Goal: Task Accomplishment & Management: Use online tool/utility

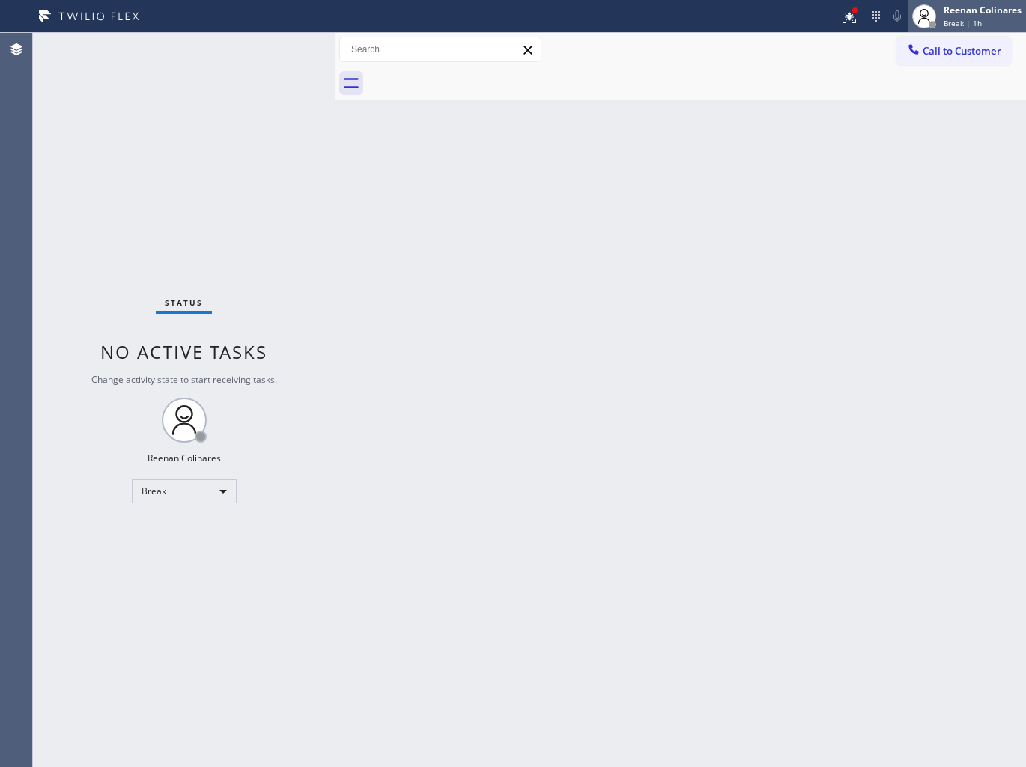
click at [955, 16] on div "Reenan Colinares" at bounding box center [982, 10] width 78 height 13
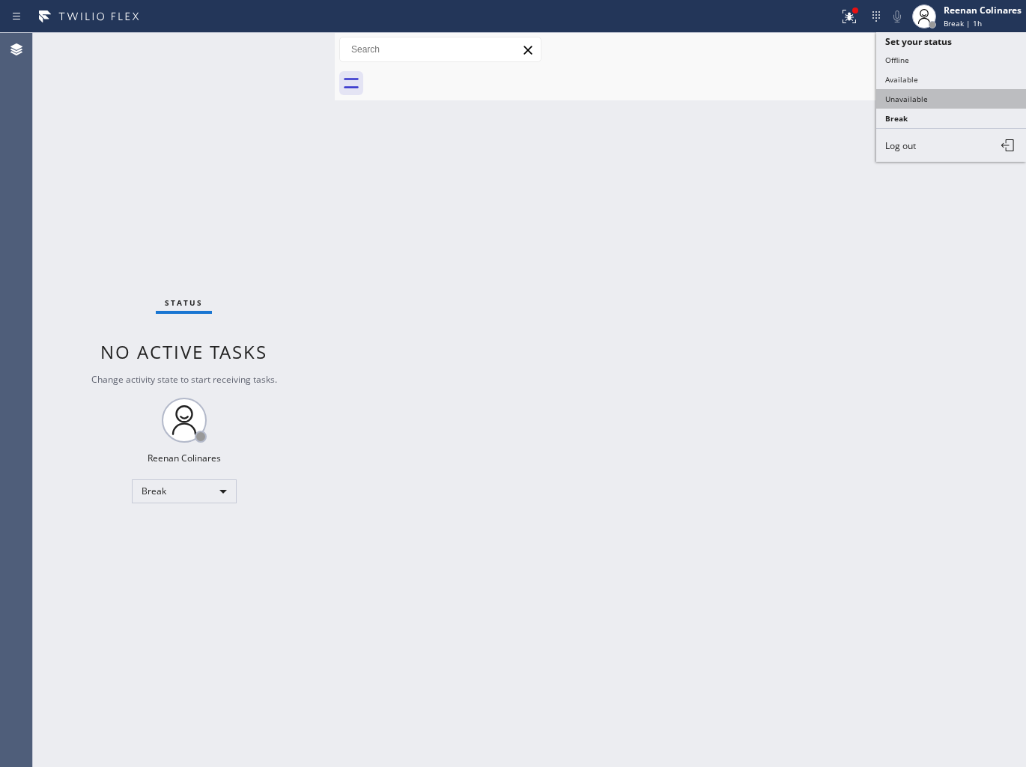
click at [899, 95] on button "Unavailable" at bounding box center [951, 98] width 150 height 19
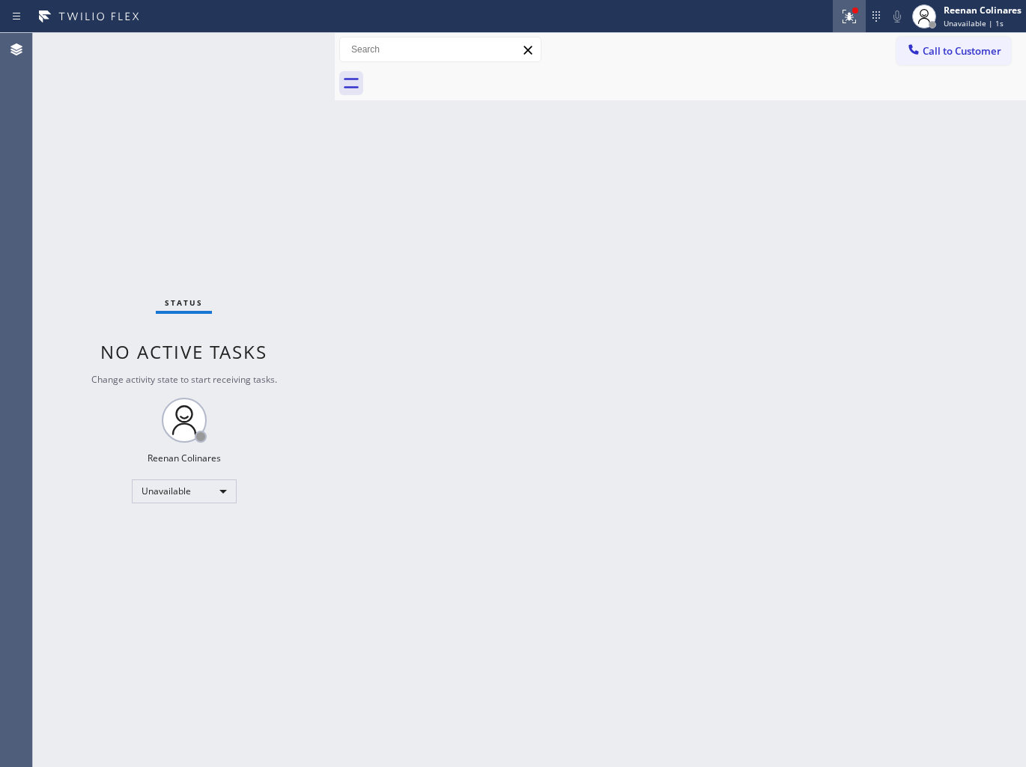
click at [849, 18] on icon at bounding box center [846, 15] width 9 height 10
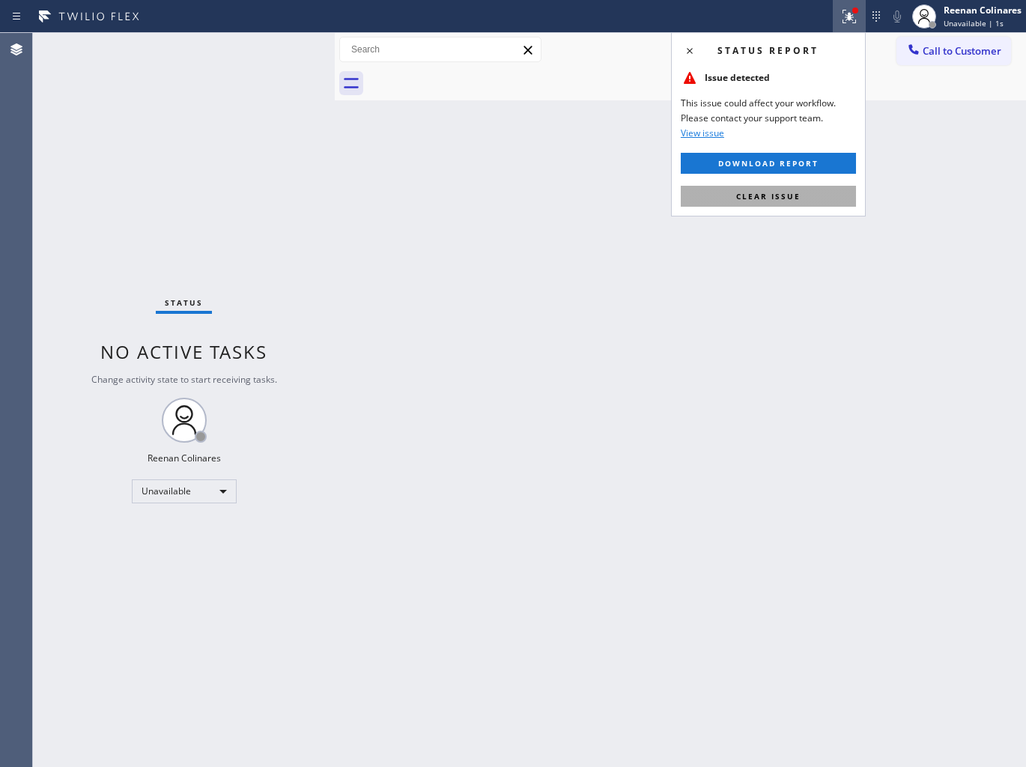
click at [805, 191] on button "Clear issue" at bounding box center [768, 196] width 175 height 21
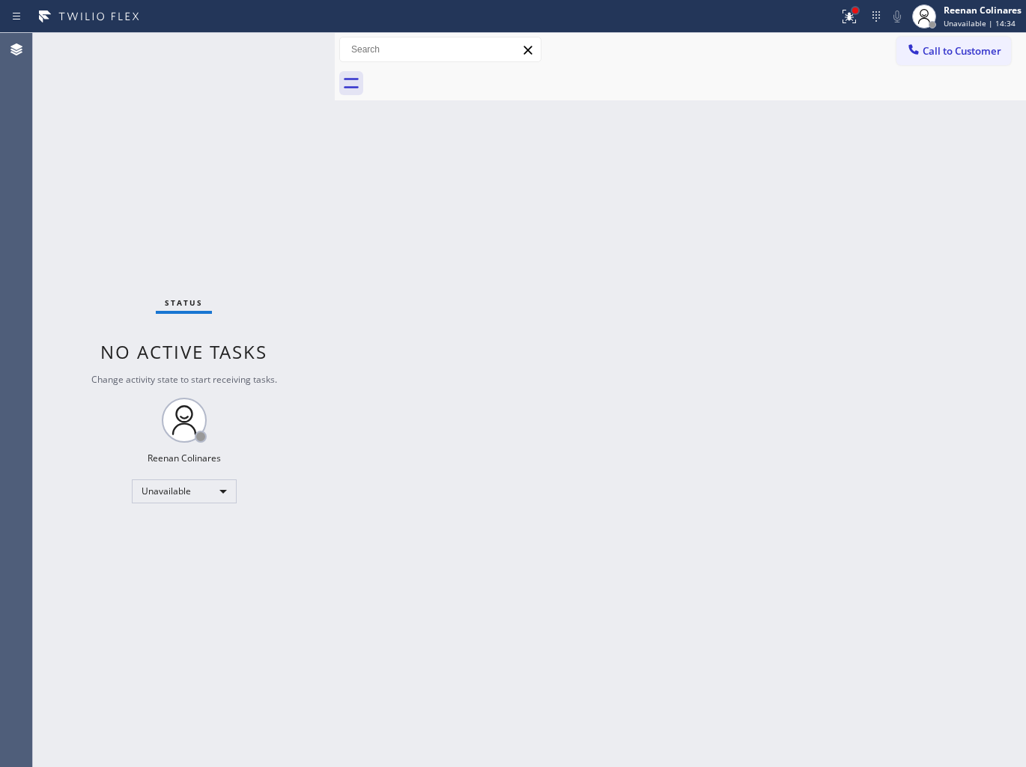
click at [854, 16] on icon at bounding box center [849, 16] width 18 height 18
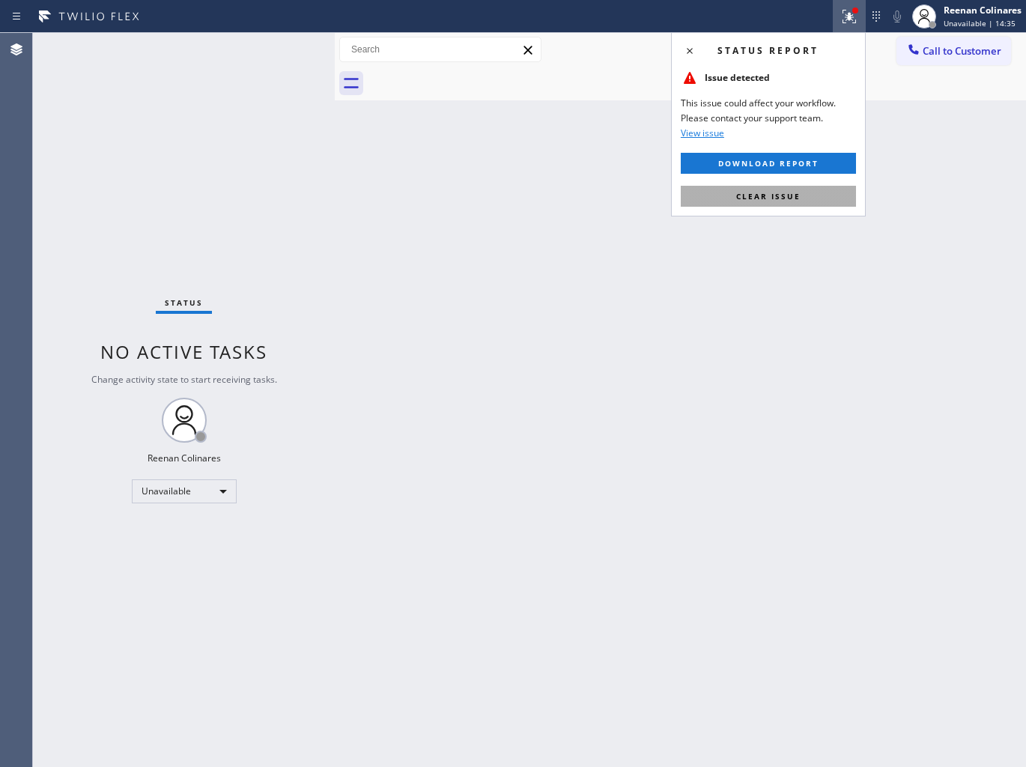
click at [762, 199] on span "Clear issue" at bounding box center [768, 196] width 64 height 10
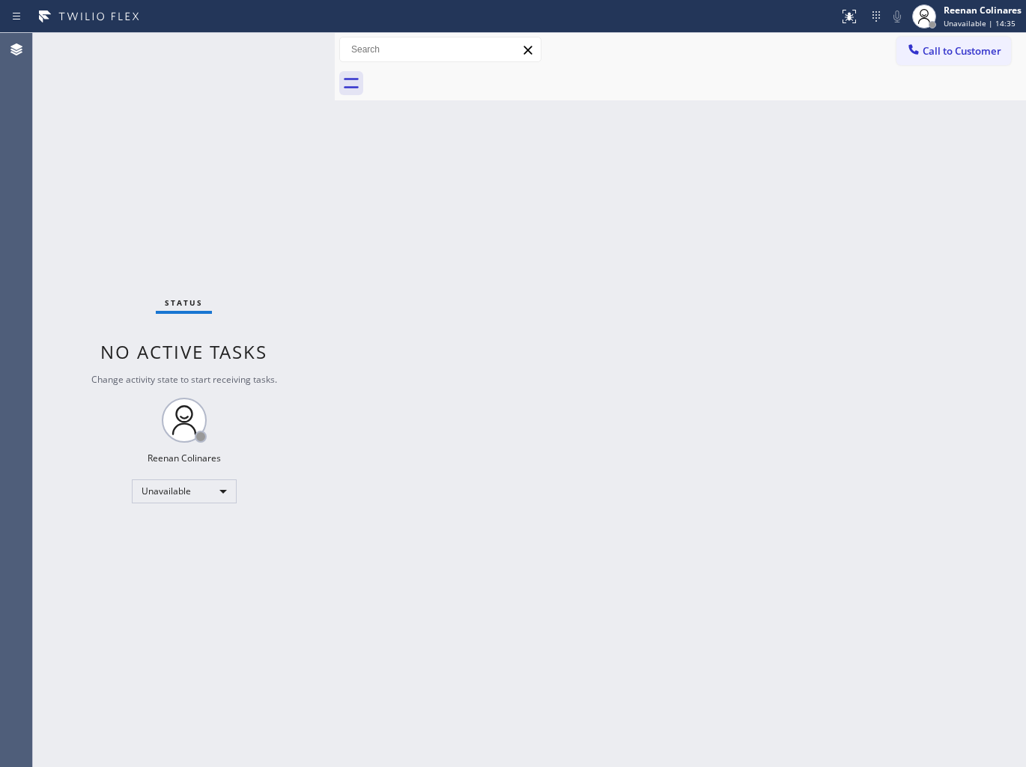
drag, startPoint x: 622, startPoint y: 160, endPoint x: 669, endPoint y: 8, distance: 159.1
click at [624, 147] on div "Back to Dashboard Change Sender ID Customers Technicians Select a contact Outbo…" at bounding box center [680, 400] width 691 height 734
drag, startPoint x: 657, startPoint y: 238, endPoint x: 641, endPoint y: 234, distance: 16.9
click at [657, 238] on div "Back to Dashboard Change Sender ID Customers Technicians Select a contact Outbo…" at bounding box center [680, 400] width 691 height 734
click at [647, 242] on div "Back to Dashboard Change Sender ID Customers Technicians Select a contact Outbo…" at bounding box center [680, 400] width 691 height 734
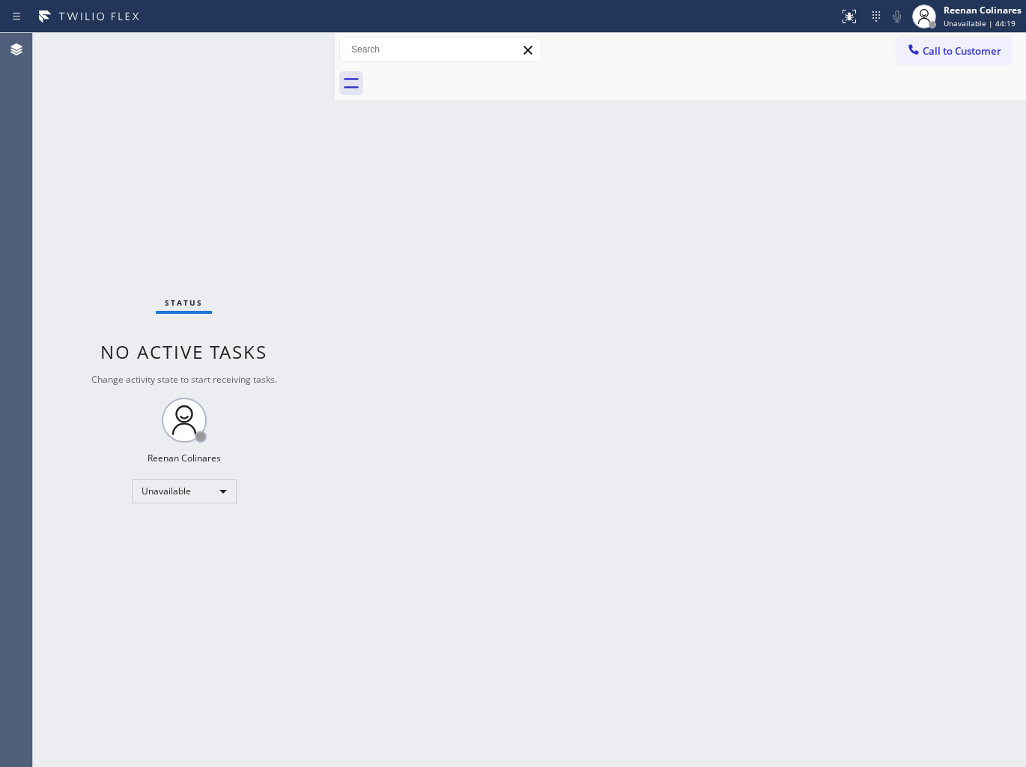
click at [651, 69] on div at bounding box center [697, 84] width 658 height 34
click at [186, 493] on div "Unavailable" at bounding box center [184, 491] width 105 height 24
click at [161, 526] on li "Available" at bounding box center [183, 530] width 102 height 18
click at [532, 367] on div "Back to Dashboard Change Sender ID Customers Technicians Select a contact Outbo…" at bounding box center [680, 400] width 691 height 734
click at [678, 264] on div "Back to Dashboard Change Sender ID Customers Technicians Select a contact Outbo…" at bounding box center [680, 400] width 691 height 734
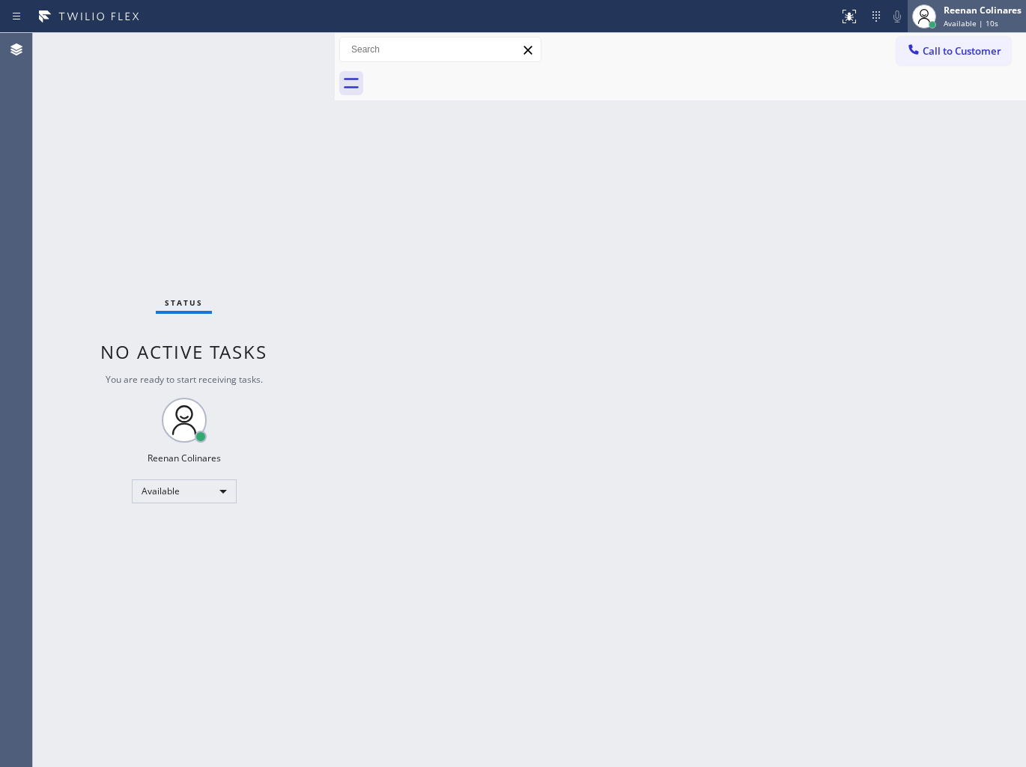
click at [981, 16] on div "Reenan Colinares" at bounding box center [982, 10] width 78 height 13
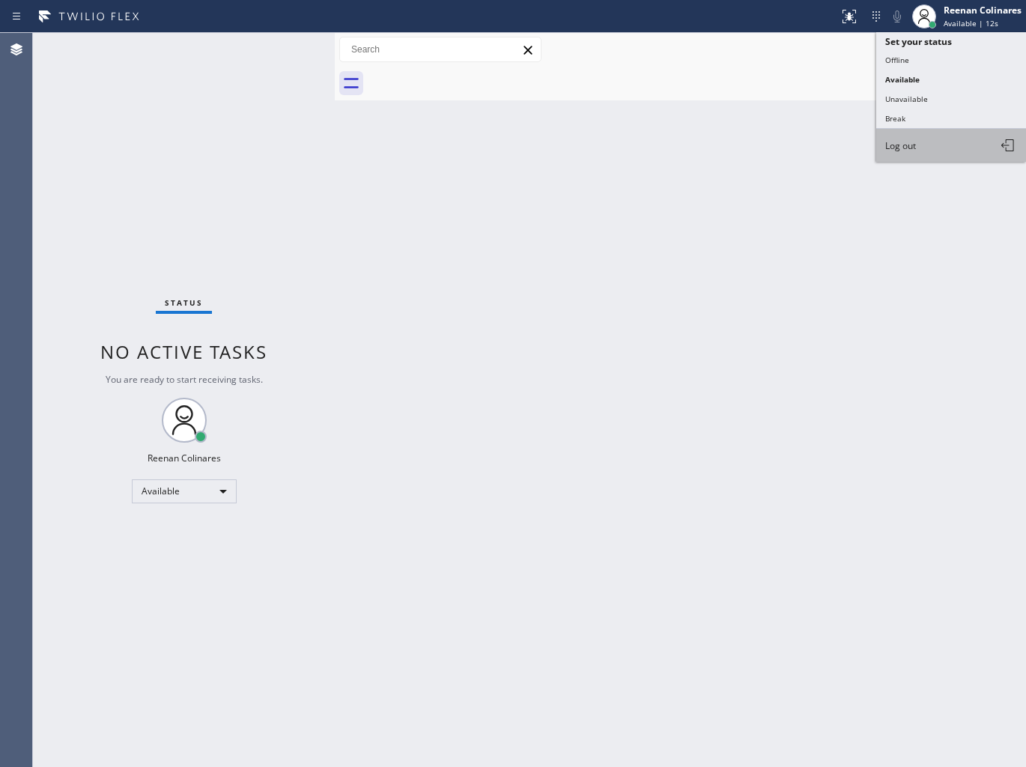
click at [901, 153] on button "Log out" at bounding box center [951, 145] width 150 height 33
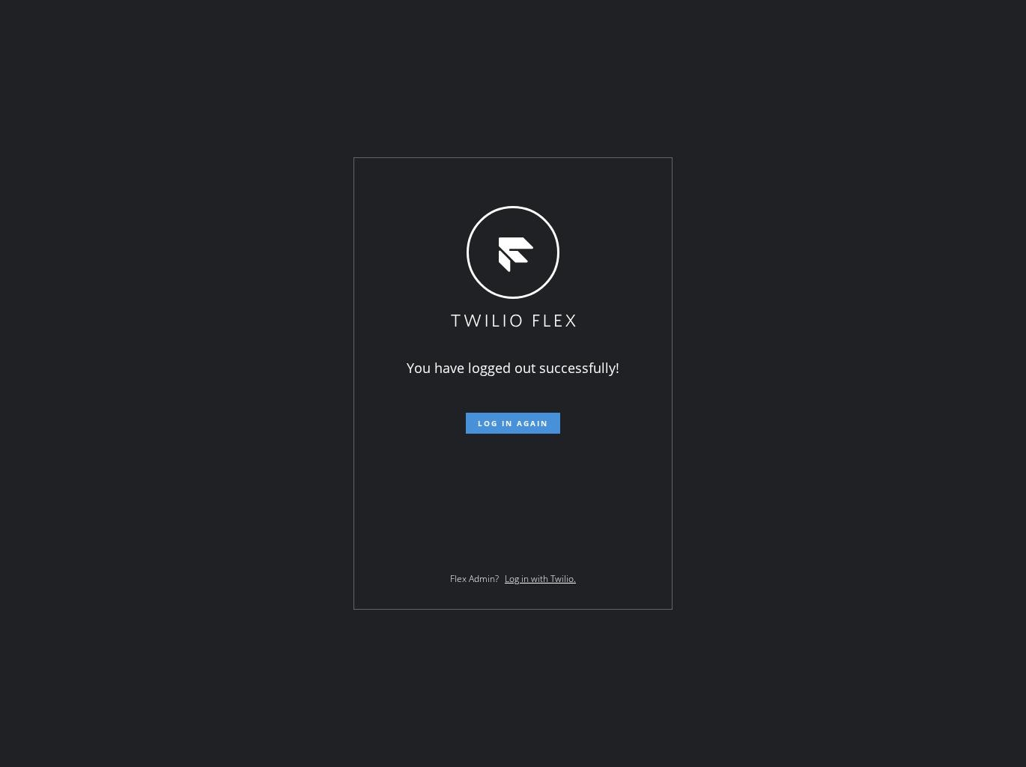
click at [535, 427] on span "Log in again" at bounding box center [513, 423] width 70 height 10
click at [530, 421] on span "Log in again" at bounding box center [513, 423] width 70 height 10
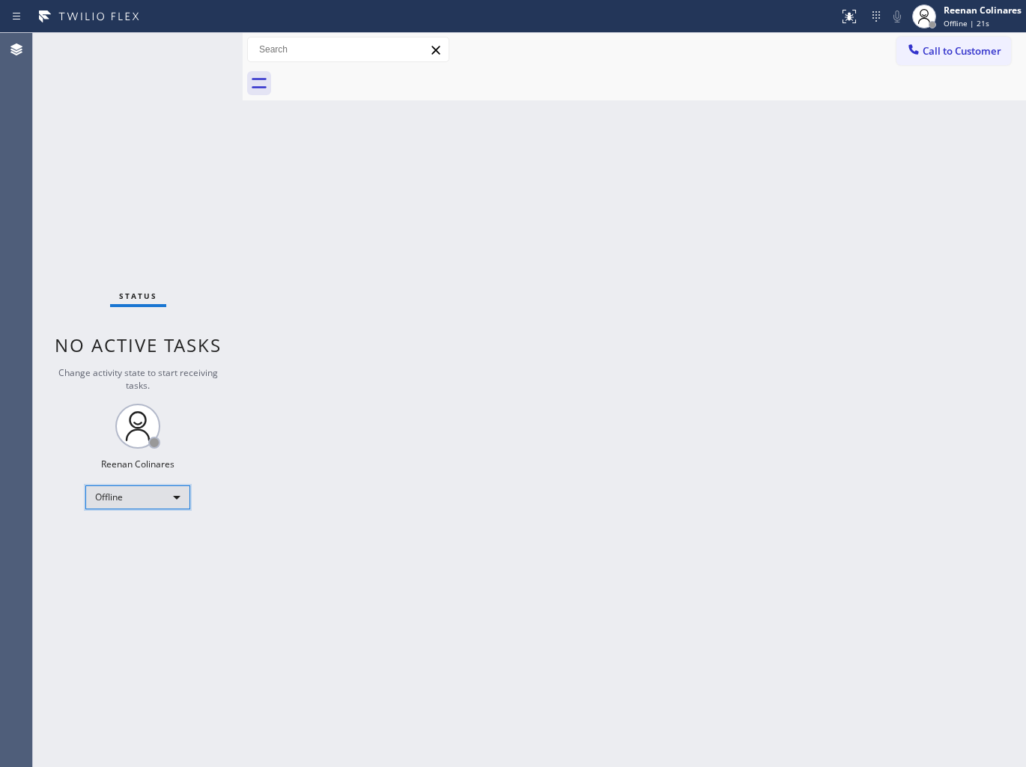
click at [175, 493] on div "Offline" at bounding box center [137, 497] width 105 height 24
click at [136, 533] on li "Available" at bounding box center [137, 536] width 102 height 18
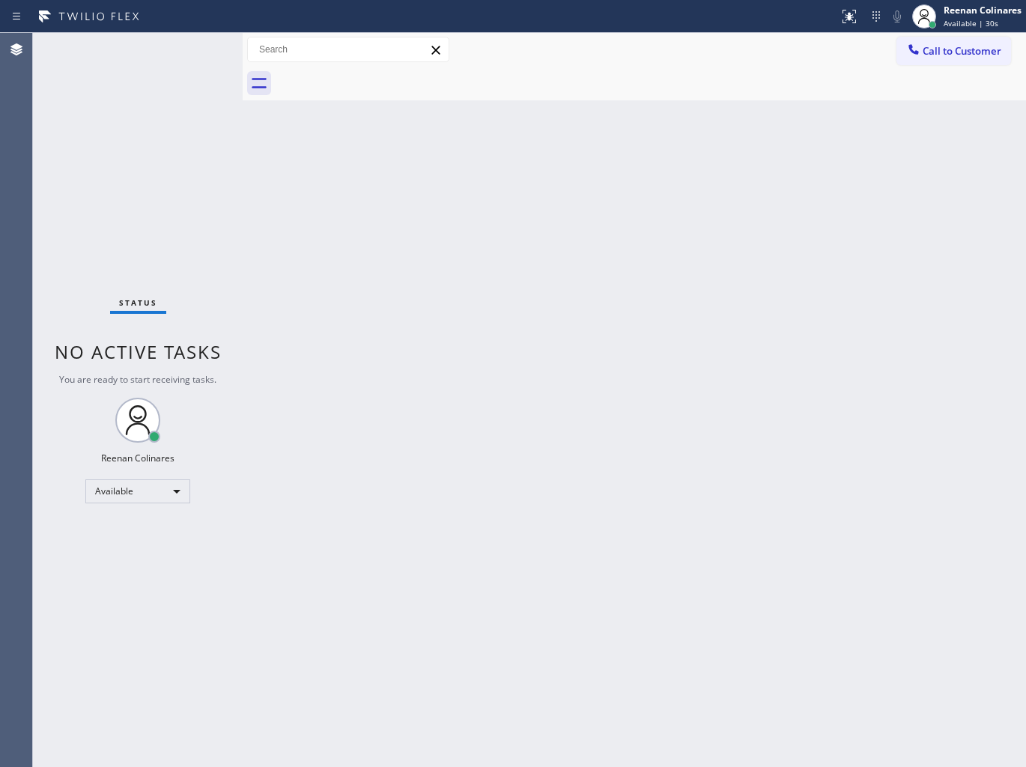
click at [510, 451] on div "Back to Dashboard Change Sender ID Customers Technicians Select a contact Outbo…" at bounding box center [634, 400] width 783 height 734
click at [507, 448] on div "Back to Dashboard Change Sender ID Customers Technicians Select a contact Outbo…" at bounding box center [634, 400] width 783 height 734
click at [511, 280] on div "Back to Dashboard Change Sender ID Customers Technicians Select a contact Outbo…" at bounding box center [634, 400] width 783 height 734
drag, startPoint x: 407, startPoint y: 450, endPoint x: 404, endPoint y: 442, distance: 8.8
click at [407, 453] on div "Back to Dashboard Change Sender ID Customers Technicians Select a contact Outbo…" at bounding box center [634, 400] width 783 height 734
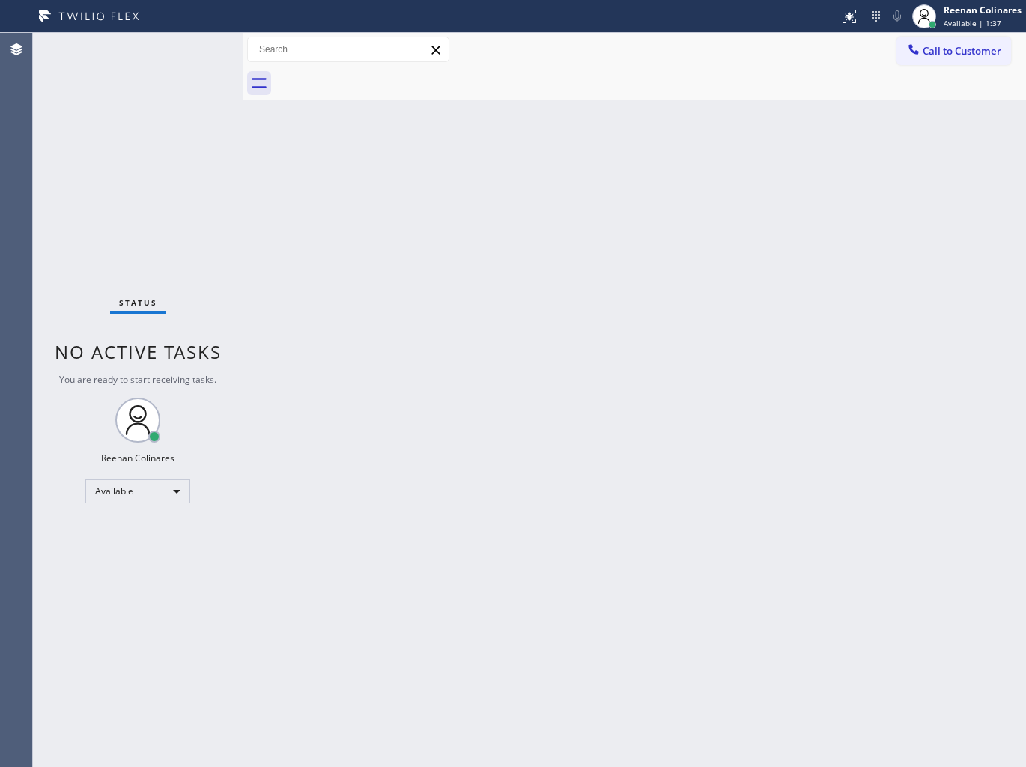
click at [439, 704] on div "Back to Dashboard Change Sender ID Customers Technicians Select a contact Outbo…" at bounding box center [634, 400] width 783 height 734
click at [557, 195] on div "Back to Dashboard Change Sender ID Customers Technicians Select a contact Outbo…" at bounding box center [634, 400] width 783 height 734
click at [620, 403] on div "Back to Dashboard Change Sender ID Customers Technicians Select a contact Outbo…" at bounding box center [634, 400] width 783 height 734
click at [514, 137] on div "Back to Dashboard Change Sender ID Customers Technicians Select a contact Outbo…" at bounding box center [634, 400] width 783 height 734
click at [713, 293] on div "Back to Dashboard Change Sender ID Customers Technicians Select a contact Outbo…" at bounding box center [634, 400] width 783 height 734
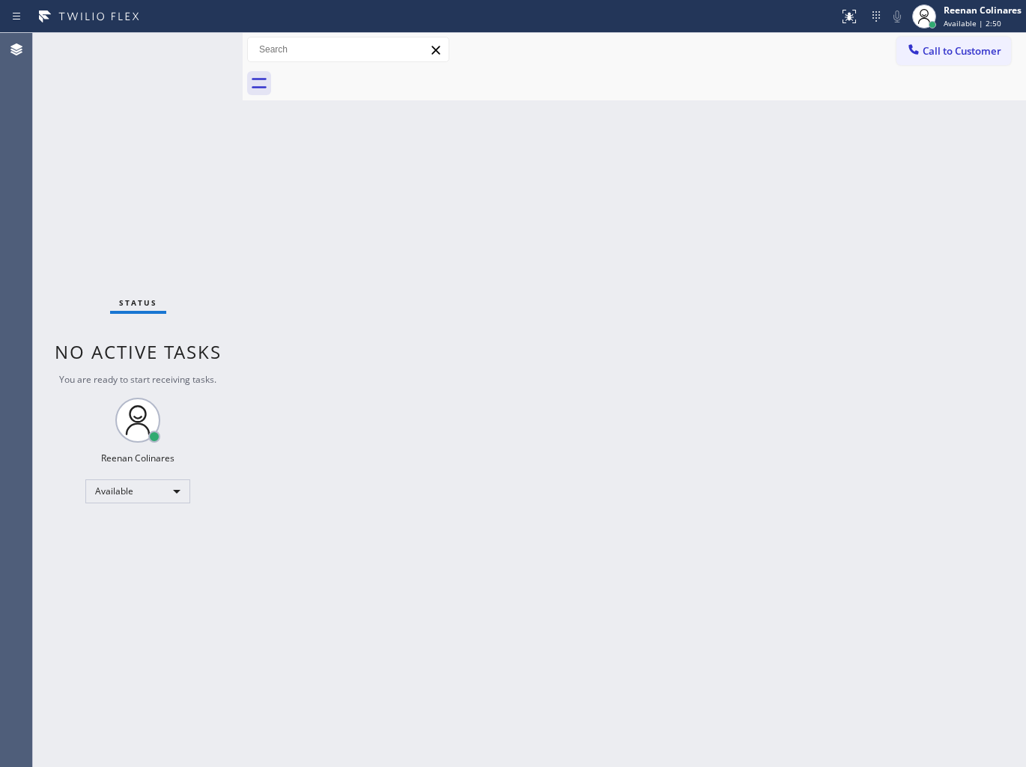
click at [318, 327] on div "Back to Dashboard Change Sender ID Customers Technicians Select a contact Outbo…" at bounding box center [634, 400] width 783 height 734
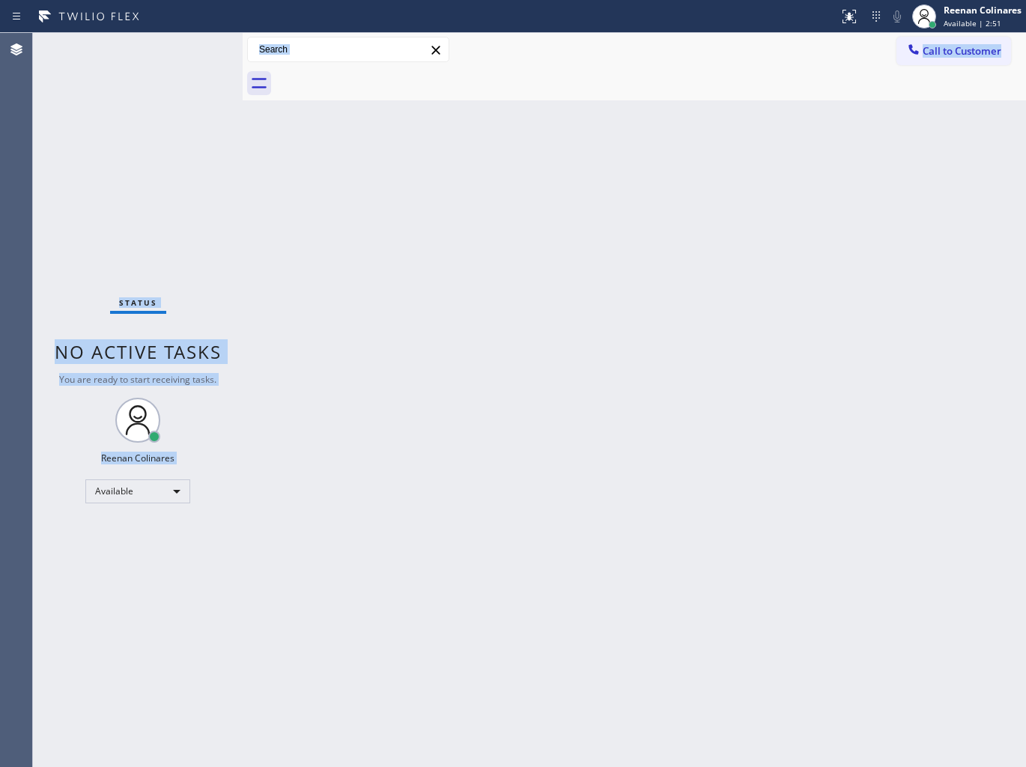
drag, startPoint x: 116, startPoint y: 276, endPoint x: 337, endPoint y: 443, distance: 277.3
click at [337, 443] on div "Status No active tasks You are ready to start receiving tasks. Reenan Colinares…" at bounding box center [529, 400] width 993 height 734
click at [427, 386] on div "Back to Dashboard Change Sender ID Customers Technicians Select a contact Outbo…" at bounding box center [634, 400] width 783 height 734
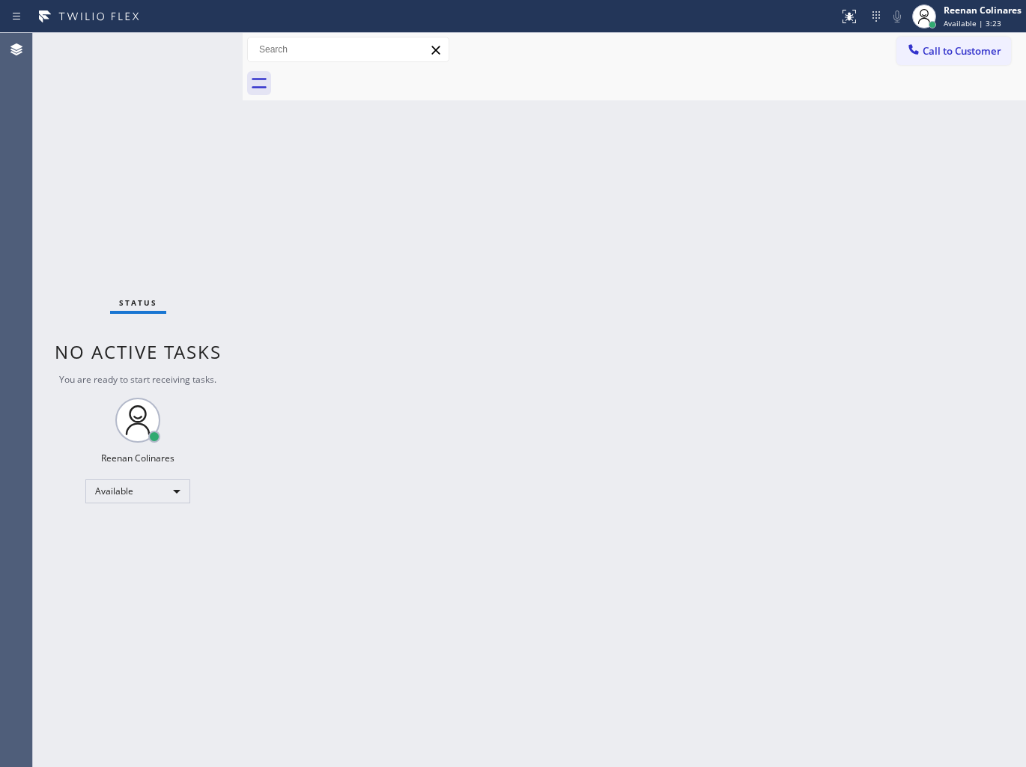
click at [701, 168] on div "Back to Dashboard Change Sender ID Customers Technicians Select a contact Outbo…" at bounding box center [634, 400] width 783 height 734
click at [590, 235] on div "Back to Dashboard Change Sender ID Customers Technicians Select a contact Outbo…" at bounding box center [634, 400] width 783 height 734
click at [376, 408] on div "Back to Dashboard Change Sender ID Customers Technicians Select a contact Outbo…" at bounding box center [634, 400] width 783 height 734
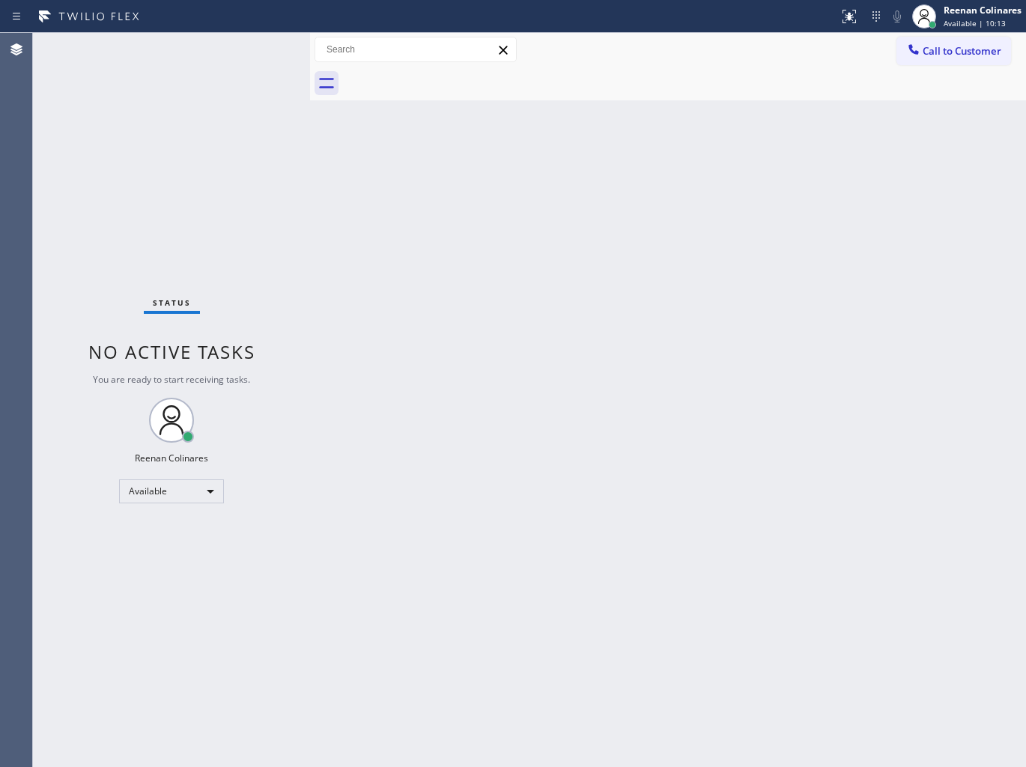
drag, startPoint x: 242, startPoint y: 46, endPoint x: 312, endPoint y: 54, distance: 70.8
click at [310, 54] on div at bounding box center [310, 400] width 0 height 734
click at [510, 436] on div "Back to Dashboard Change Sender ID Customers Technicians Select a contact Outbo…" at bounding box center [669, 400] width 713 height 734
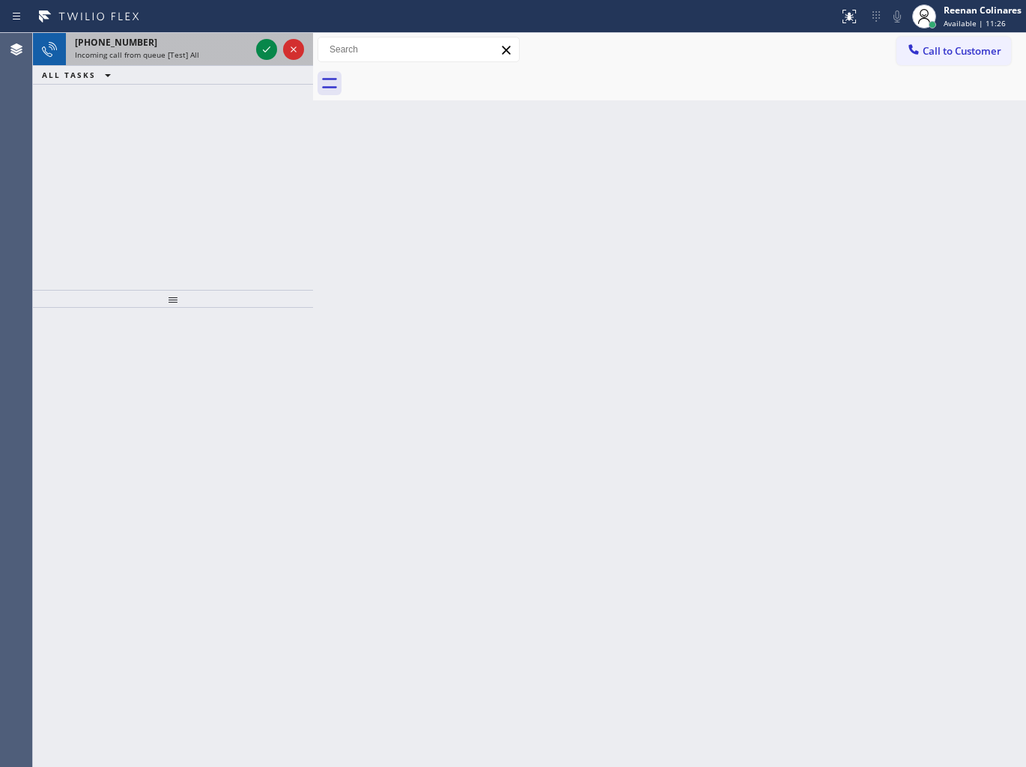
click at [180, 63] on div "[PHONE_NUMBER] Incoming call from queue [Test] All" at bounding box center [159, 49] width 187 height 33
click at [210, 48] on div "[PHONE_NUMBER]" at bounding box center [162, 42] width 175 height 13
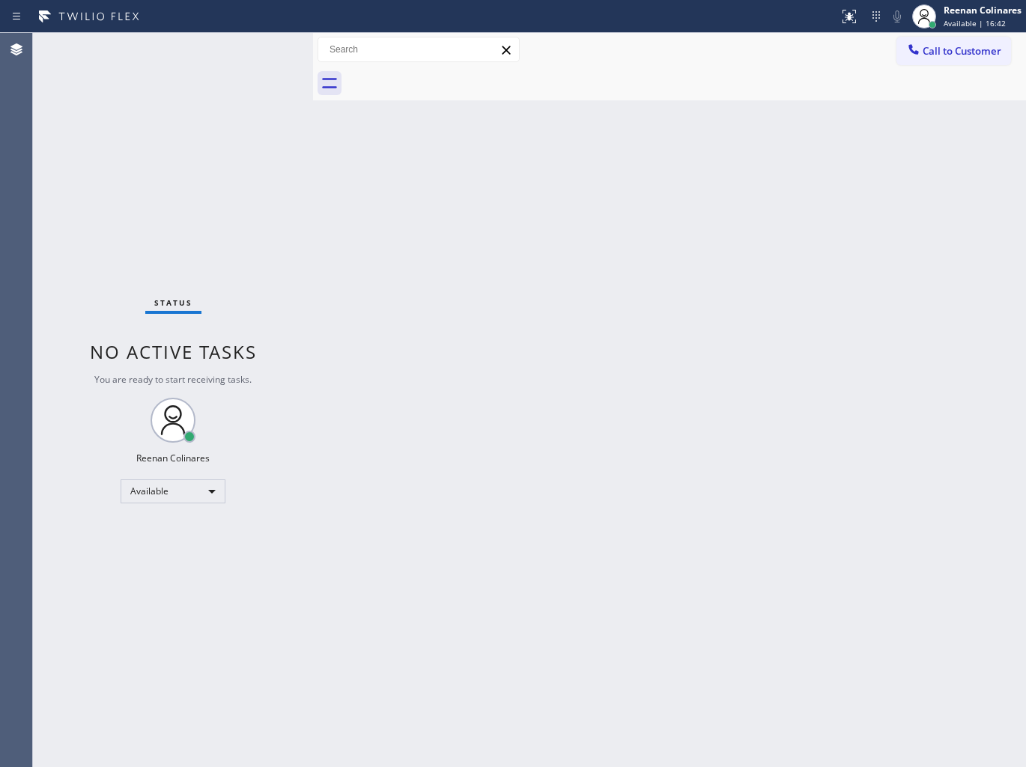
click at [206, 145] on div "Status No active tasks You are ready to start receiving tasks. Reenan Colinares…" at bounding box center [173, 400] width 280 height 734
click at [163, 102] on div "Status No active tasks You are ready to start receiving tasks. Reenan Colinares…" at bounding box center [173, 400] width 280 height 734
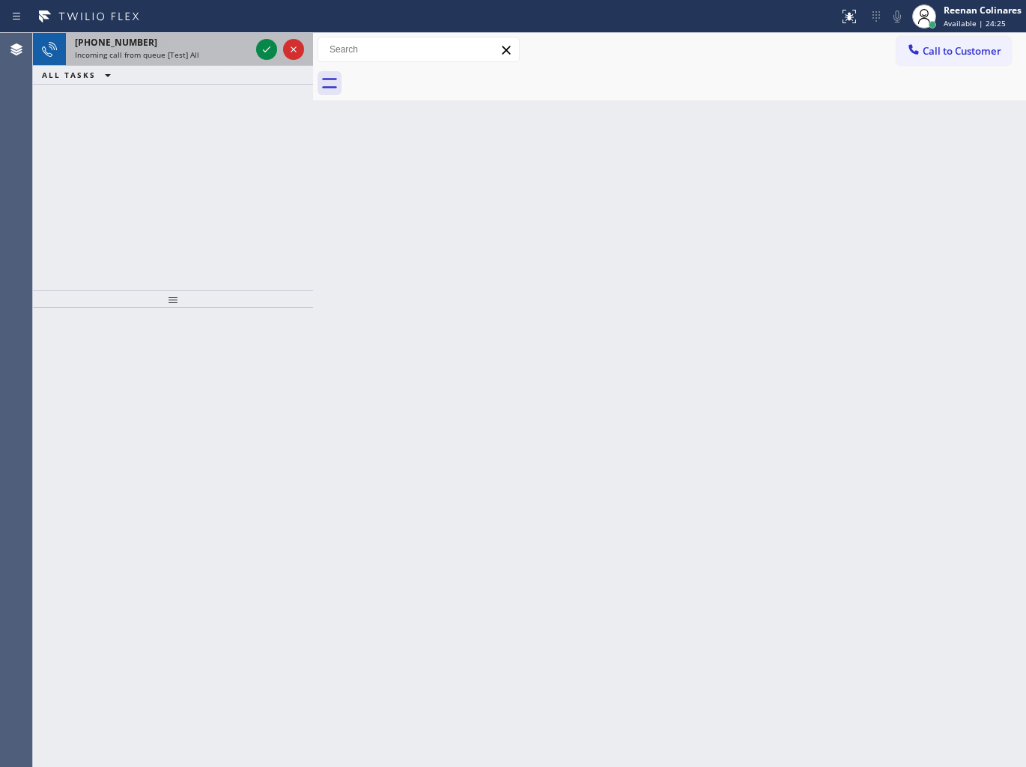
click at [220, 55] on div "Incoming call from queue [Test] All" at bounding box center [162, 54] width 175 height 10
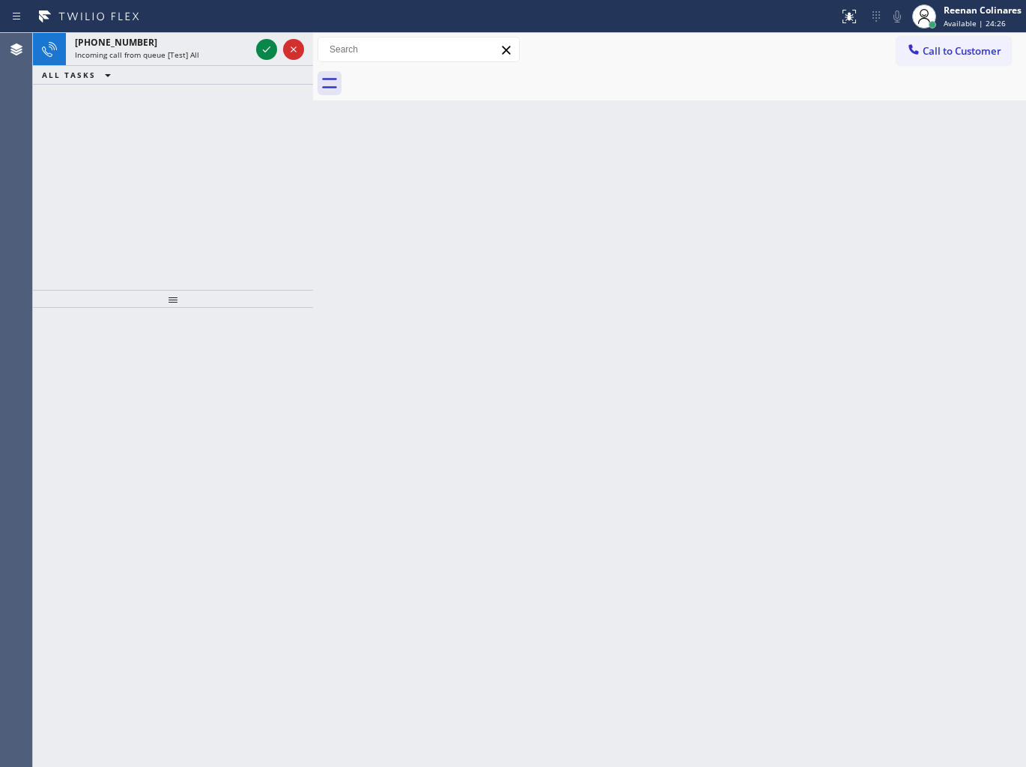
click at [221, 75] on div "ALL TASKS ALL TASKS ACTIVE TASKS TASKS IN WRAP UP" at bounding box center [173, 75] width 280 height 19
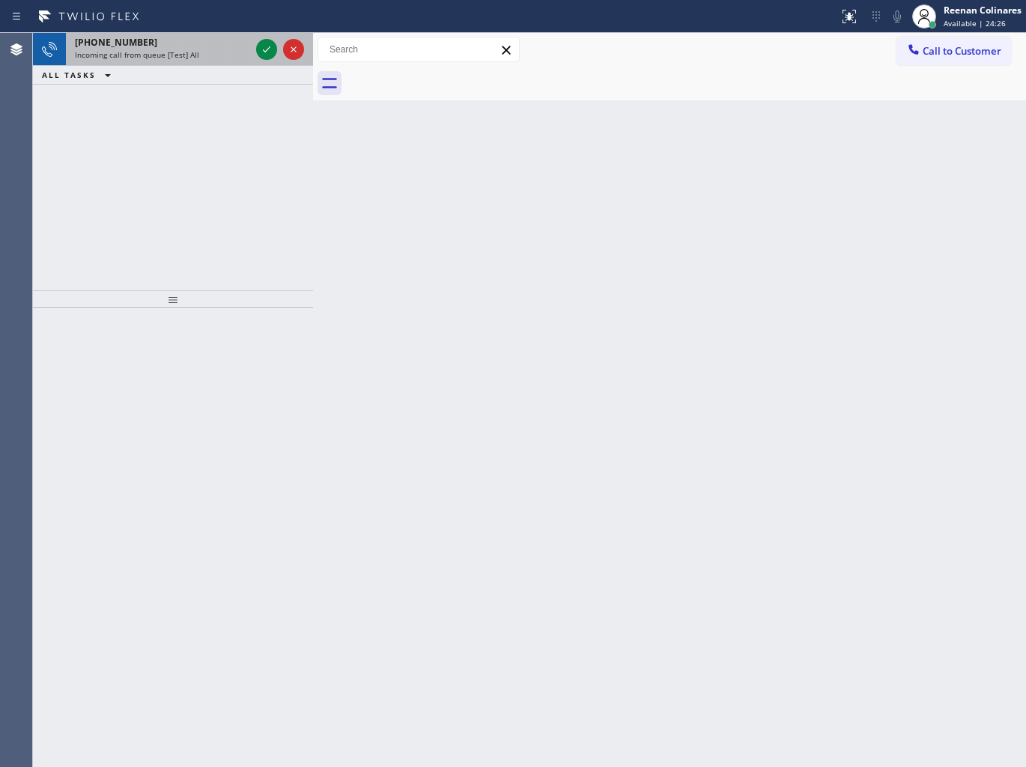
click at [213, 49] on div "Incoming call from queue [Test] All" at bounding box center [162, 54] width 175 height 10
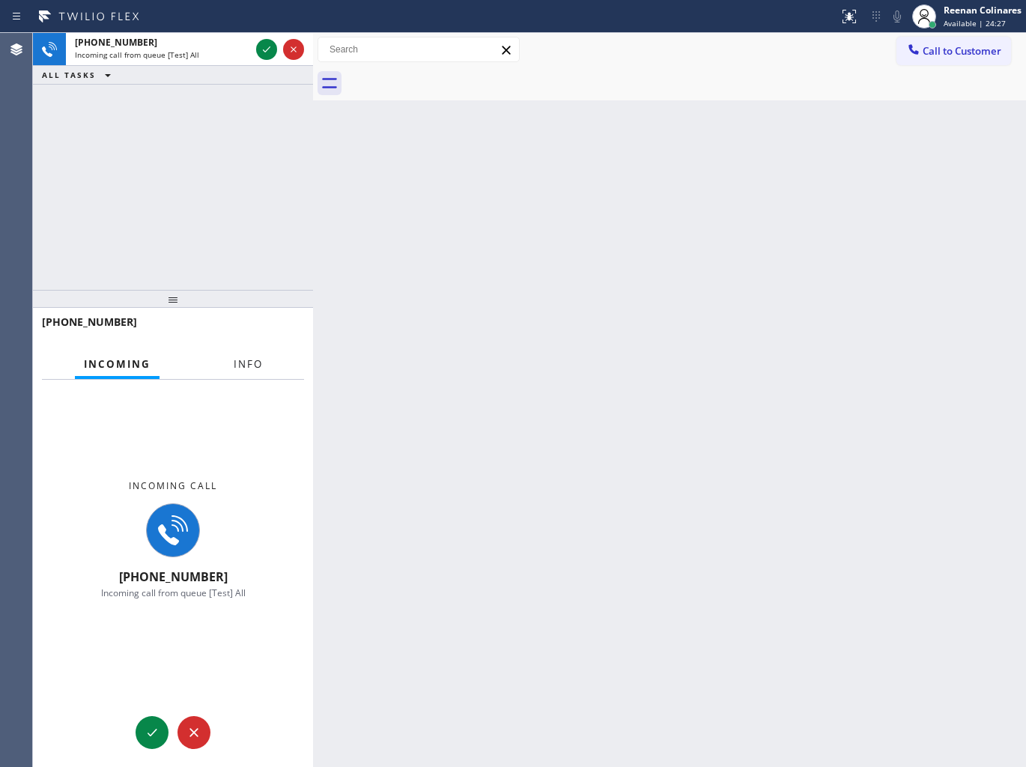
click at [247, 370] on span "Info" at bounding box center [248, 363] width 29 height 13
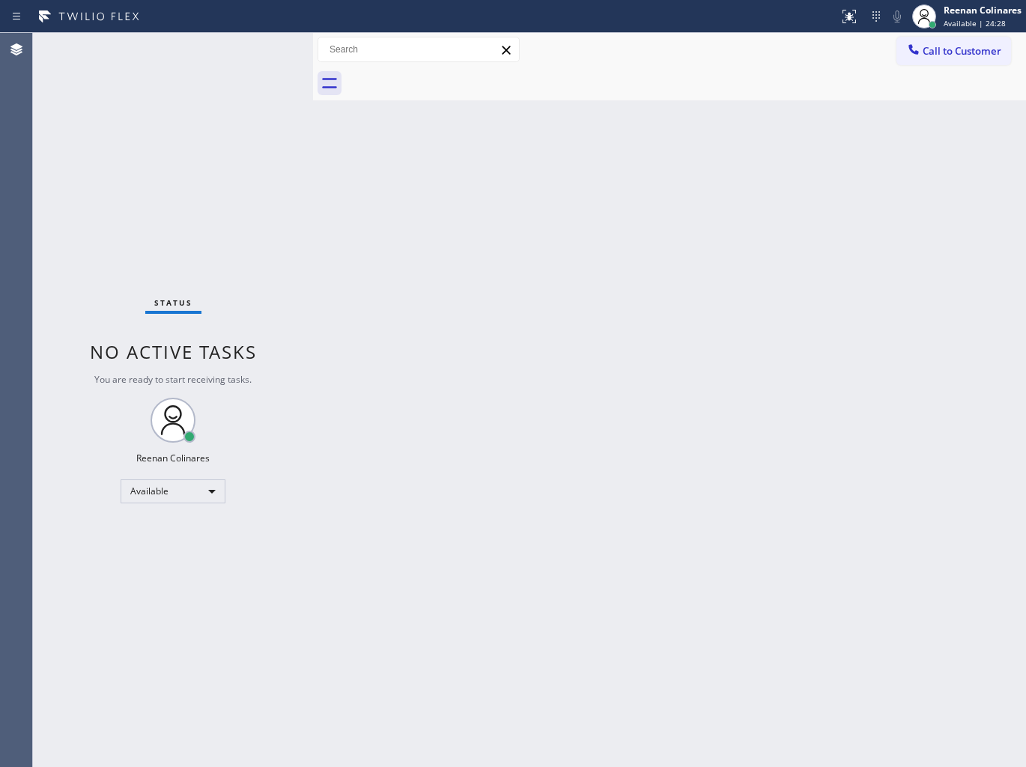
click at [228, 157] on div "Status No active tasks You are ready to start receiving tasks. Reenan Colinares…" at bounding box center [173, 400] width 280 height 734
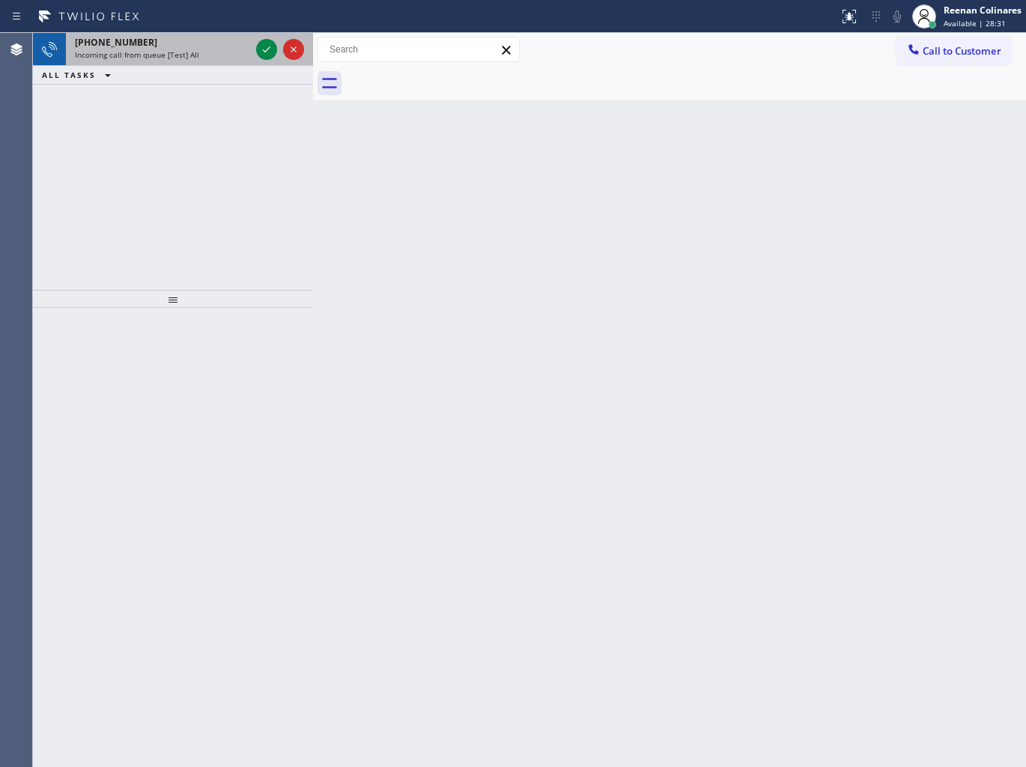
click at [192, 50] on span "Incoming call from queue [Test] All" at bounding box center [137, 54] width 124 height 10
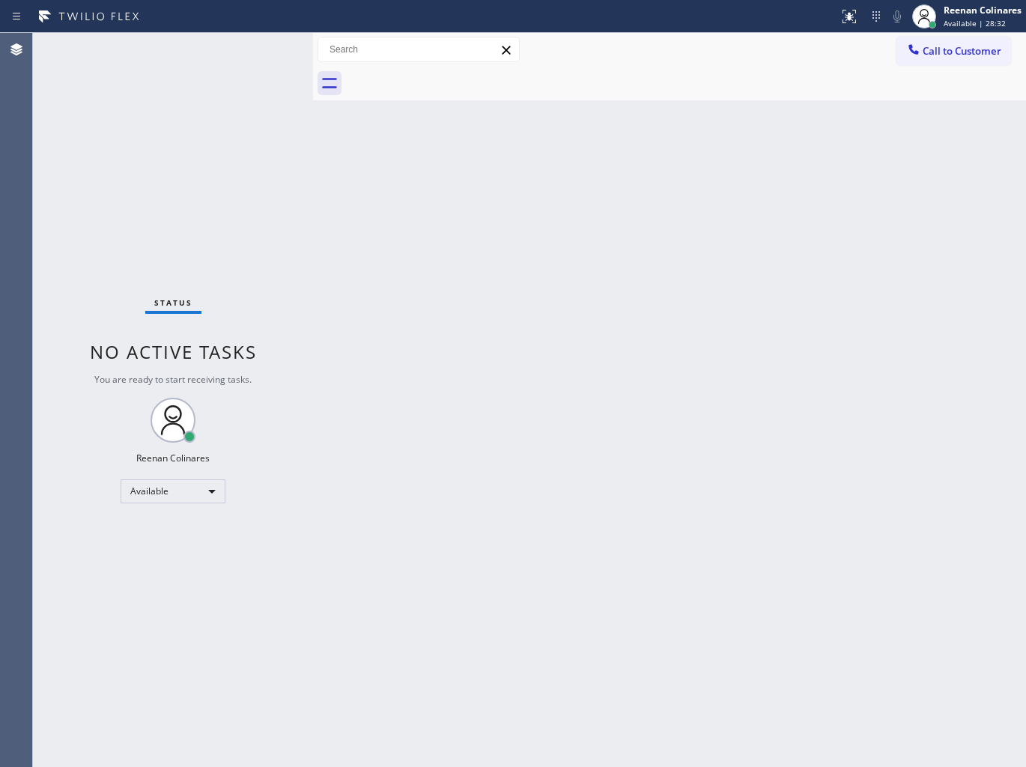
click at [183, 95] on div "Status No active tasks You are ready to start receiving tasks. Reenan Colinares…" at bounding box center [173, 400] width 280 height 734
click at [180, 106] on div "Status No active tasks You are ready to start receiving tasks. Reenan Colinares…" at bounding box center [173, 400] width 280 height 734
click at [172, 78] on div "Status No active tasks You are ready to start receiving tasks. Reenan Colinares…" at bounding box center [173, 400] width 280 height 734
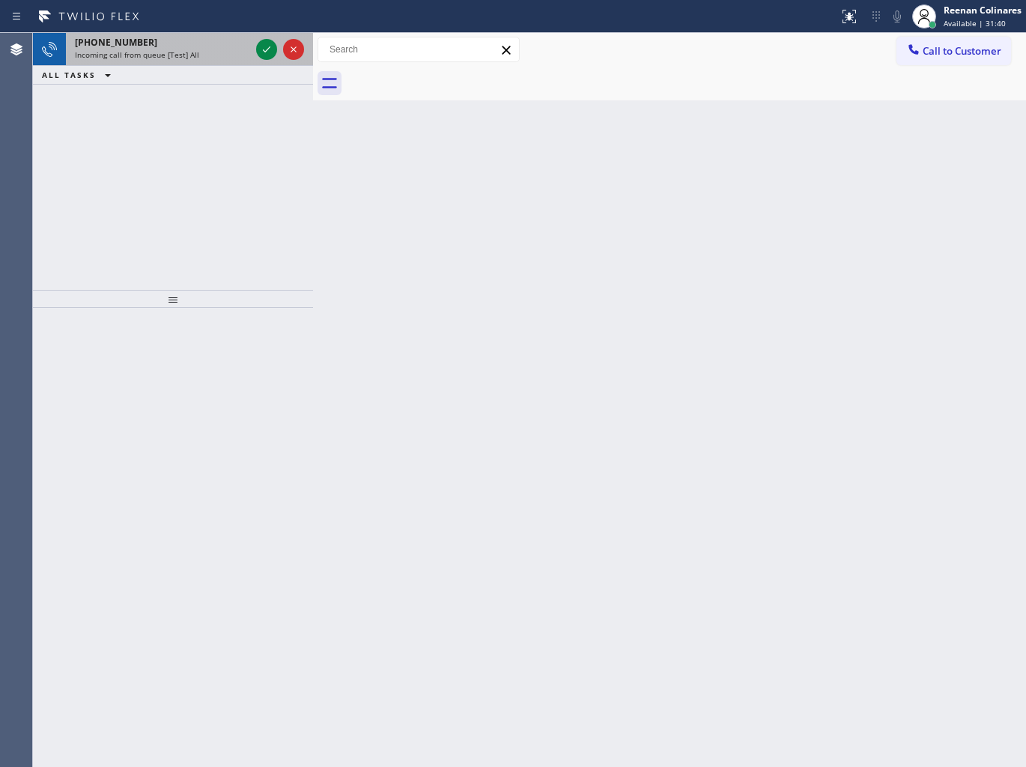
click at [187, 55] on span "Incoming call from queue [Test] All" at bounding box center [137, 54] width 124 height 10
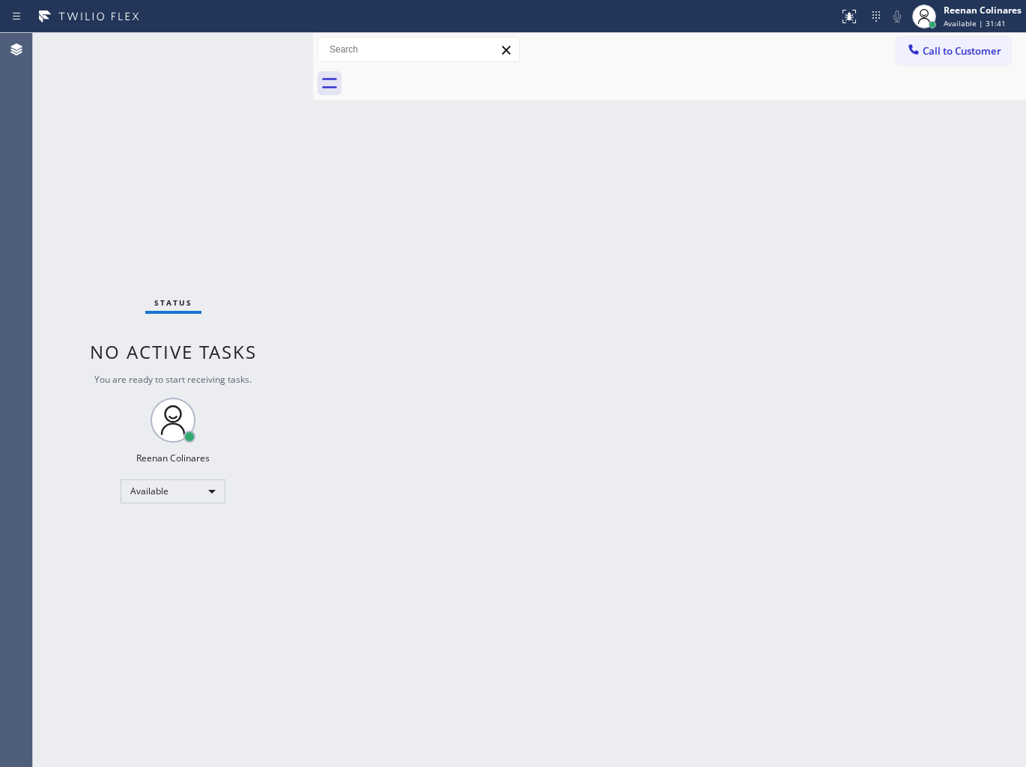
click at [215, 55] on div "Status No active tasks You are ready to start receiving tasks. Reenan Colinares…" at bounding box center [173, 400] width 280 height 734
click at [215, 53] on div "Status No active tasks You are ready to start receiving tasks. Reenan Colinares…" at bounding box center [173, 400] width 280 height 734
drag, startPoint x: 753, startPoint y: 166, endPoint x: 771, endPoint y: 76, distance: 92.4
click at [753, 165] on div "Back to Dashboard Change Sender ID Customers Technicians Select a contact Outbo…" at bounding box center [669, 400] width 713 height 734
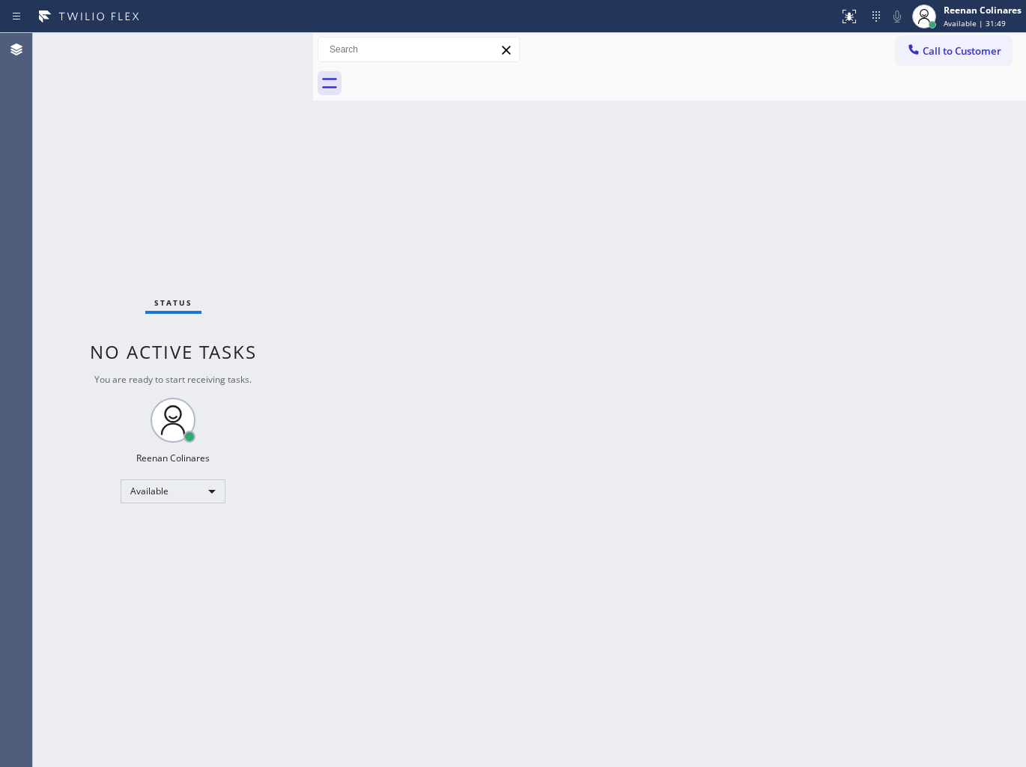
click at [521, 288] on div "Back to Dashboard Change Sender ID Customers Technicians Select a contact Outbo…" at bounding box center [669, 400] width 713 height 734
click at [180, 64] on div "Status No active tasks You are ready to start receiving tasks. Reenan Colinares…" at bounding box center [173, 400] width 280 height 734
click at [187, 124] on div "Status No active tasks You are ready to start receiving tasks. Reenan Colinares…" at bounding box center [173, 400] width 280 height 734
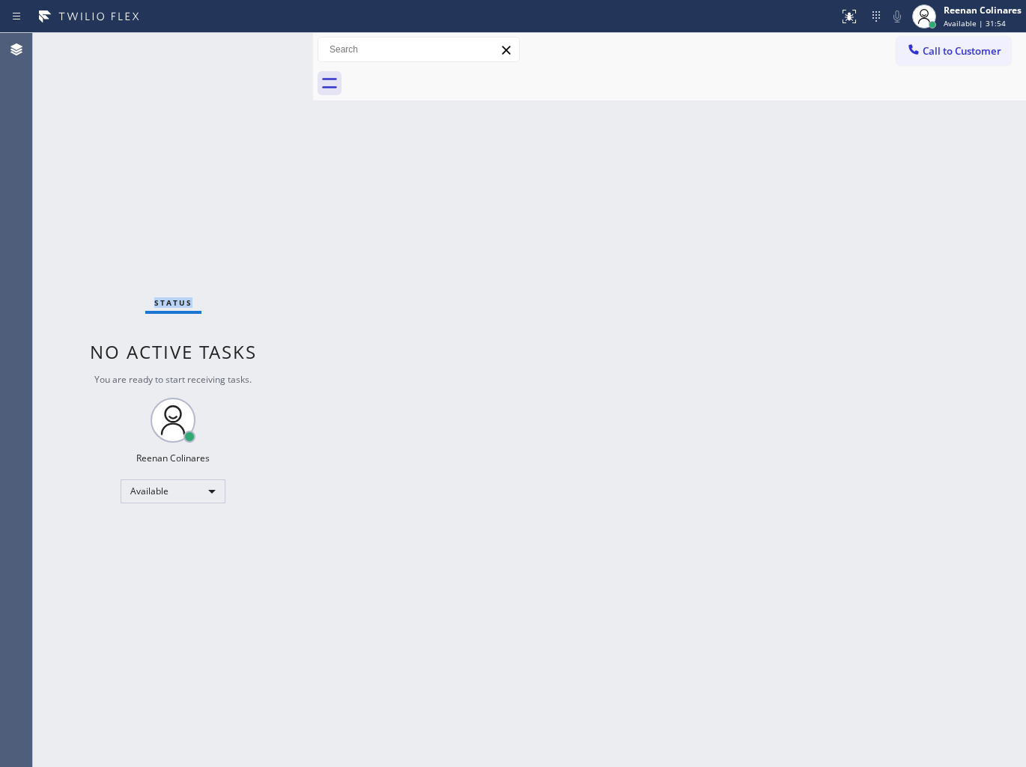
click at [187, 124] on div "Status No active tasks You are ready to start receiving tasks. Reenan Colinares…" at bounding box center [173, 400] width 280 height 734
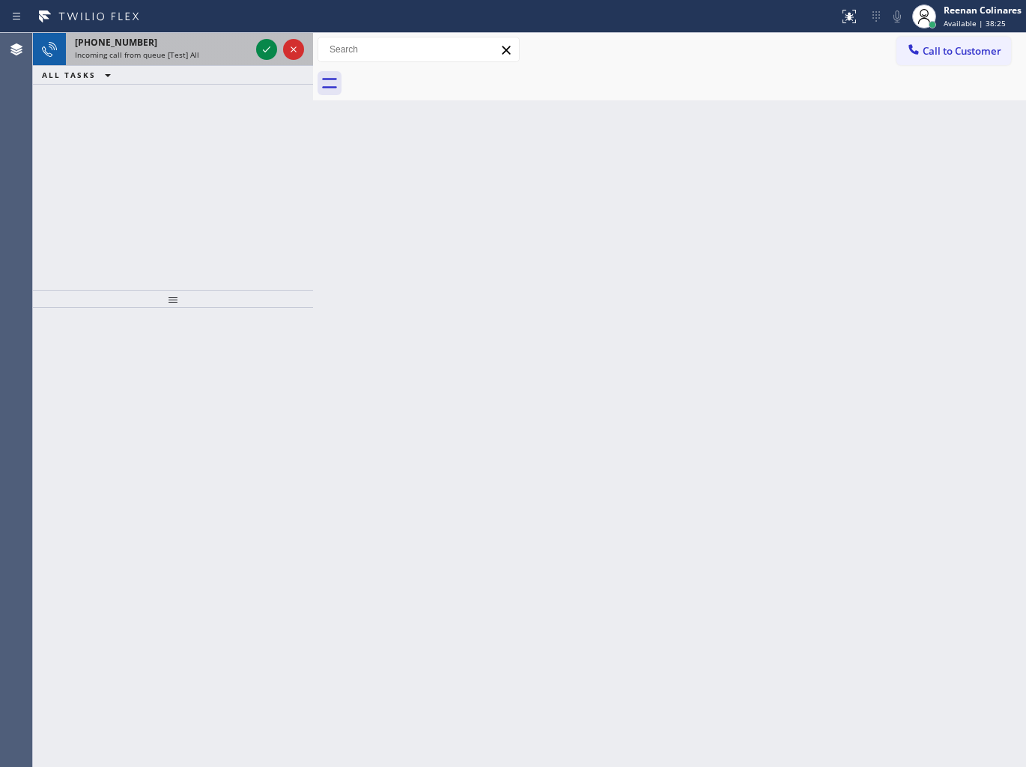
click at [197, 53] on div "Incoming call from queue [Test] All" at bounding box center [162, 54] width 175 height 10
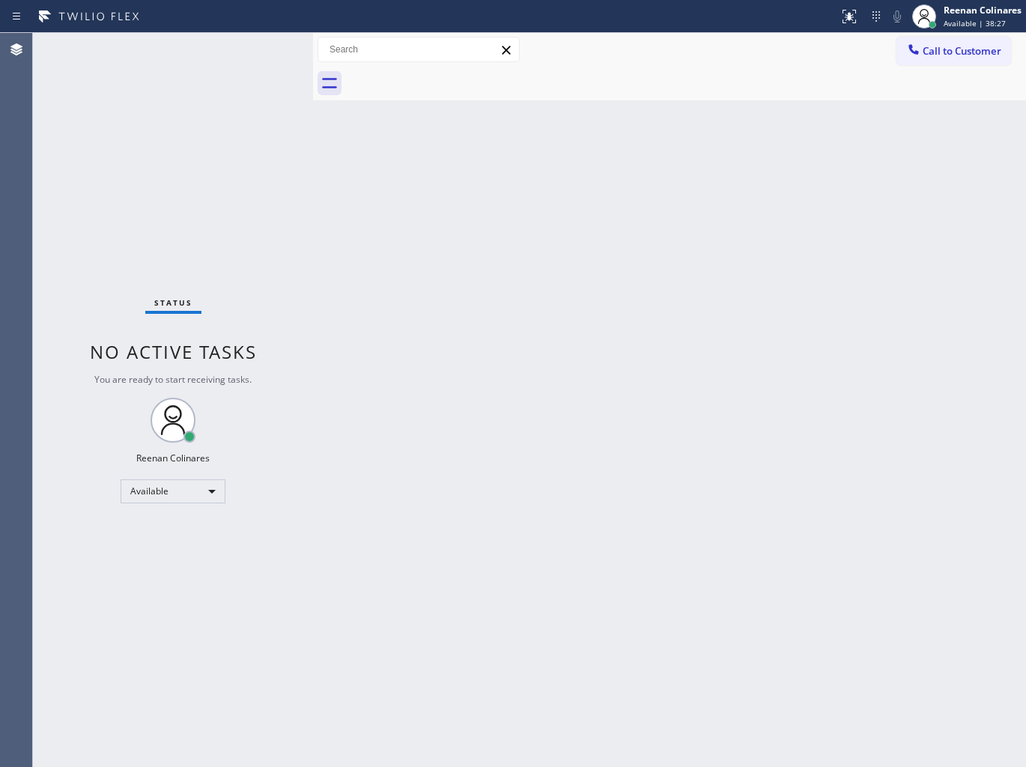
click at [264, 48] on div "Status No active tasks You are ready to start receiving tasks. Reenan Colinares…" at bounding box center [173, 400] width 280 height 734
click at [243, 60] on div "Status No active tasks You are ready to start receiving tasks. Reenan Colinares…" at bounding box center [173, 400] width 280 height 734
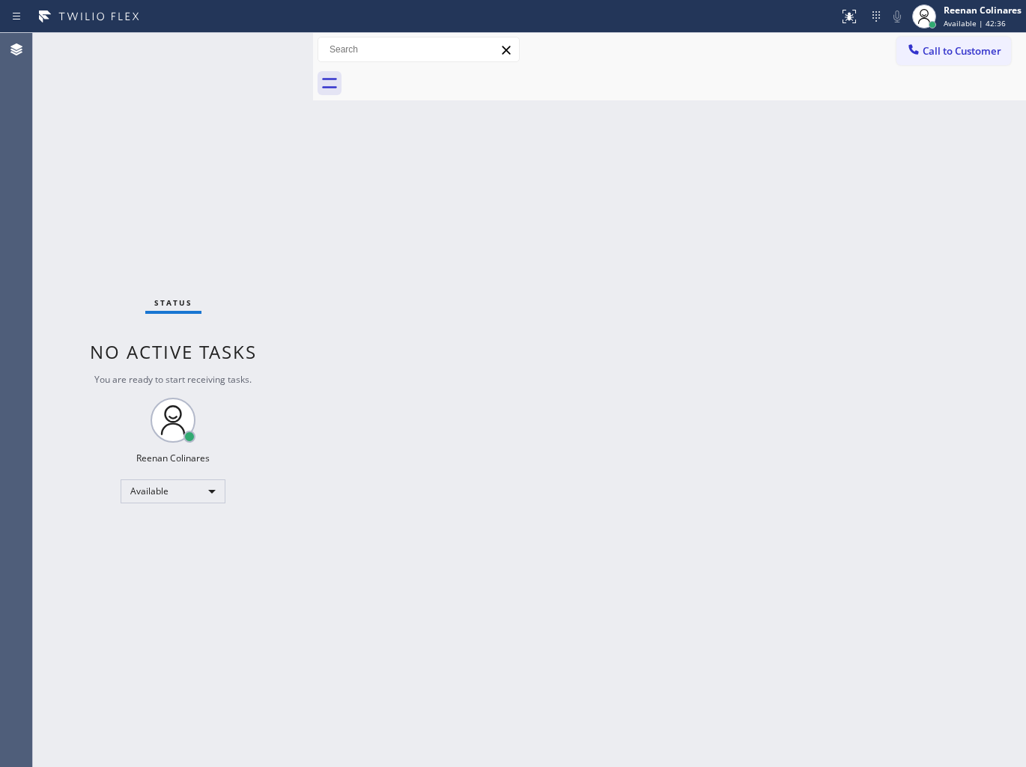
click at [416, 452] on div "Back to Dashboard Change Sender ID Customers Technicians Select a contact Outbo…" at bounding box center [669, 400] width 713 height 734
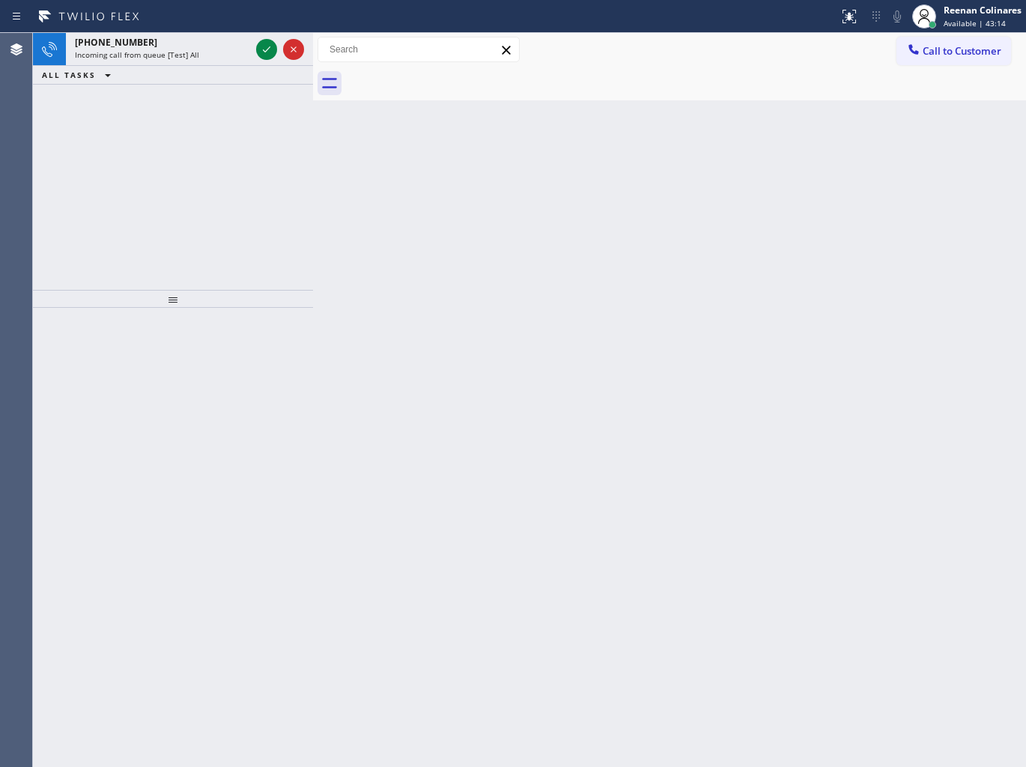
drag, startPoint x: 461, startPoint y: 139, endPoint x: 330, endPoint y: 126, distance: 131.6
click at [461, 139] on div "Back to Dashboard Change Sender ID Customers Technicians Select a contact Outbo…" at bounding box center [669, 400] width 713 height 734
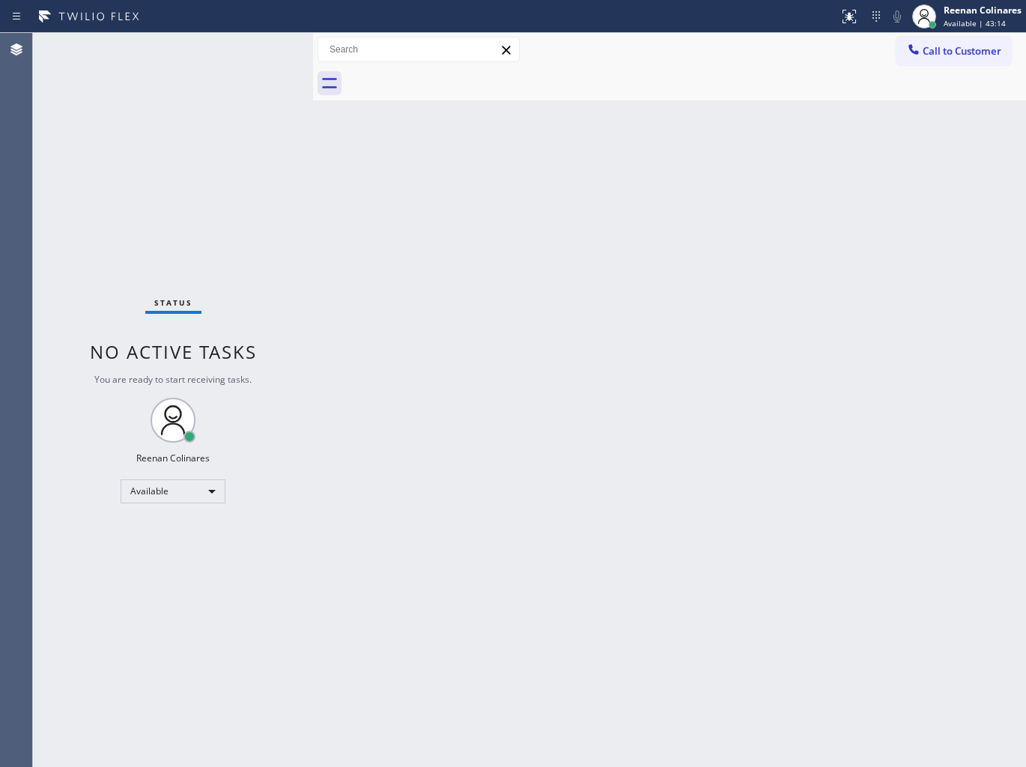
click at [208, 70] on div "Status No active tasks You are ready to start receiving tasks. Reenan Colinares…" at bounding box center [173, 400] width 280 height 734
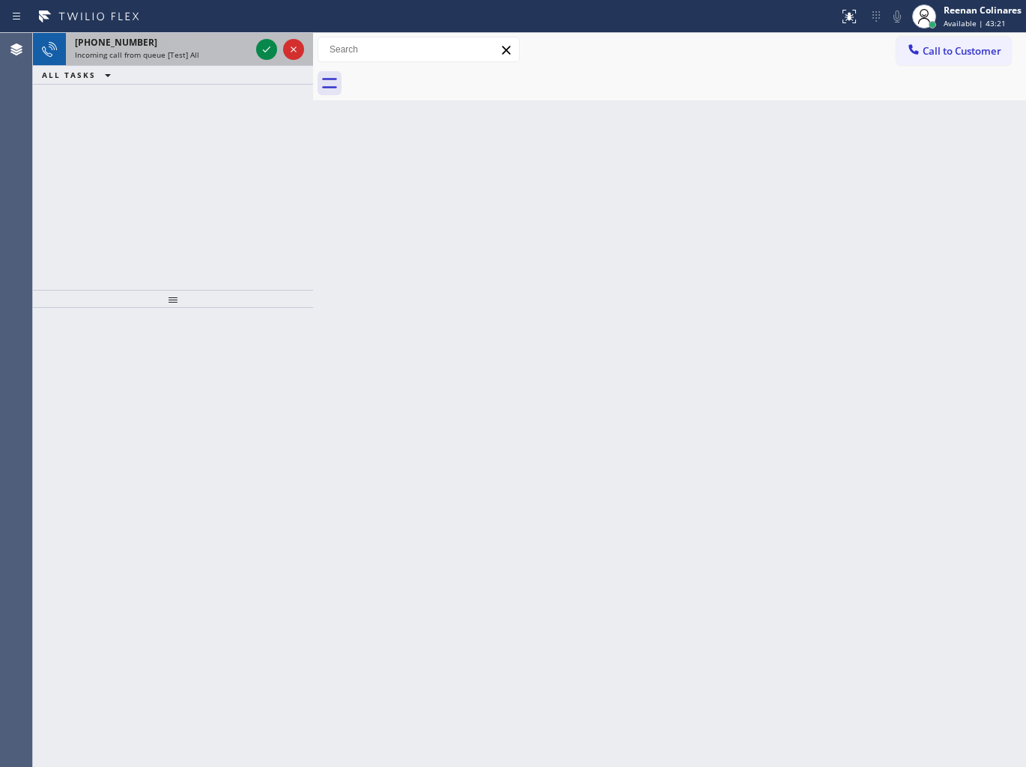
click at [219, 57] on div "Incoming call from queue [Test] All" at bounding box center [162, 54] width 175 height 10
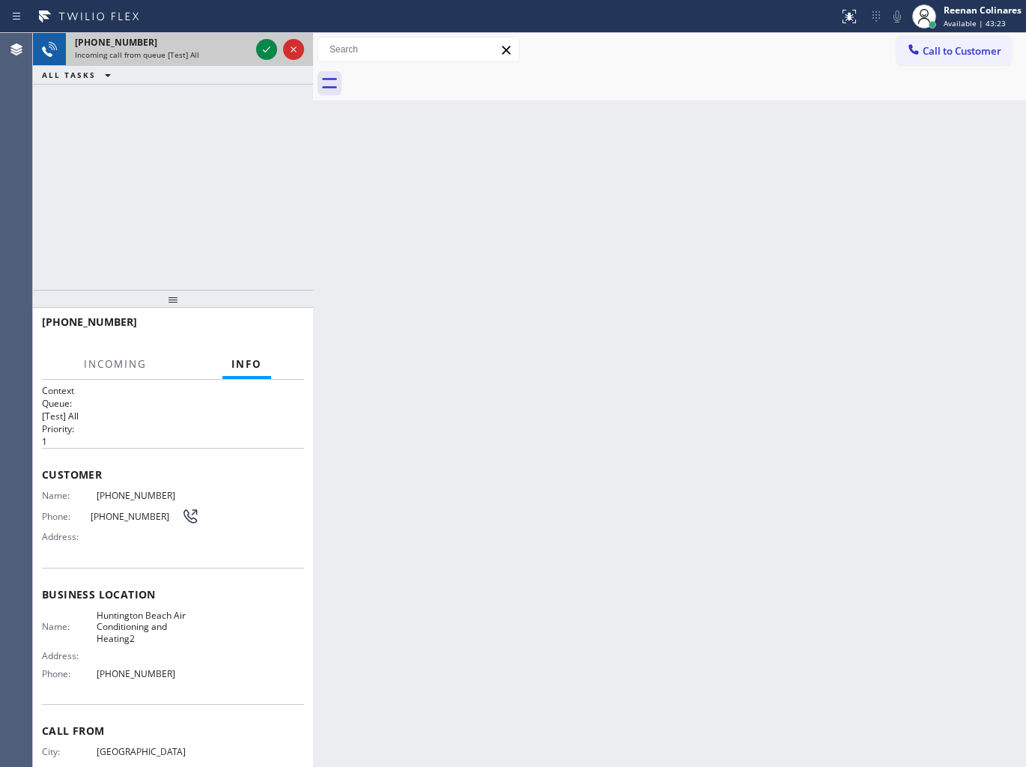
click at [256, 58] on div at bounding box center [280, 49] width 54 height 33
click at [262, 56] on icon at bounding box center [267, 49] width 18 height 18
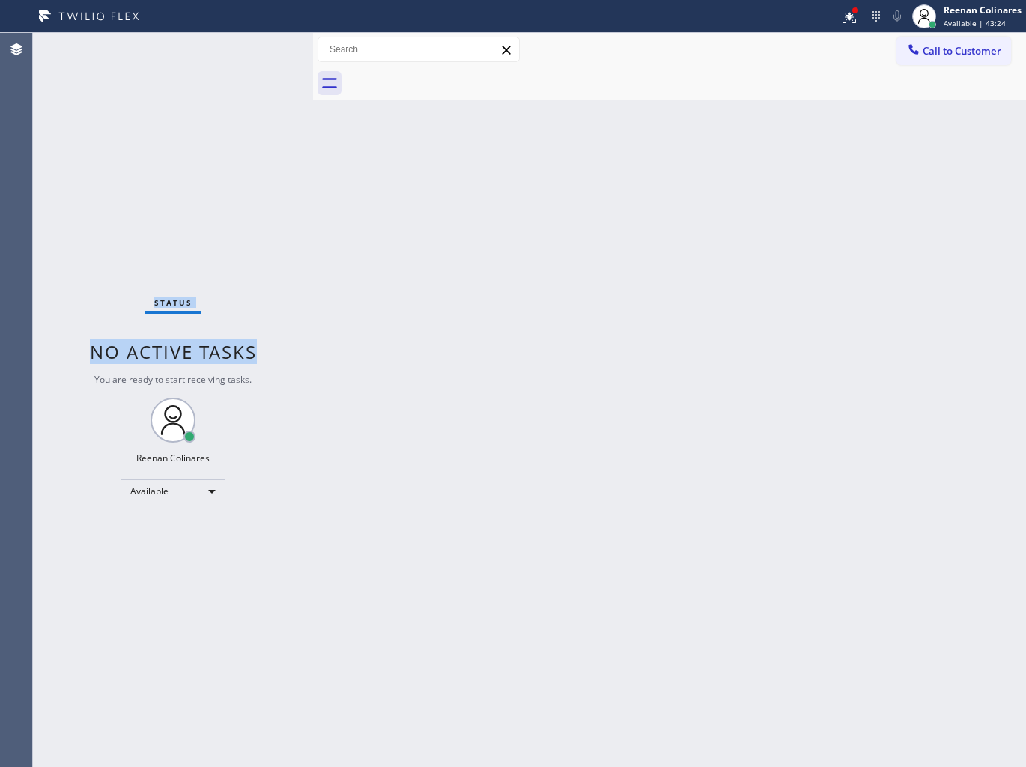
click at [270, 256] on div "Status No active tasks You are ready to start receiving tasks. Reenan Colinares…" at bounding box center [173, 400] width 280 height 734
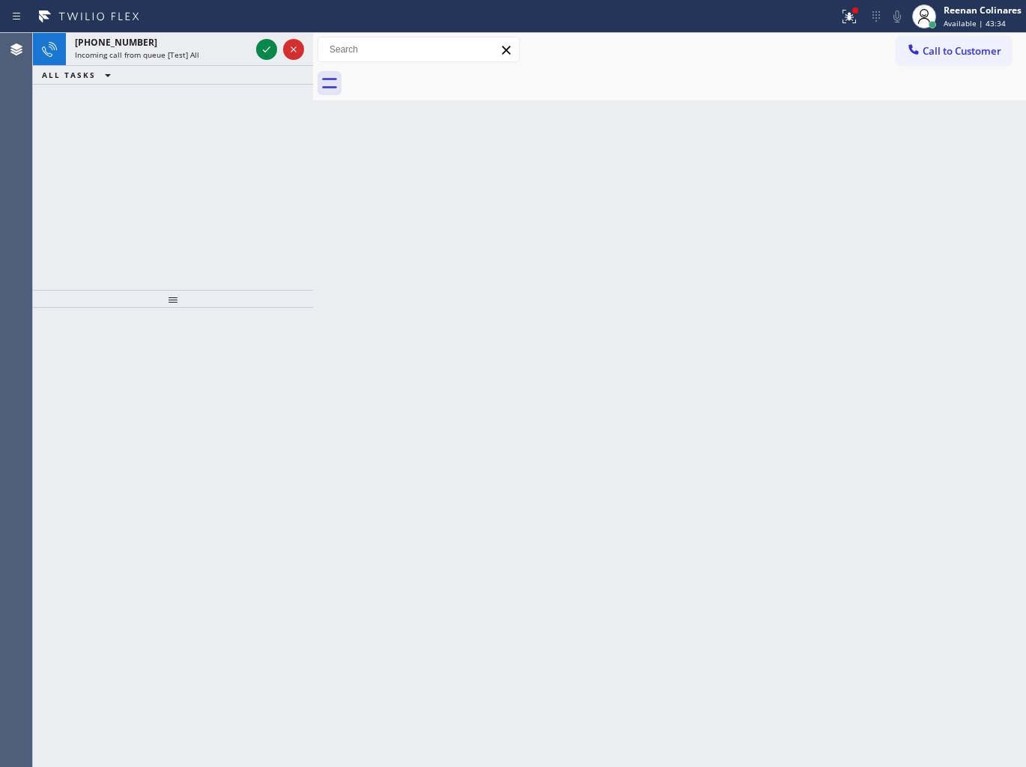
click at [228, 46] on div "[PHONE_NUMBER]" at bounding box center [162, 42] width 175 height 13
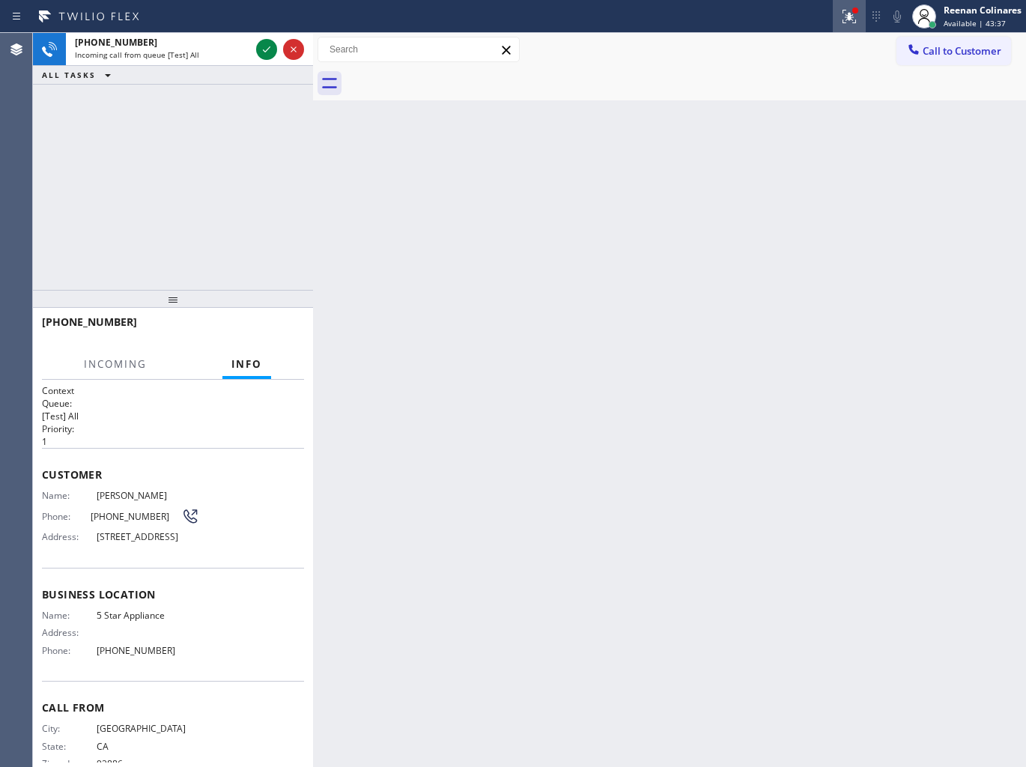
click at [856, 6] on div at bounding box center [854, 10] width 9 height 9
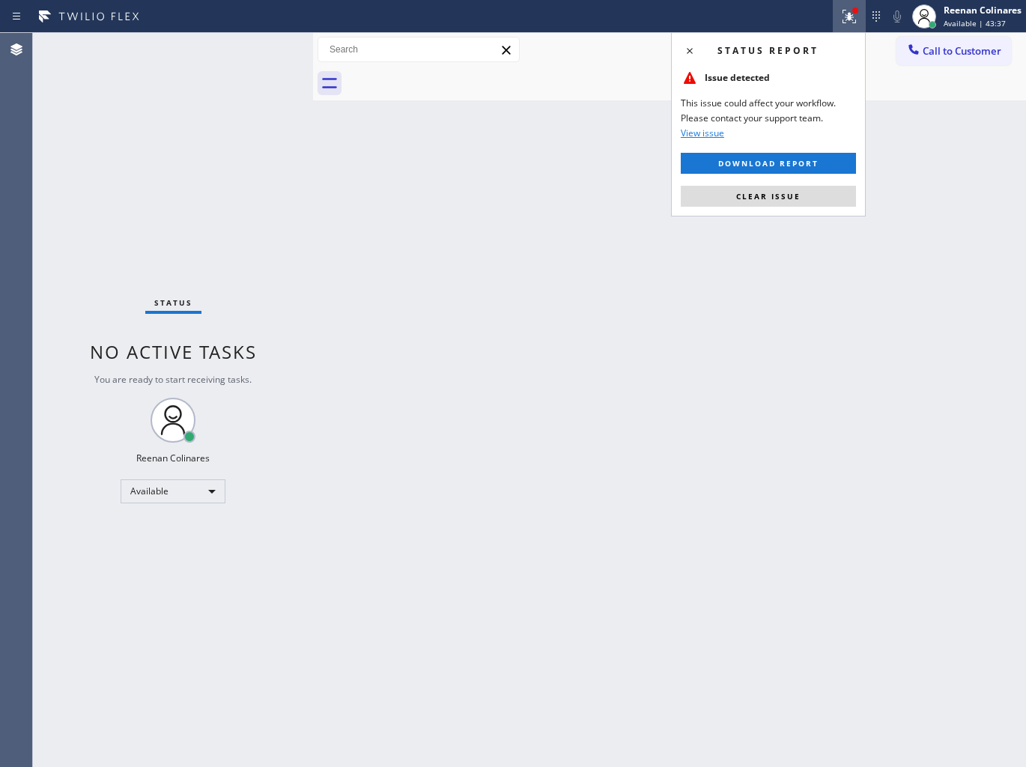
click at [779, 197] on span "Clear issue" at bounding box center [768, 196] width 64 height 10
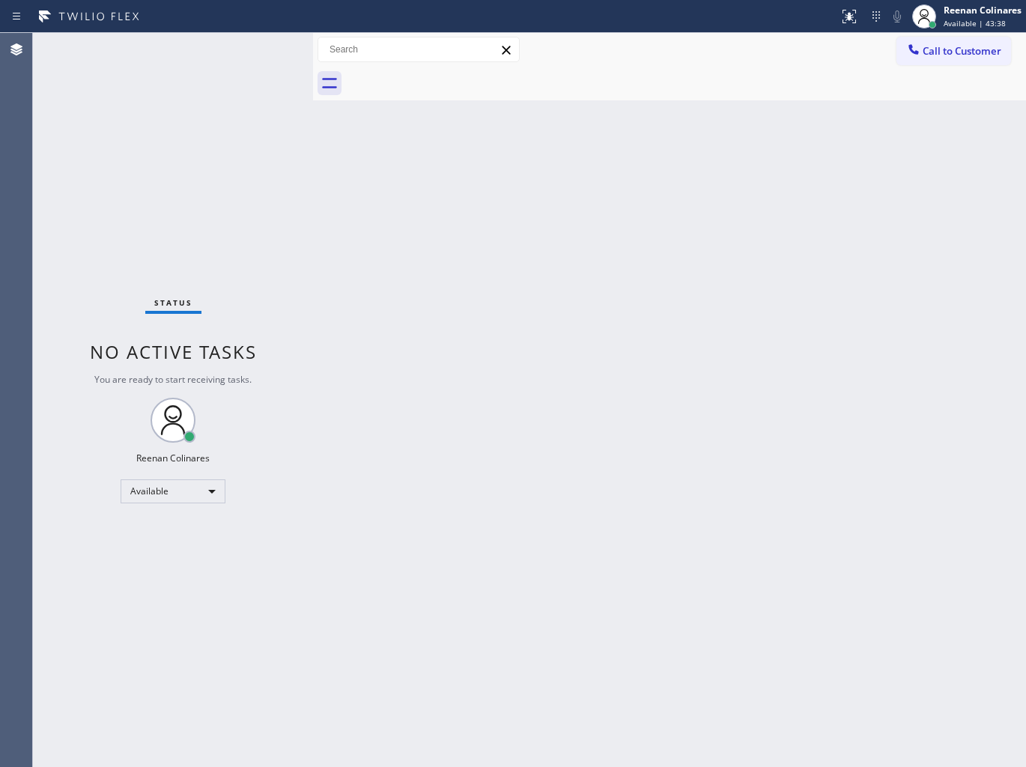
click at [436, 177] on div "Back to Dashboard Change Sender ID Customers Technicians Select a contact Outbo…" at bounding box center [669, 400] width 713 height 734
click at [435, 177] on div "Back to Dashboard Change Sender ID Customers Technicians Select a contact Outbo…" at bounding box center [669, 400] width 713 height 734
click at [434, 177] on div "Back to Dashboard Change Sender ID Customers Technicians Select a contact Outbo…" at bounding box center [669, 400] width 713 height 734
click at [431, 177] on div "Back to Dashboard Change Sender ID Customers Technicians Select a contact Outbo…" at bounding box center [669, 400] width 713 height 734
drag, startPoint x: 437, startPoint y: 175, endPoint x: 383, endPoint y: 170, distance: 54.9
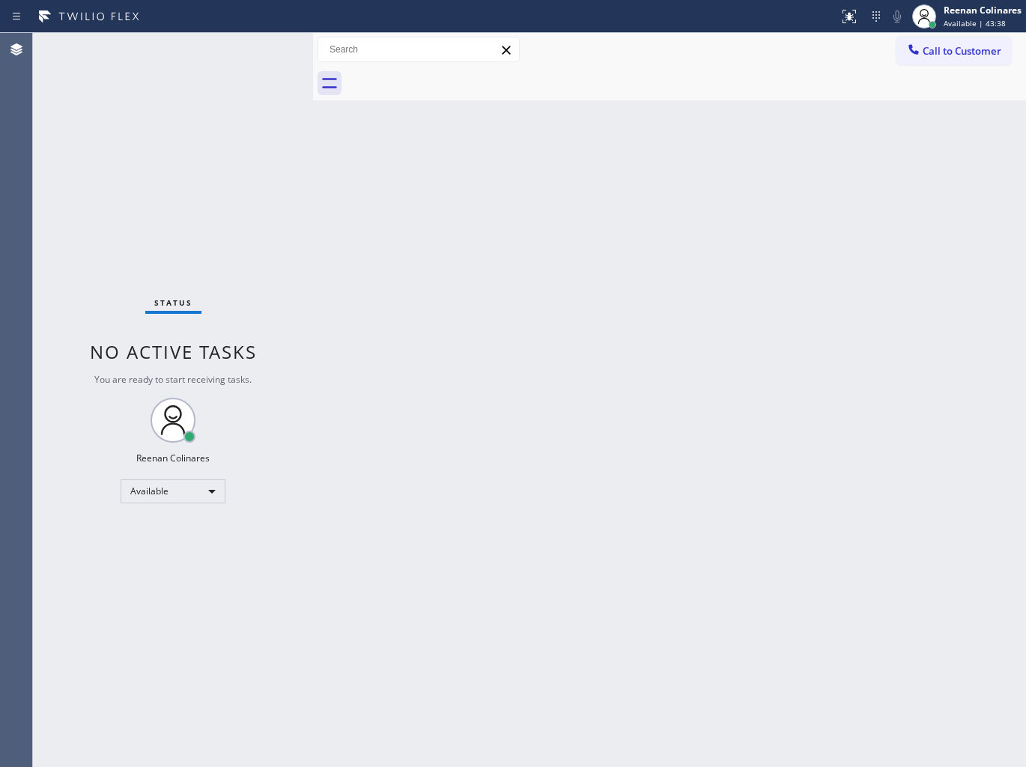
click at [436, 174] on div "Back to Dashboard Change Sender ID Customers Technicians Select a contact Outbo…" at bounding box center [669, 400] width 713 height 734
click at [383, 170] on div "Back to Dashboard Change Sender ID Customers Technicians Select a contact Outbo…" at bounding box center [669, 400] width 713 height 734
drag, startPoint x: 384, startPoint y: 169, endPoint x: 352, endPoint y: 144, distance: 41.0
click at [385, 169] on div "Back to Dashboard Change Sender ID Customers Technicians Select a contact Outbo…" at bounding box center [669, 400] width 713 height 734
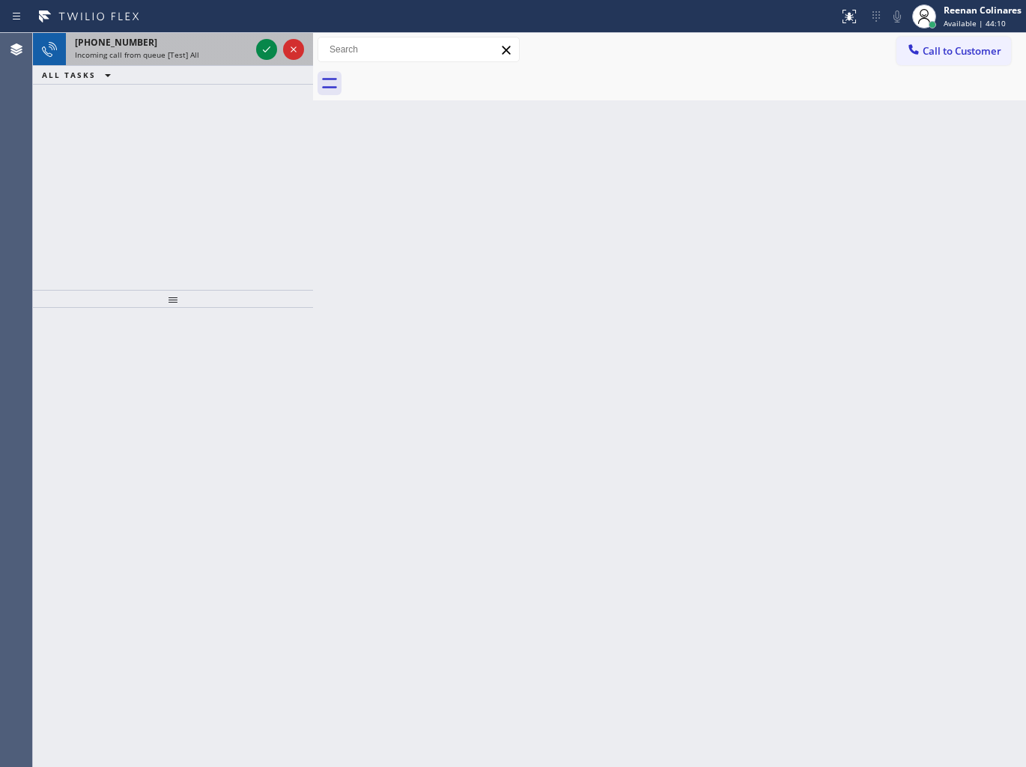
click at [177, 49] on span "Incoming call from queue [Test] All" at bounding box center [137, 54] width 124 height 10
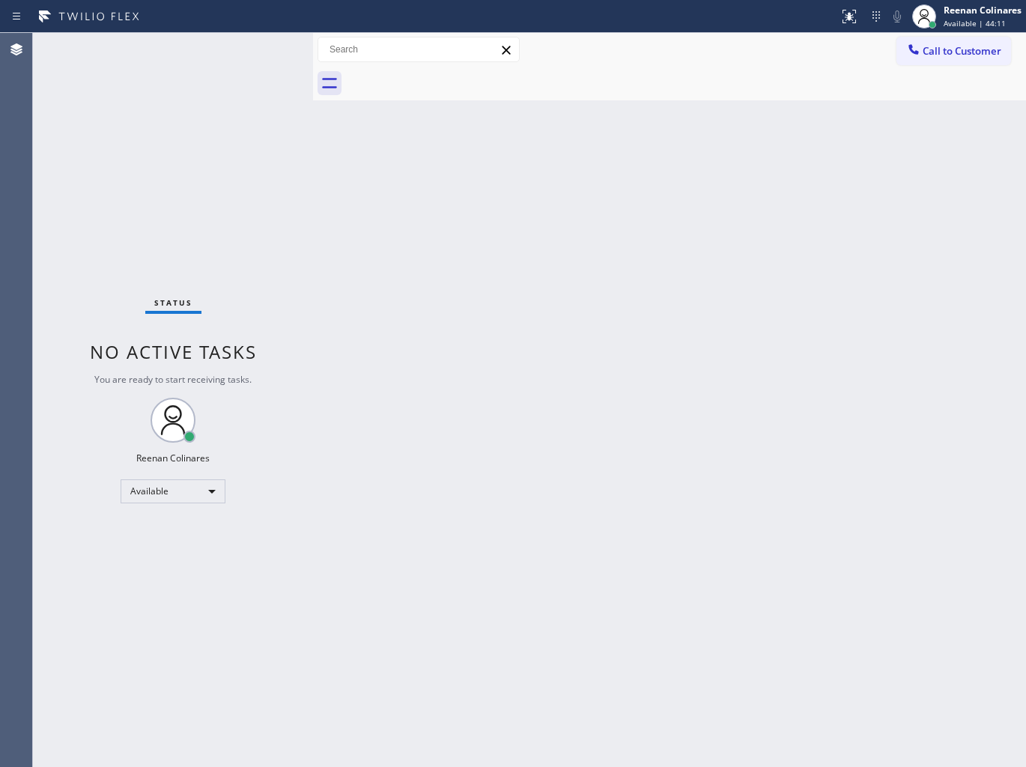
click at [228, 51] on div "Status No active tasks You are ready to start receiving tasks. Reenan Colinares…" at bounding box center [173, 400] width 280 height 734
click at [749, 103] on div "Back to Dashboard Change Sender ID Customers Technicians Select a contact Outbo…" at bounding box center [669, 400] width 713 height 734
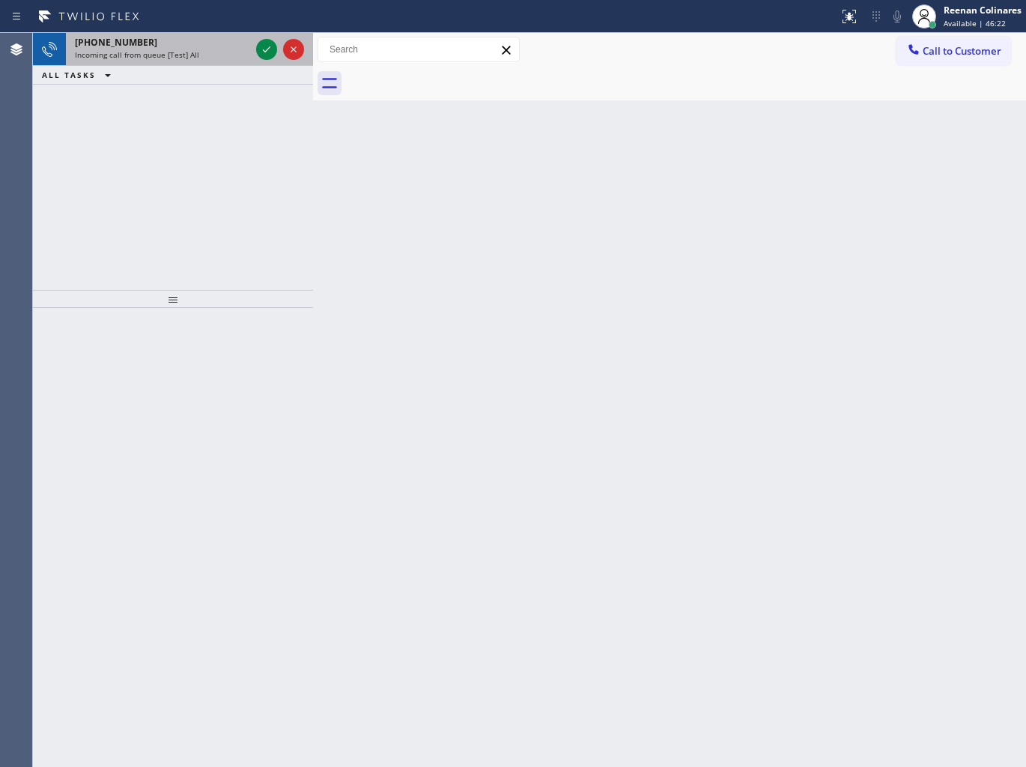
click at [181, 49] on span "Incoming call from queue [Test] All" at bounding box center [137, 54] width 124 height 10
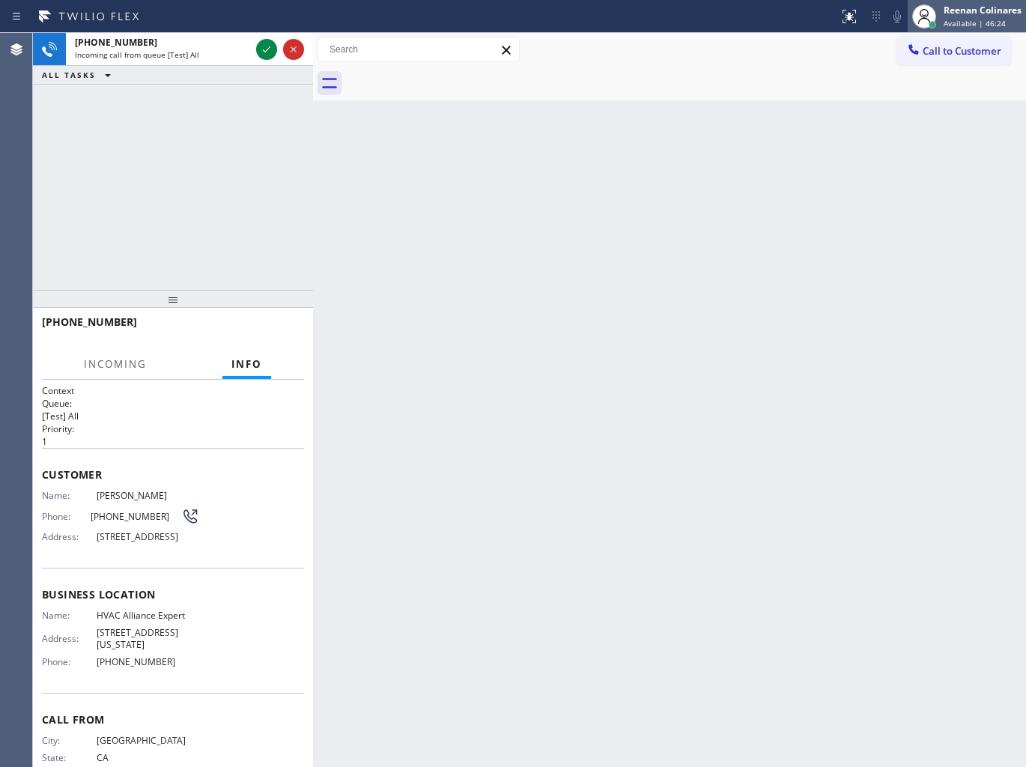
click at [961, 16] on div "Reenan Colinares Available | 46:24" at bounding box center [982, 16] width 85 height 26
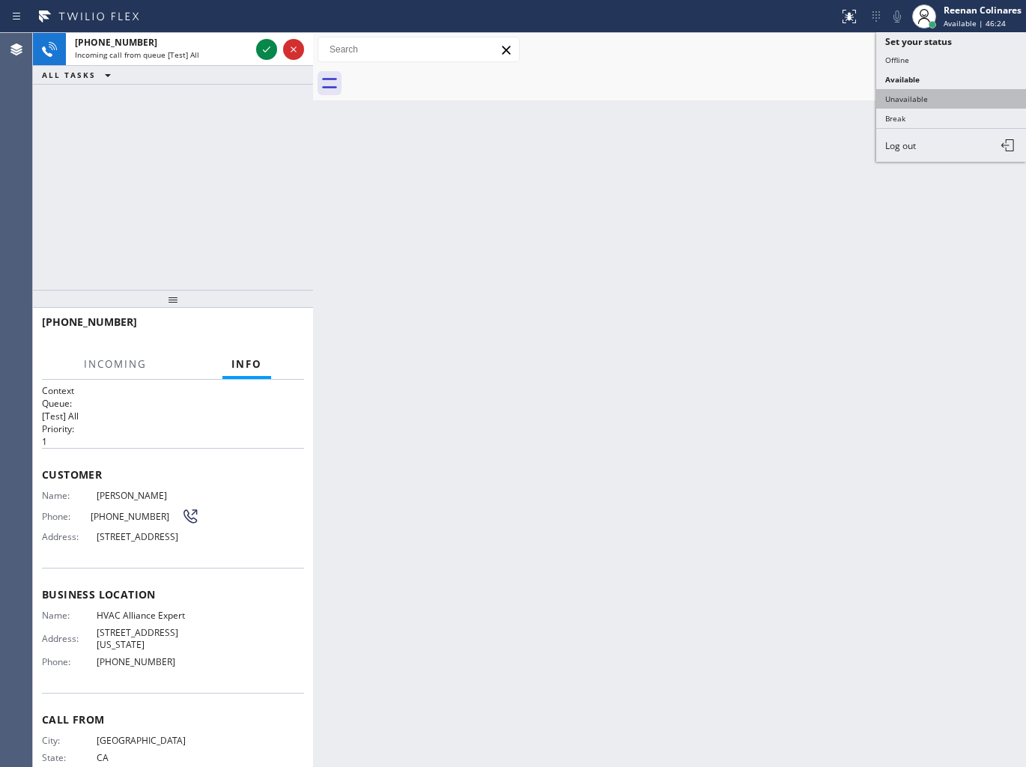
click at [912, 95] on button "Unavailable" at bounding box center [951, 98] width 150 height 19
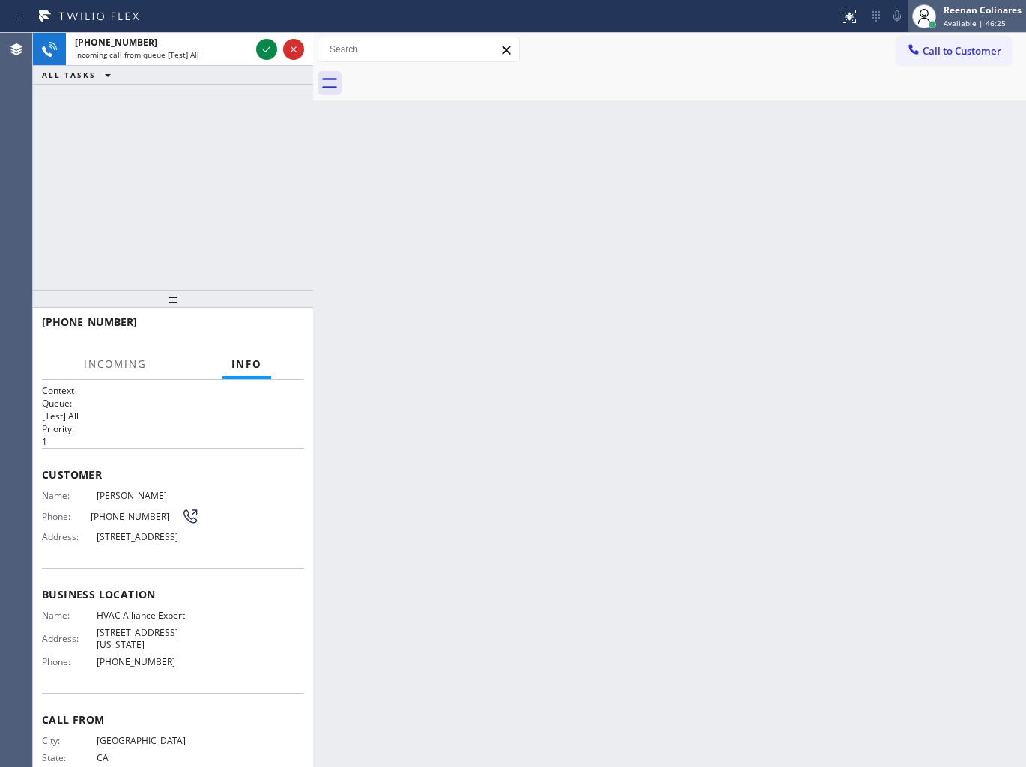
click at [952, 6] on div "Reenan Colinares" at bounding box center [982, 10] width 78 height 13
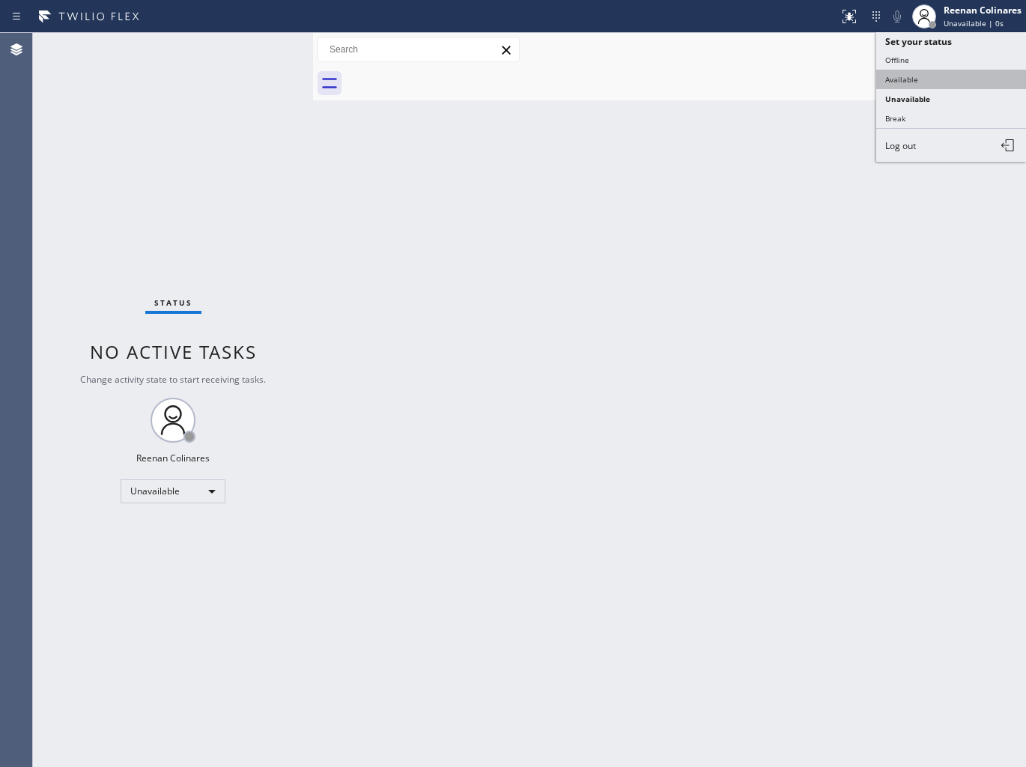
click at [897, 79] on button "Available" at bounding box center [951, 79] width 150 height 19
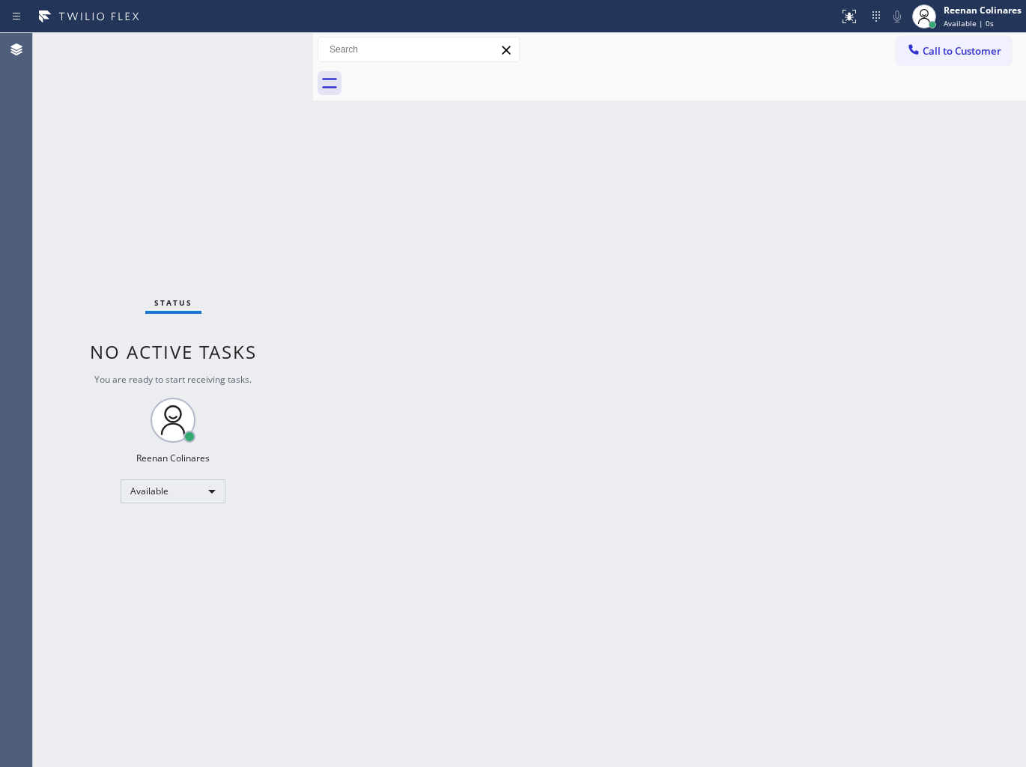
click at [529, 368] on div "Back to Dashboard Change Sender ID Customers Technicians Select a contact Outbo…" at bounding box center [669, 400] width 713 height 734
click at [530, 365] on div "Back to Dashboard Change Sender ID Customers Technicians Select a contact Outbo…" at bounding box center [669, 400] width 713 height 734
click at [219, 67] on div "Status No active tasks You are ready to start receiving tasks. Reenan Colinares…" at bounding box center [173, 400] width 280 height 734
click at [217, 65] on div "Status No active tasks You are ready to start receiving tasks. Reenan Colinares…" at bounding box center [173, 400] width 280 height 734
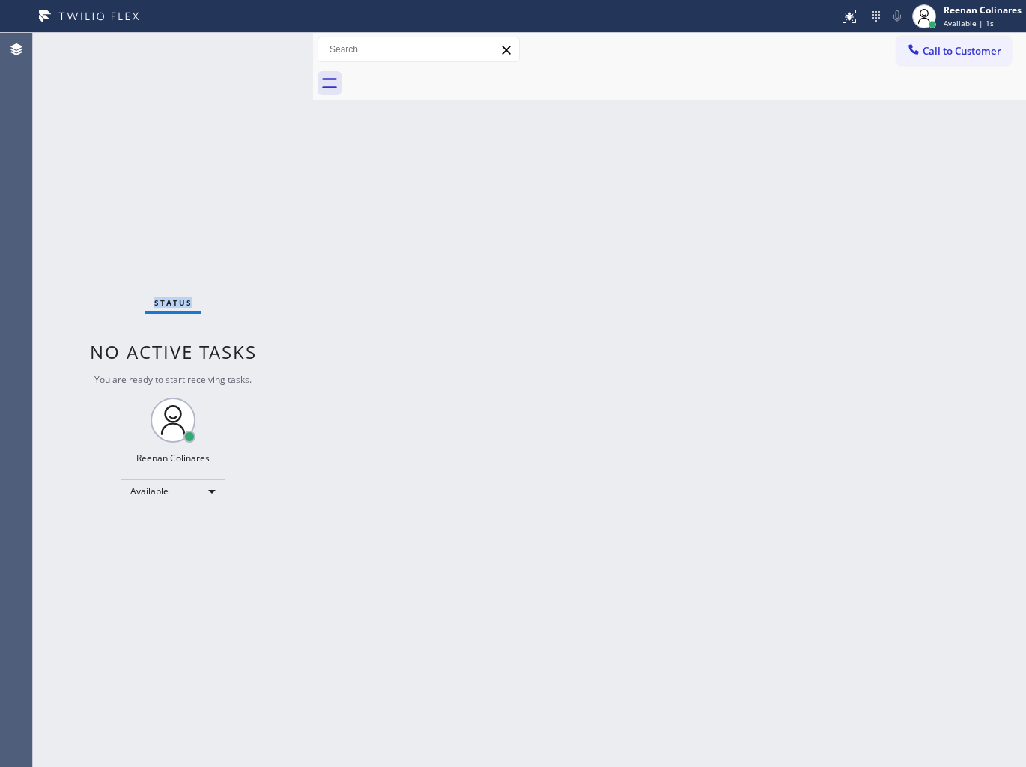
click at [216, 58] on div "Status No active tasks You are ready to start receiving tasks. Reenan Colinares…" at bounding box center [173, 400] width 280 height 734
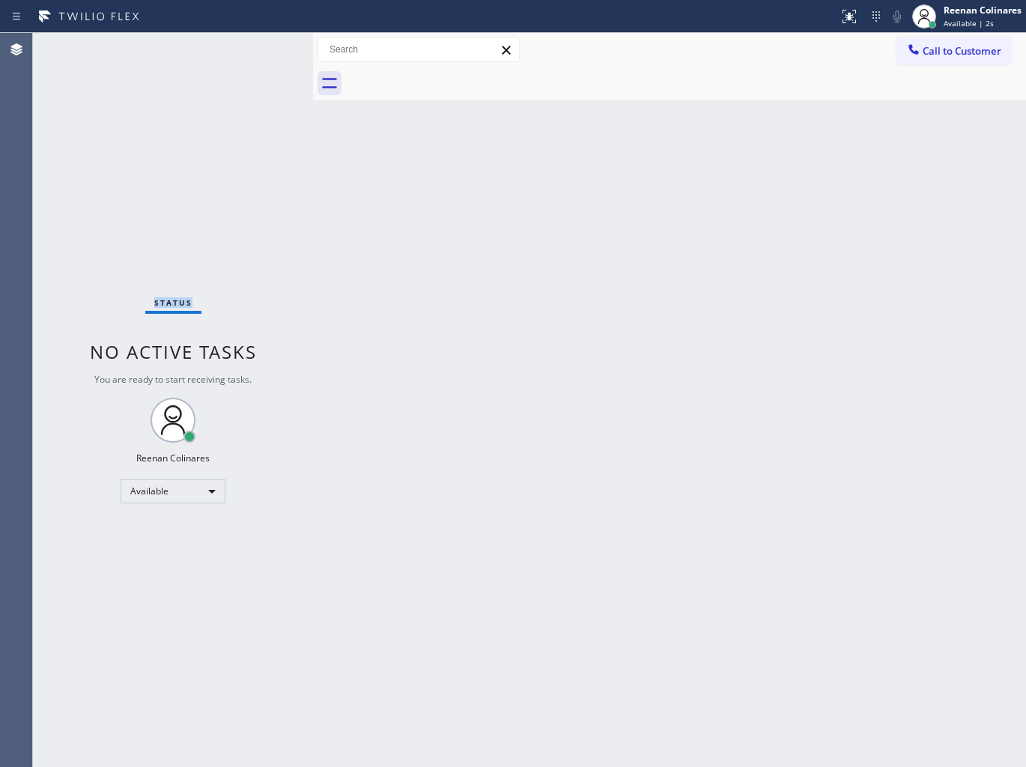
click at [216, 58] on div "Status No active tasks You are ready to start receiving tasks. Reenan Colinares…" at bounding box center [173, 400] width 280 height 734
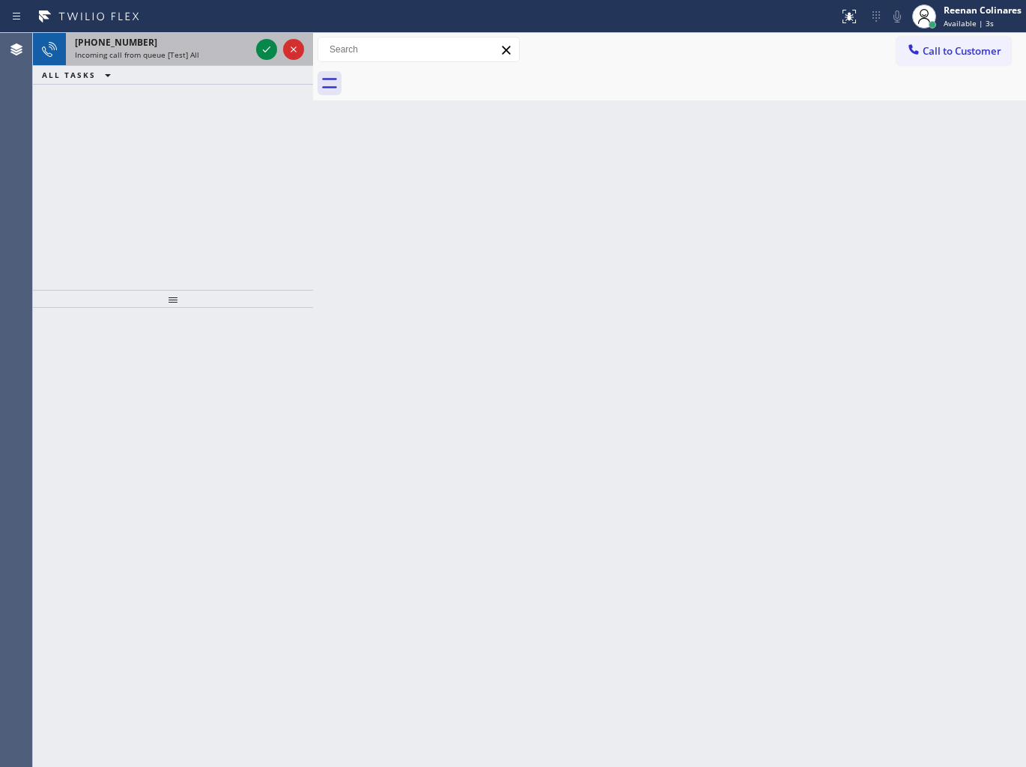
click at [216, 57] on div "Incoming call from queue [Test] All" at bounding box center [162, 54] width 175 height 10
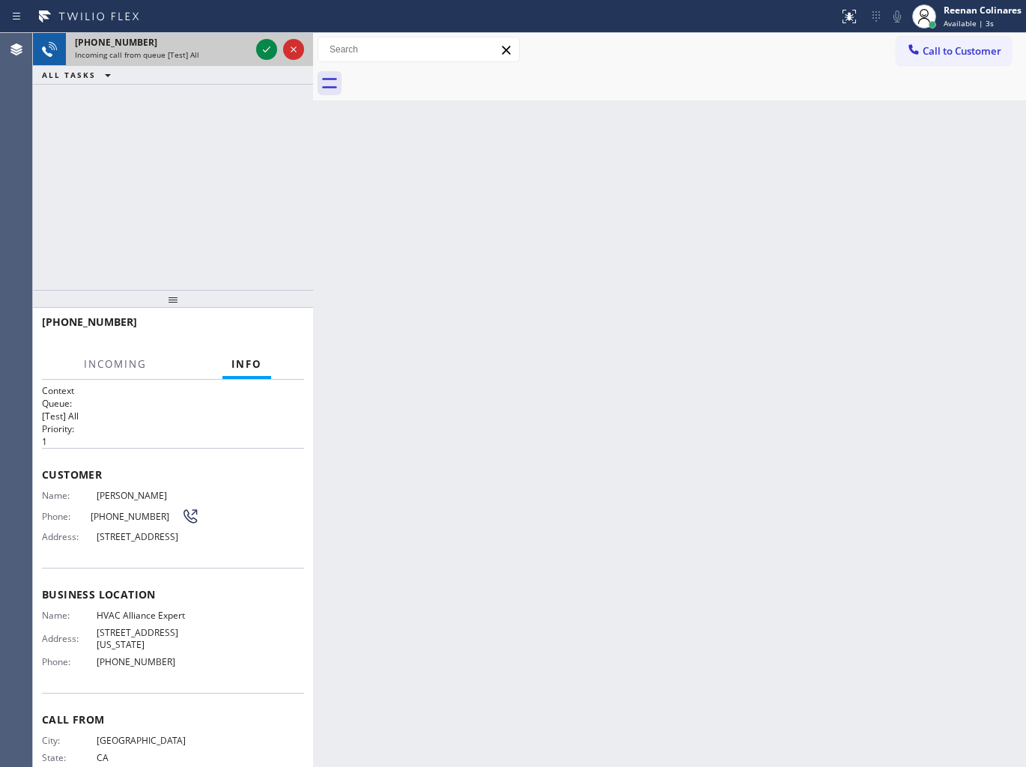
click at [216, 57] on div "Incoming call from queue [Test] All" at bounding box center [162, 54] width 175 height 10
click at [214, 56] on div "Incoming call from queue [Test] All" at bounding box center [162, 54] width 175 height 10
drag, startPoint x: 214, startPoint y: 56, endPoint x: 232, endPoint y: 46, distance: 20.4
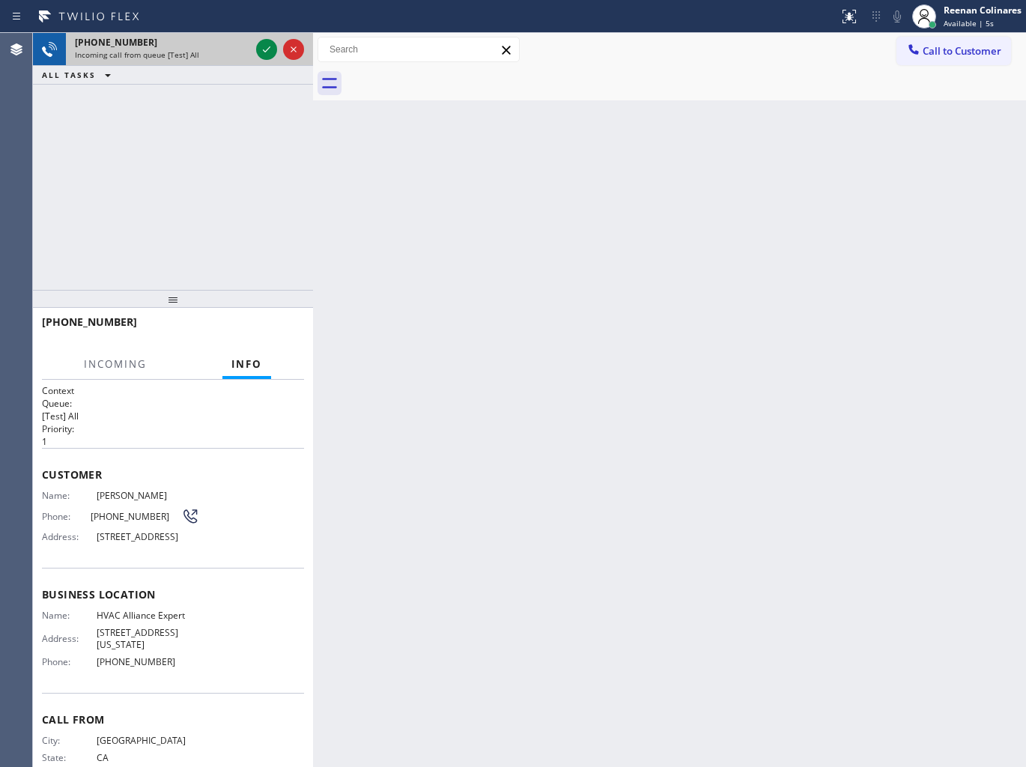
click at [232, 46] on div "[PHONE_NUMBER] Incoming call from queue [Test] All" at bounding box center [159, 49] width 187 height 33
click at [232, 46] on div "[PHONE_NUMBER]" at bounding box center [162, 42] width 175 height 13
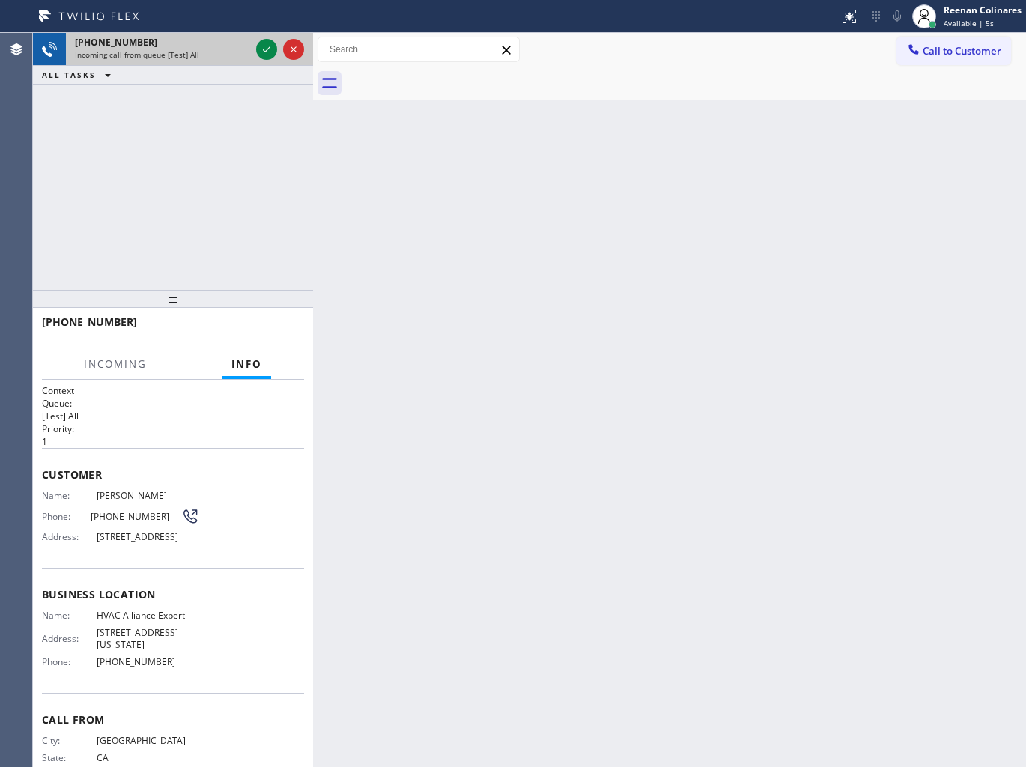
click at [232, 46] on div "[PHONE_NUMBER]" at bounding box center [162, 42] width 175 height 13
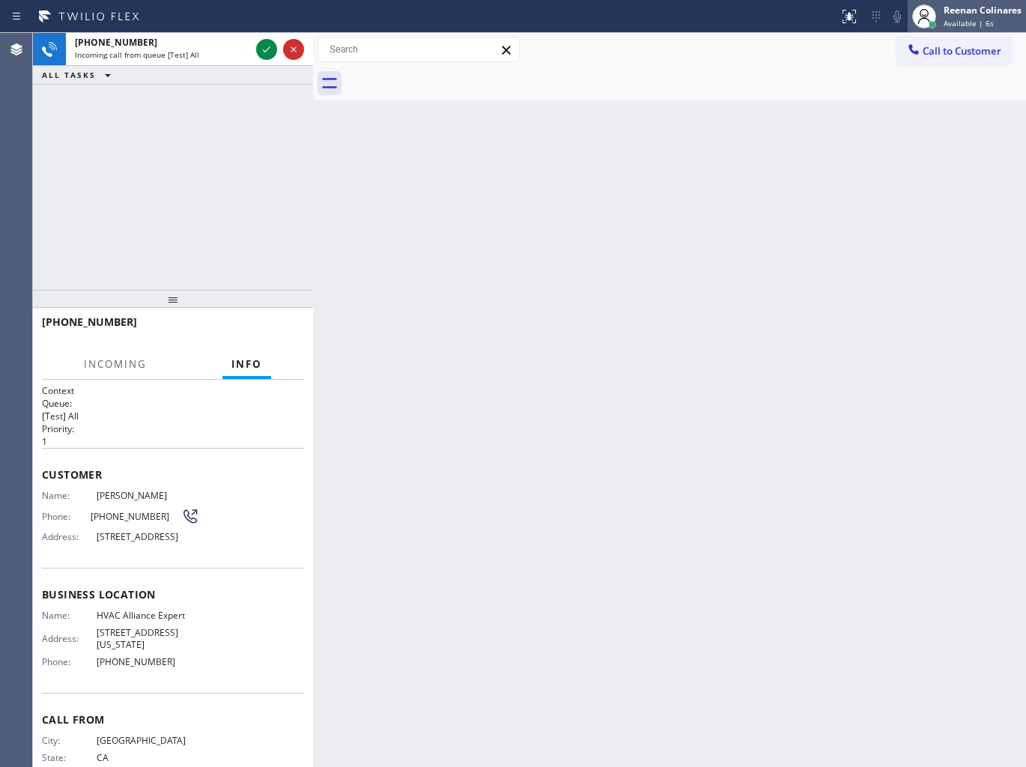
click at [990, 18] on div "Available | 6s" at bounding box center [982, 23] width 78 height 10
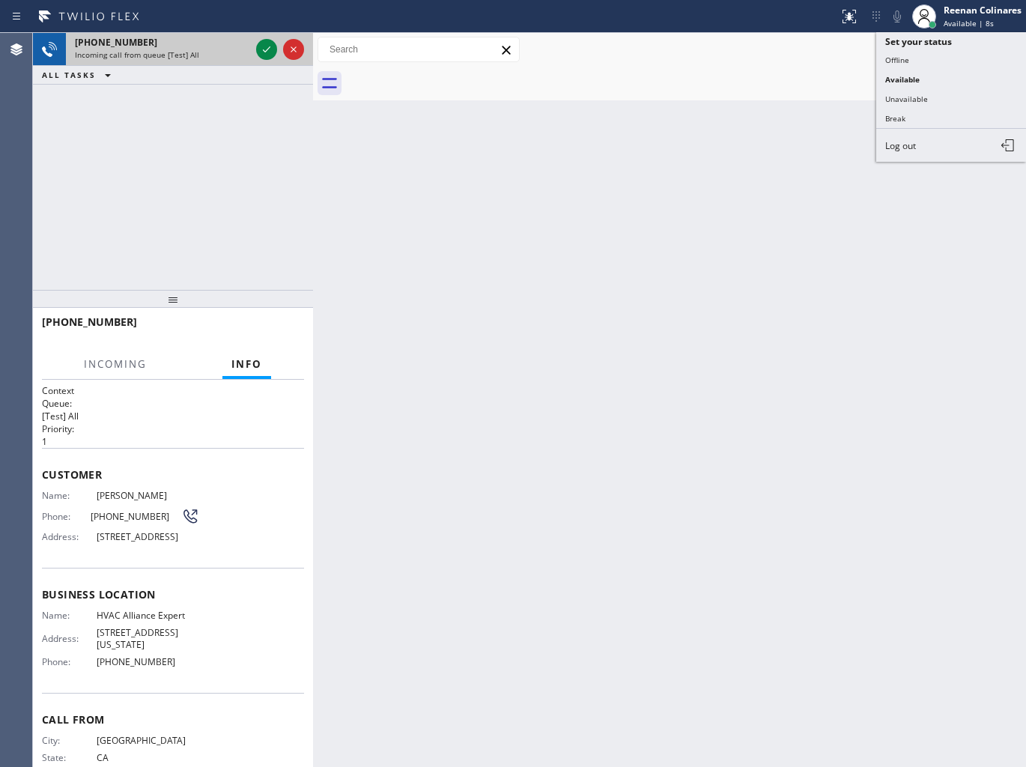
click at [247, 52] on div "Incoming call from queue [Test] All" at bounding box center [162, 54] width 175 height 10
click at [253, 49] on div at bounding box center [280, 49] width 54 height 33
click at [252, 49] on div "[PHONE_NUMBER] Incoming call from queue [Test] All" at bounding box center [159, 49] width 187 height 33
click at [249, 49] on div "Incoming call from queue [Test] All" at bounding box center [162, 54] width 175 height 10
click at [262, 49] on icon at bounding box center [267, 49] width 18 height 18
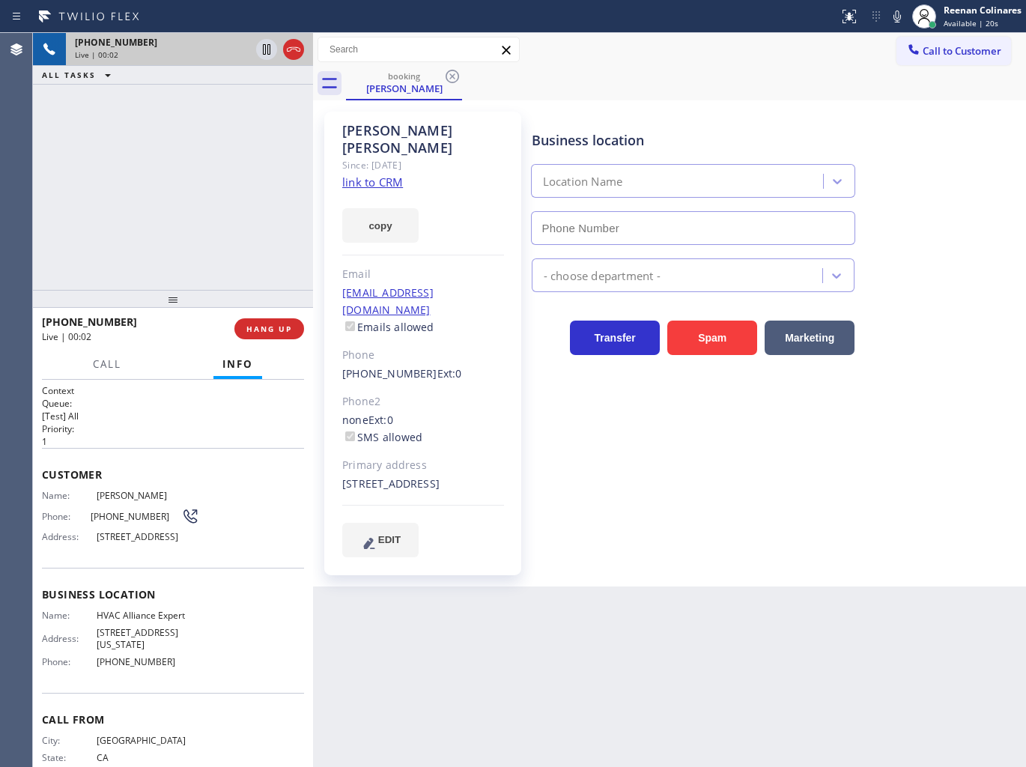
type input "[PHONE_NUMBER]"
click at [773, 430] on div "Business location HVAC Alliance Expert [PHONE_NUMBER] HVAC Transfer Spam Market…" at bounding box center [775, 333] width 493 height 437
click at [894, 18] on icon at bounding box center [897, 16] width 18 height 18
click at [897, 18] on icon at bounding box center [897, 16] width 18 height 18
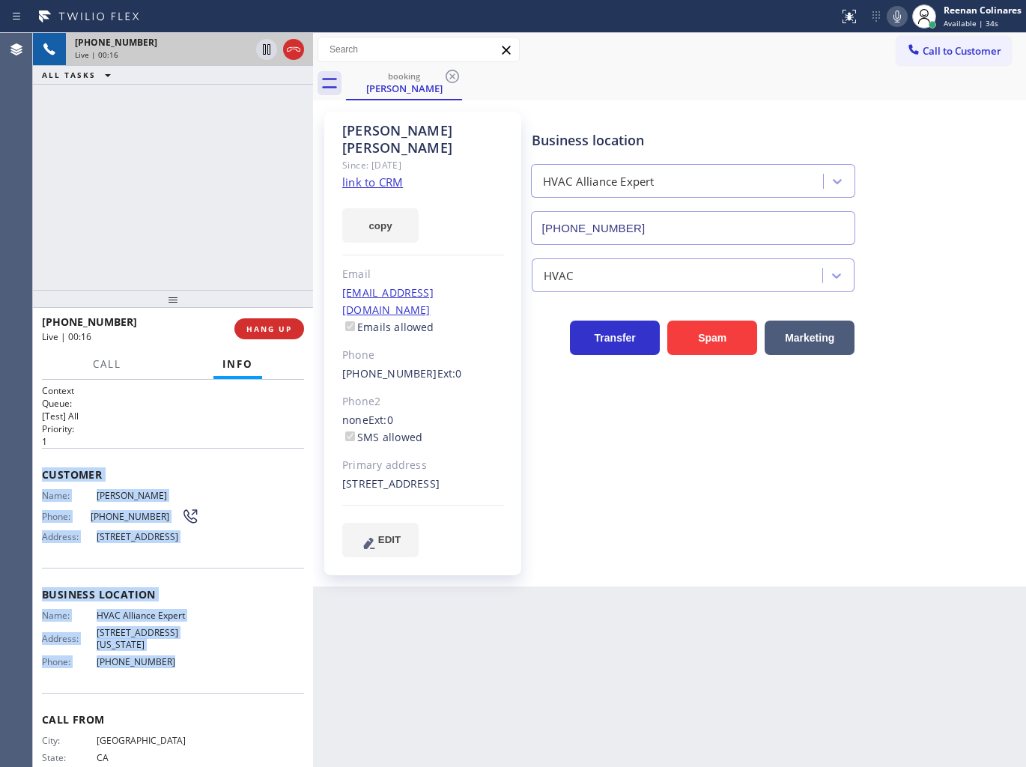
drag, startPoint x: 45, startPoint y: 469, endPoint x: 1004, endPoint y: 709, distance: 988.5
click at [225, 704] on div "Context Queue: [Test] All Priority: 1 Customer Name: [PERSON_NAME] Phone: [PHON…" at bounding box center [173, 594] width 262 height 421
copy div "Customer Name: [PERSON_NAME] Phone: [PHONE_NUMBER] Address: [STREET_ADDRESS] Bu…"
click at [392, 174] on link "link to CRM" at bounding box center [372, 181] width 61 height 15
click at [379, 208] on button "copy" at bounding box center [380, 225] width 76 height 34
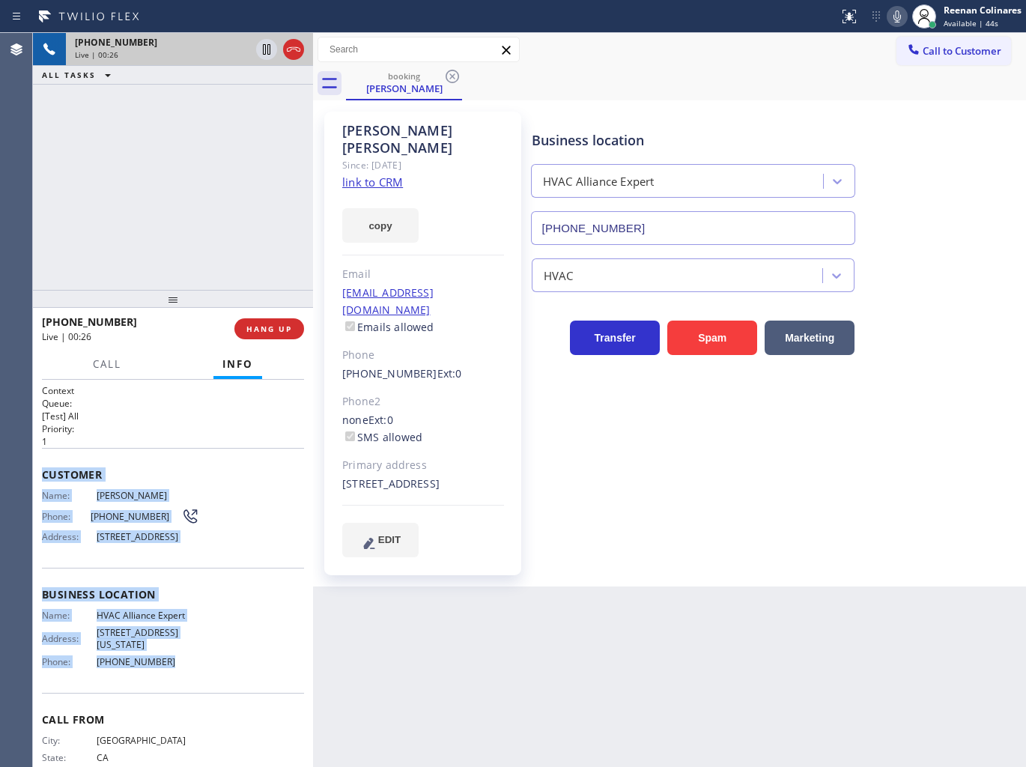
click at [889, 15] on icon at bounding box center [897, 16] width 18 height 18
click at [895, 13] on icon at bounding box center [896, 16] width 7 height 12
click at [894, 19] on icon at bounding box center [896, 16] width 7 height 12
click at [106, 364] on span "Call" at bounding box center [107, 363] width 28 height 13
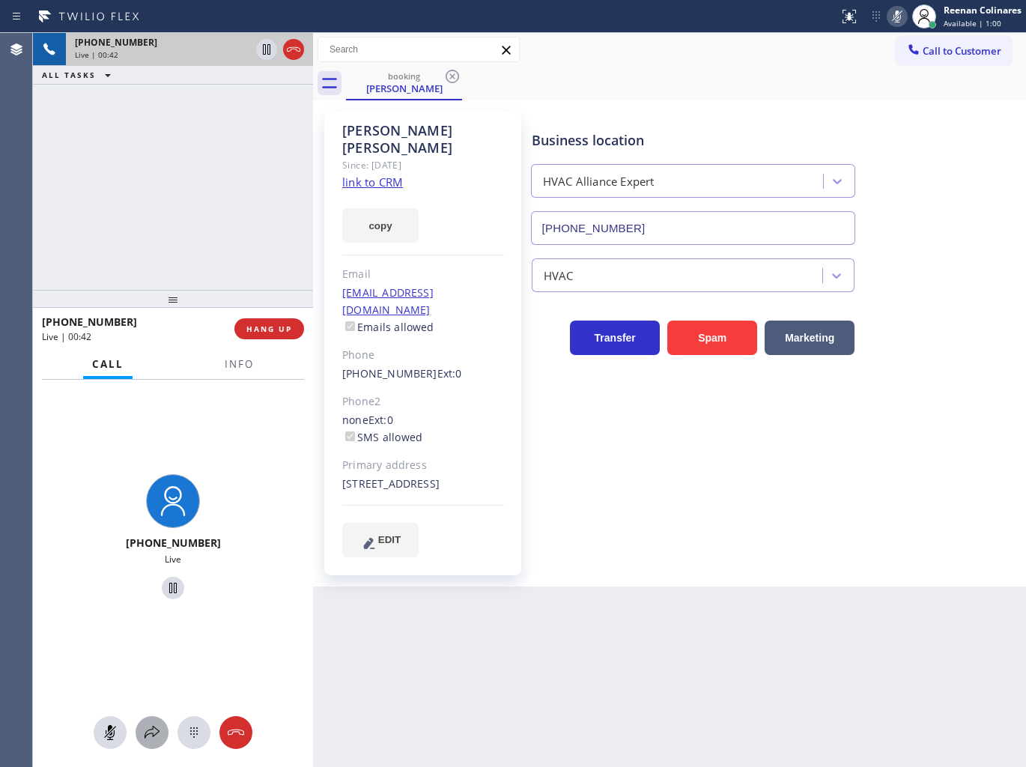
click at [155, 734] on icon at bounding box center [151, 731] width 15 height 13
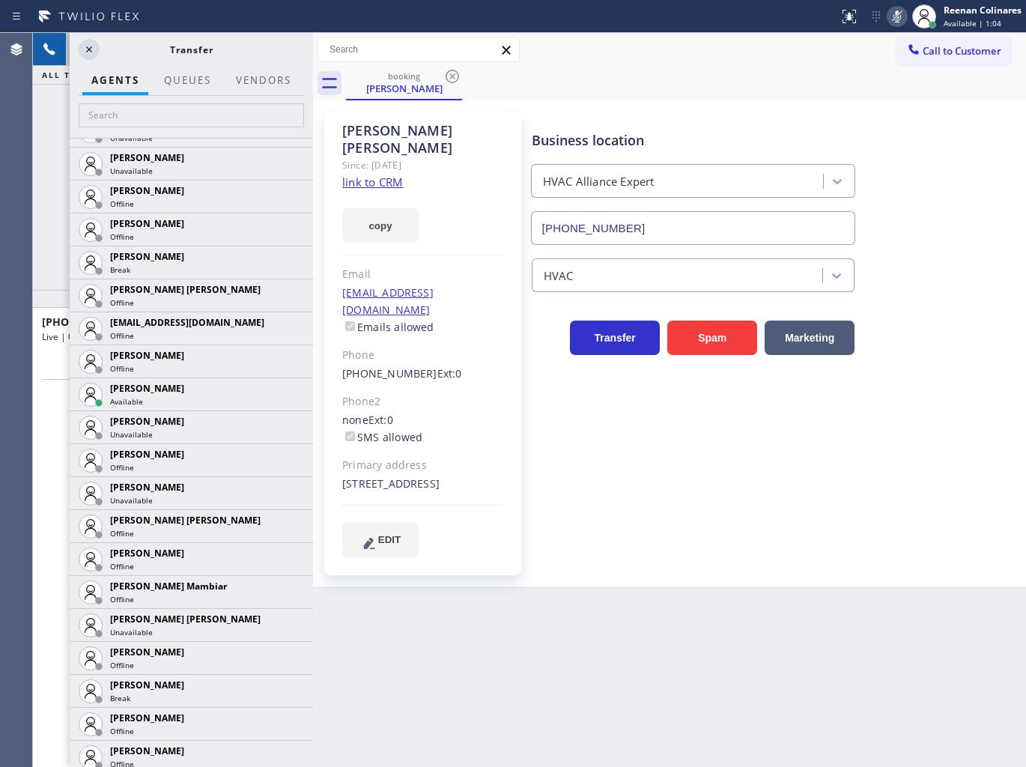
scroll to position [1081, 0]
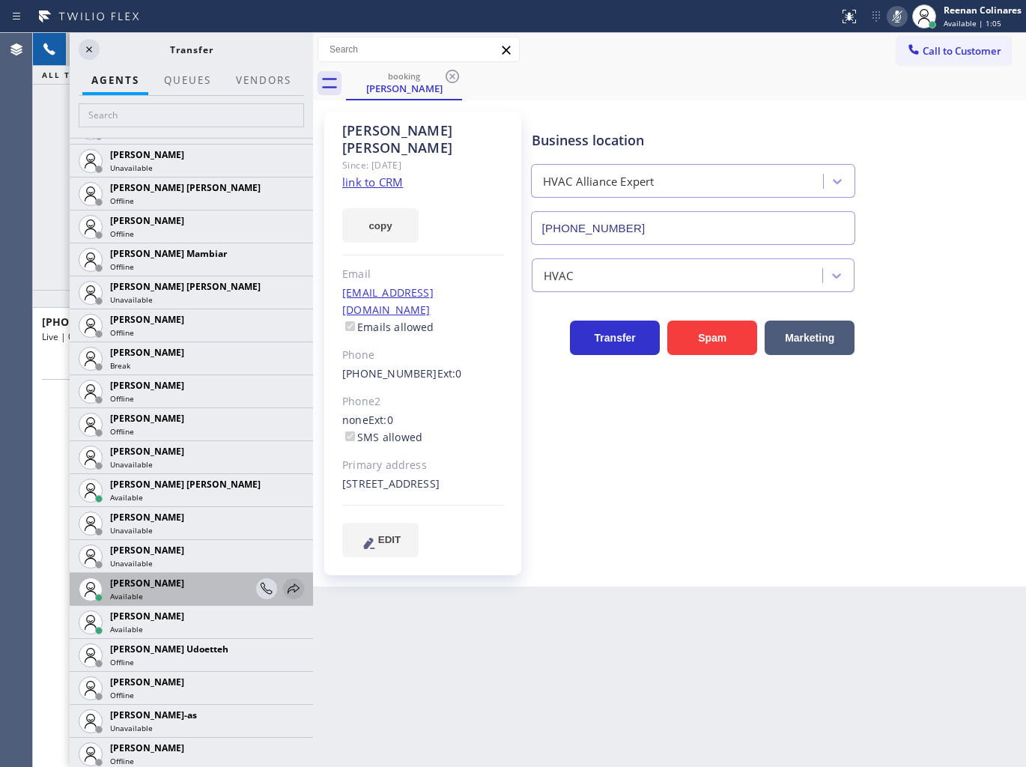
click at [284, 591] on icon at bounding box center [293, 588] width 18 height 18
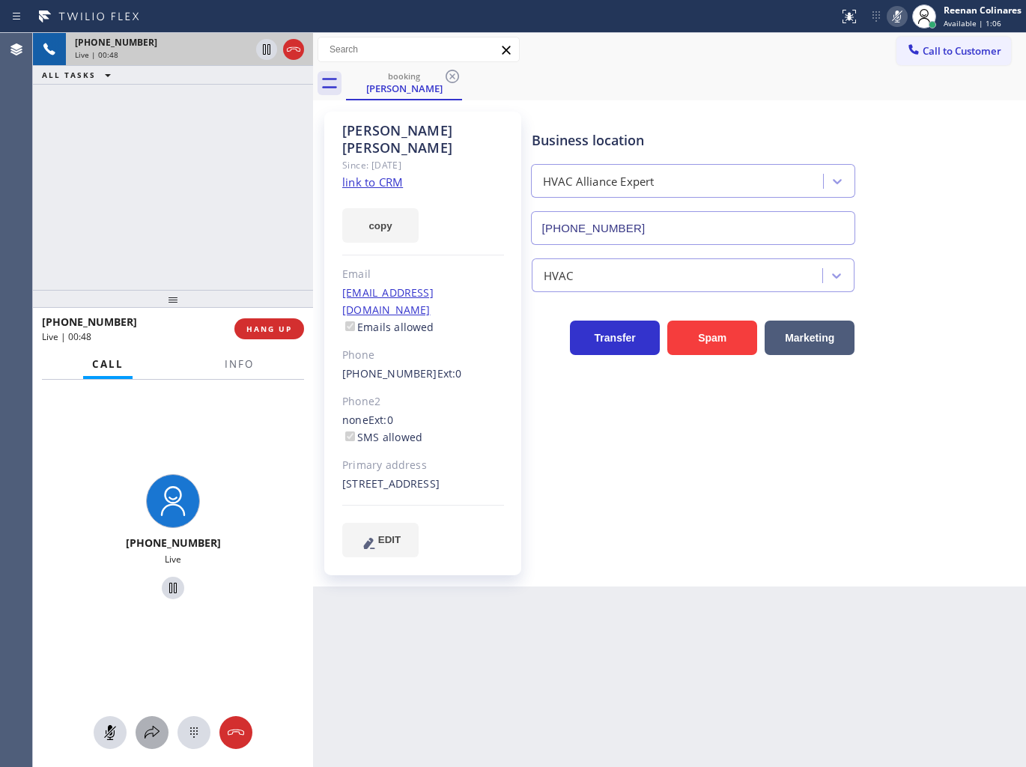
click at [153, 731] on icon at bounding box center [152, 732] width 18 height 18
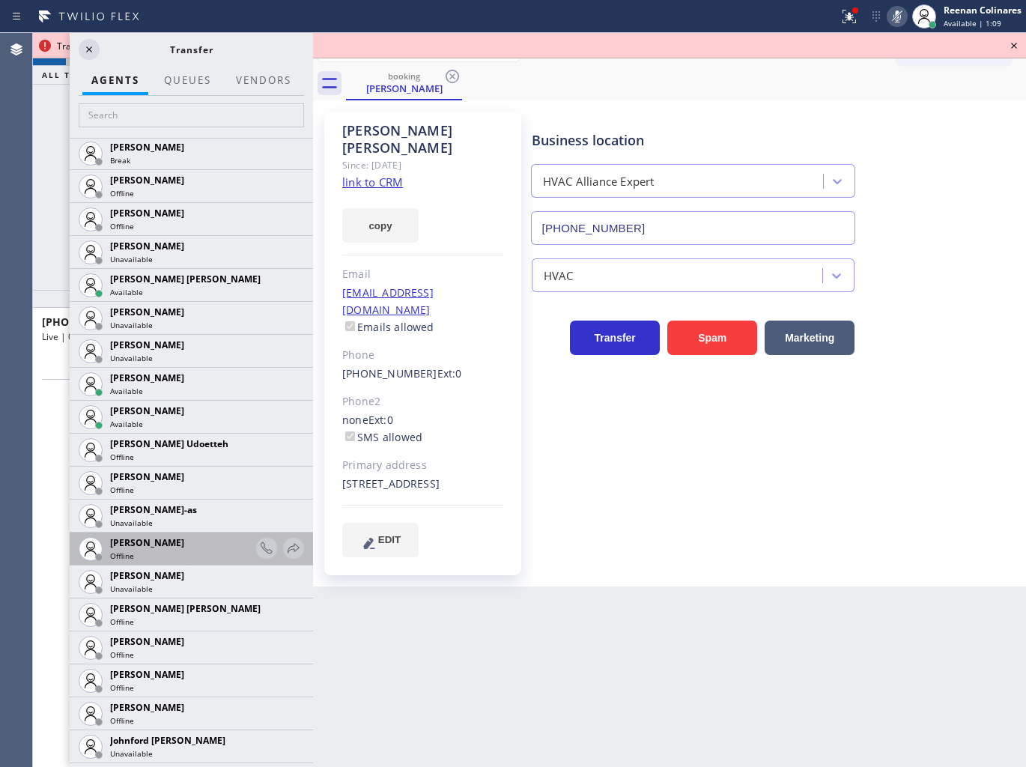
scroll to position [1413, 0]
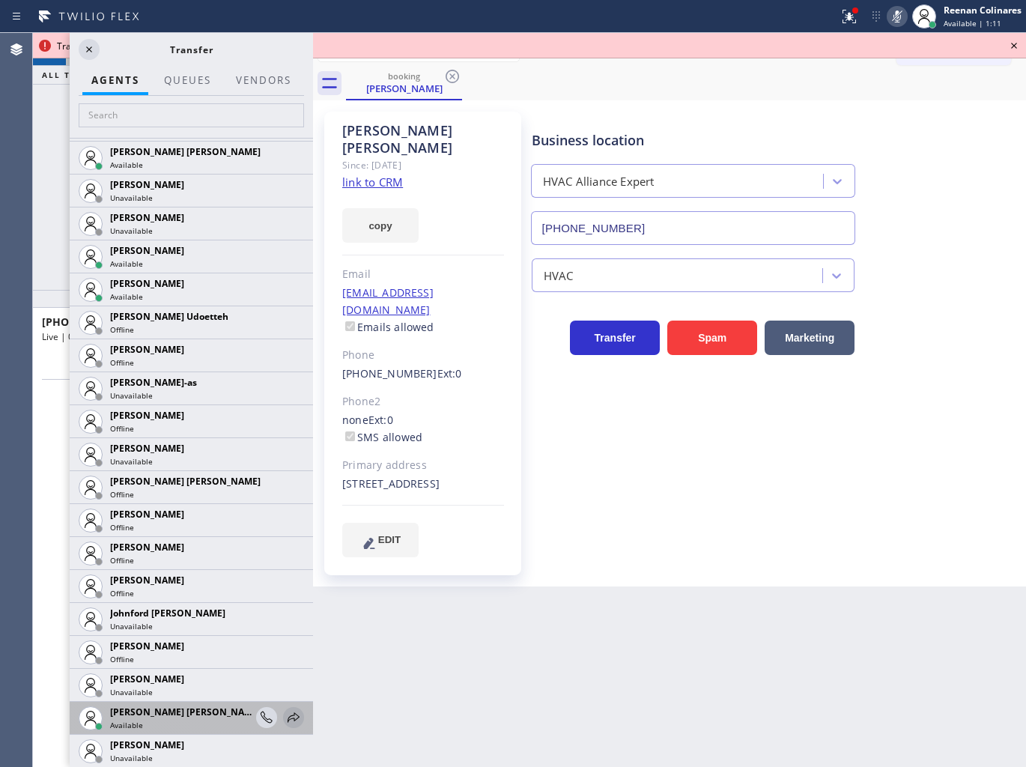
click at [286, 719] on icon at bounding box center [293, 717] width 18 height 18
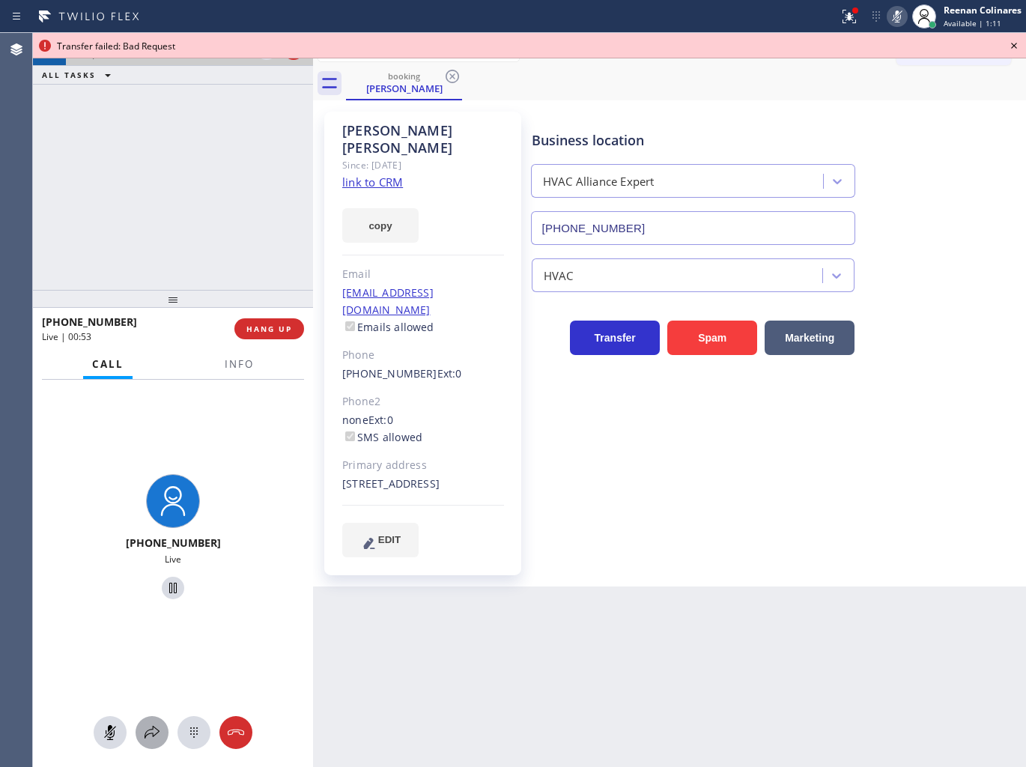
click at [147, 734] on icon at bounding box center [151, 731] width 15 height 13
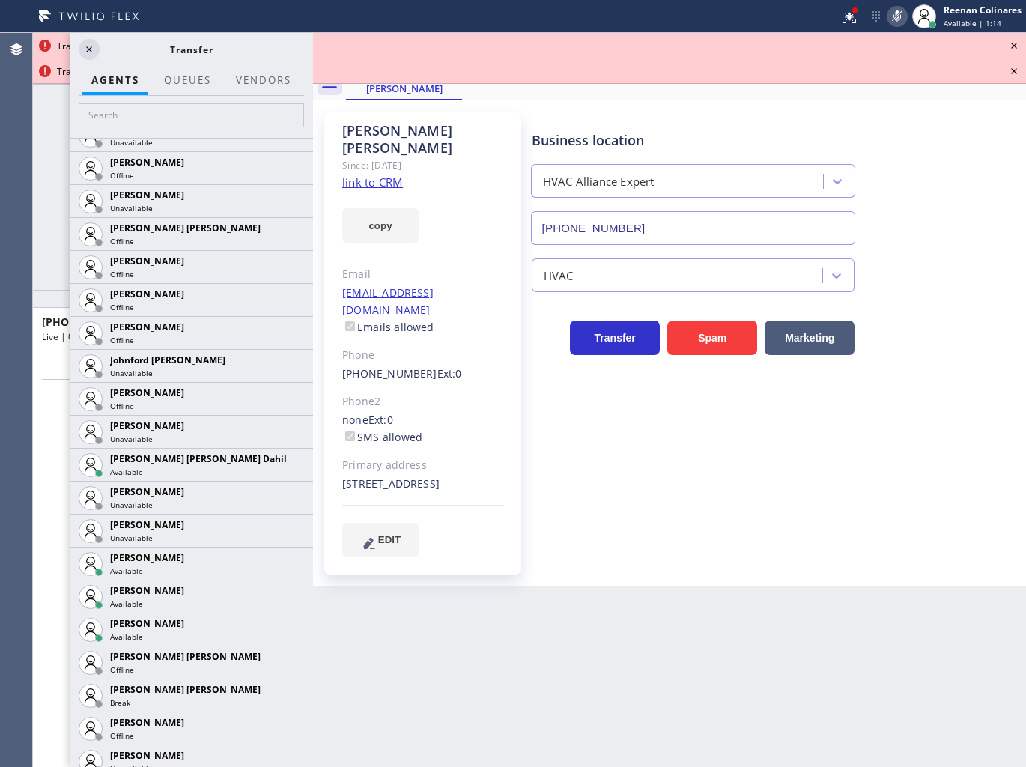
scroll to position [1830, 0]
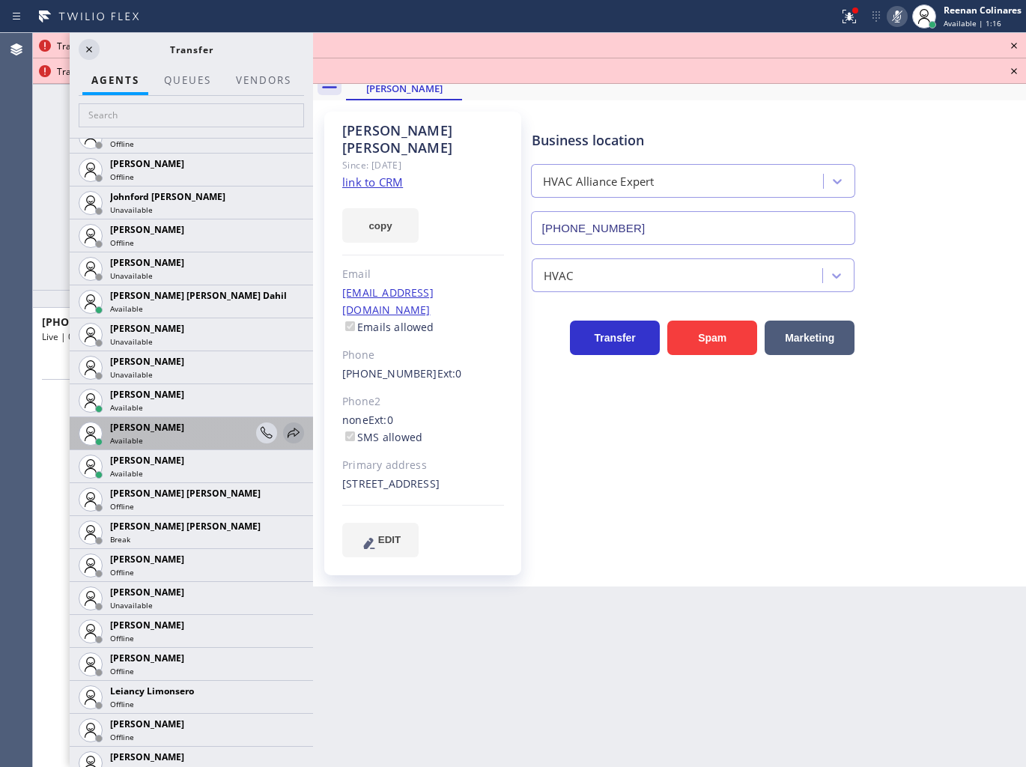
click at [284, 430] on icon at bounding box center [293, 433] width 18 height 18
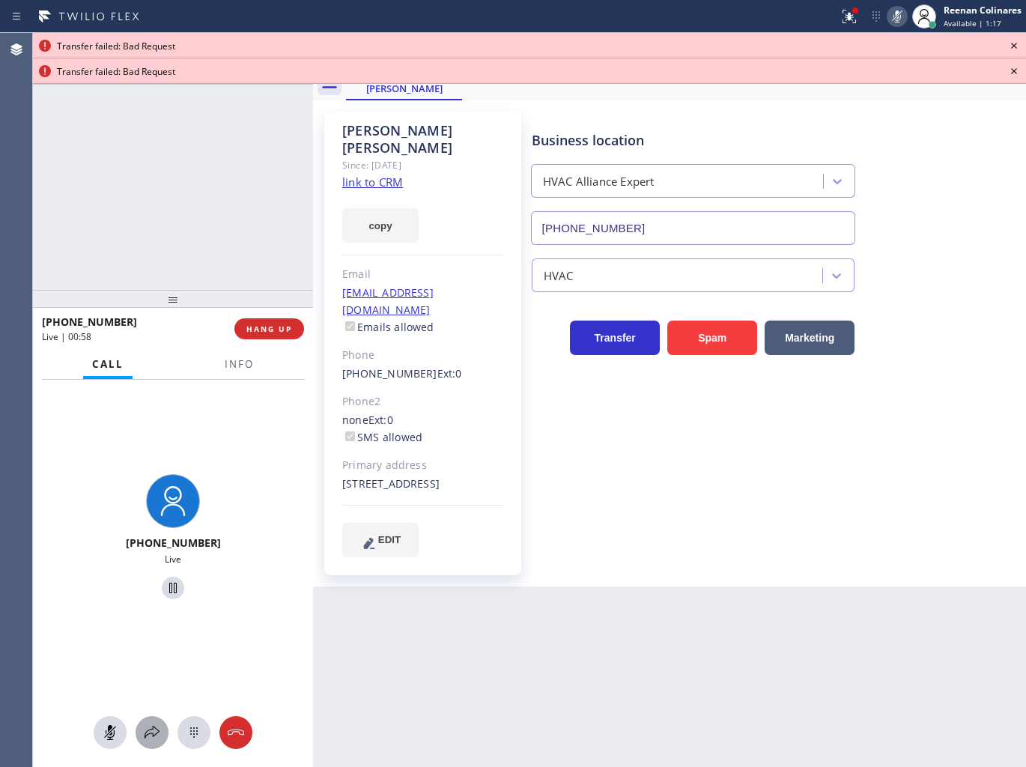
click at [147, 731] on icon at bounding box center [152, 732] width 18 height 18
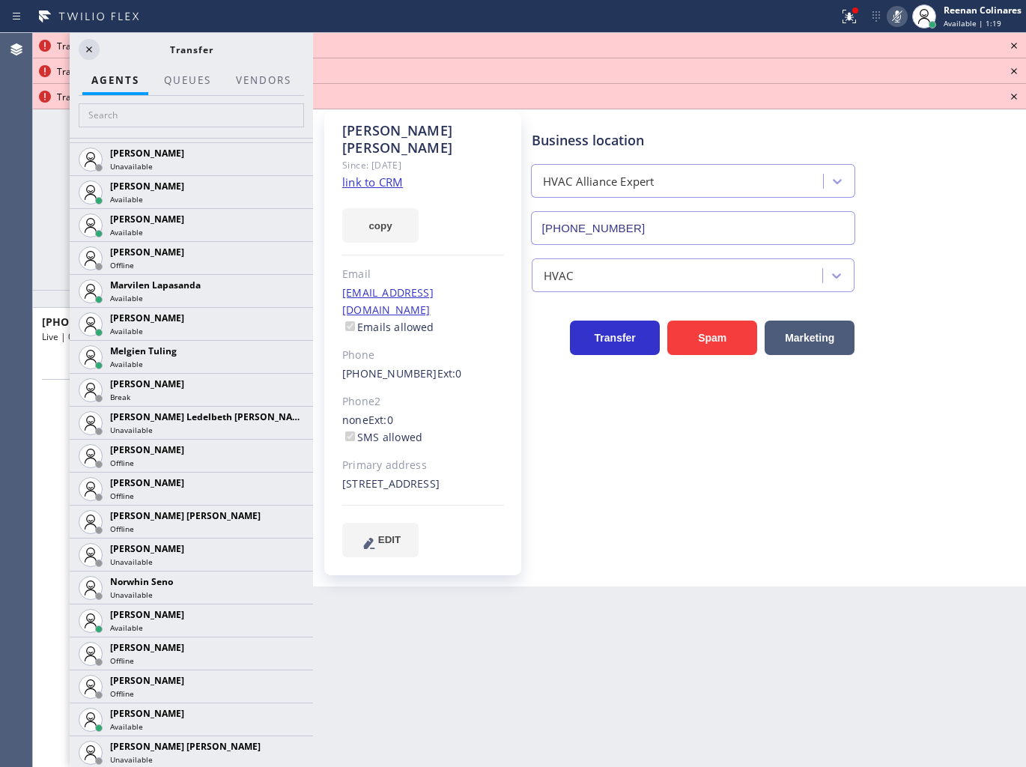
scroll to position [2911, 0]
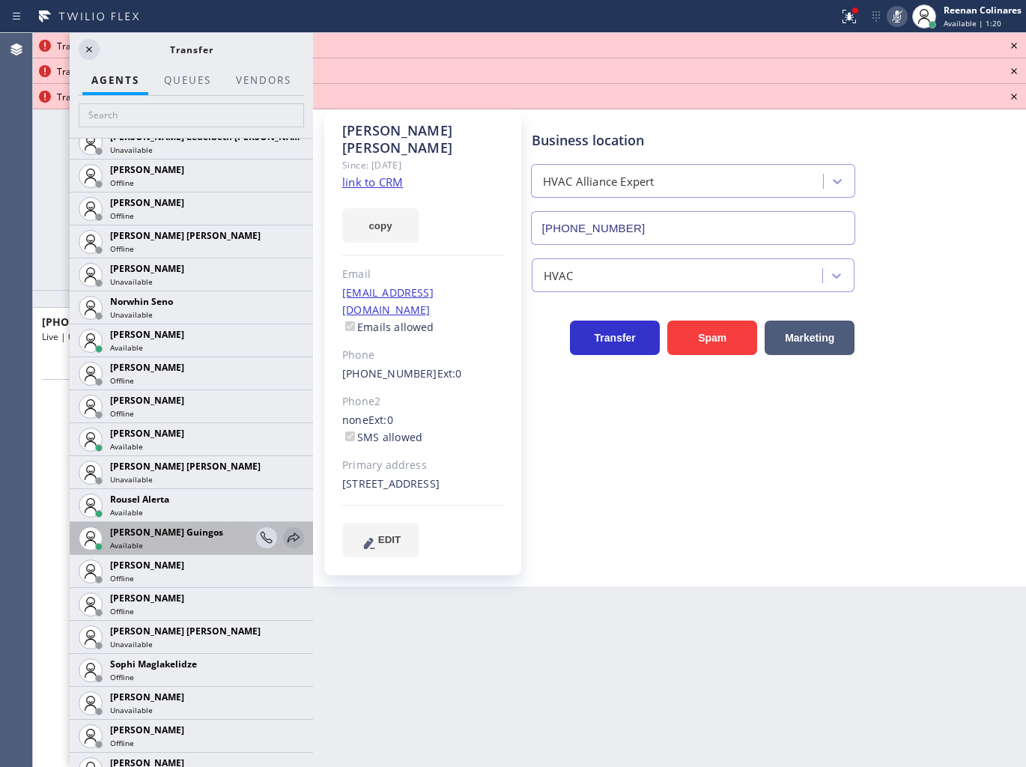
click at [284, 536] on icon at bounding box center [293, 538] width 18 height 18
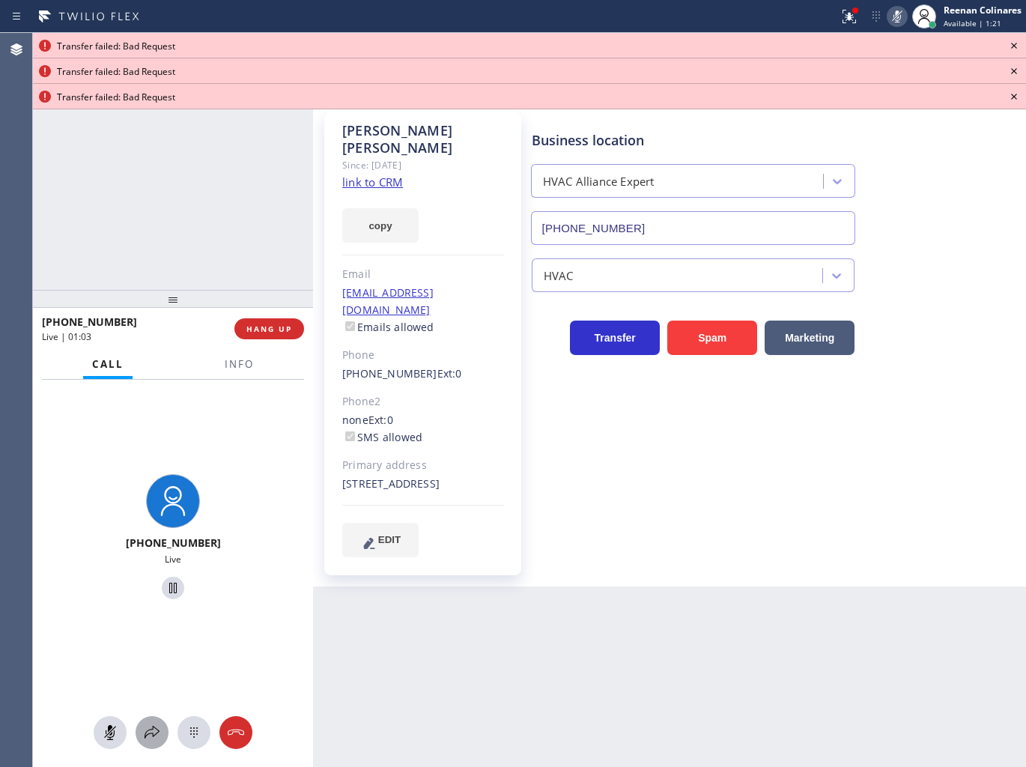
click at [146, 728] on icon at bounding box center [152, 732] width 18 height 18
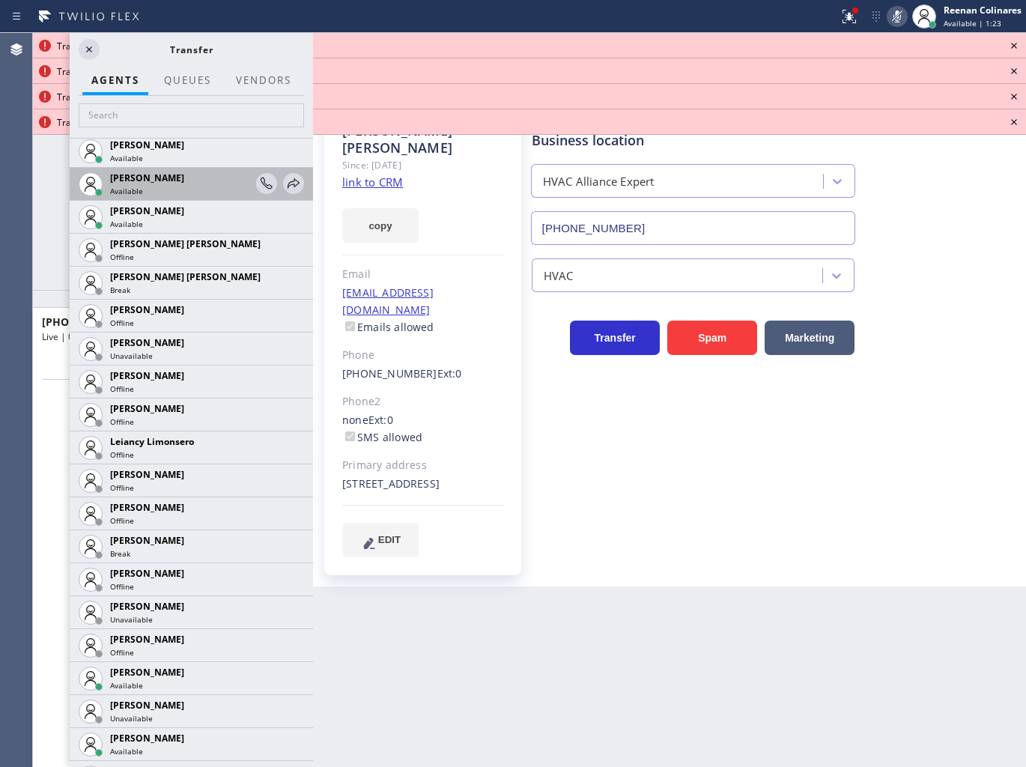
scroll to position [2661, 0]
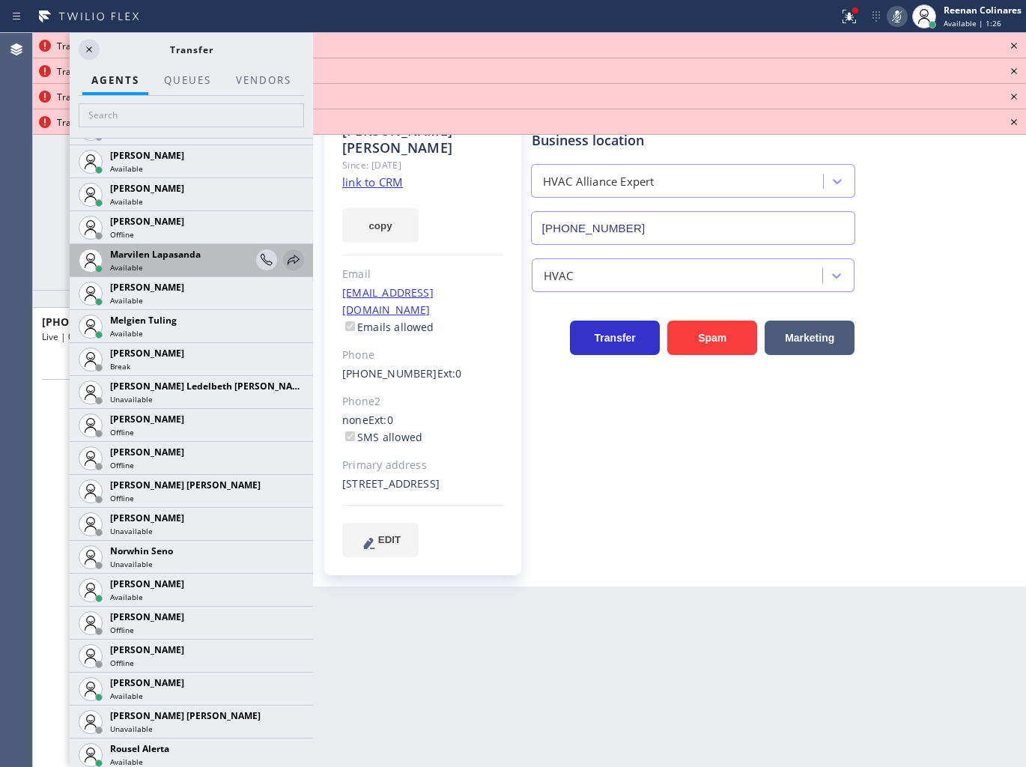
click at [284, 259] on icon at bounding box center [293, 260] width 18 height 18
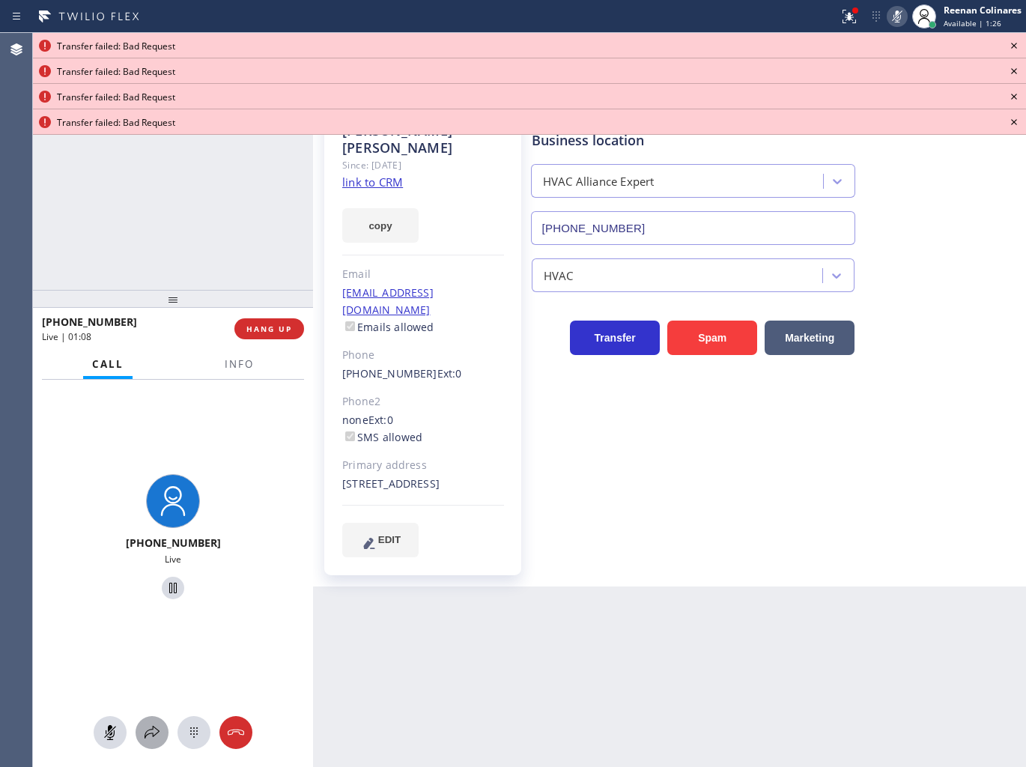
click at [152, 717] on button at bounding box center [152, 732] width 33 height 33
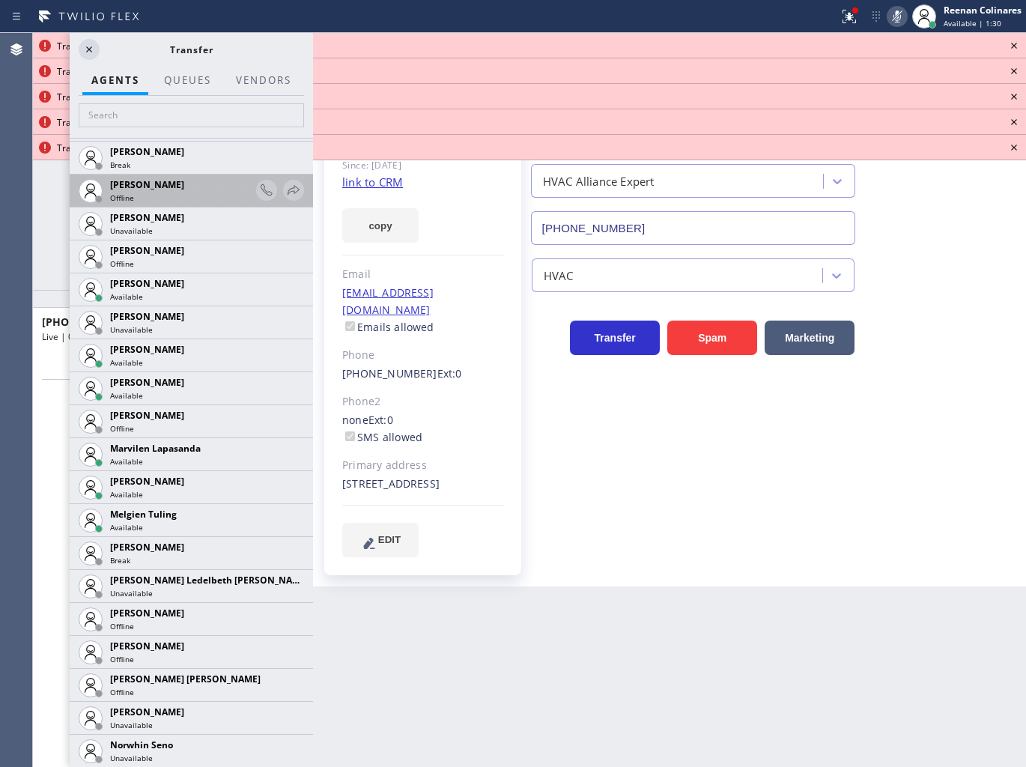
scroll to position [2495, 0]
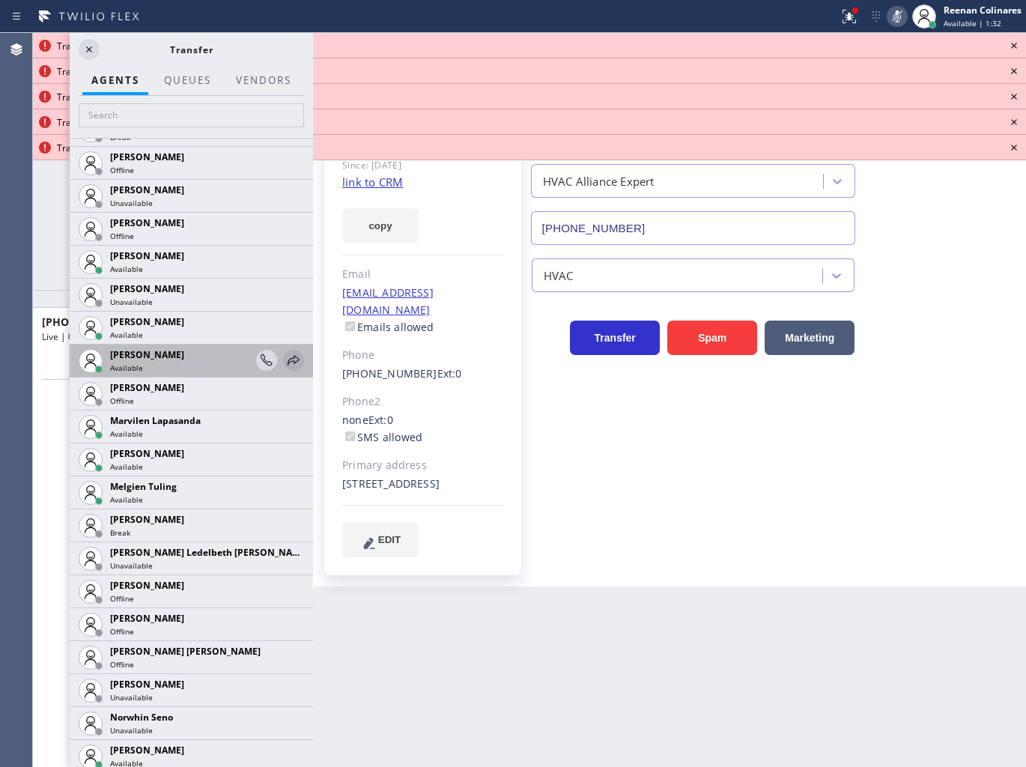
click at [284, 356] on icon at bounding box center [293, 360] width 18 height 18
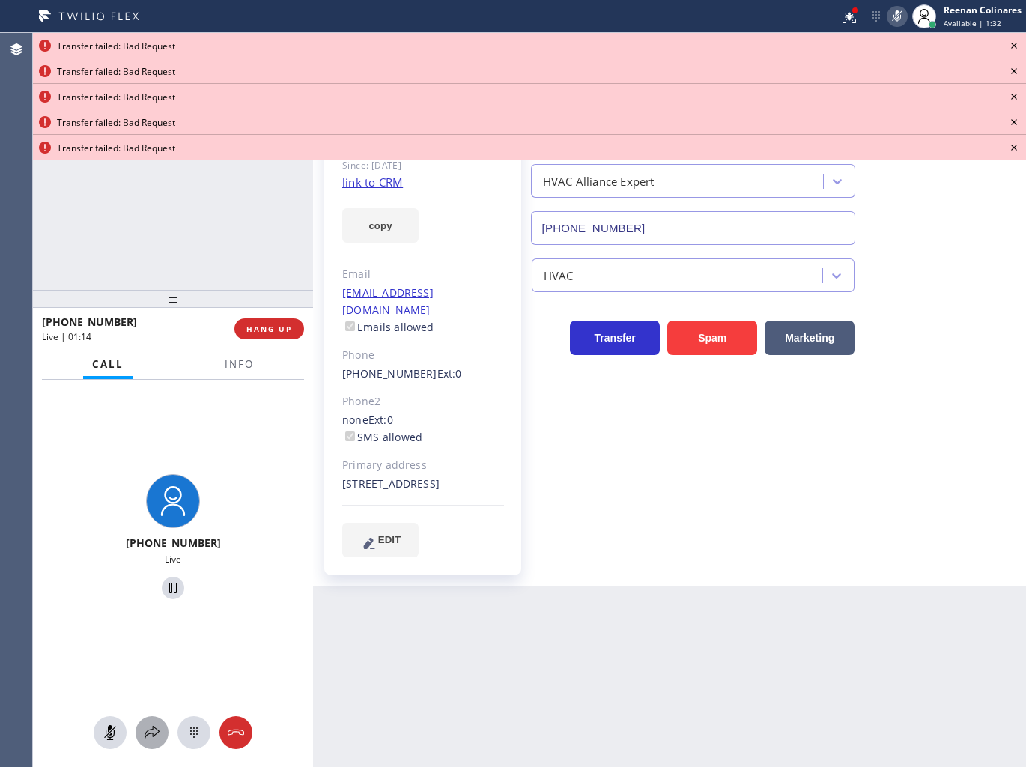
click at [159, 727] on icon at bounding box center [152, 732] width 18 height 18
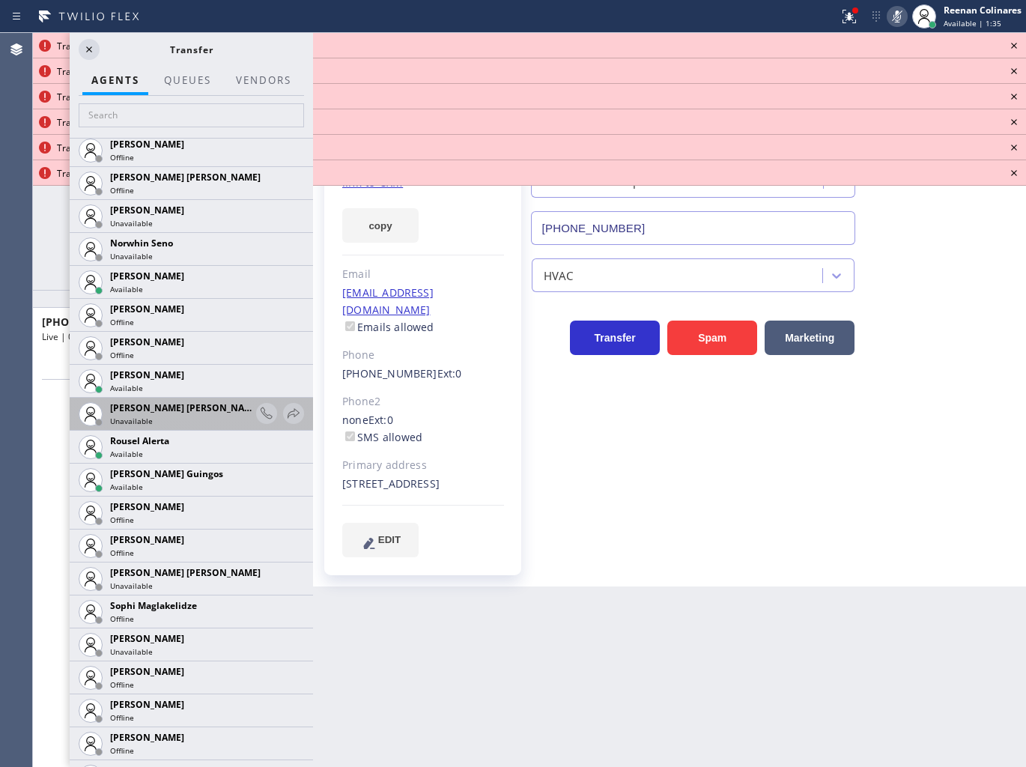
scroll to position [3093, 0]
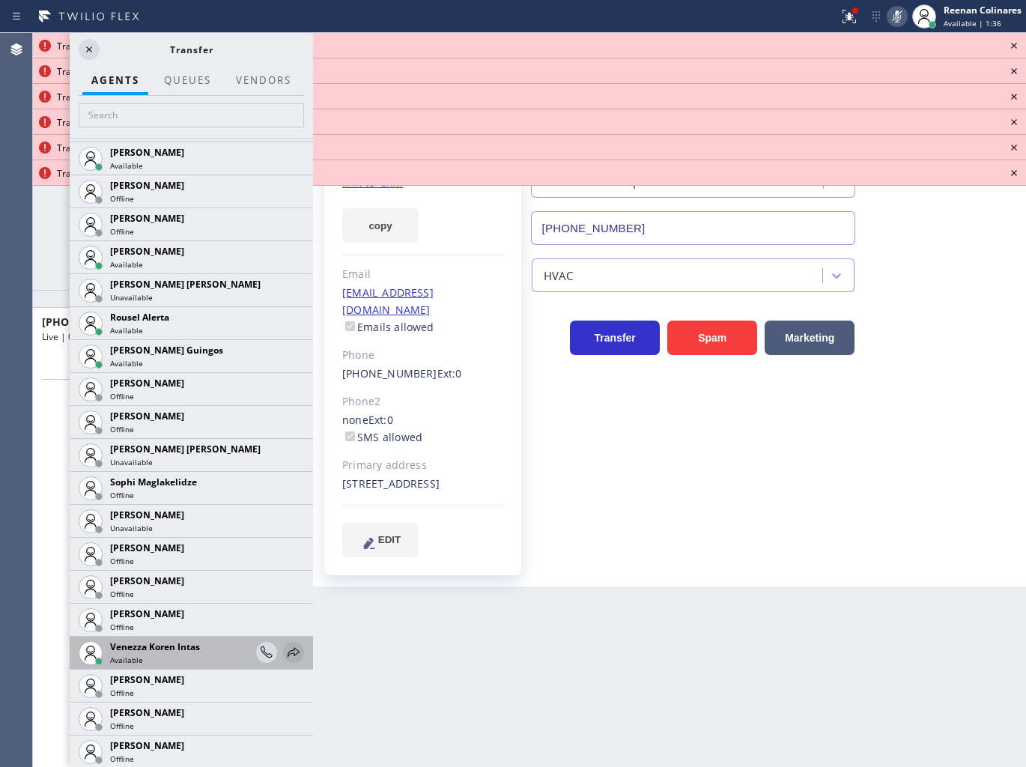
click at [284, 649] on icon at bounding box center [293, 652] width 18 height 18
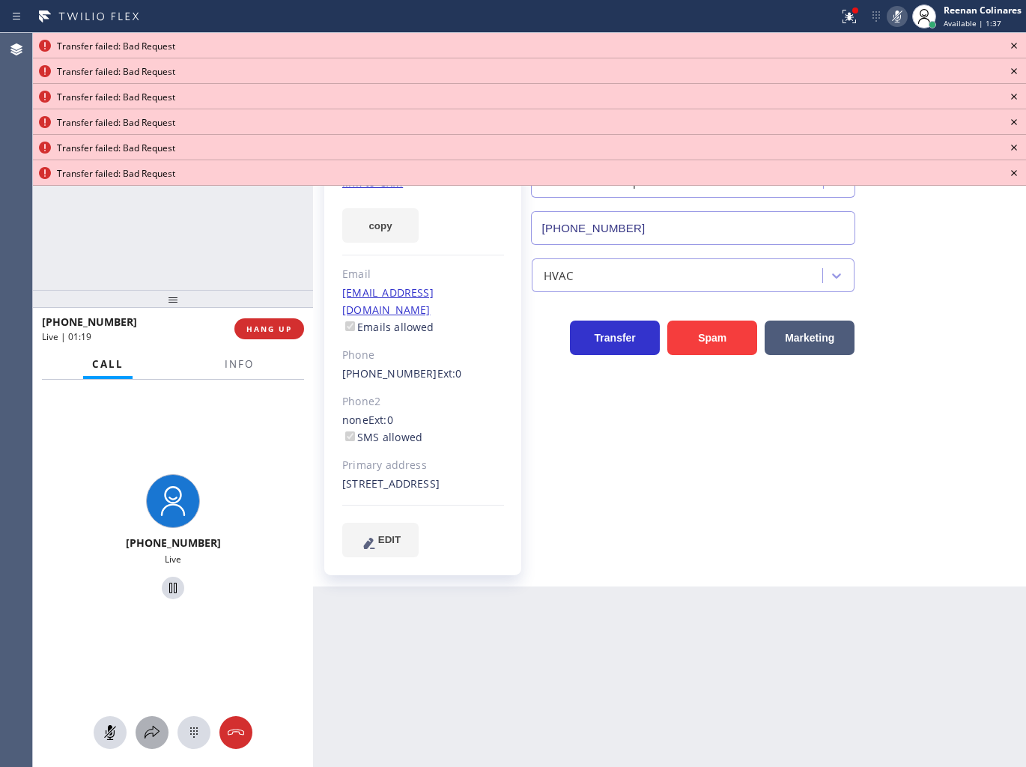
click at [154, 724] on icon at bounding box center [152, 732] width 18 height 18
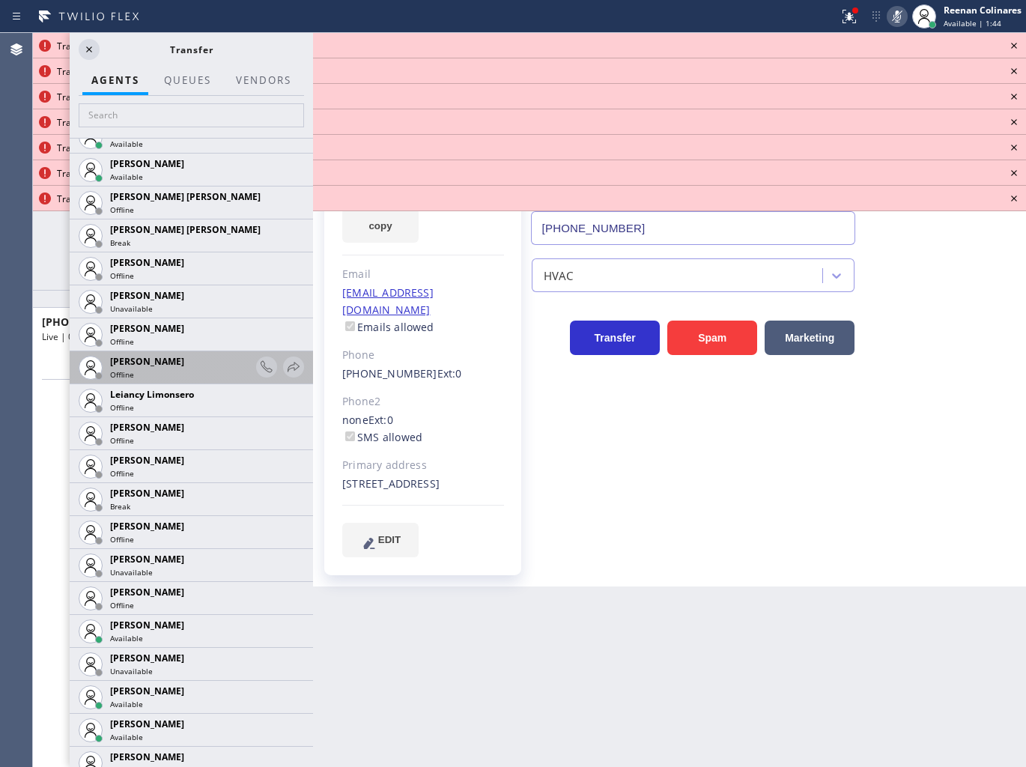
scroll to position [2162, 0]
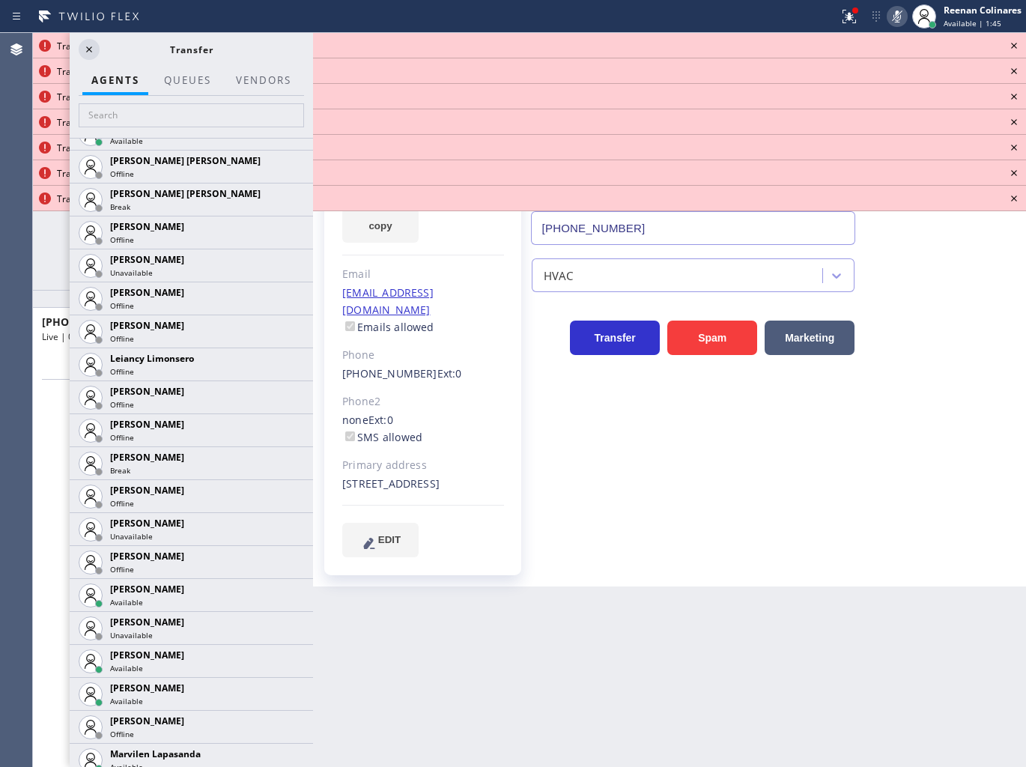
click at [0, 0] on icon at bounding box center [0, 0] width 0 height 0
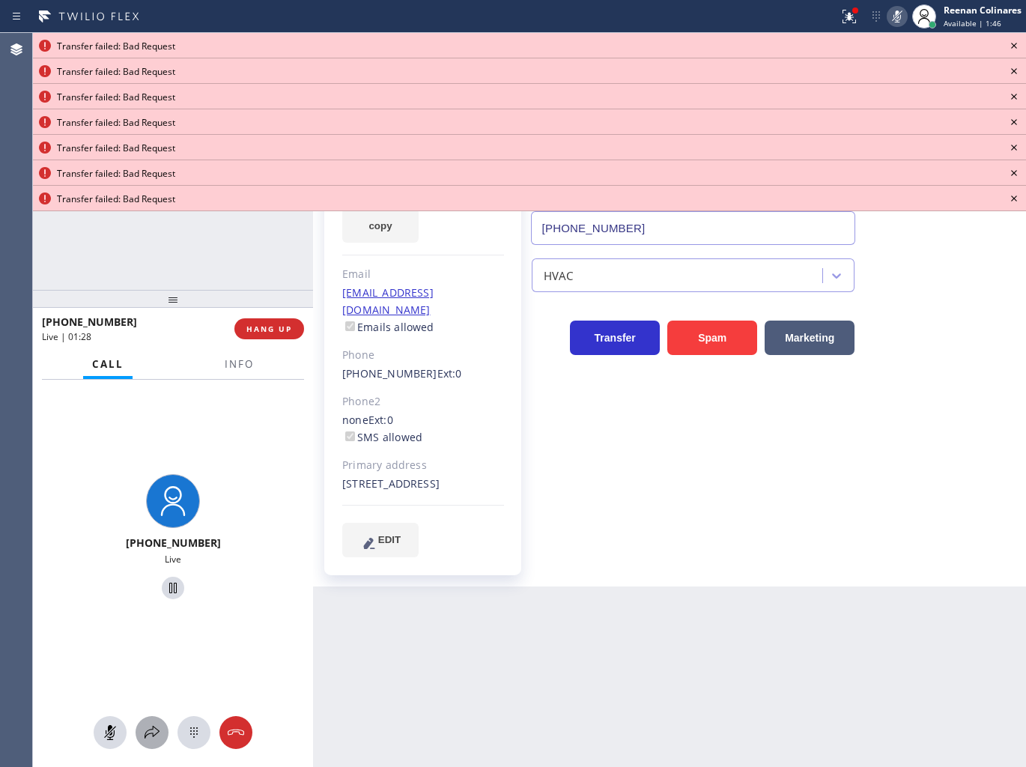
click at [155, 730] on icon at bounding box center [152, 732] width 18 height 18
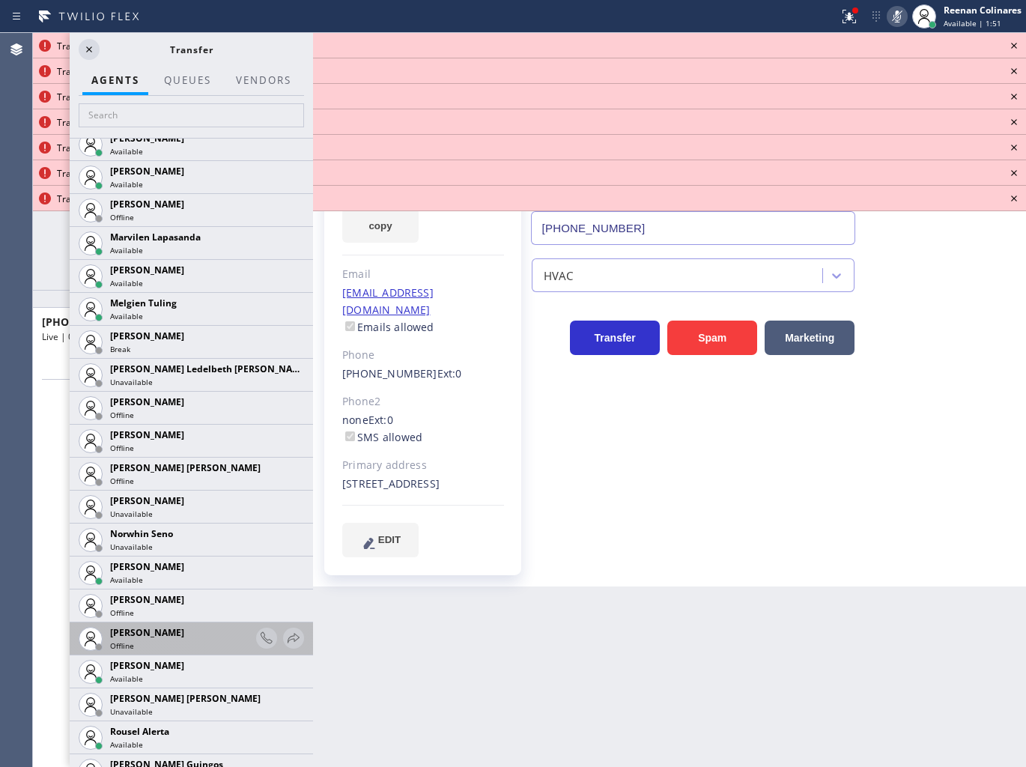
scroll to position [2745, 0]
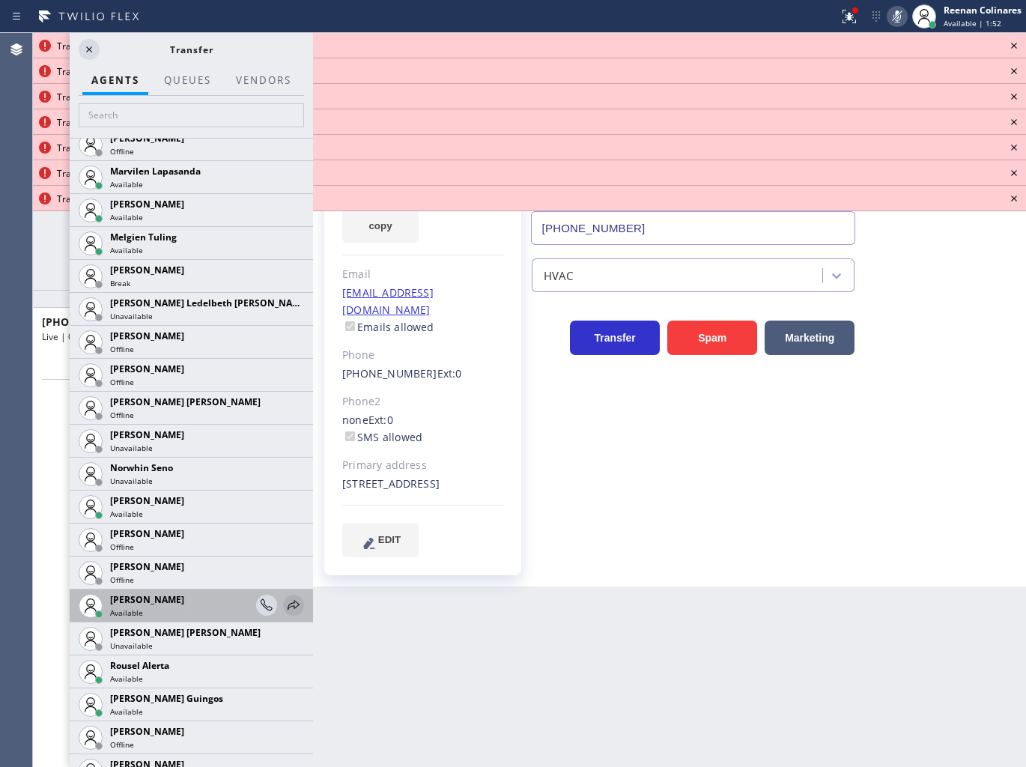
click at [284, 603] on icon at bounding box center [293, 605] width 18 height 18
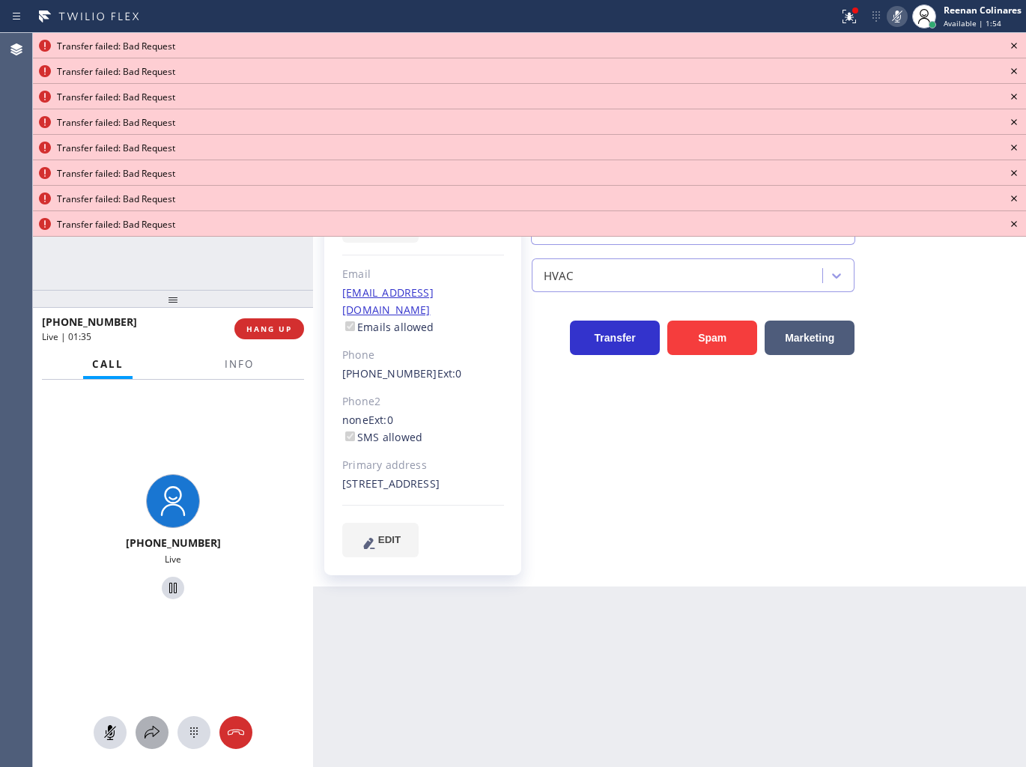
click at [153, 730] on icon at bounding box center [152, 732] width 18 height 18
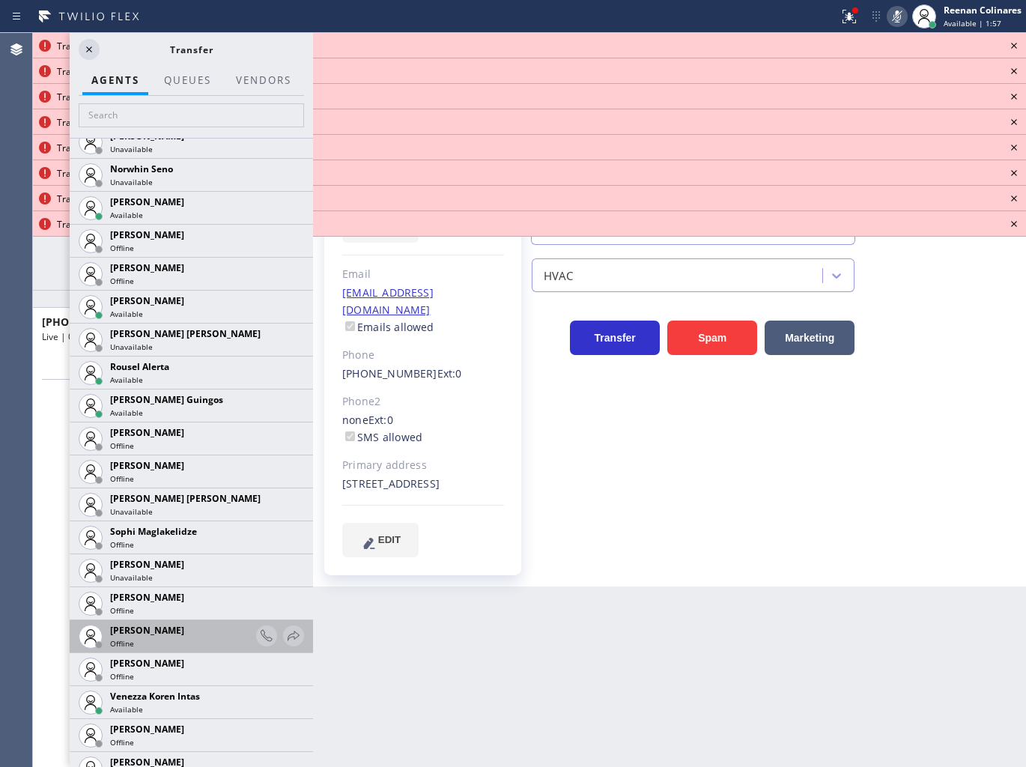
scroll to position [3093, 0]
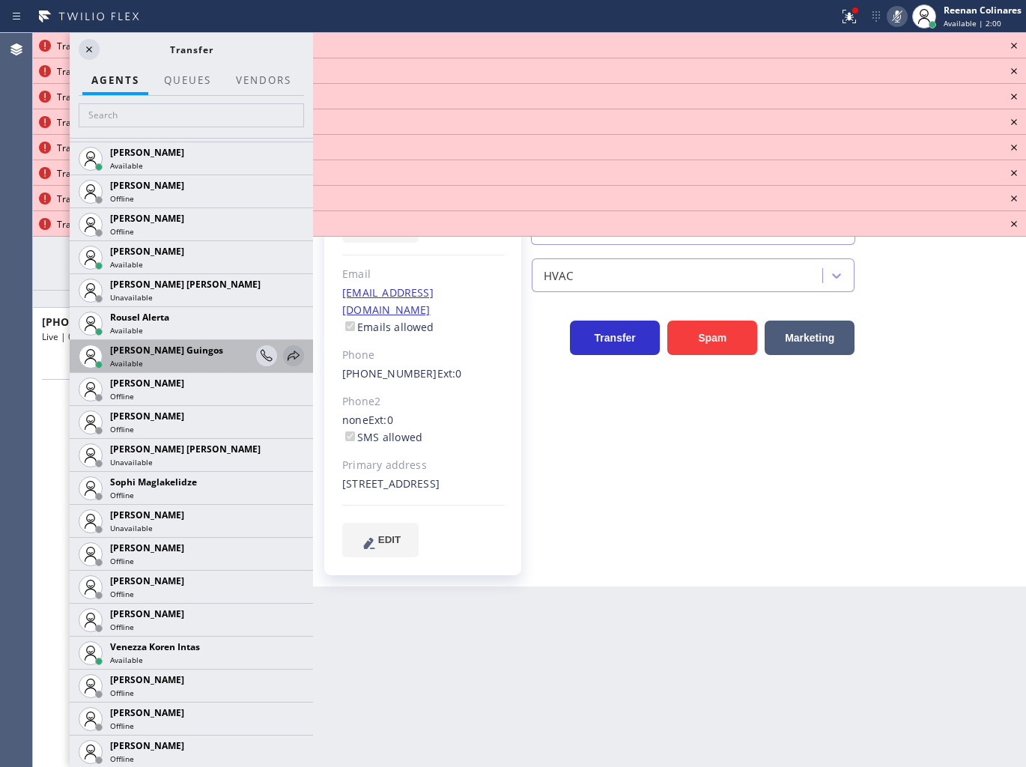
click at [287, 358] on icon at bounding box center [293, 355] width 12 height 10
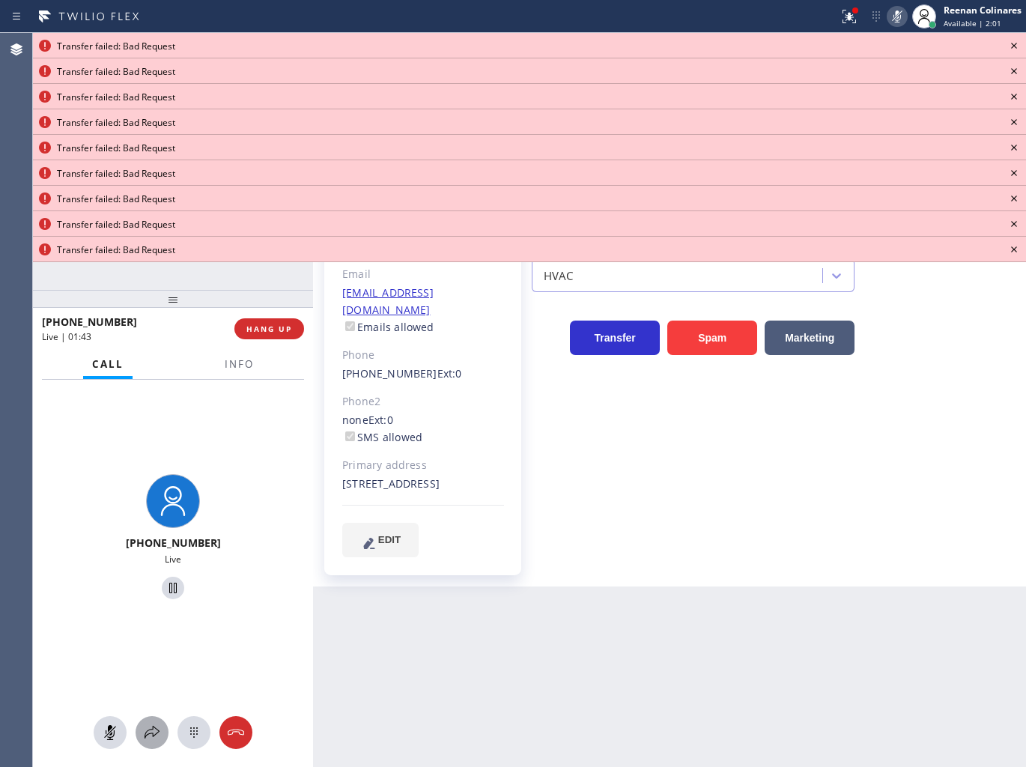
drag, startPoint x: 156, startPoint y: 731, endPoint x: 159, endPoint y: 719, distance: 13.3
click at [159, 719] on button at bounding box center [152, 732] width 33 height 33
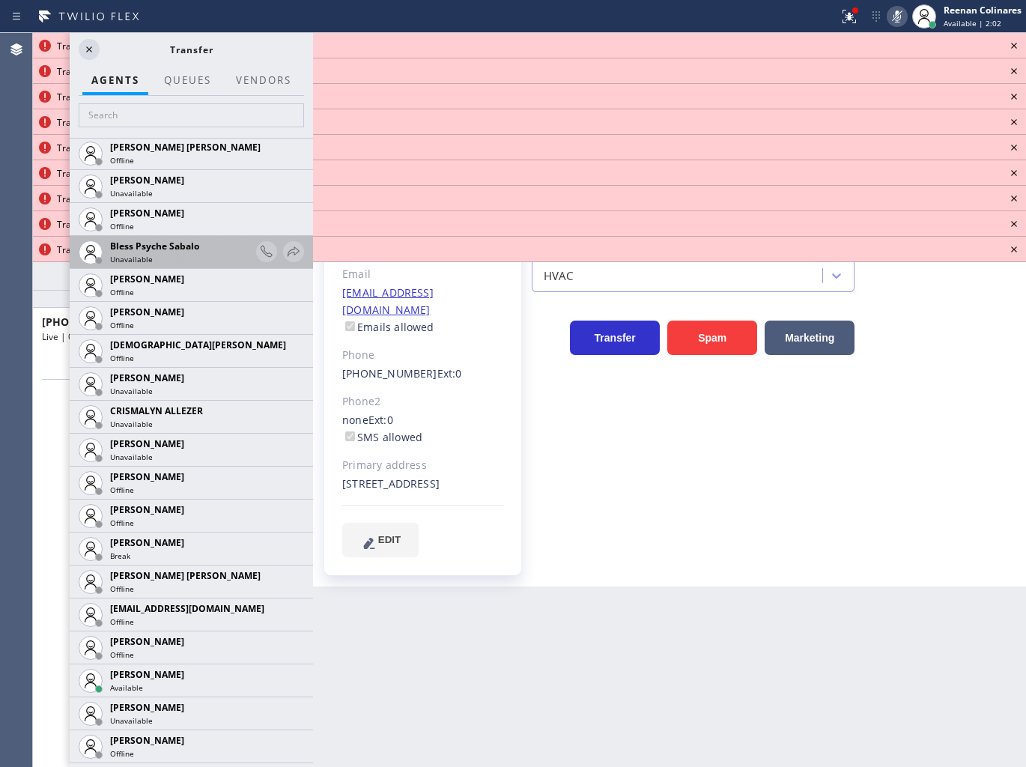
scroll to position [499, 0]
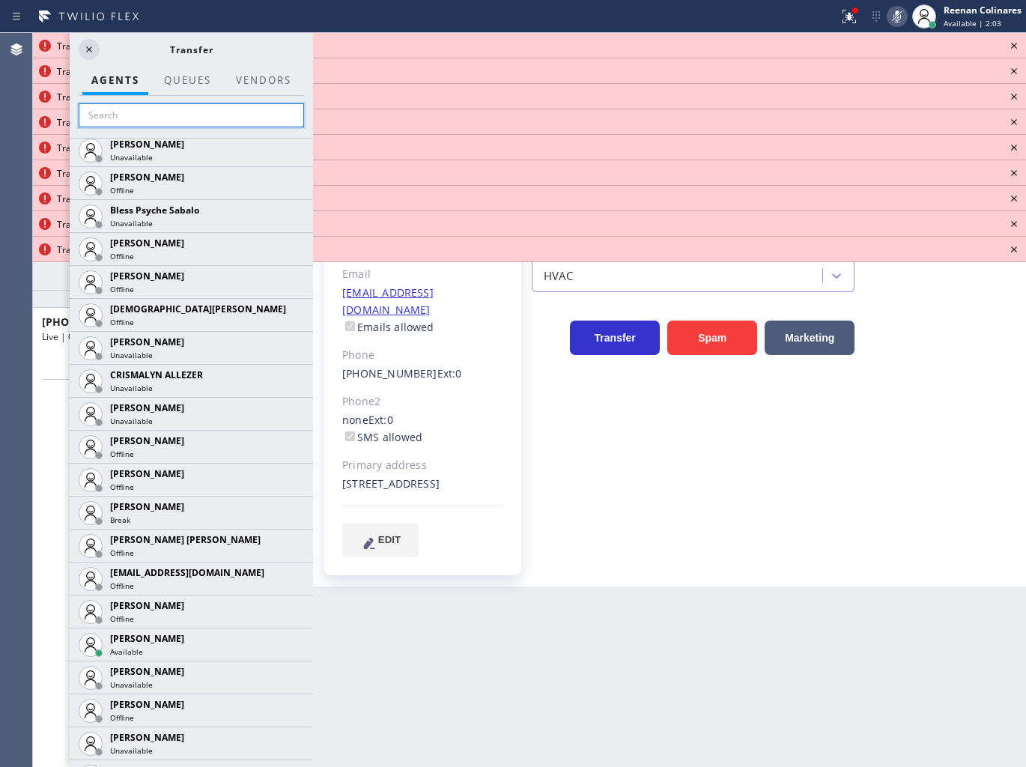
click at [182, 113] on input "text" at bounding box center [191, 115] width 225 height 24
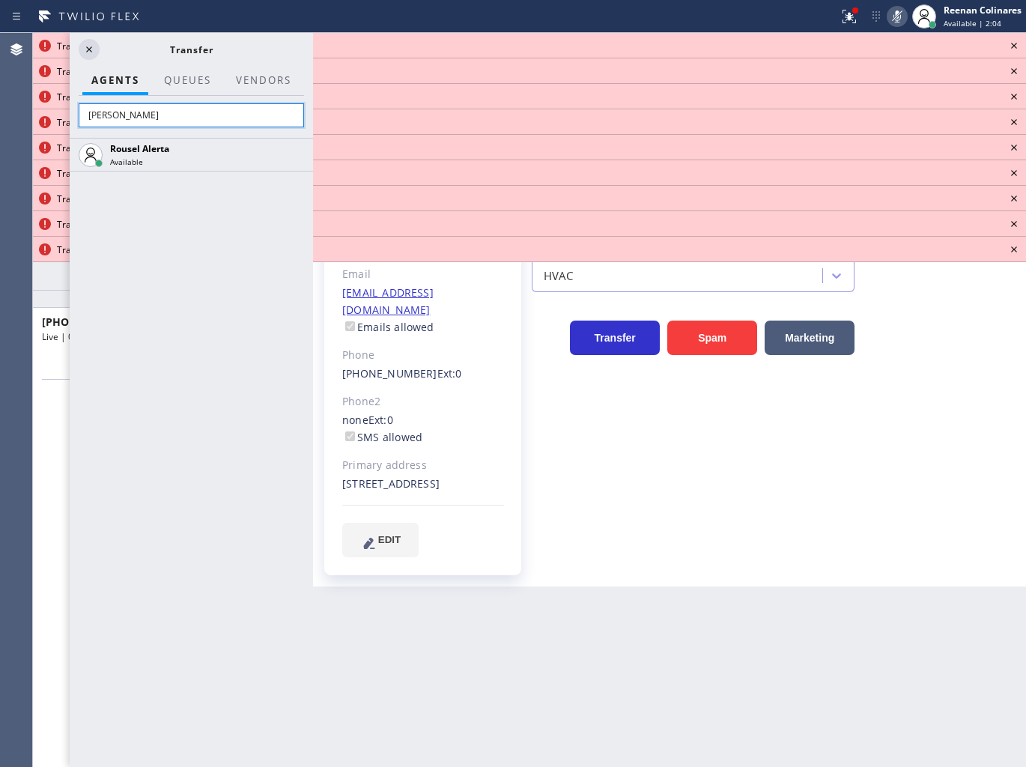
scroll to position [0, 0]
type input "[PERSON_NAME]"
drag, startPoint x: 295, startPoint y: 162, endPoint x: 299, endPoint y: 153, distance: 10.0
click at [0, 0] on icon at bounding box center [0, 0] width 0 height 0
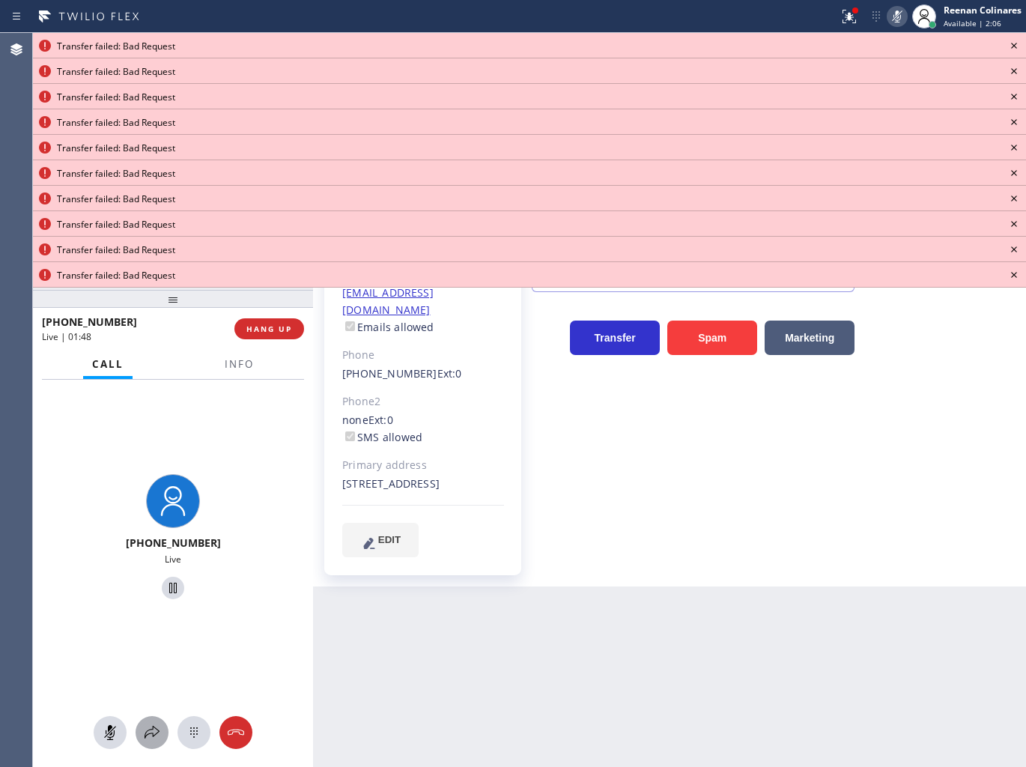
click at [153, 732] on icon at bounding box center [152, 732] width 18 height 18
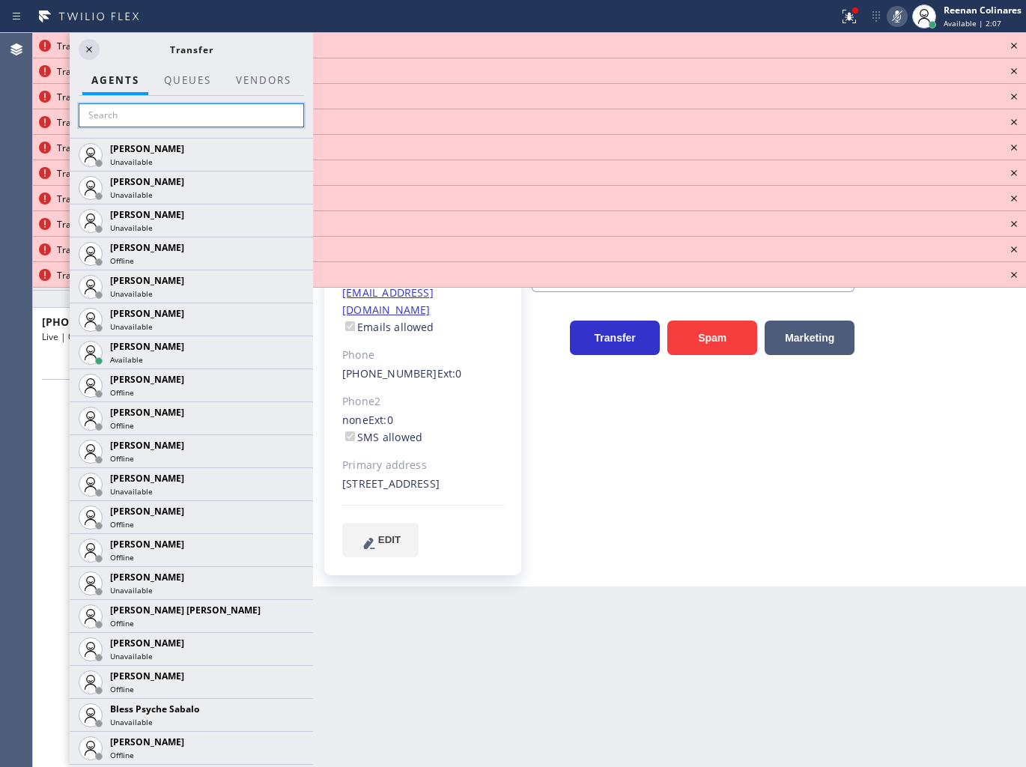
click at [142, 120] on input "text" at bounding box center [191, 115] width 225 height 24
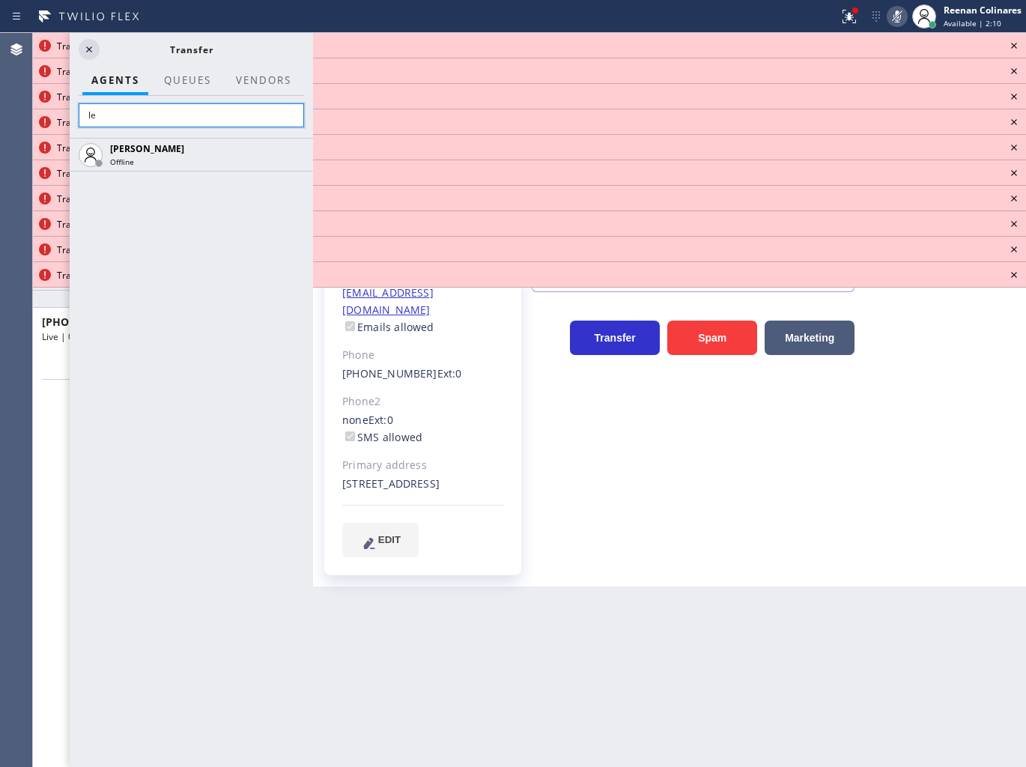
type input "l"
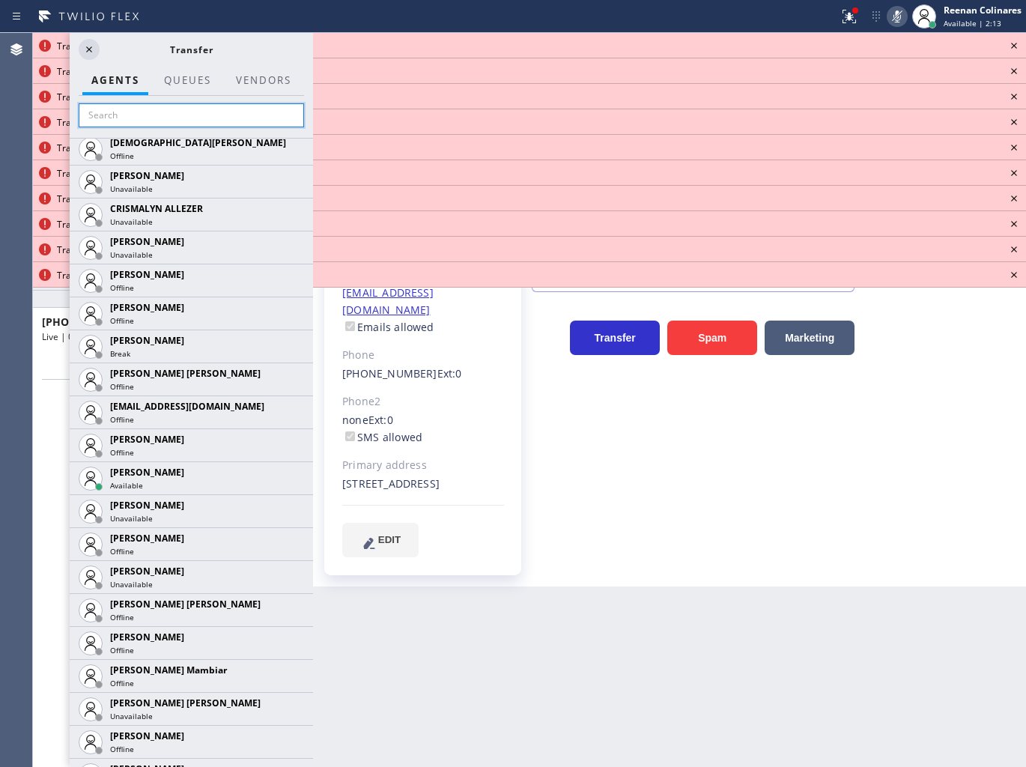
scroll to position [998, 0]
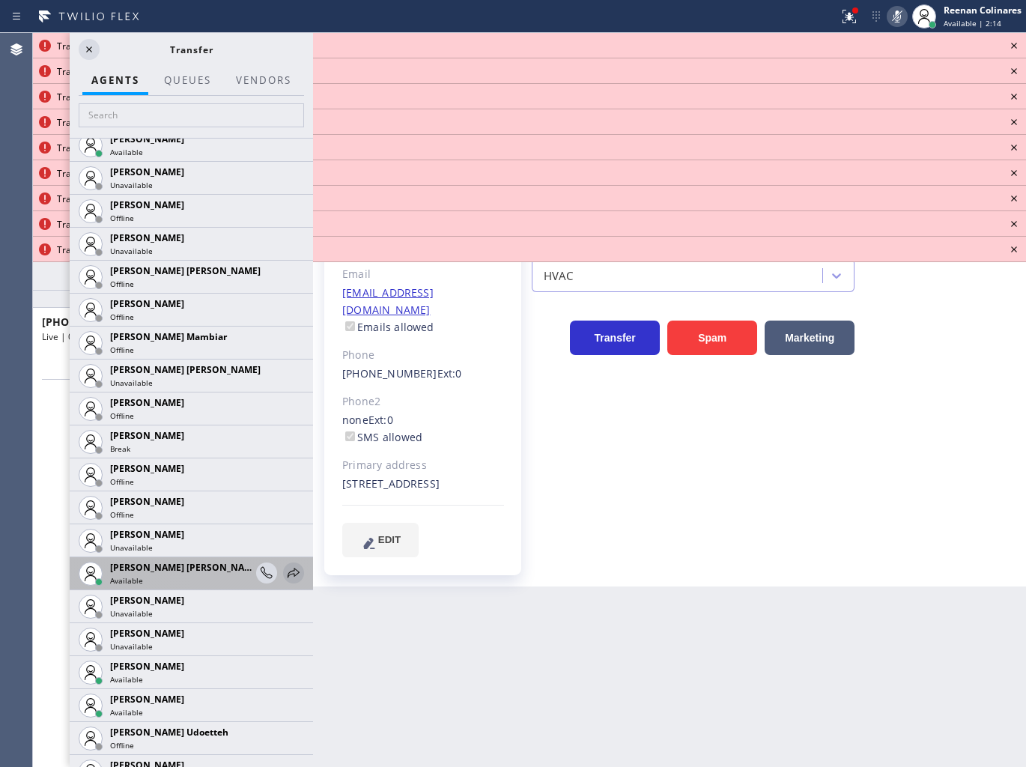
click at [285, 572] on icon at bounding box center [293, 573] width 18 height 18
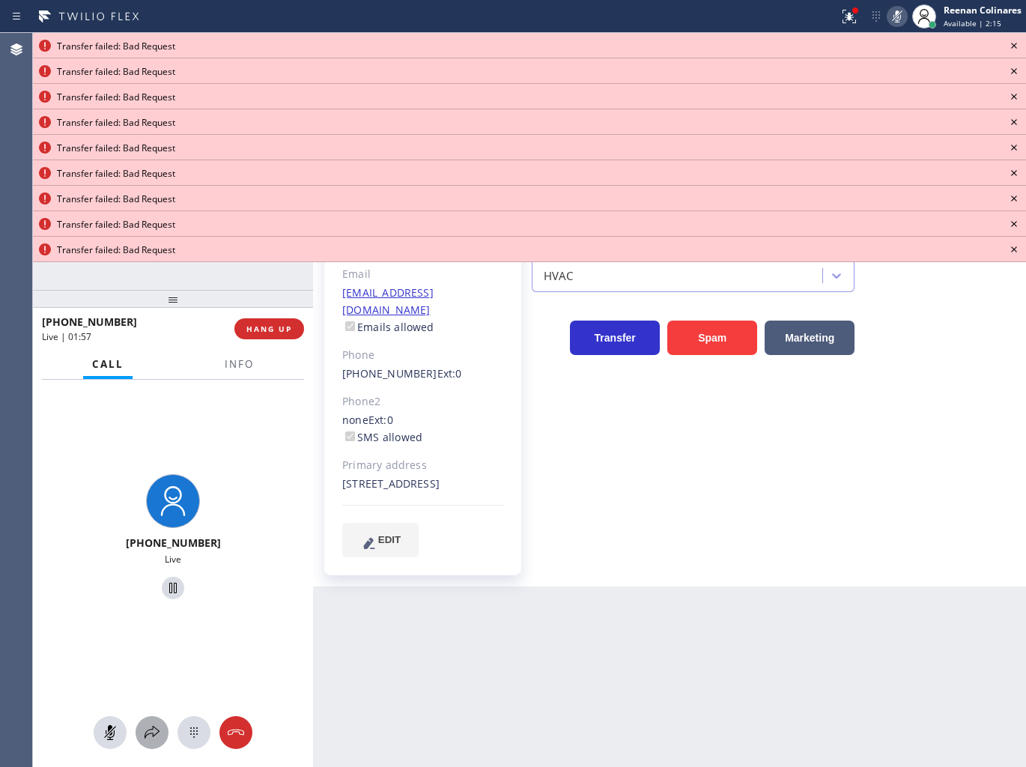
click at [144, 730] on icon at bounding box center [152, 732] width 18 height 18
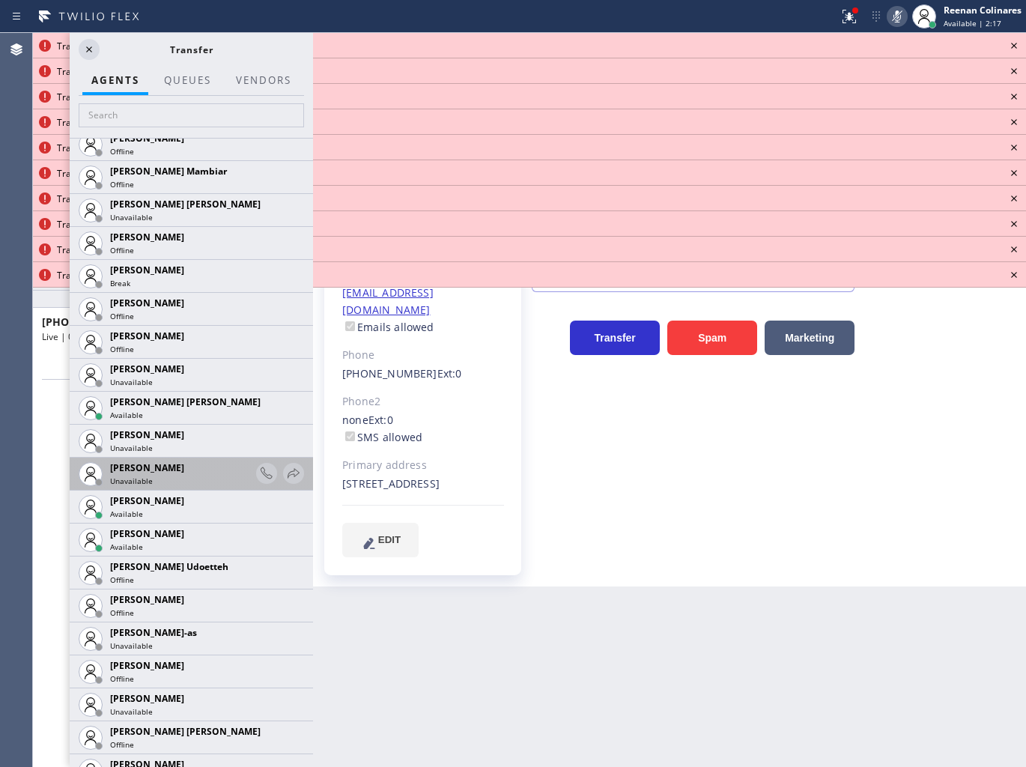
scroll to position [1164, 0]
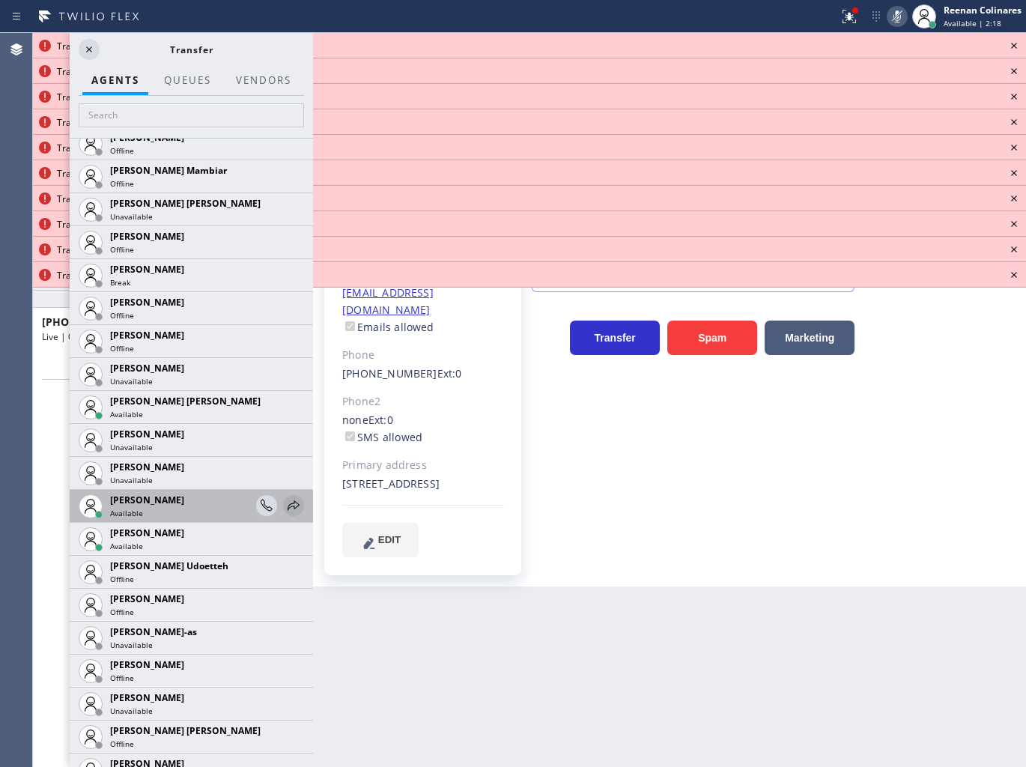
click at [284, 505] on icon at bounding box center [293, 505] width 18 height 18
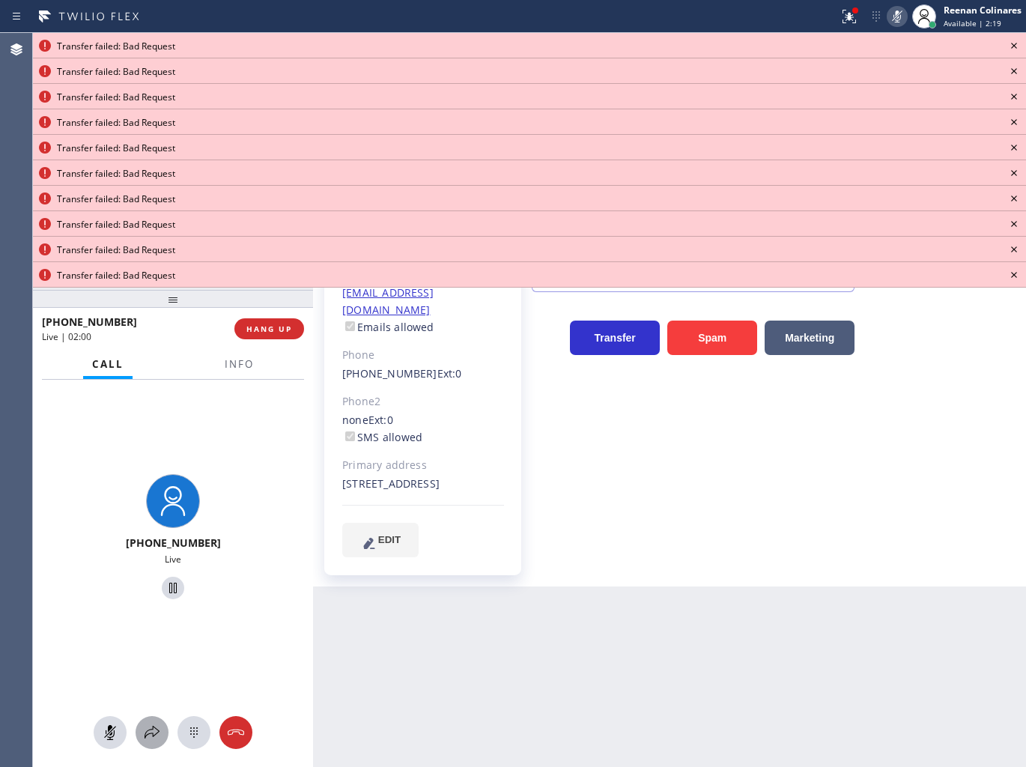
click at [144, 735] on div at bounding box center [152, 732] width 33 height 18
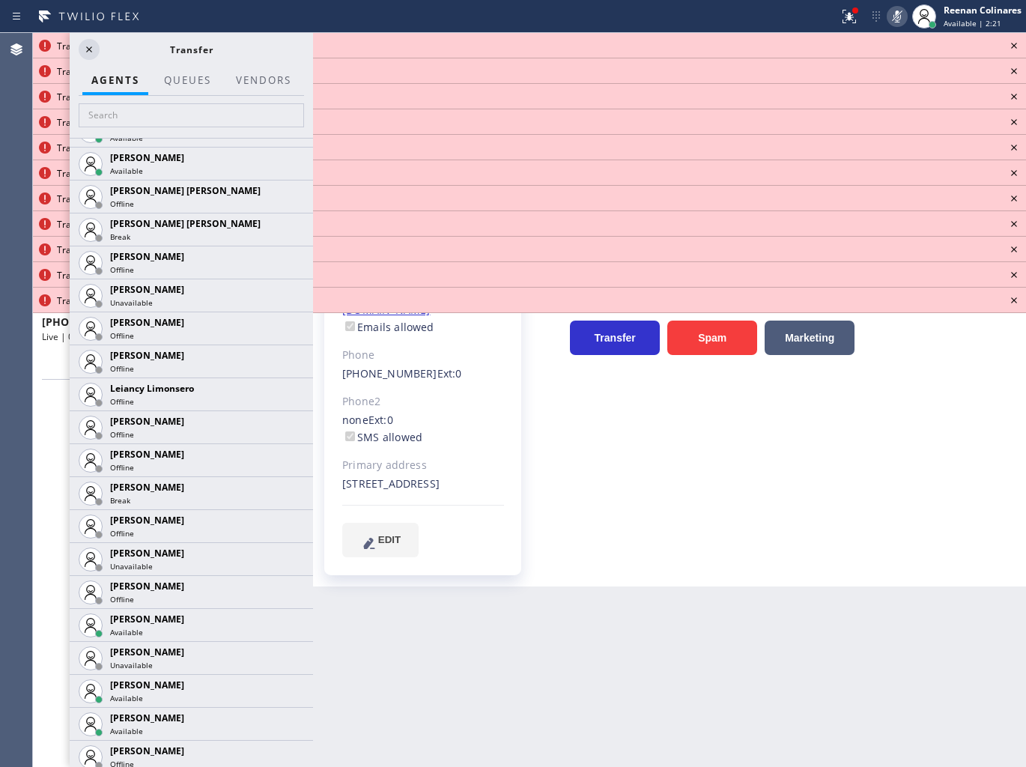
scroll to position [2329, 0]
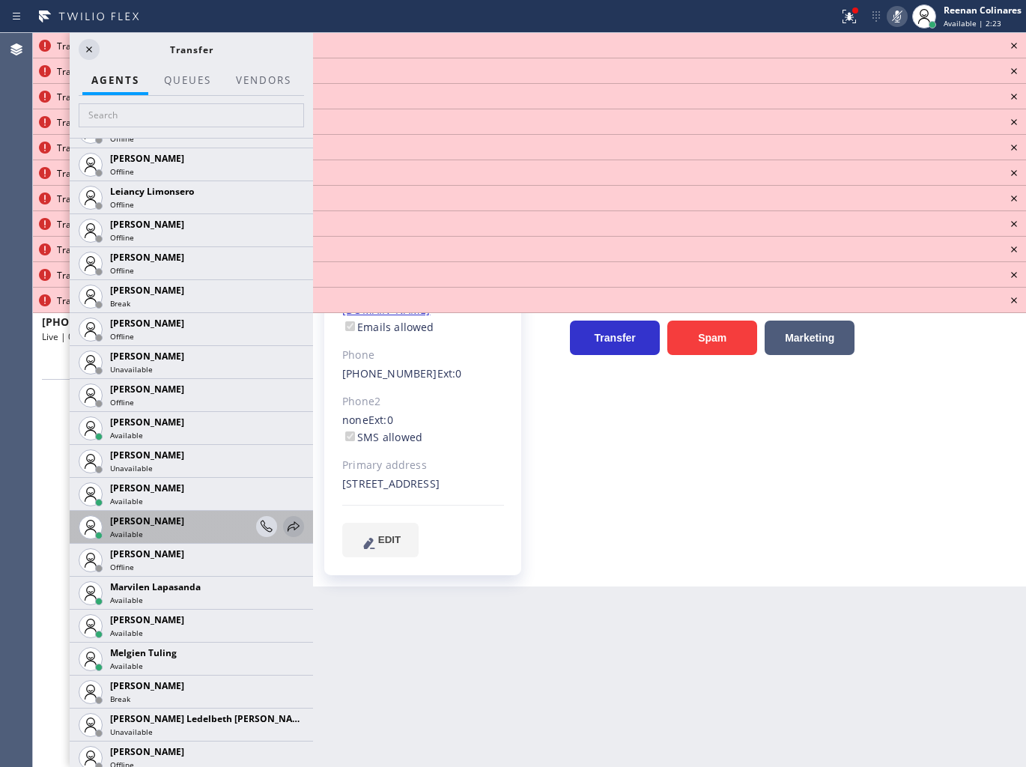
click at [284, 521] on icon at bounding box center [293, 526] width 18 height 18
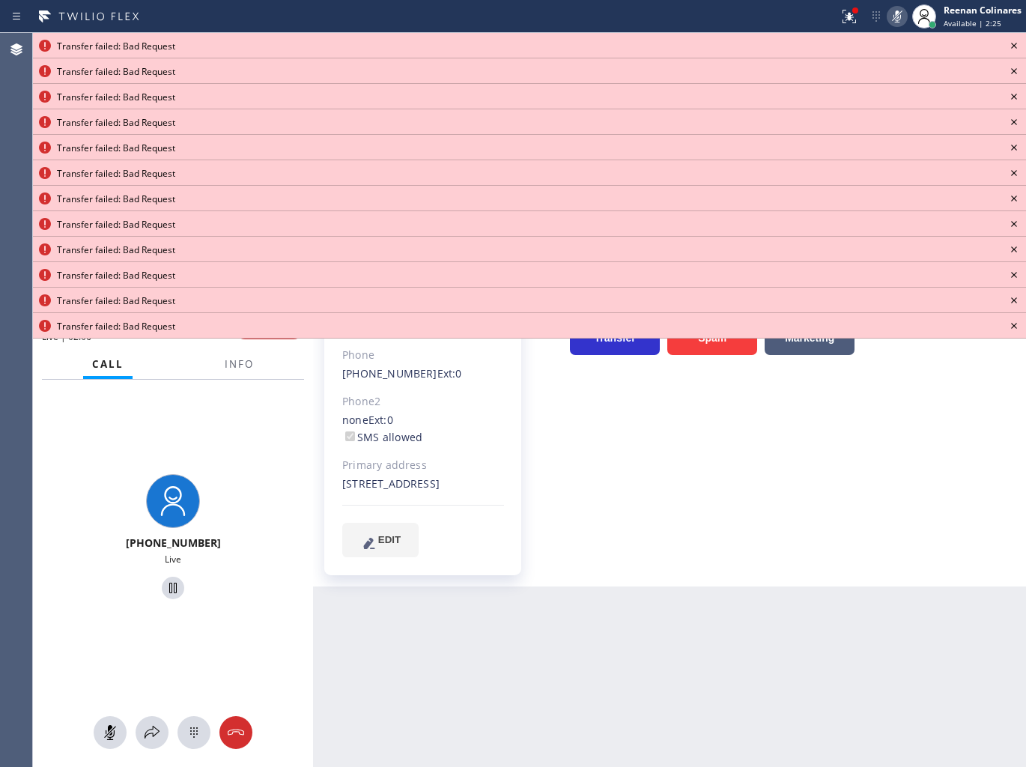
drag, startPoint x: 153, startPoint y: 729, endPoint x: 994, endPoint y: 166, distance: 1011.8
click at [154, 727] on icon at bounding box center [152, 732] width 18 height 18
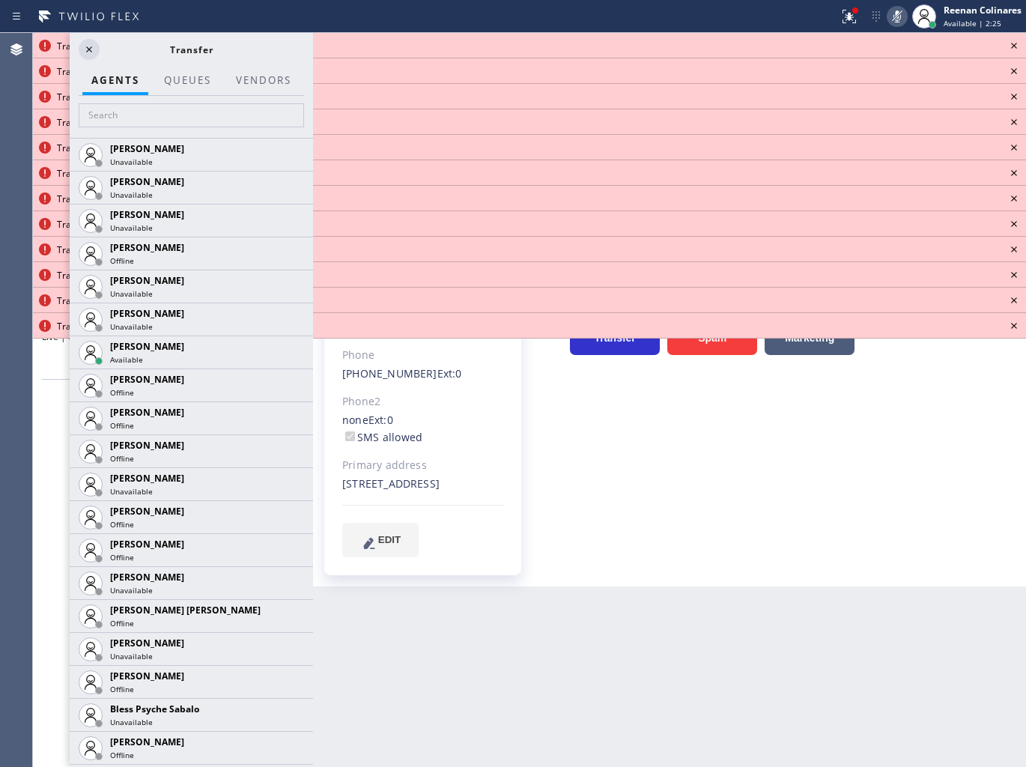
click at [1014, 47] on icon at bounding box center [1014, 46] width 18 height 18
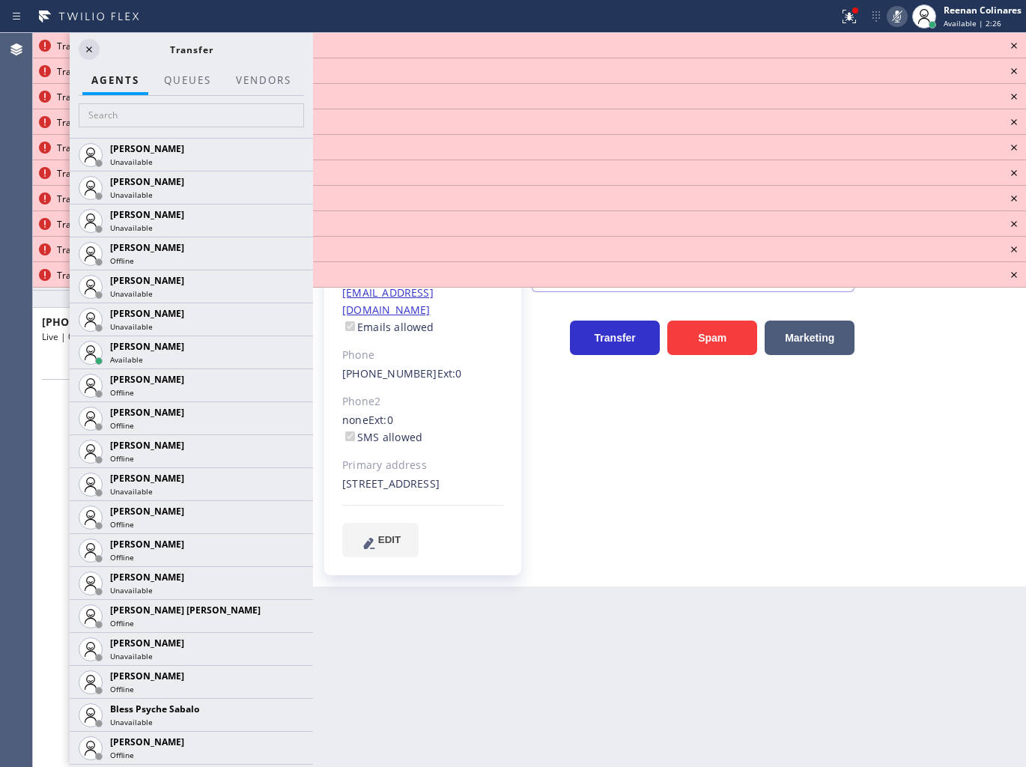
click at [1014, 46] on icon at bounding box center [1014, 46] width 6 height 6
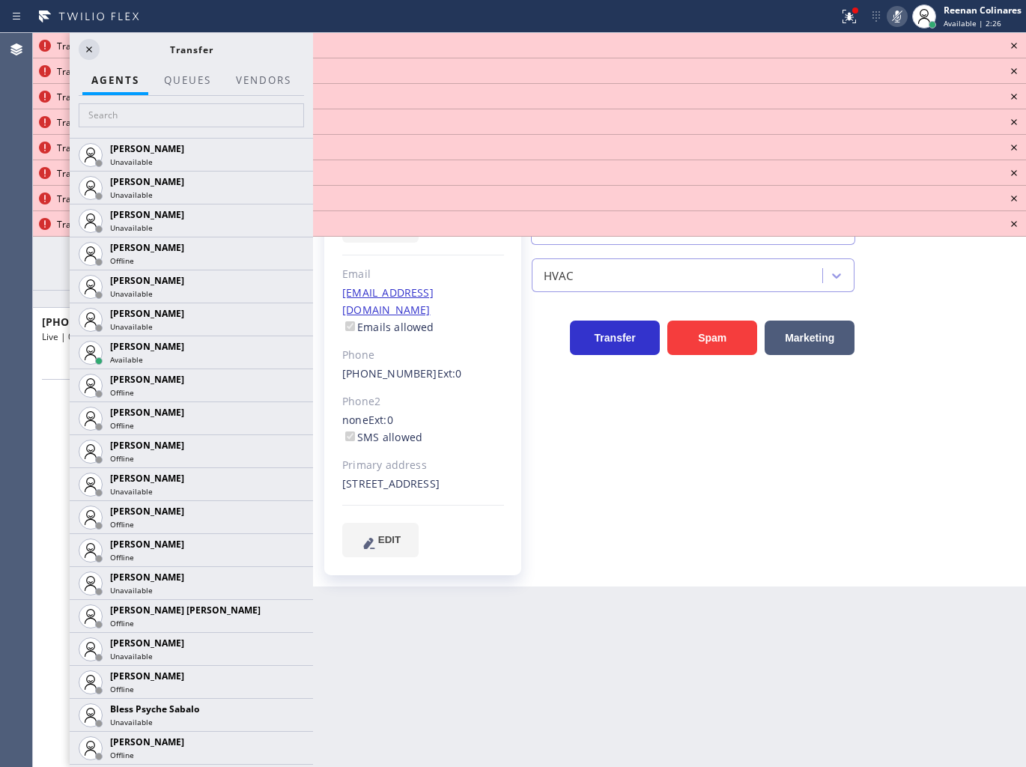
click at [1014, 46] on icon at bounding box center [1014, 46] width 6 height 6
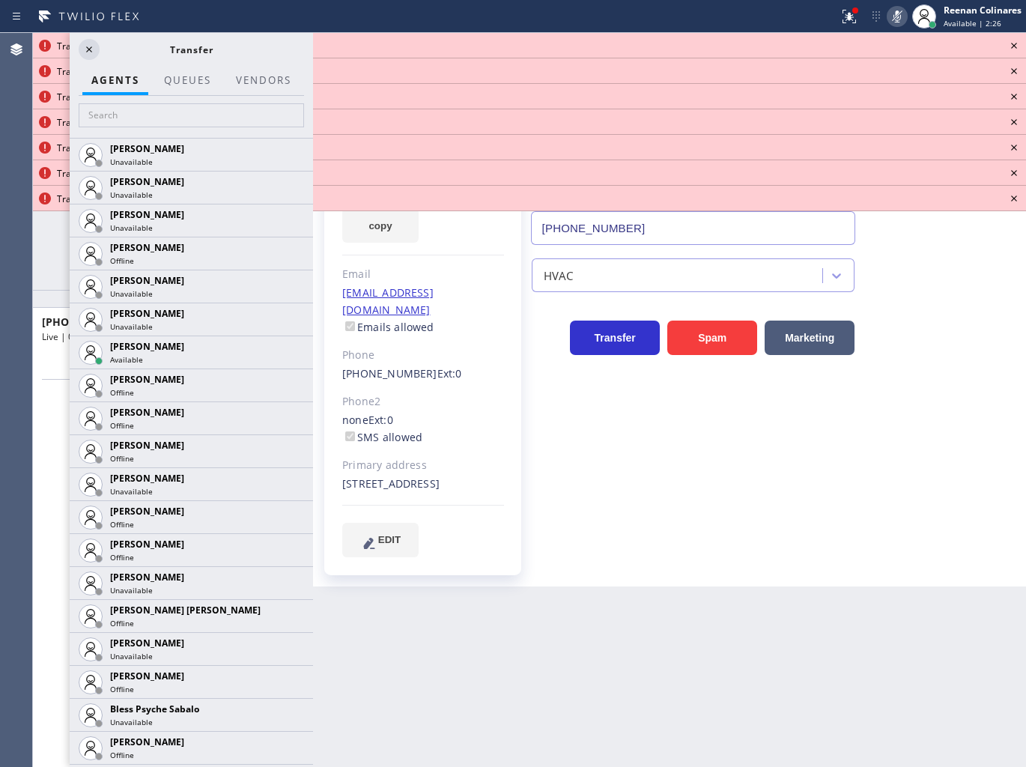
click at [1014, 46] on icon at bounding box center [1014, 46] width 6 height 6
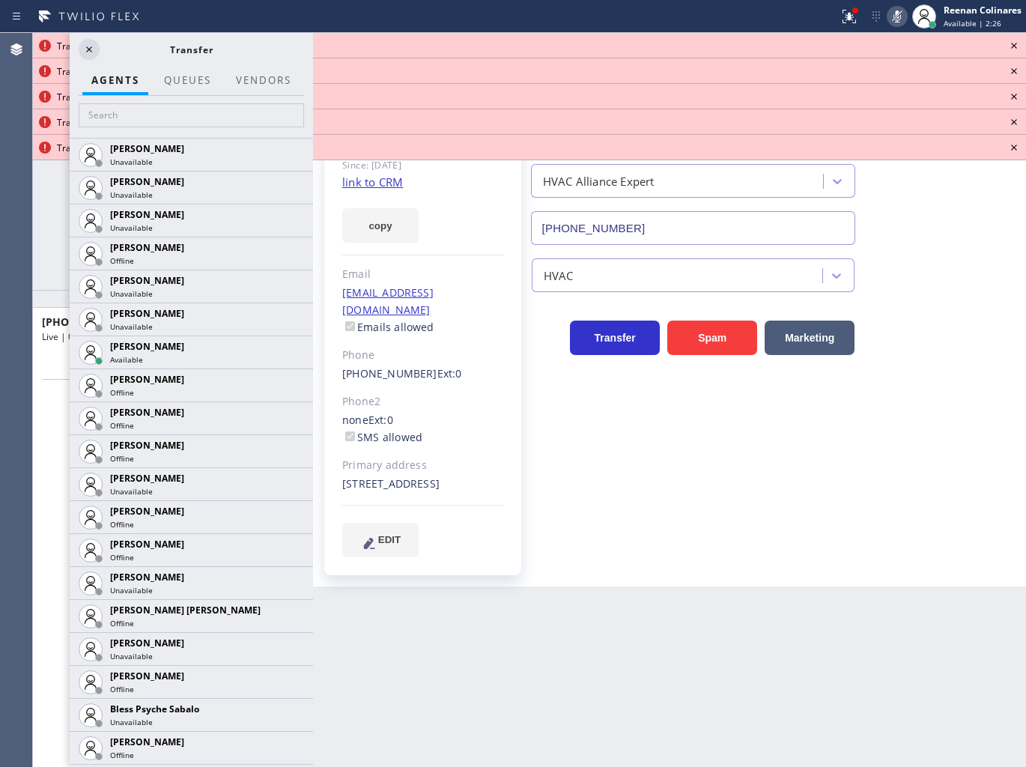
click at [1014, 46] on icon at bounding box center [1014, 46] width 6 height 6
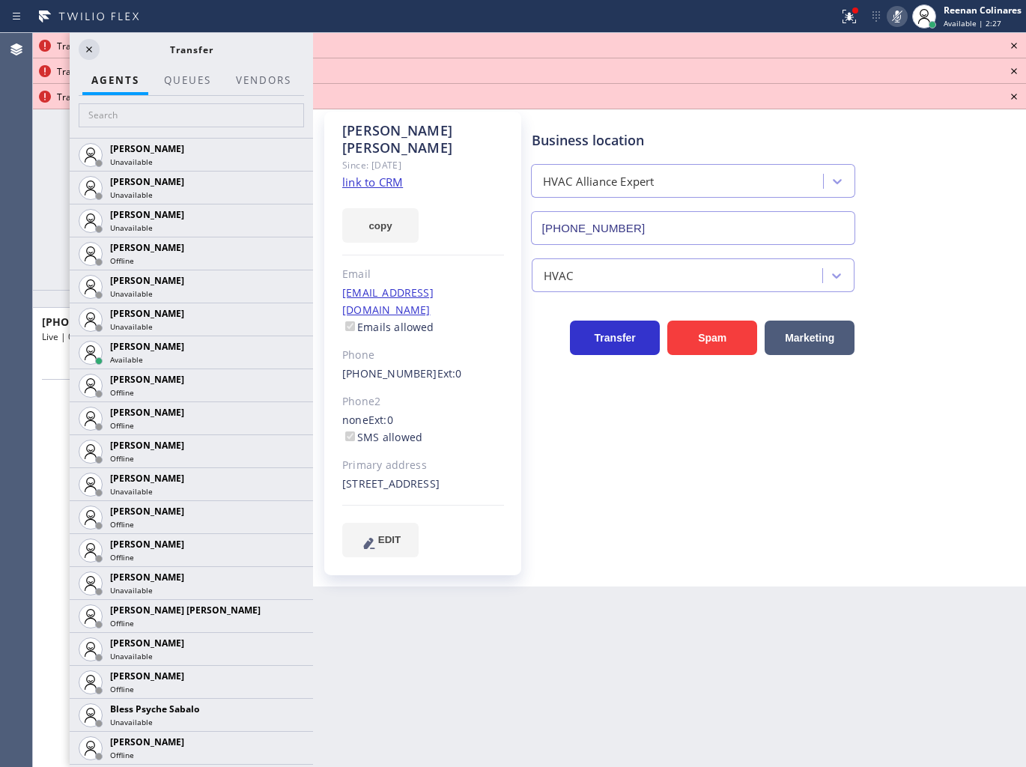
click at [1014, 42] on icon at bounding box center [1014, 46] width 18 height 18
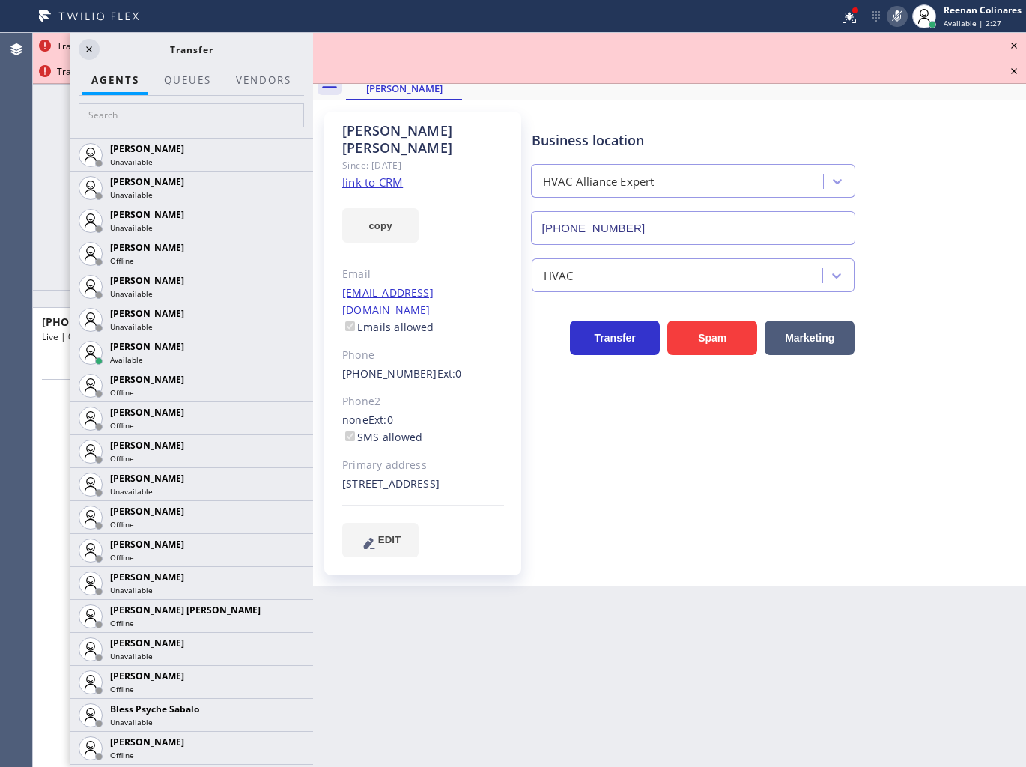
click at [1014, 40] on icon at bounding box center [1014, 46] width 18 height 18
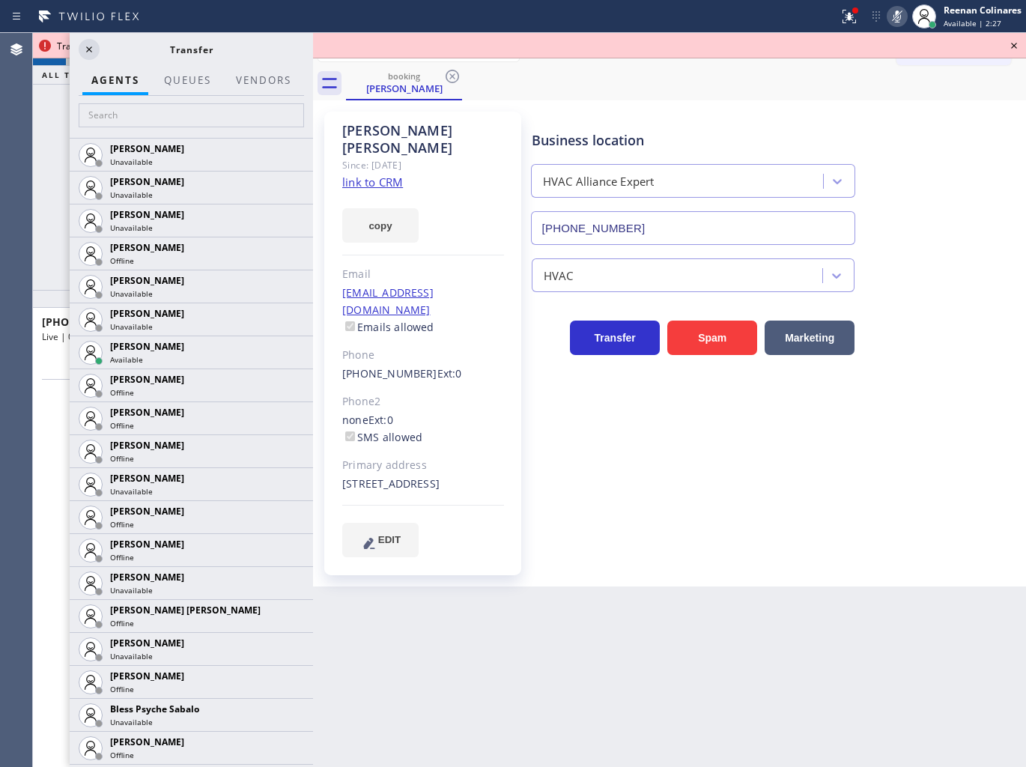
click at [1014, 40] on icon at bounding box center [1014, 46] width 18 height 18
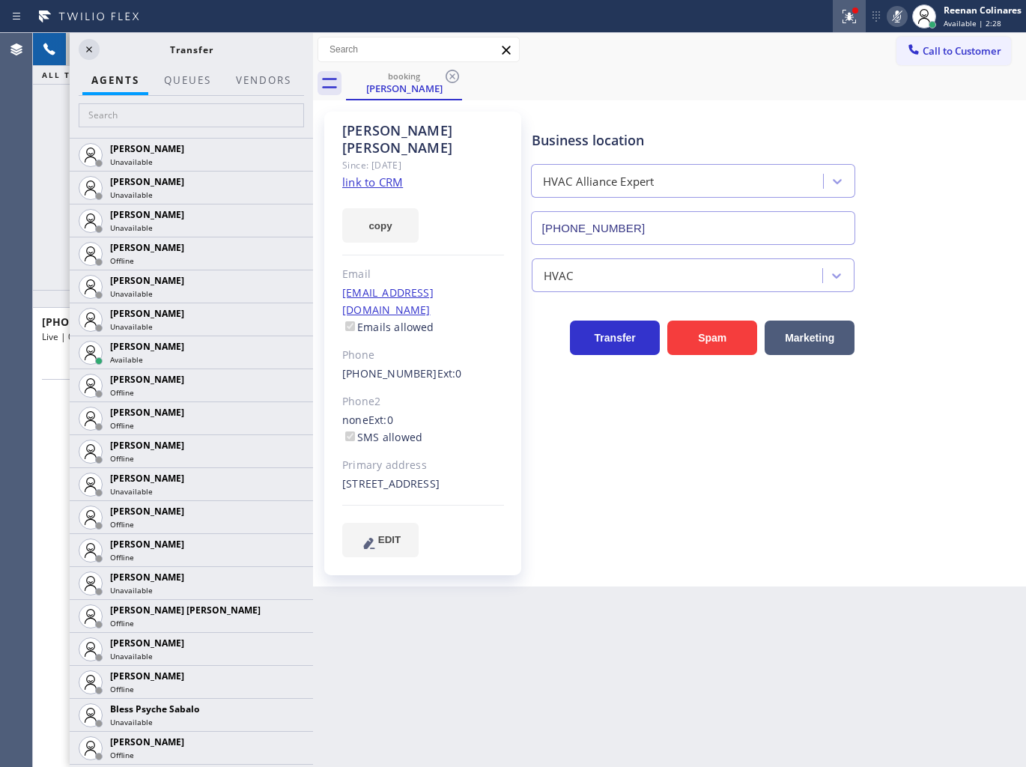
click at [851, 13] on div at bounding box center [854, 10] width 9 height 9
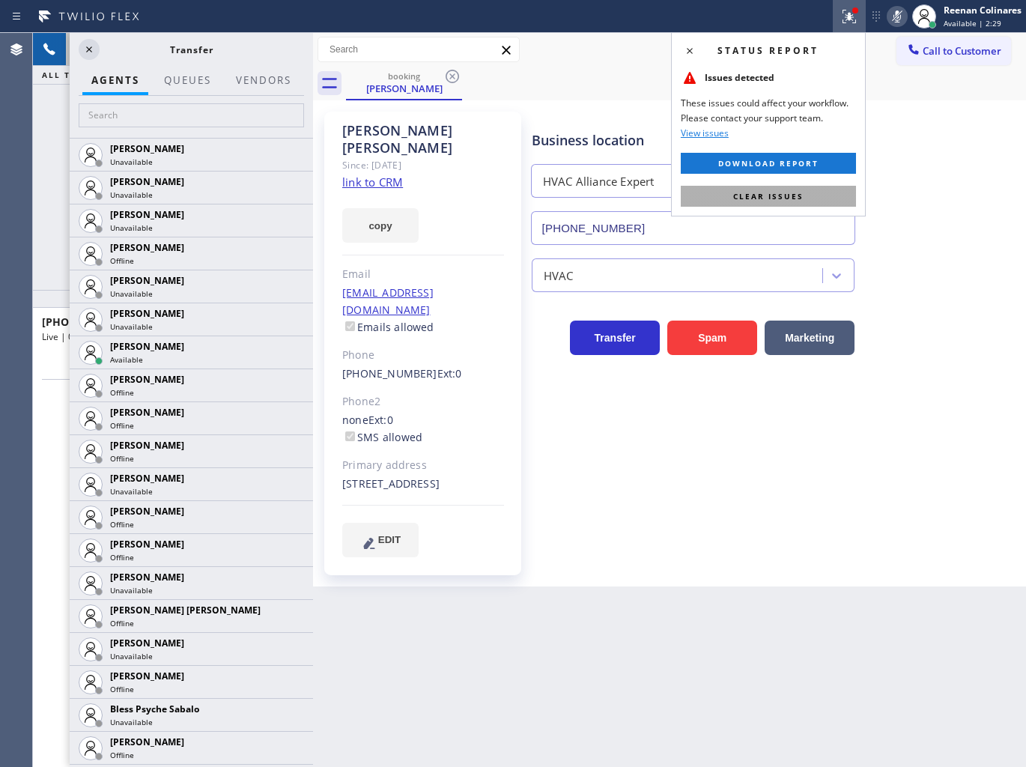
drag, startPoint x: 774, startPoint y: 197, endPoint x: 359, endPoint y: 188, distance: 414.9
click at [769, 201] on span "Clear issues" at bounding box center [768, 196] width 70 height 10
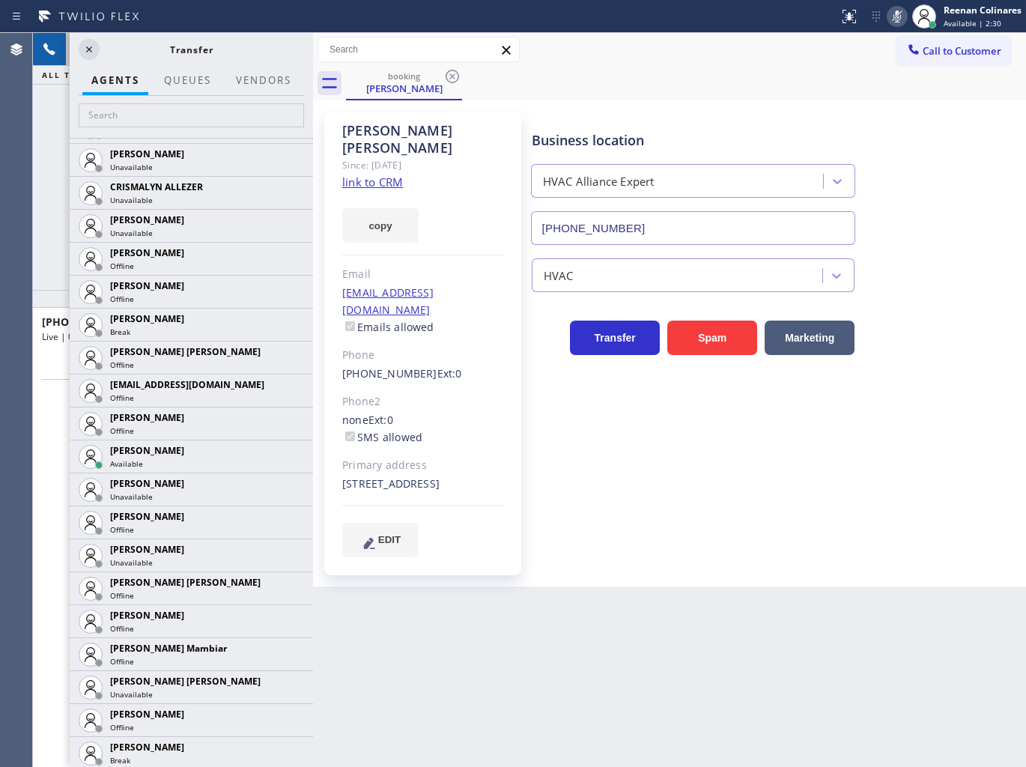
scroll to position [998, 0]
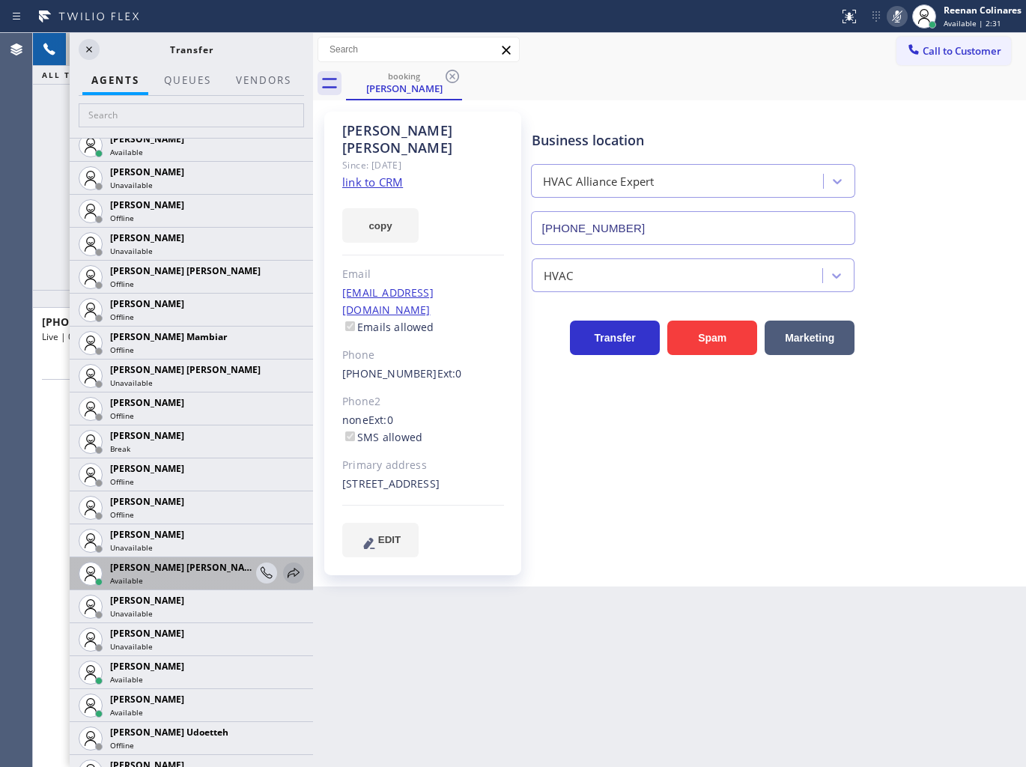
click at [284, 573] on icon at bounding box center [293, 573] width 18 height 18
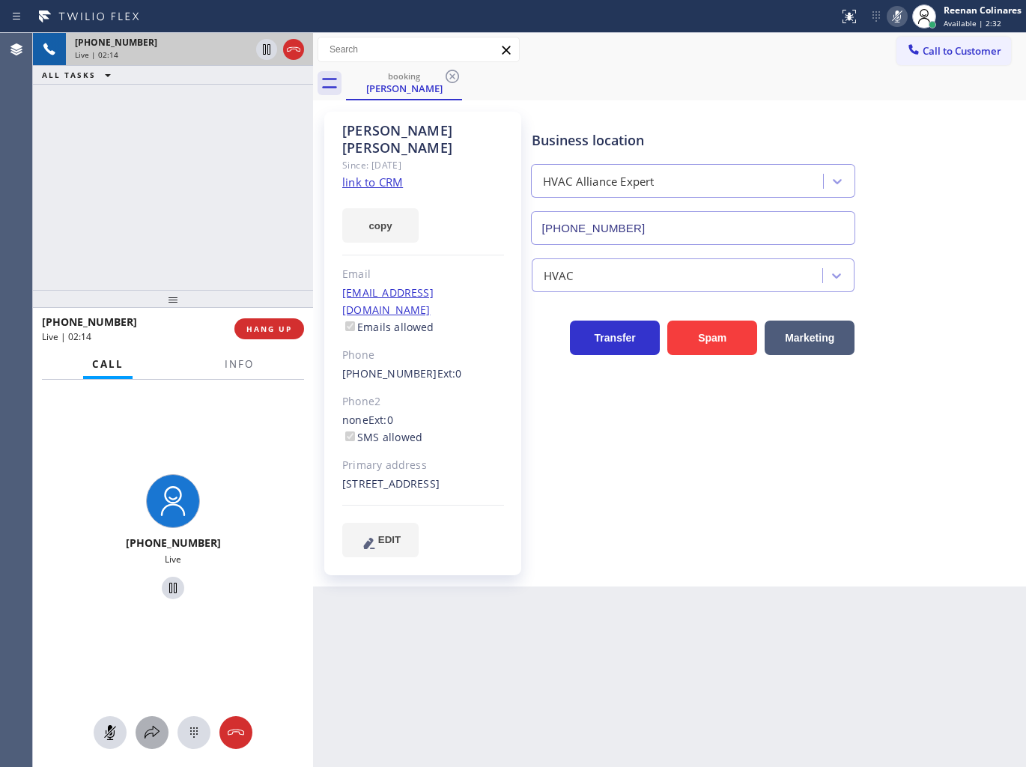
click at [151, 731] on icon at bounding box center [152, 732] width 18 height 18
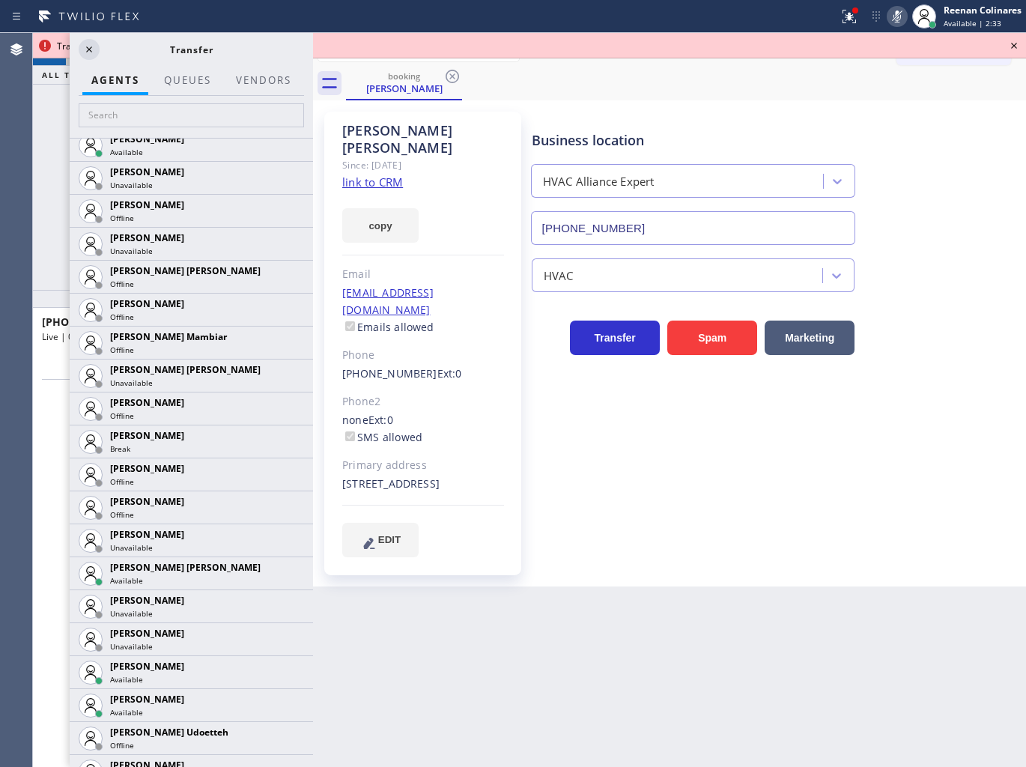
scroll to position [1497, 0]
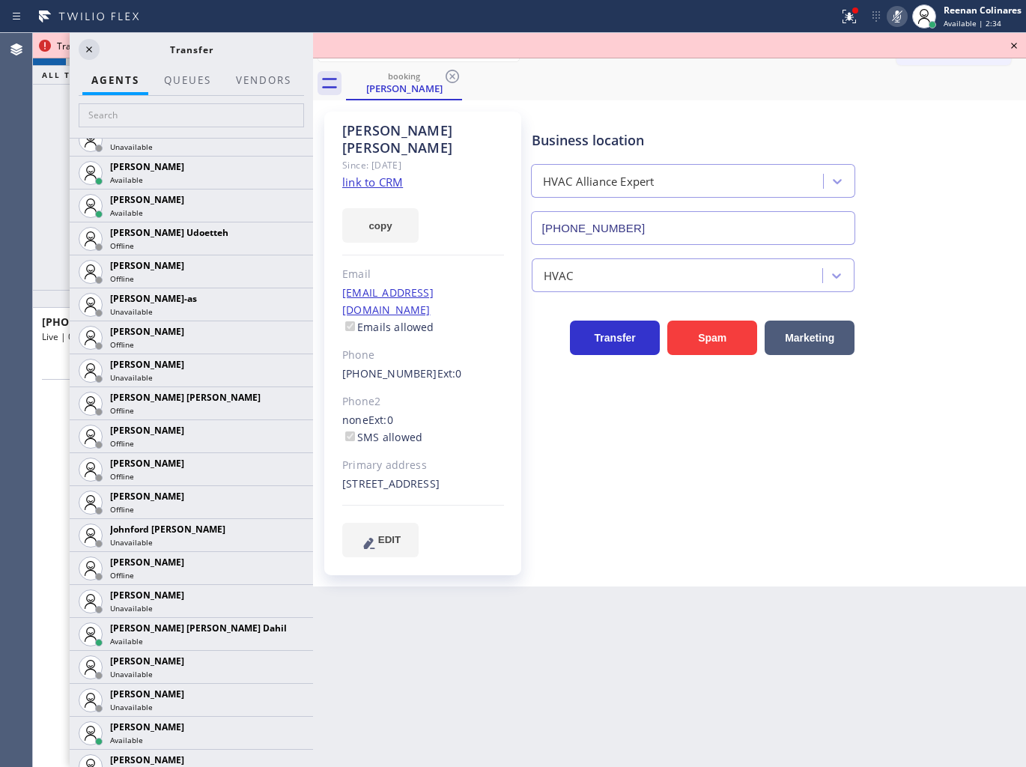
click at [0, 0] on icon at bounding box center [0, 0] width 0 height 0
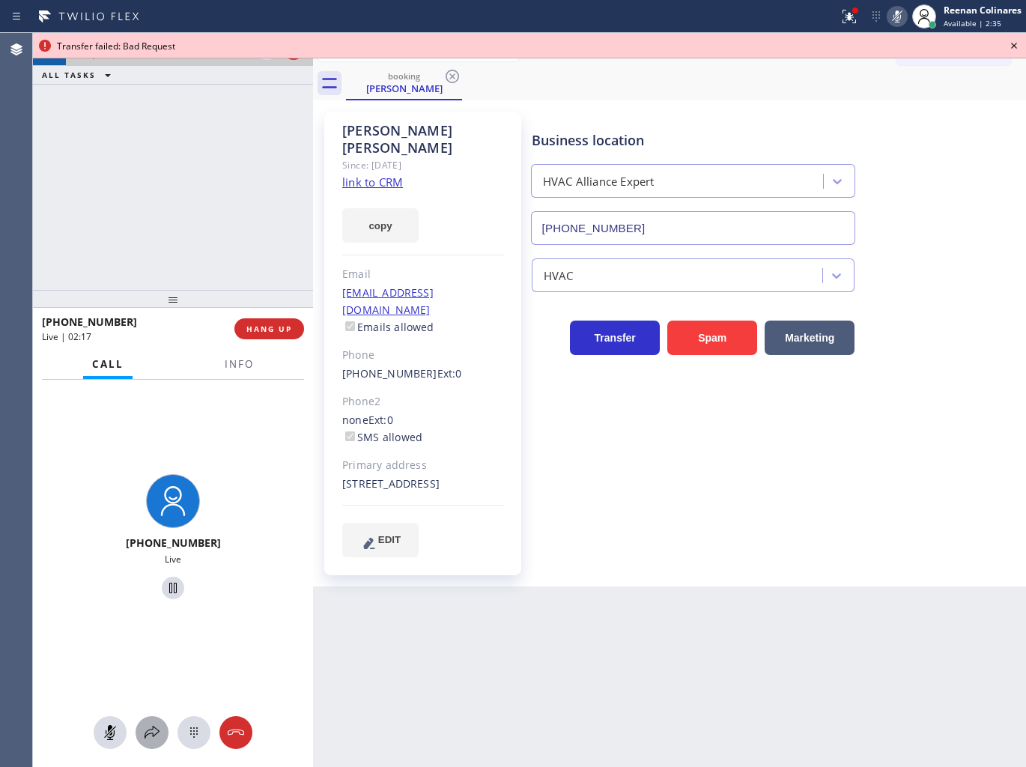
click at [156, 737] on icon at bounding box center [152, 732] width 18 height 18
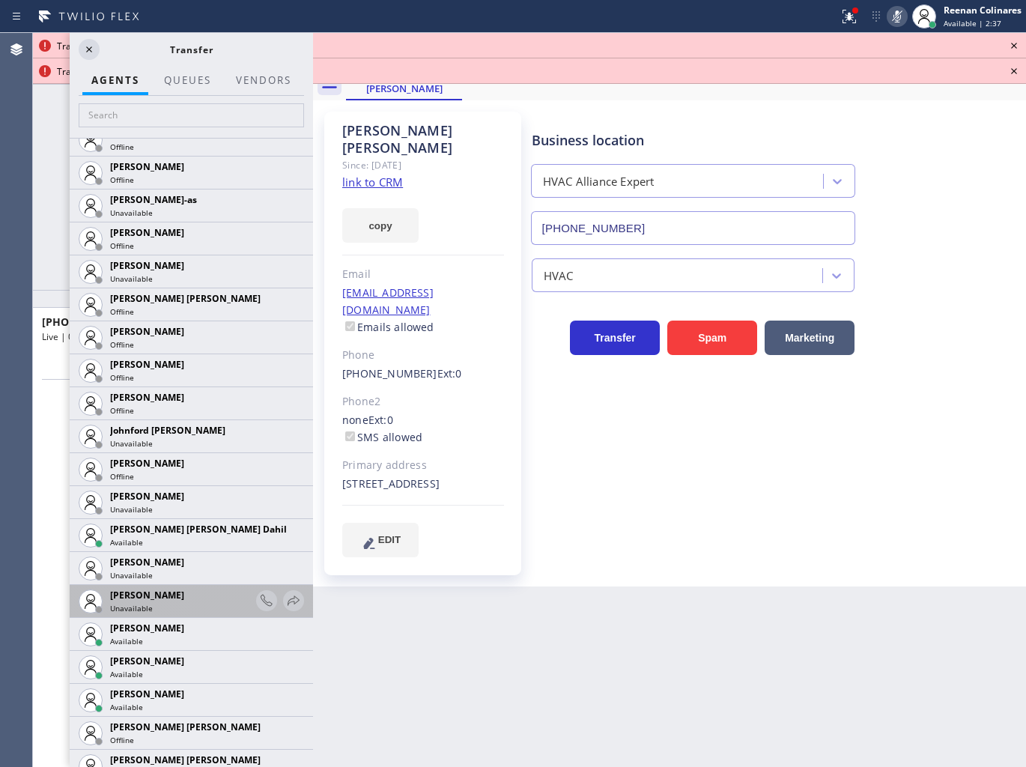
scroll to position [1679, 0]
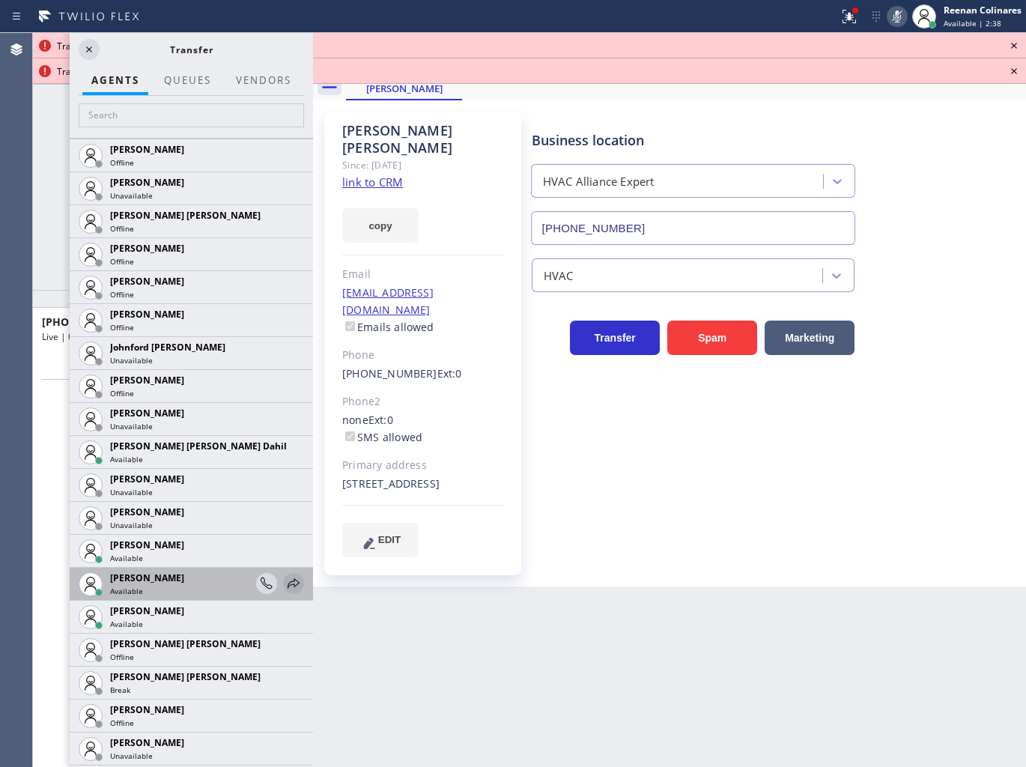
click at [285, 579] on icon at bounding box center [293, 583] width 18 height 18
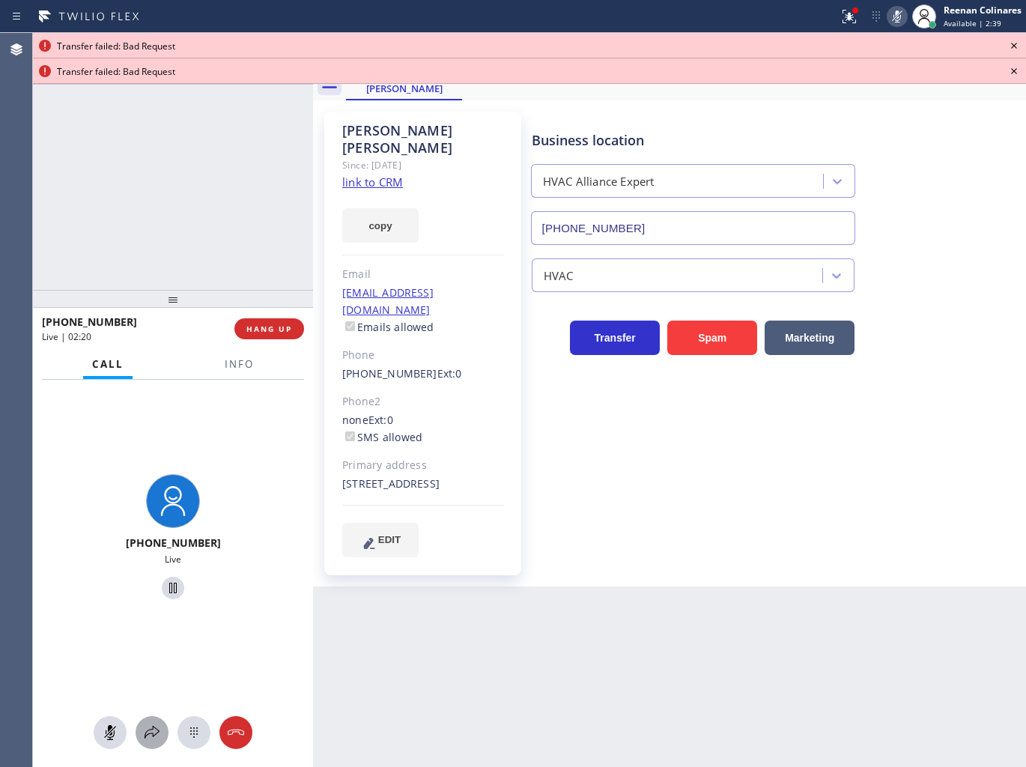
click at [152, 731] on icon at bounding box center [152, 732] width 18 height 18
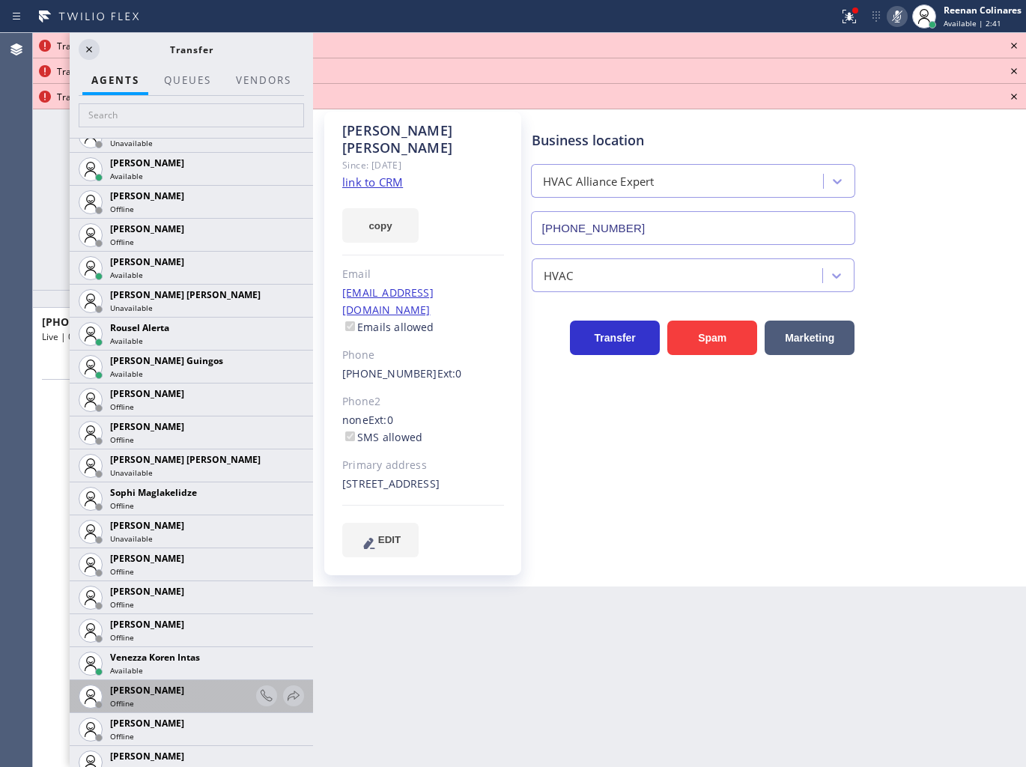
scroll to position [3093, 0]
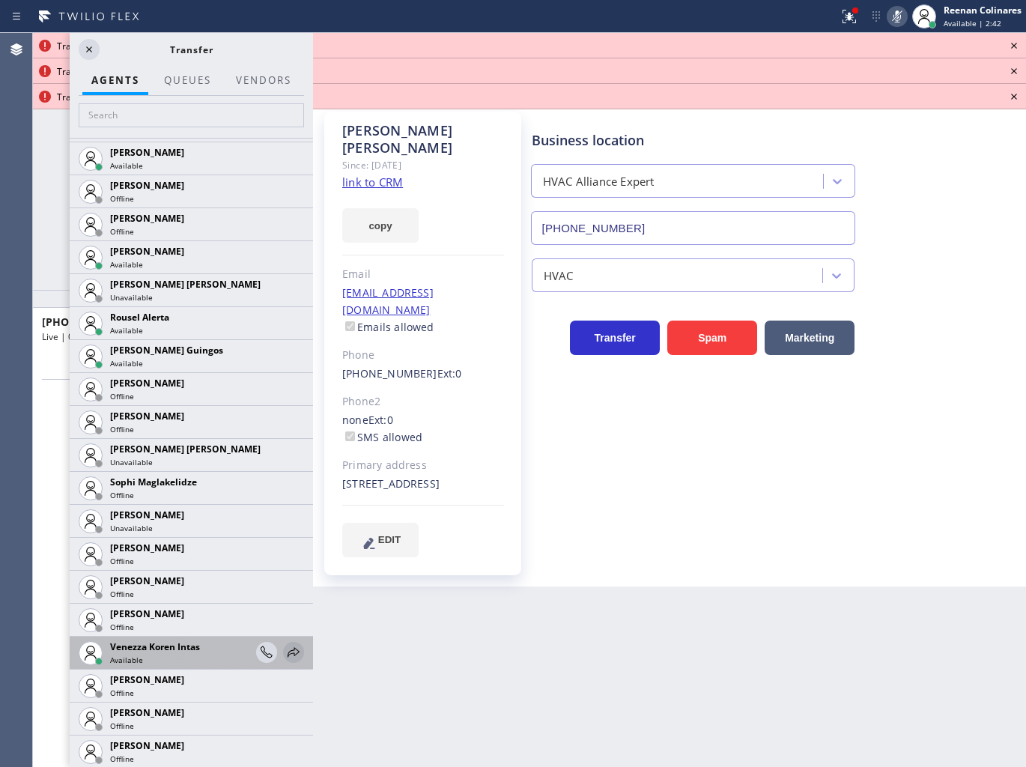
click at [284, 647] on icon at bounding box center [293, 652] width 18 height 18
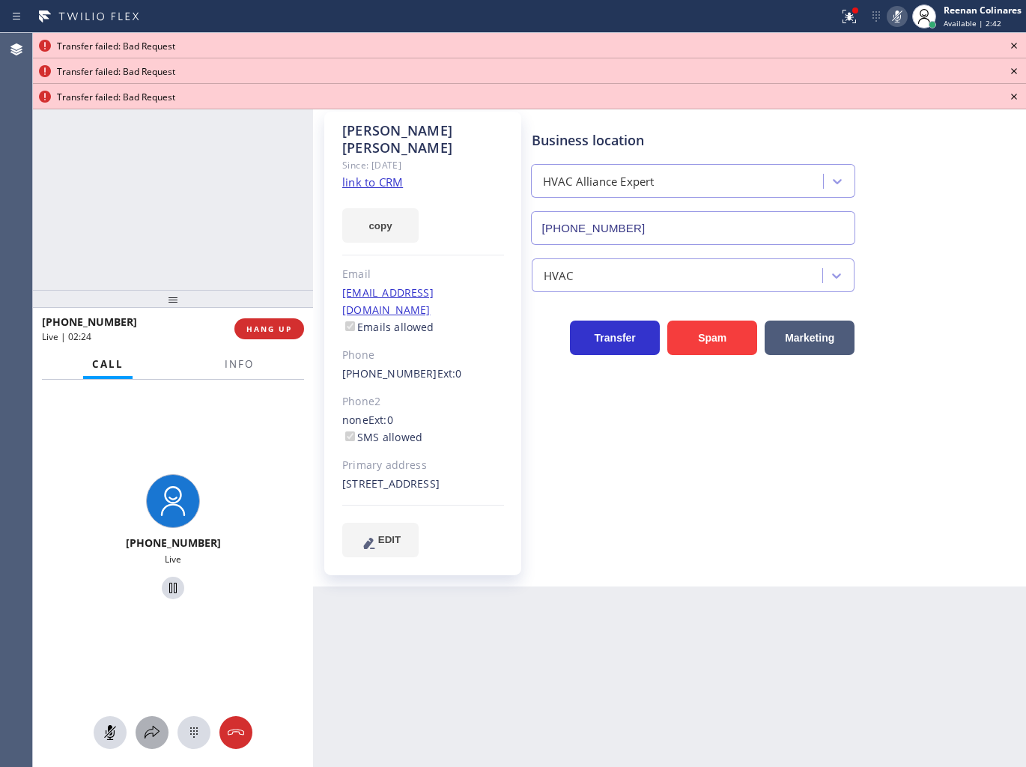
click at [162, 736] on div at bounding box center [152, 732] width 33 height 18
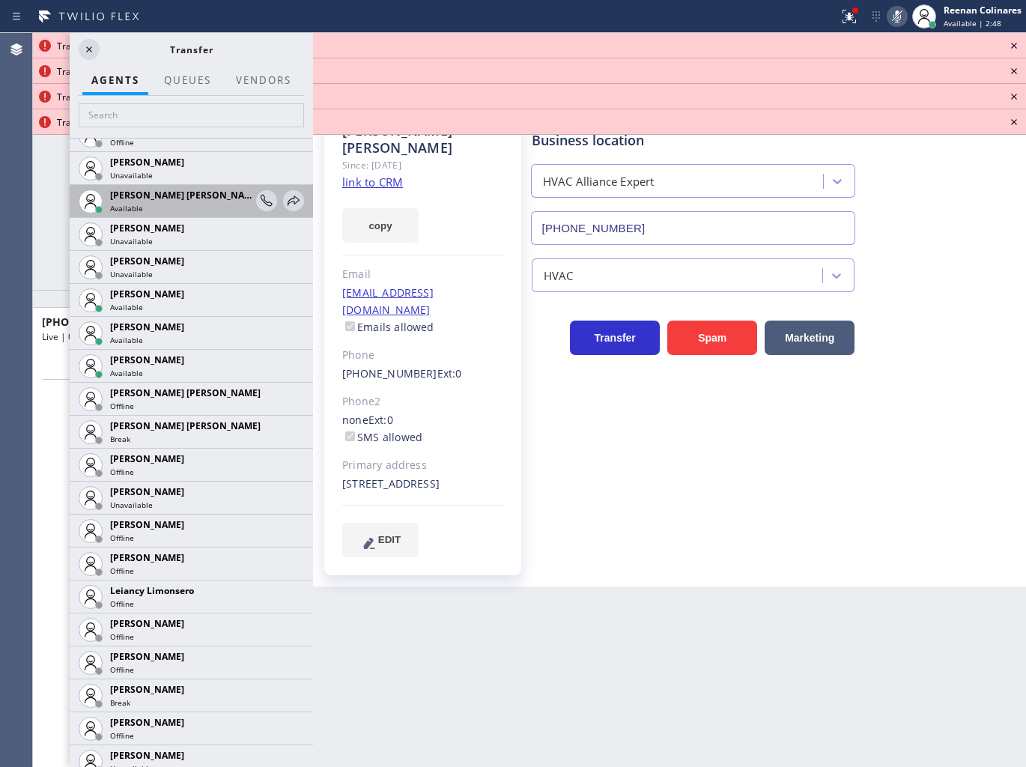
scroll to position [1913, 0]
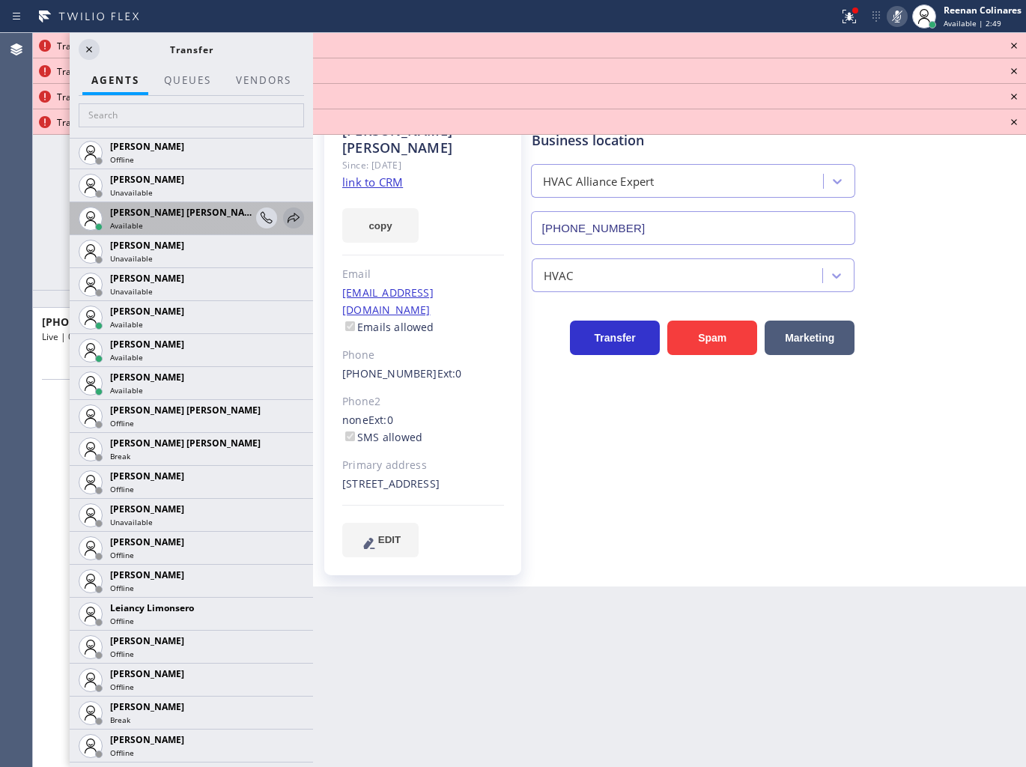
click at [284, 215] on icon at bounding box center [293, 218] width 18 height 18
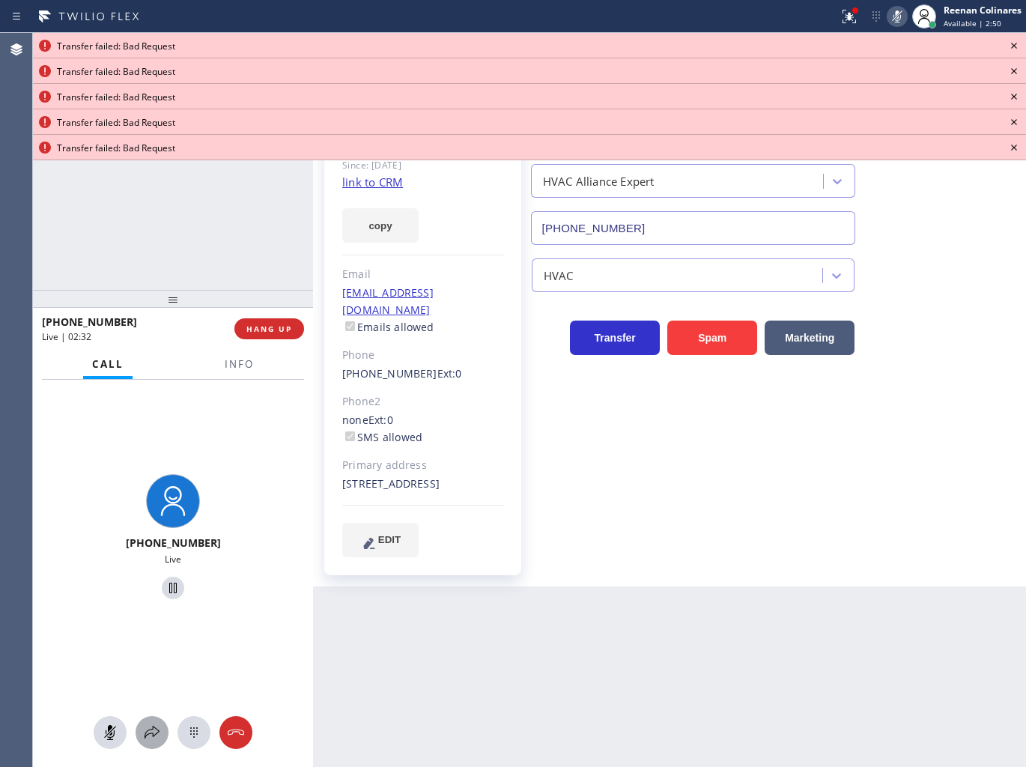
drag, startPoint x: 148, startPoint y: 728, endPoint x: 151, endPoint y: 719, distance: 8.8
click at [151, 719] on button at bounding box center [152, 732] width 33 height 33
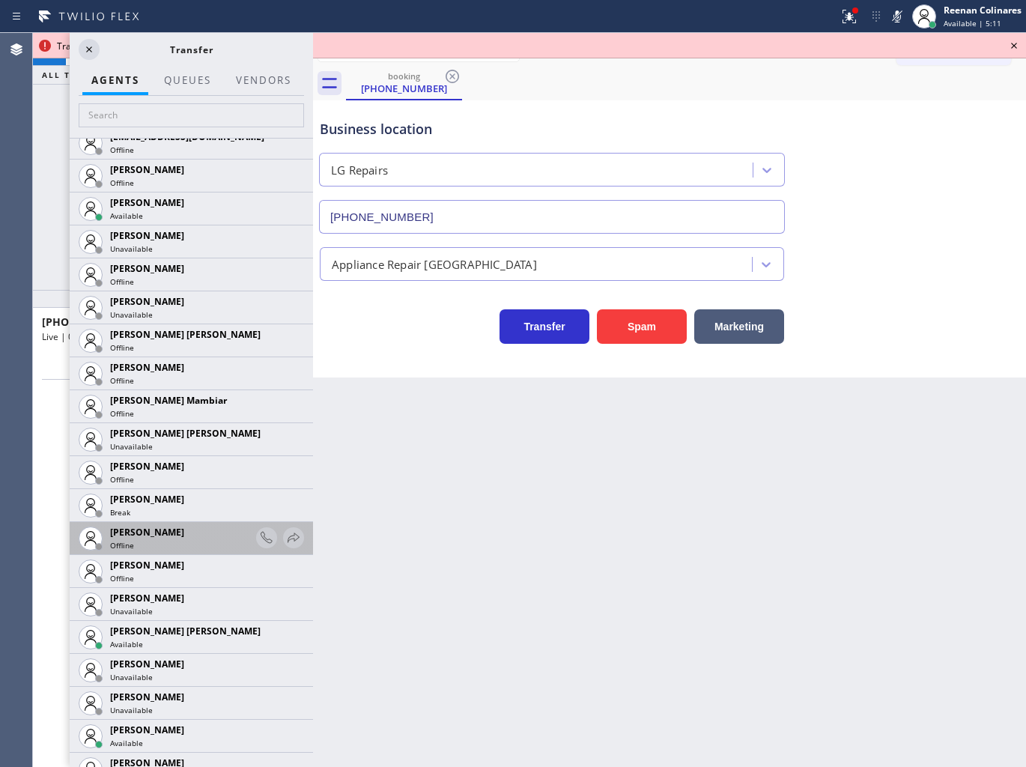
scroll to position [1164, 0]
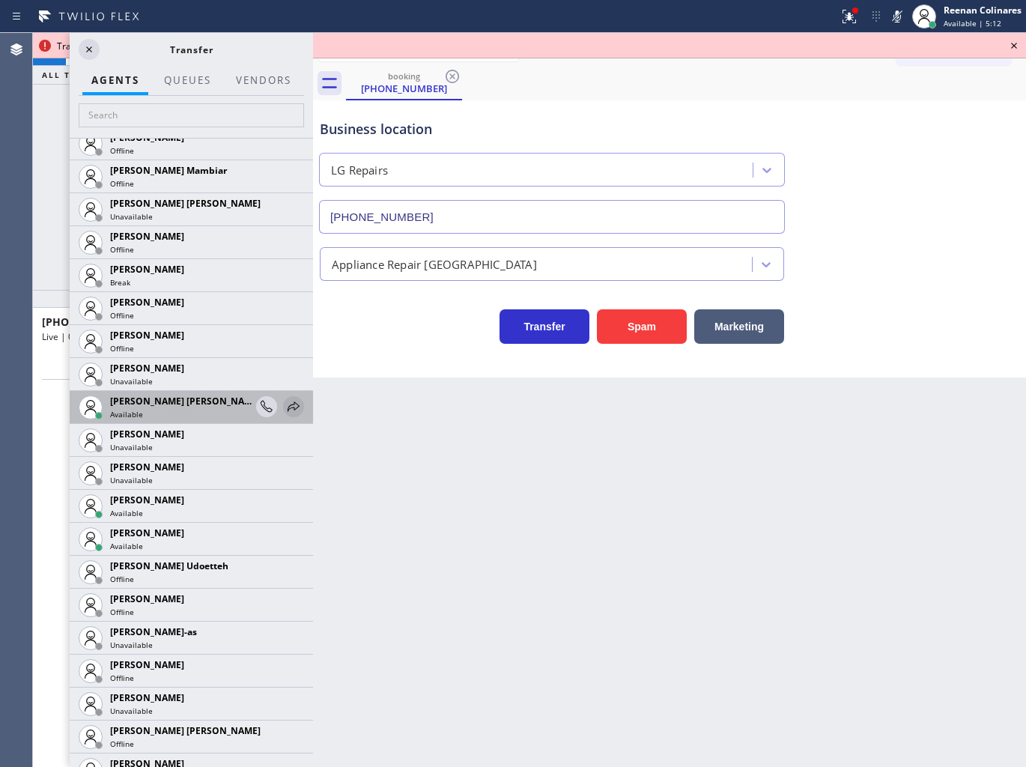
click at [284, 408] on icon at bounding box center [293, 407] width 18 height 18
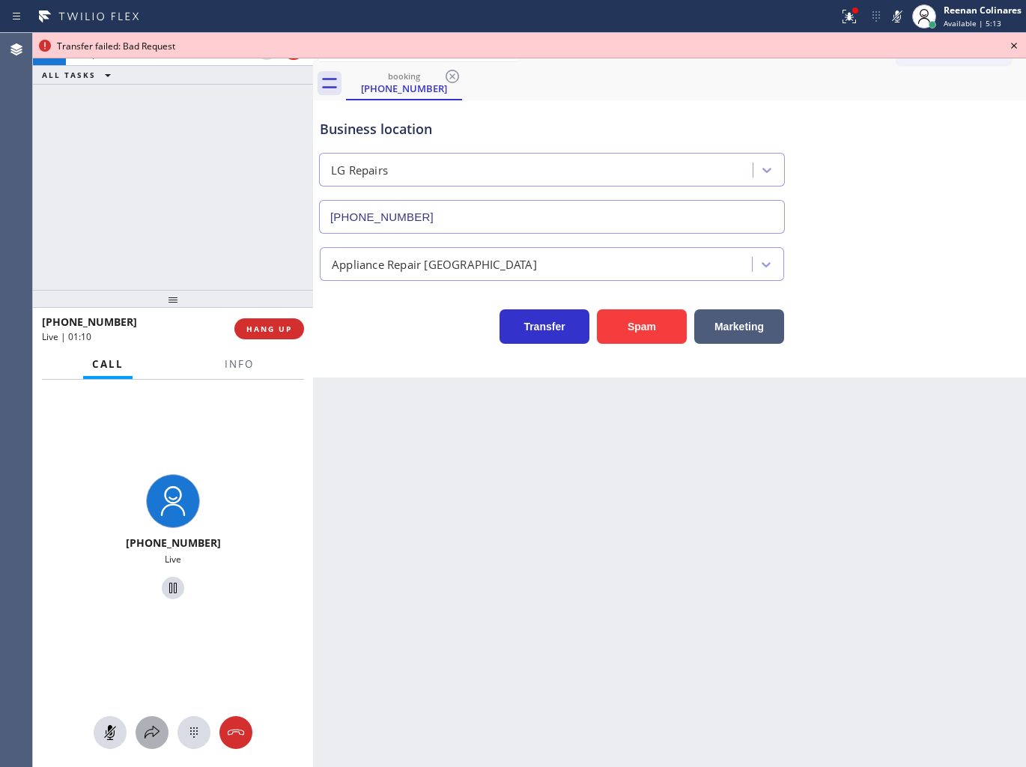
click at [154, 727] on icon at bounding box center [152, 732] width 18 height 18
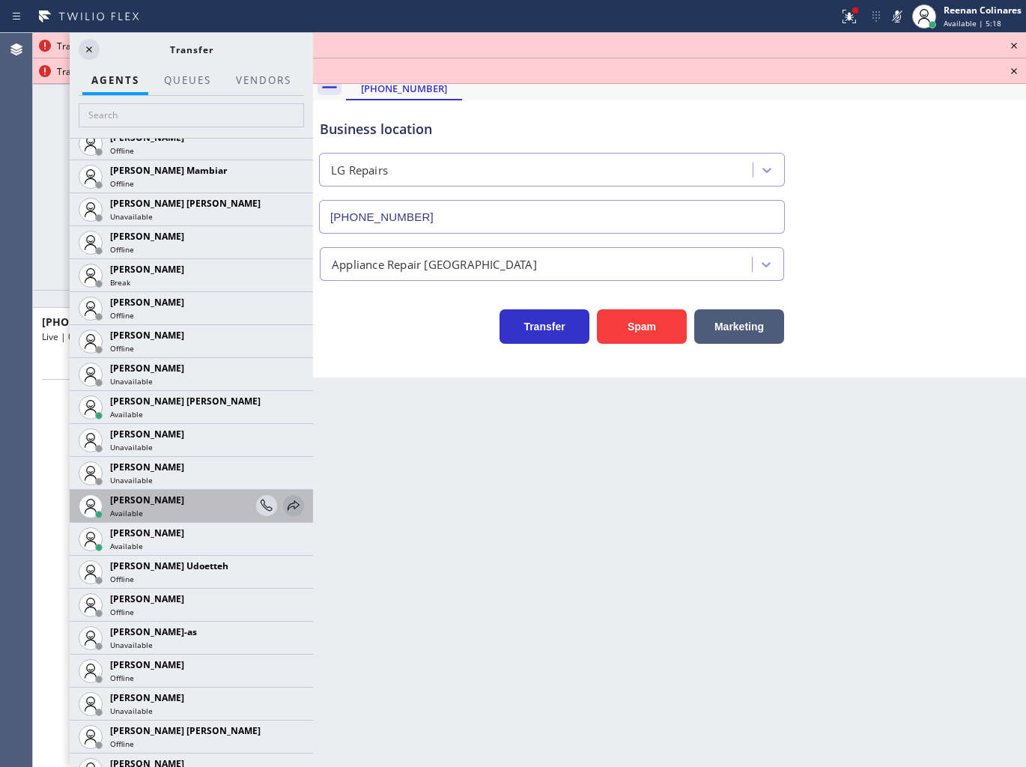
click at [284, 496] on icon at bounding box center [293, 505] width 18 height 18
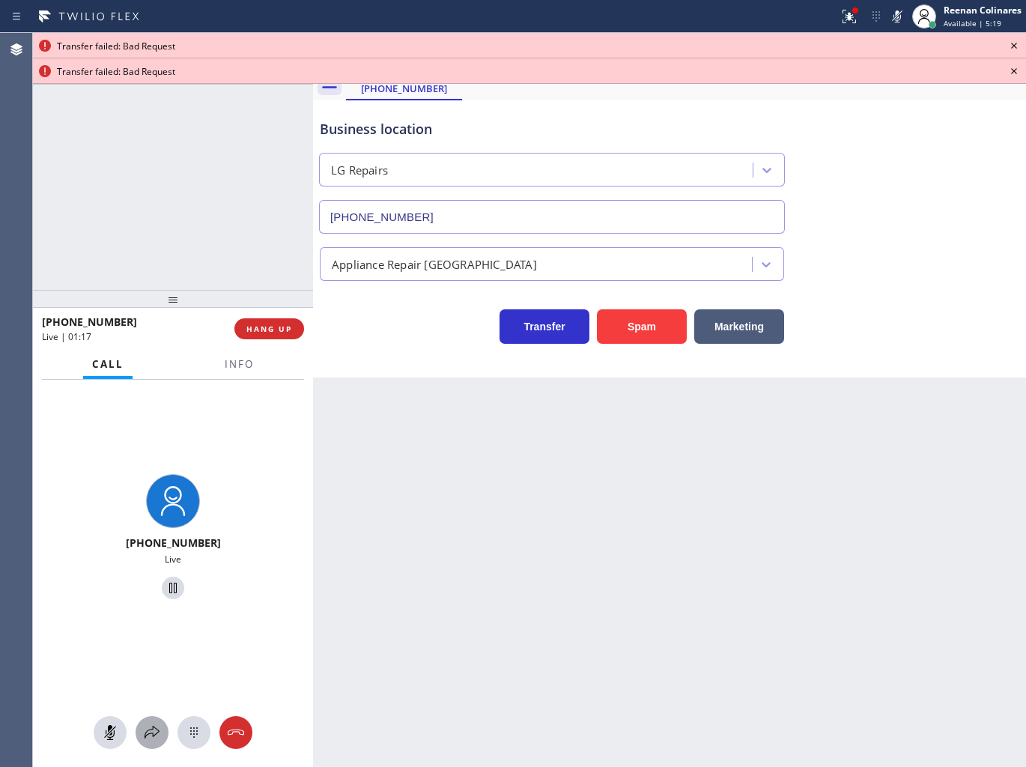
click at [146, 736] on icon at bounding box center [152, 732] width 18 height 18
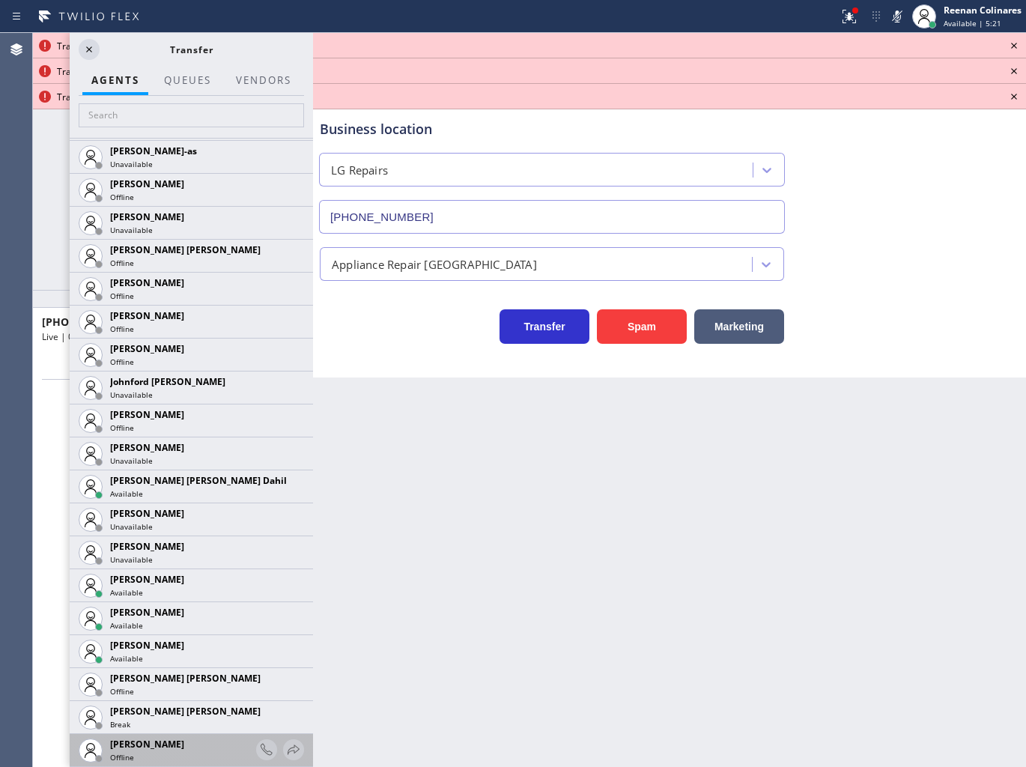
scroll to position [1830, 0]
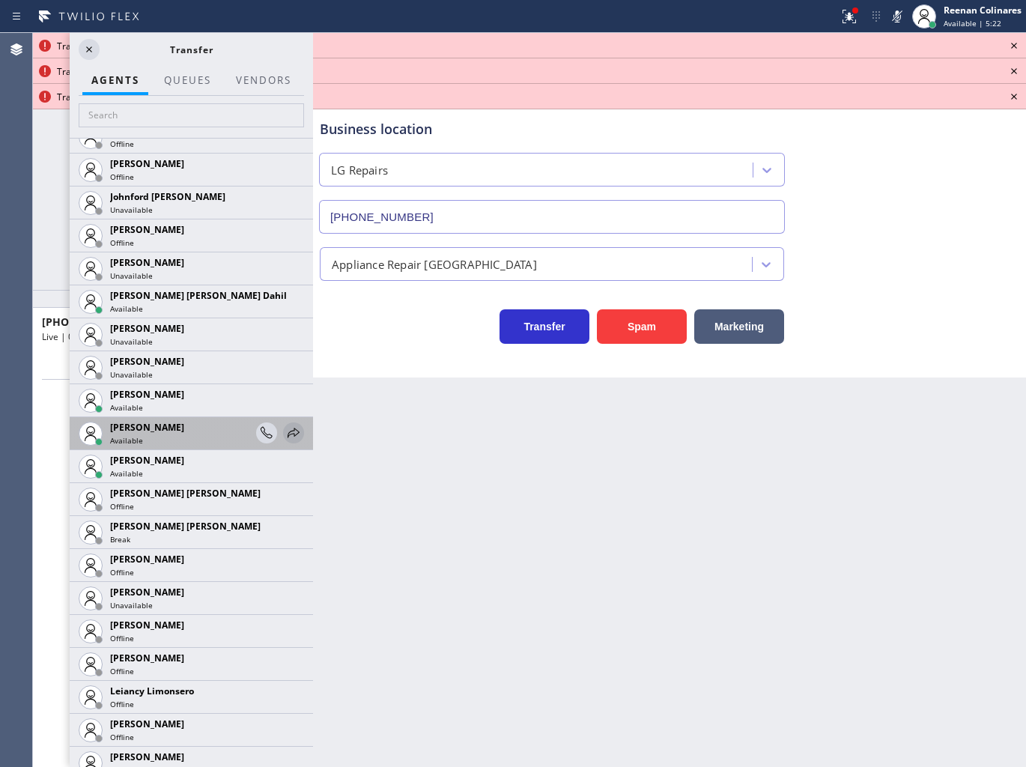
click at [284, 431] on icon at bounding box center [293, 433] width 18 height 18
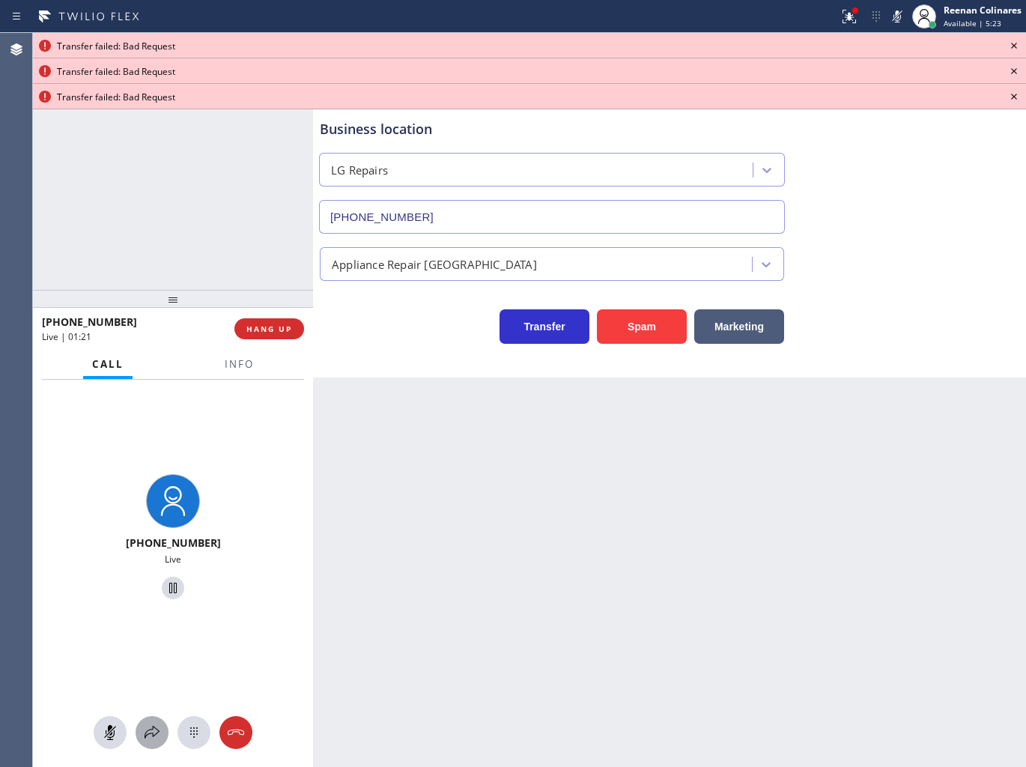
click at [153, 734] on icon at bounding box center [151, 731] width 15 height 13
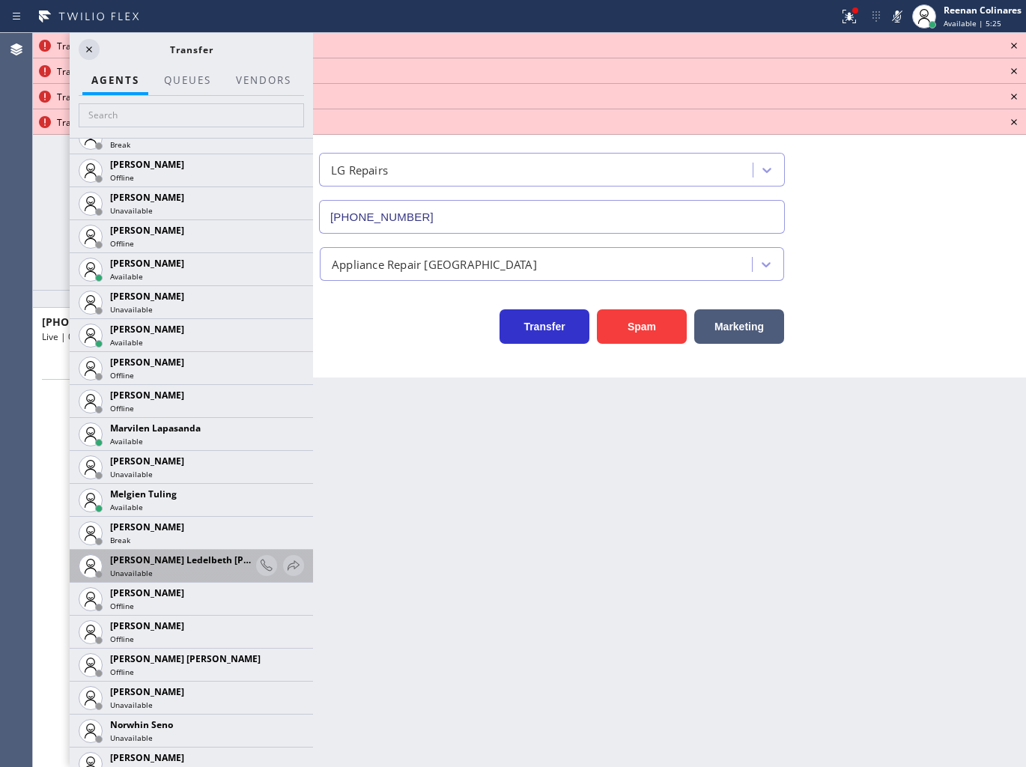
scroll to position [2495, 0]
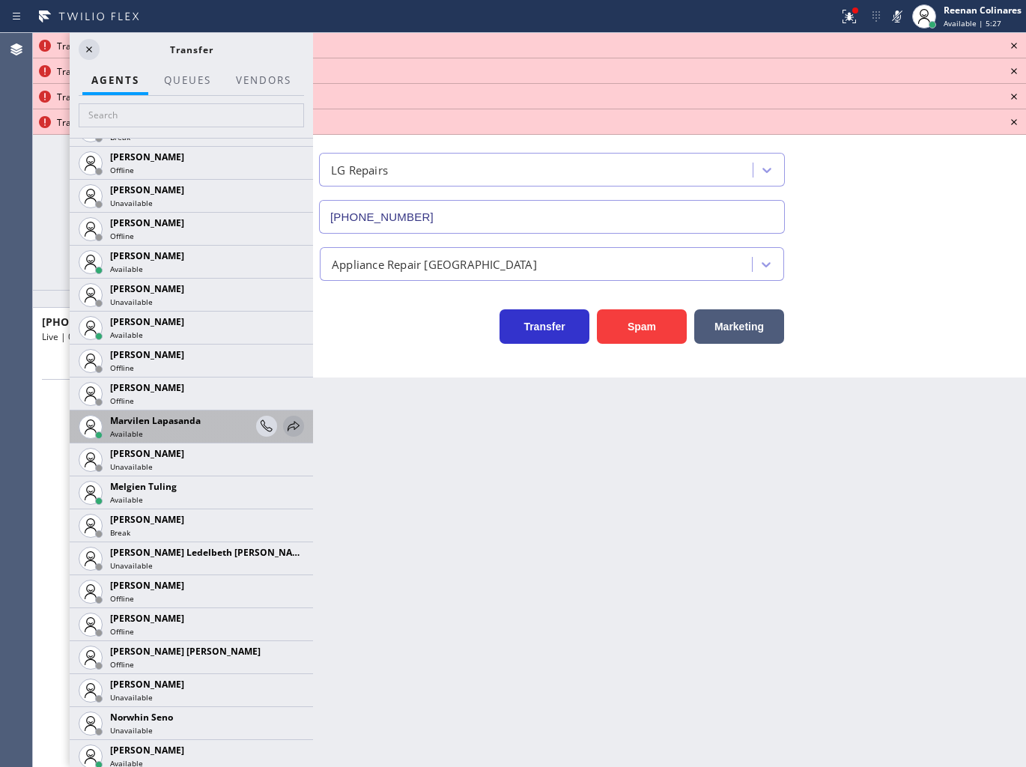
click at [287, 424] on icon at bounding box center [293, 426] width 12 height 10
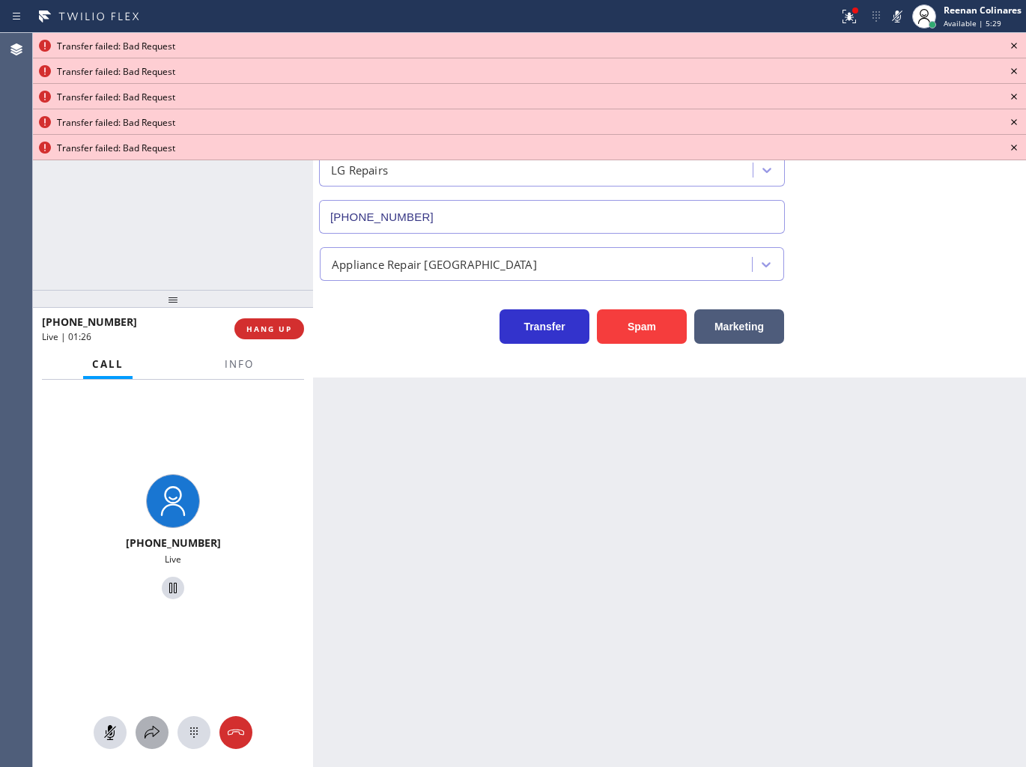
click at [152, 736] on icon at bounding box center [152, 732] width 18 height 18
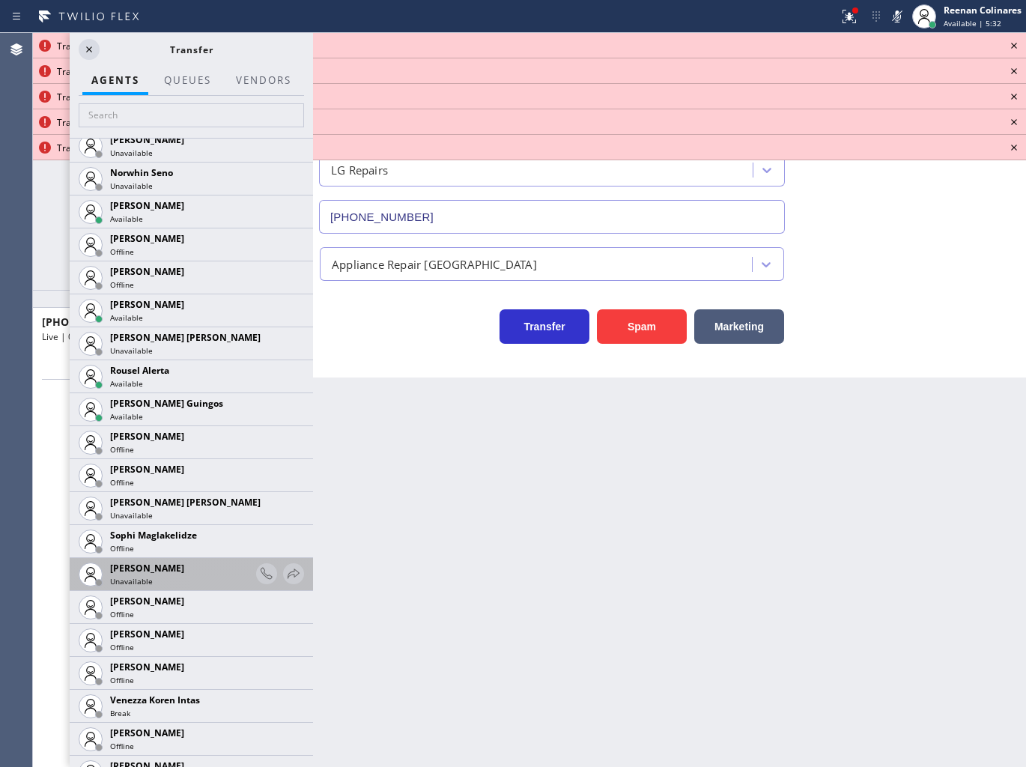
scroll to position [3078, 0]
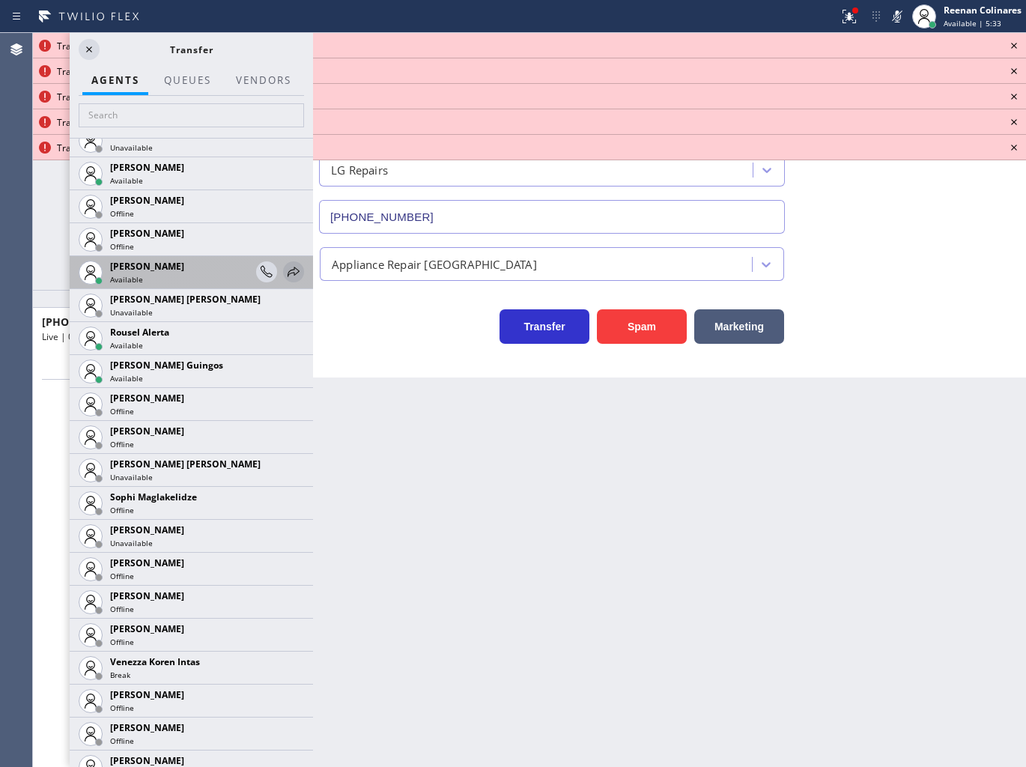
click at [287, 267] on icon at bounding box center [293, 272] width 18 height 18
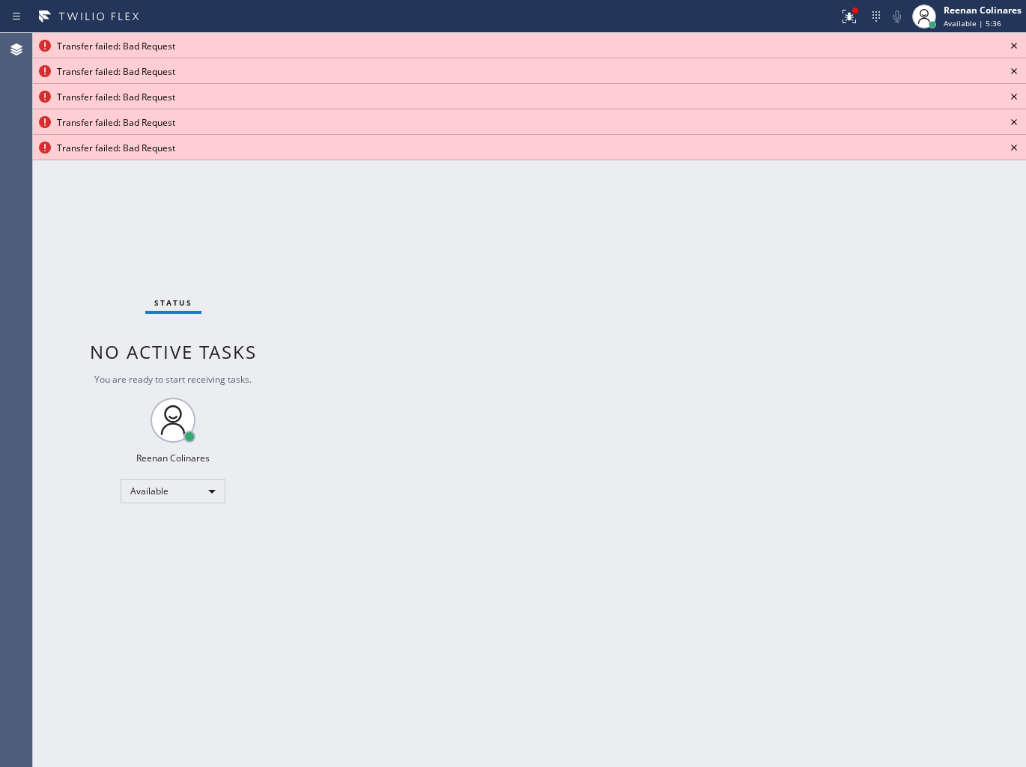
click at [1015, 46] on icon at bounding box center [1014, 46] width 18 height 18
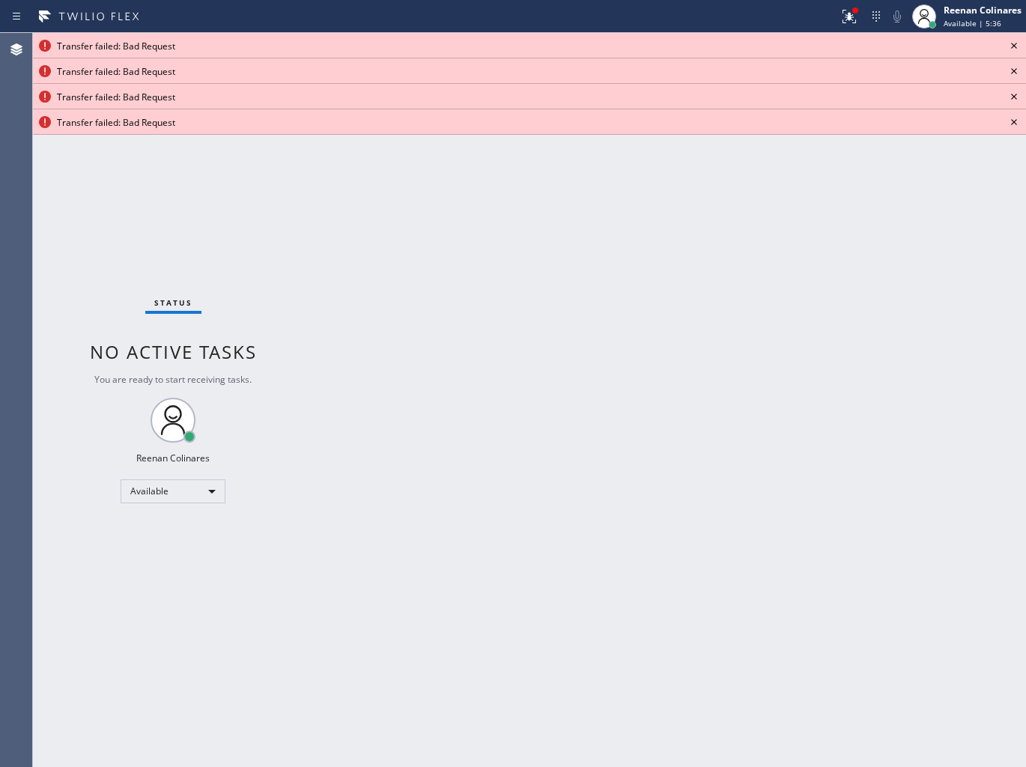
click at [1015, 46] on icon at bounding box center [1014, 46] width 18 height 18
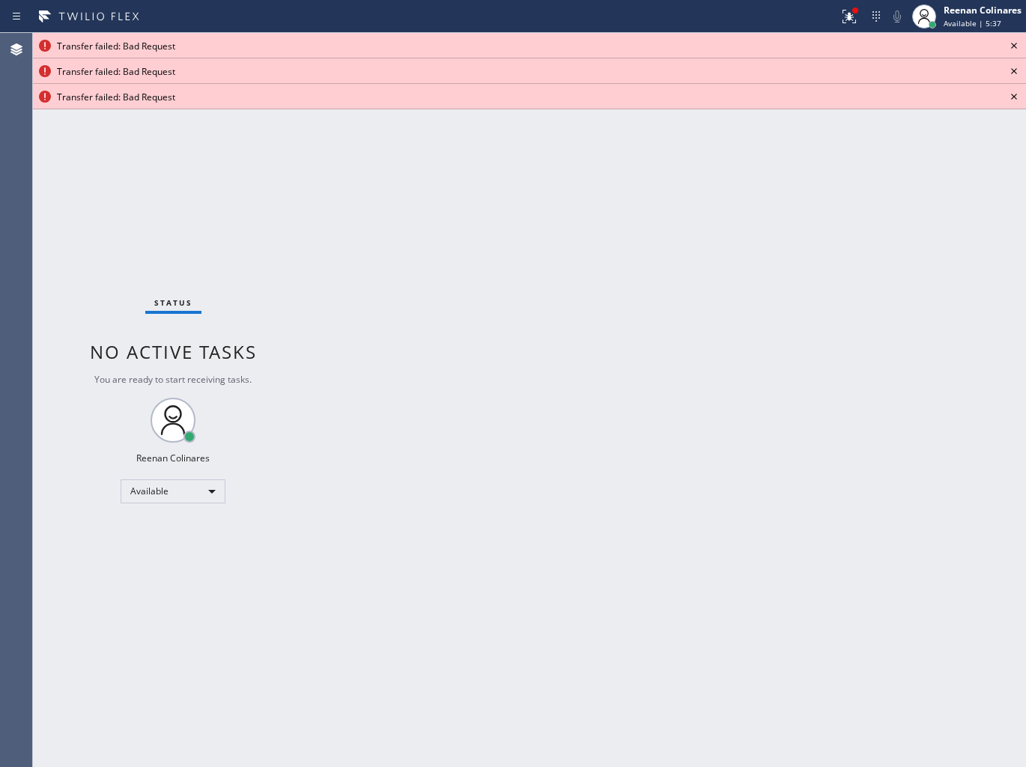
click at [1015, 46] on icon at bounding box center [1014, 46] width 18 height 18
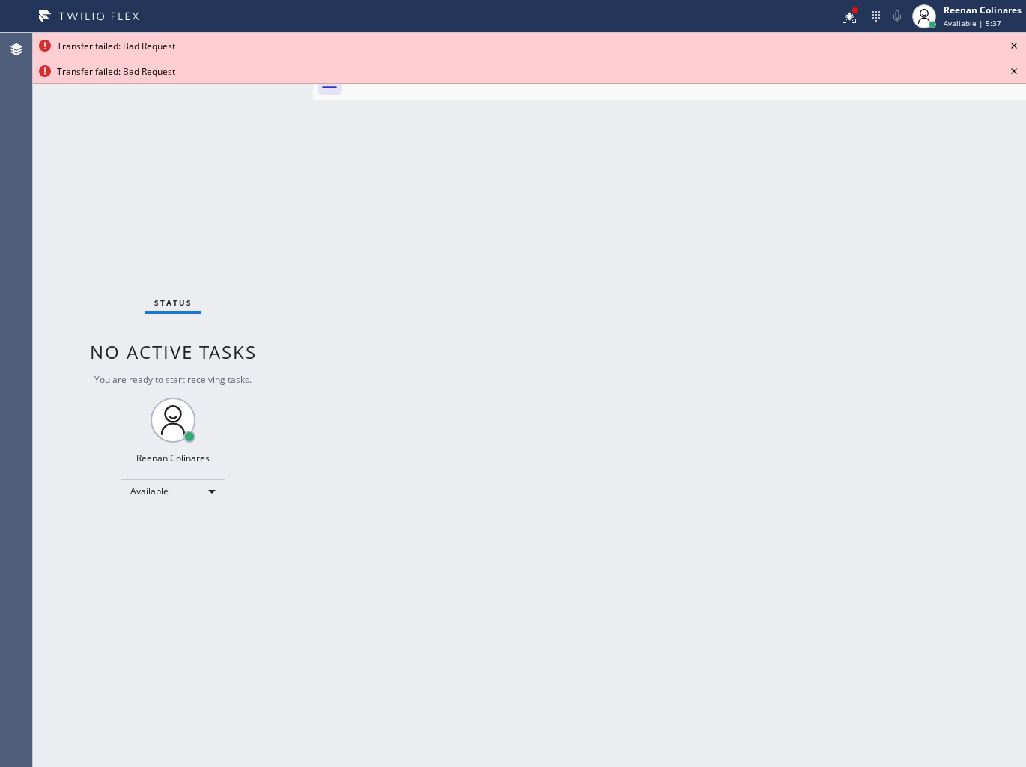
click at [1015, 46] on icon at bounding box center [1014, 46] width 18 height 18
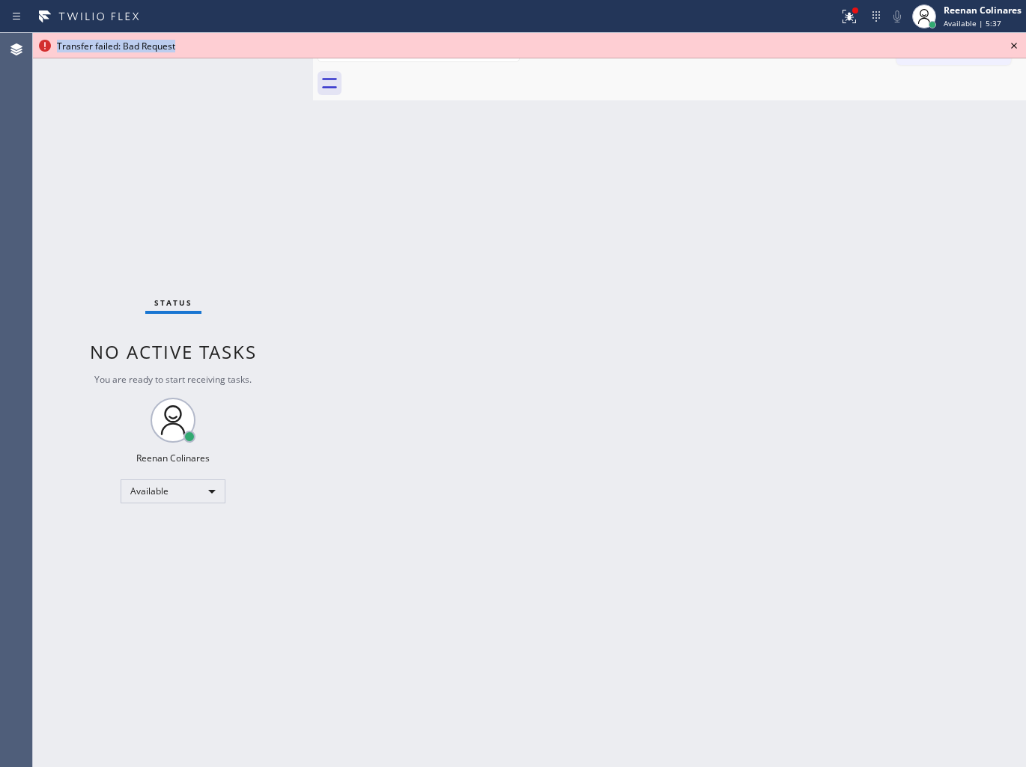
click at [1015, 46] on icon at bounding box center [1014, 46] width 18 height 18
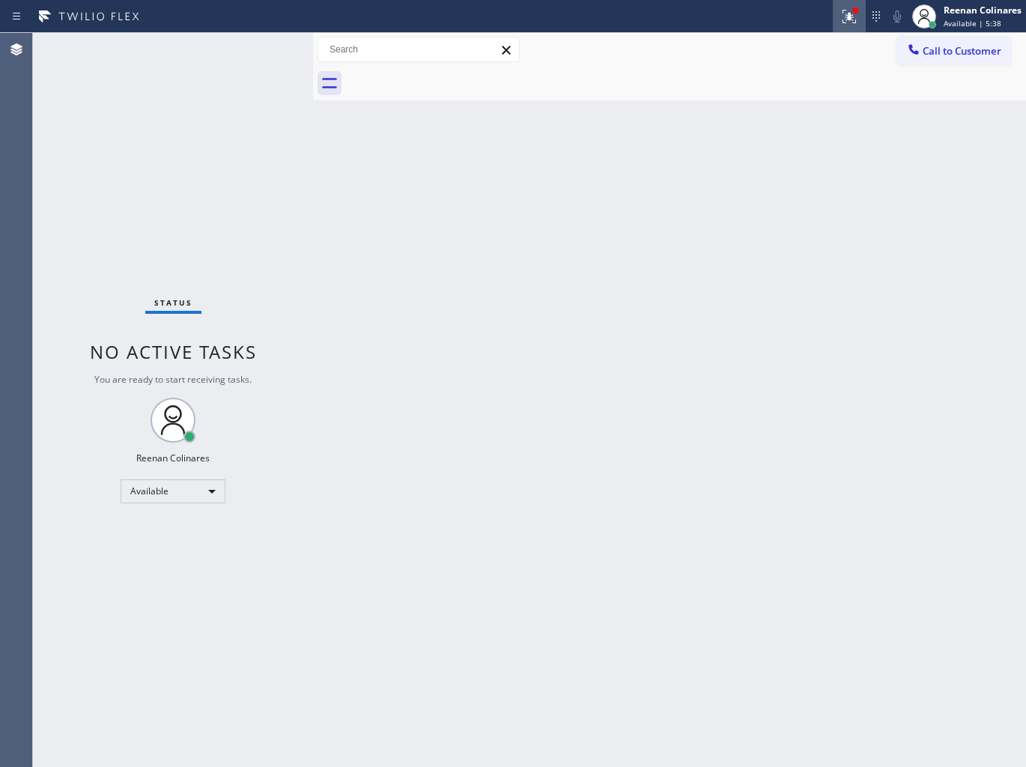
click at [833, 16] on div at bounding box center [849, 16] width 33 height 18
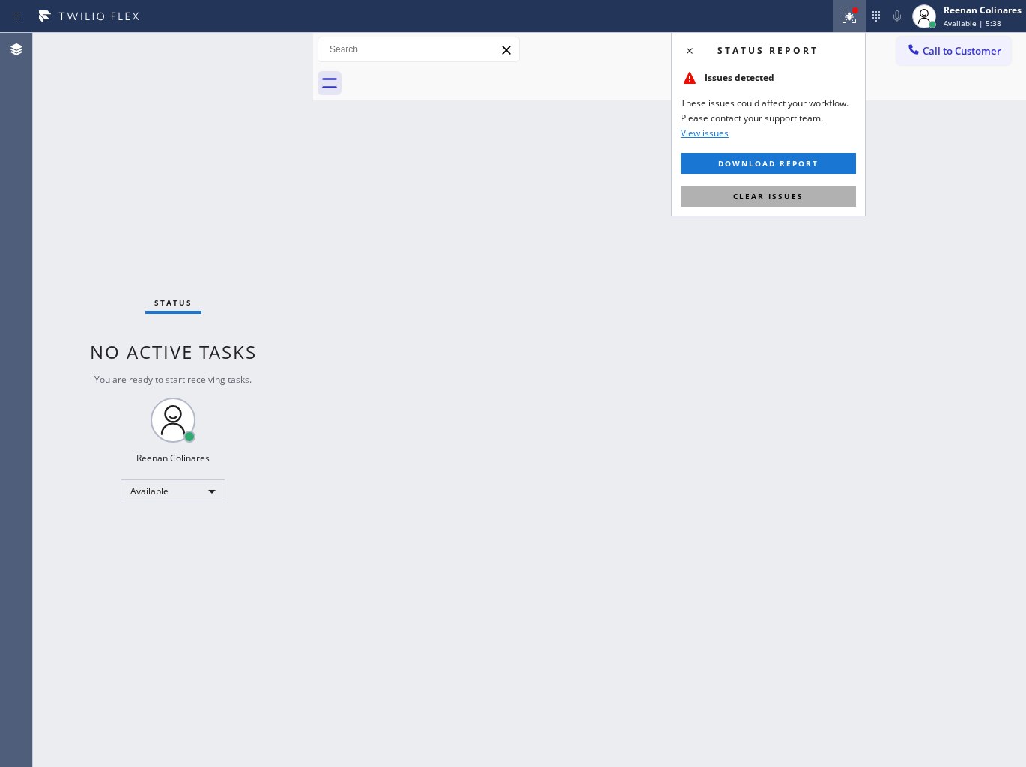
click at [809, 192] on button "Clear issues" at bounding box center [768, 196] width 175 height 21
click at [768, 270] on div "Back to Dashboard Change Sender ID Customers Technicians Select a contact Outbo…" at bounding box center [669, 400] width 713 height 734
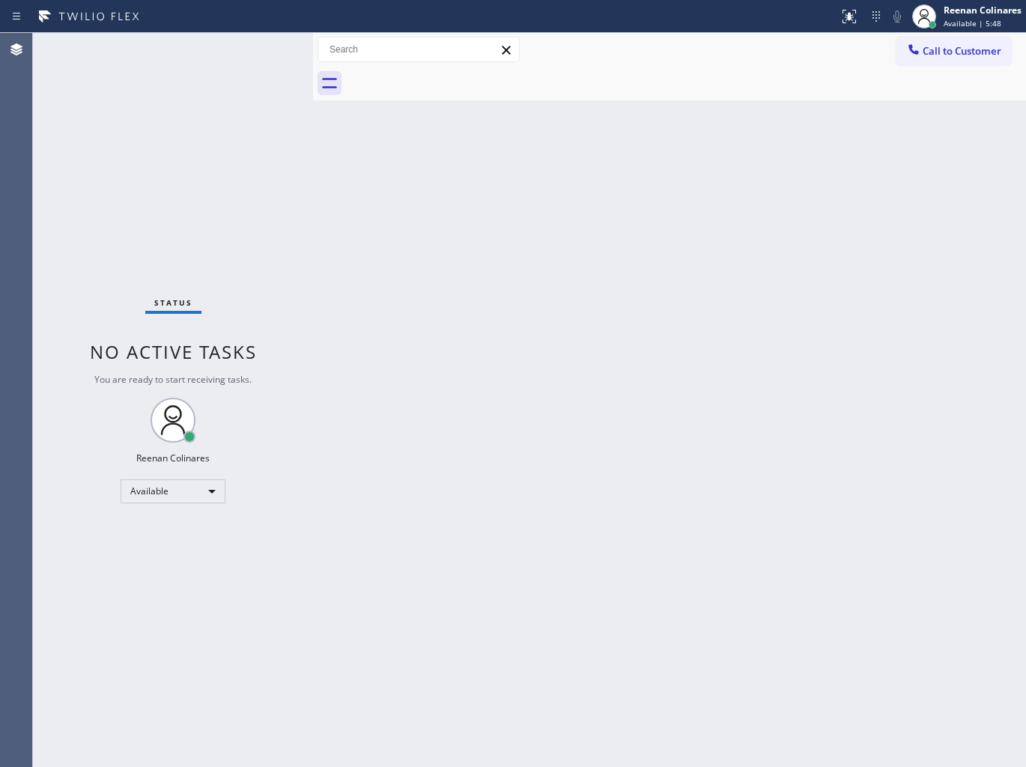
click at [749, 90] on div at bounding box center [686, 84] width 680 height 34
drag, startPoint x: 683, startPoint y: 288, endPoint x: 600, endPoint y: 293, distance: 82.5
click at [682, 288] on div "Back to Dashboard Change Sender ID Customers Technicians Select a contact Outbo…" at bounding box center [669, 400] width 713 height 734
click at [176, 490] on div "Available" at bounding box center [173, 491] width 105 height 24
click at [157, 566] on li "Break" at bounding box center [172, 567] width 102 height 18
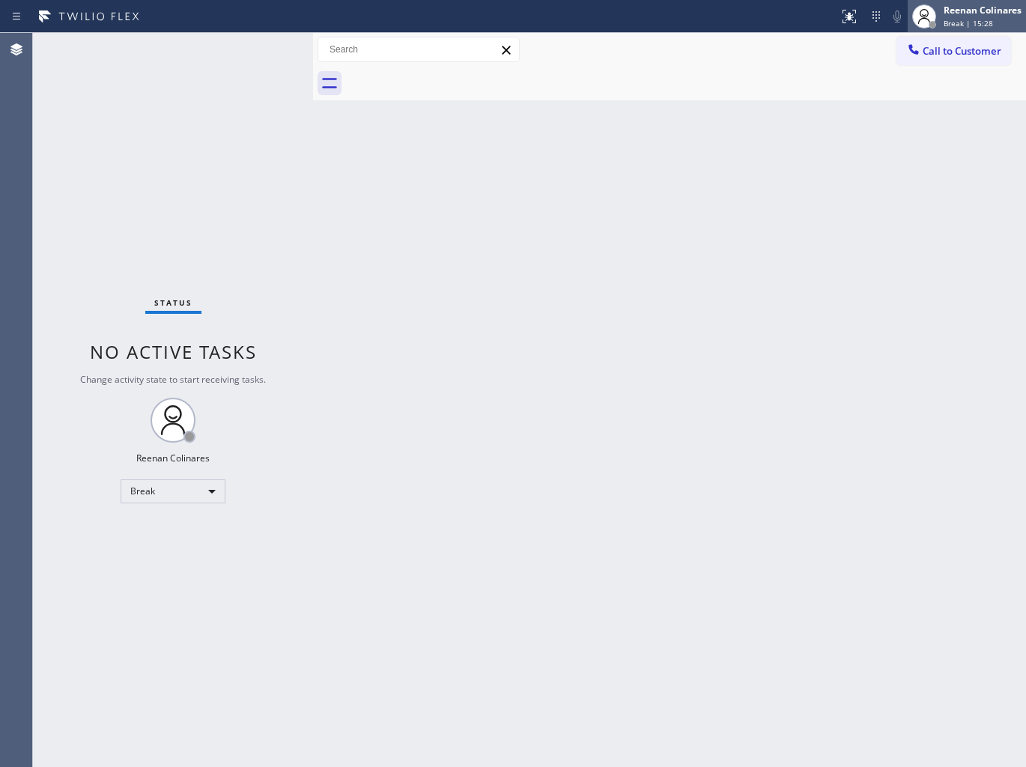
click at [976, 23] on span "Break | 15:28" at bounding box center [967, 23] width 49 height 10
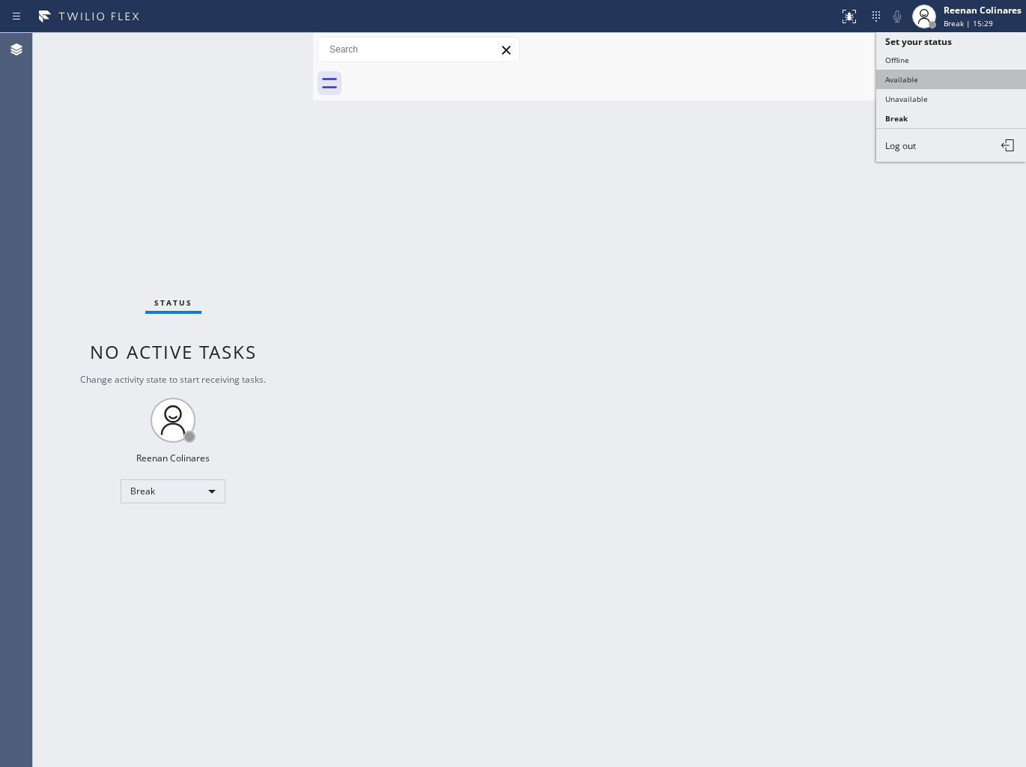
click at [911, 77] on button "Available" at bounding box center [951, 79] width 150 height 19
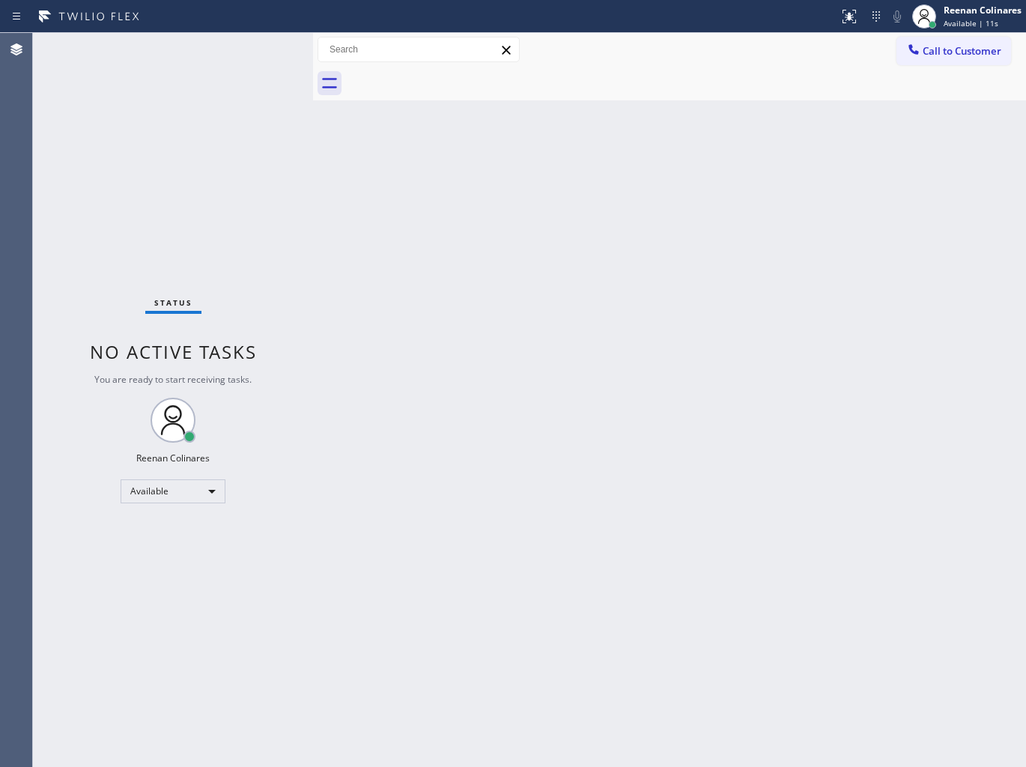
click at [600, 290] on div "Back to Dashboard Change Sender ID Customers Technicians Select a contact Outbo…" at bounding box center [669, 400] width 713 height 734
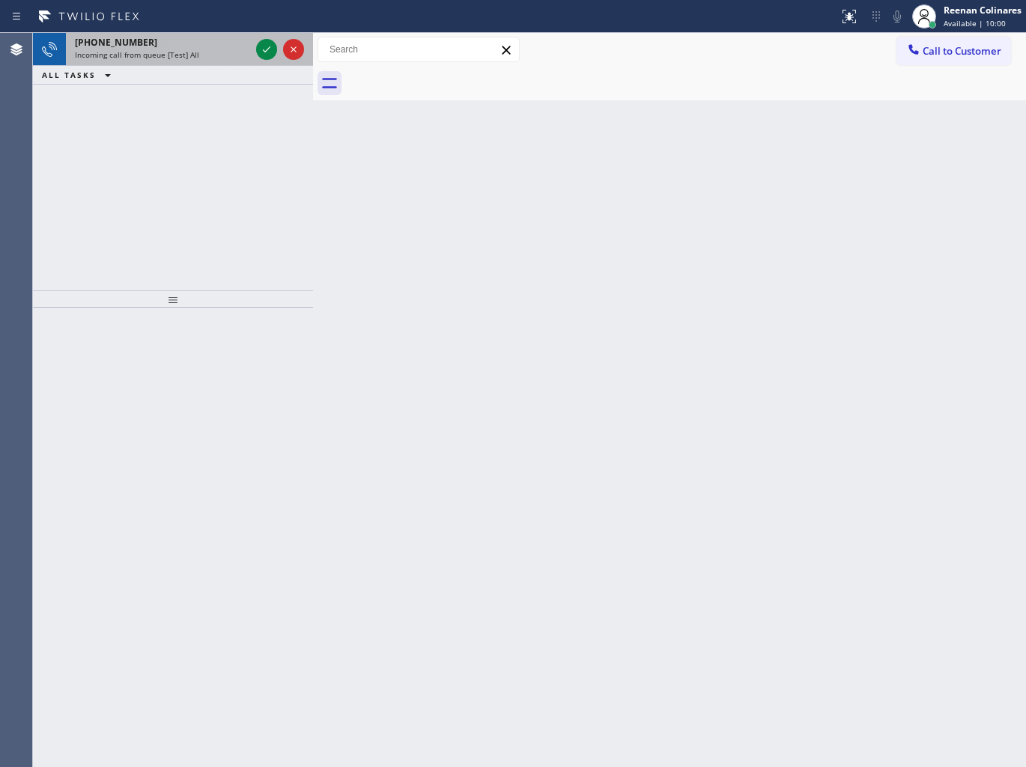
click at [208, 58] on div "Incoming call from queue [Test] All" at bounding box center [162, 54] width 175 height 10
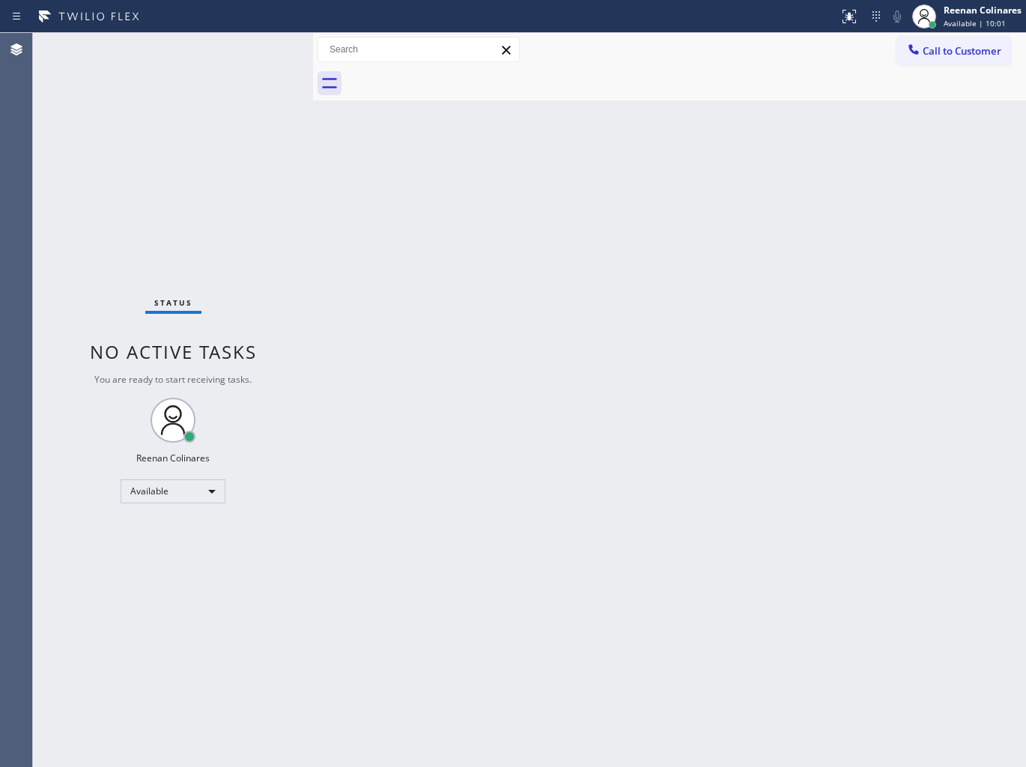
click at [183, 169] on div "Status No active tasks You are ready to start receiving tasks. Reenan Colinares…" at bounding box center [173, 400] width 280 height 734
drag, startPoint x: 315, startPoint y: 46, endPoint x: 333, endPoint y: 50, distance: 18.5
click at [313, 50] on div at bounding box center [313, 400] width 0 height 734
click at [246, 83] on div "Status No active tasks You are ready to start receiving tasks. Reenan Colinares…" at bounding box center [182, 400] width 298 height 734
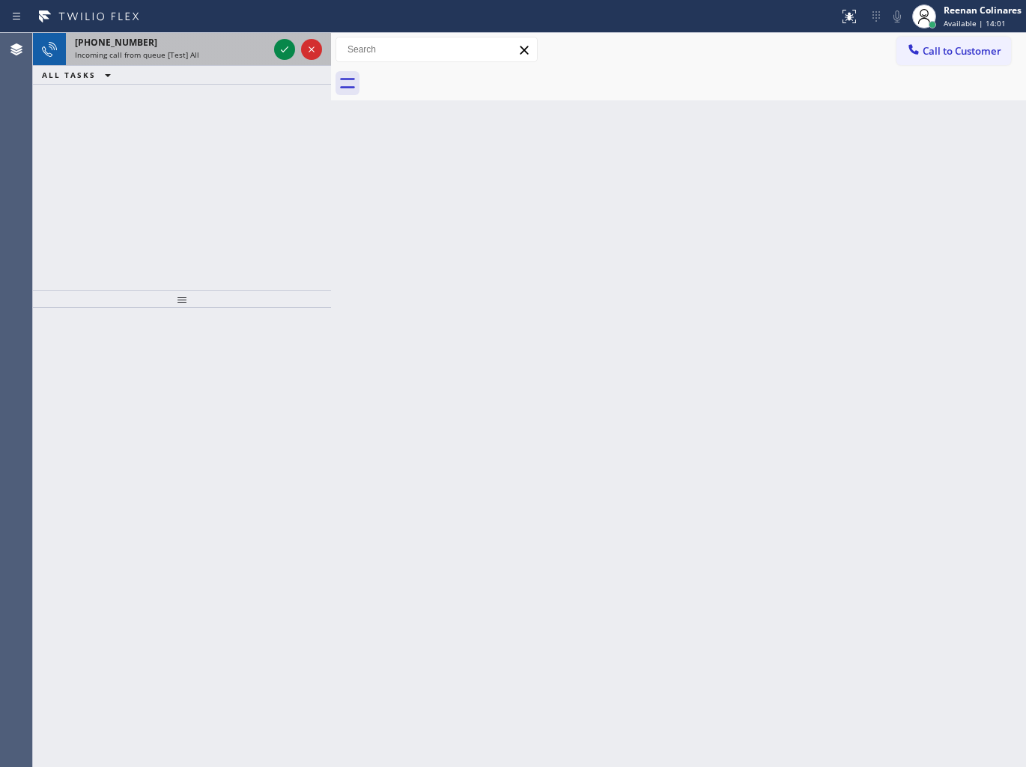
click at [225, 42] on div "+522721540356" at bounding box center [171, 42] width 193 height 13
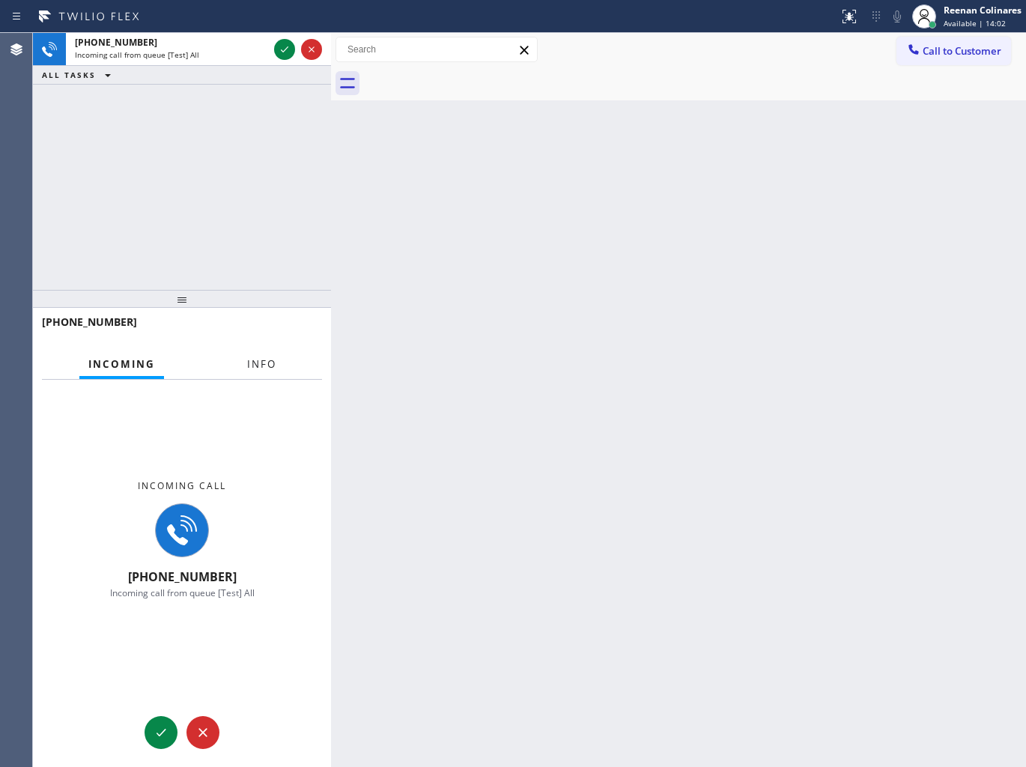
click at [271, 370] on span "Info" at bounding box center [261, 363] width 29 height 13
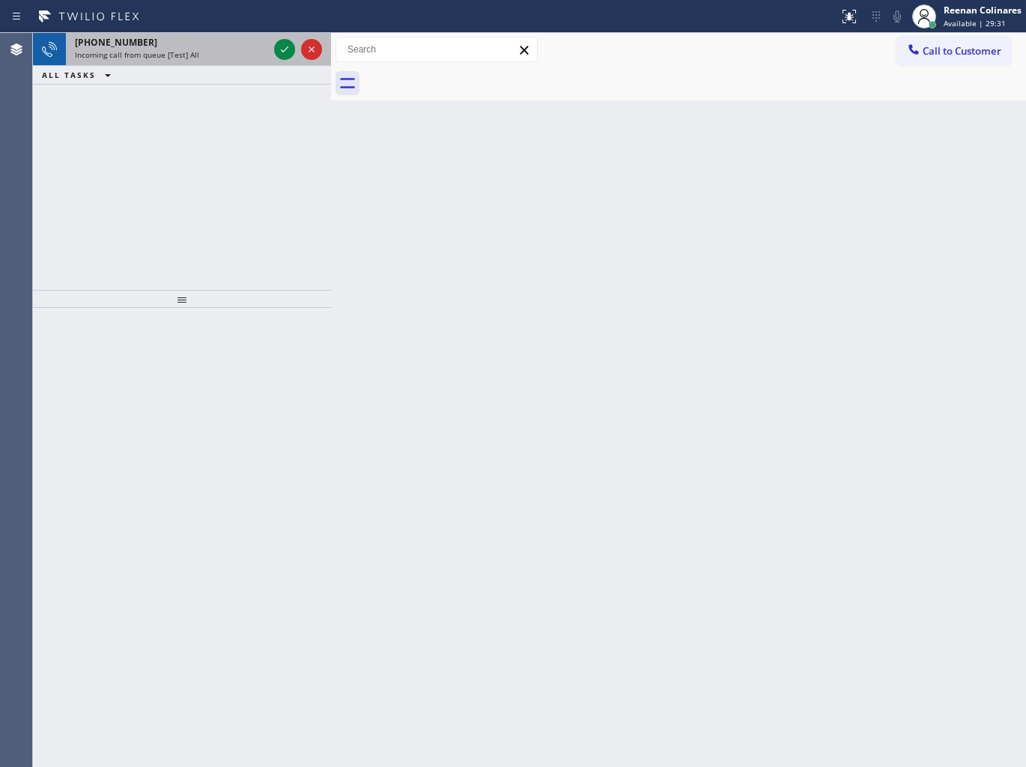
click at [228, 62] on div "+18554309426 Incoming call from queue [Test] All" at bounding box center [168, 49] width 205 height 33
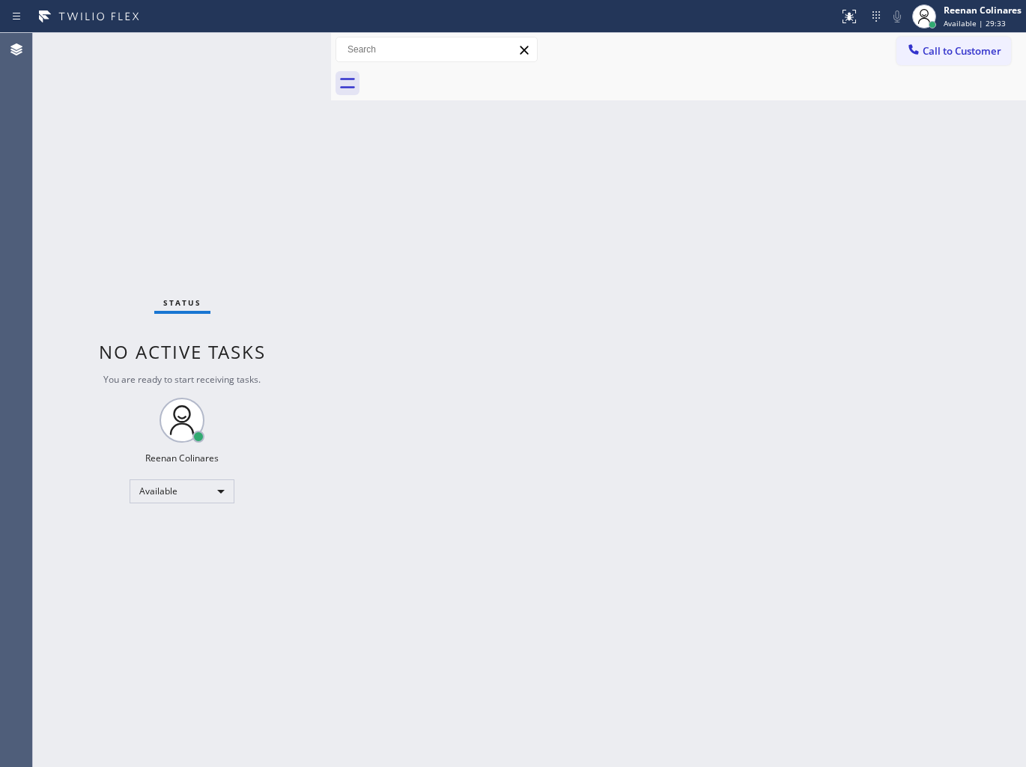
click at [225, 62] on div "Status No active tasks You are ready to start receiving tasks. Reenan Colinares…" at bounding box center [182, 400] width 298 height 734
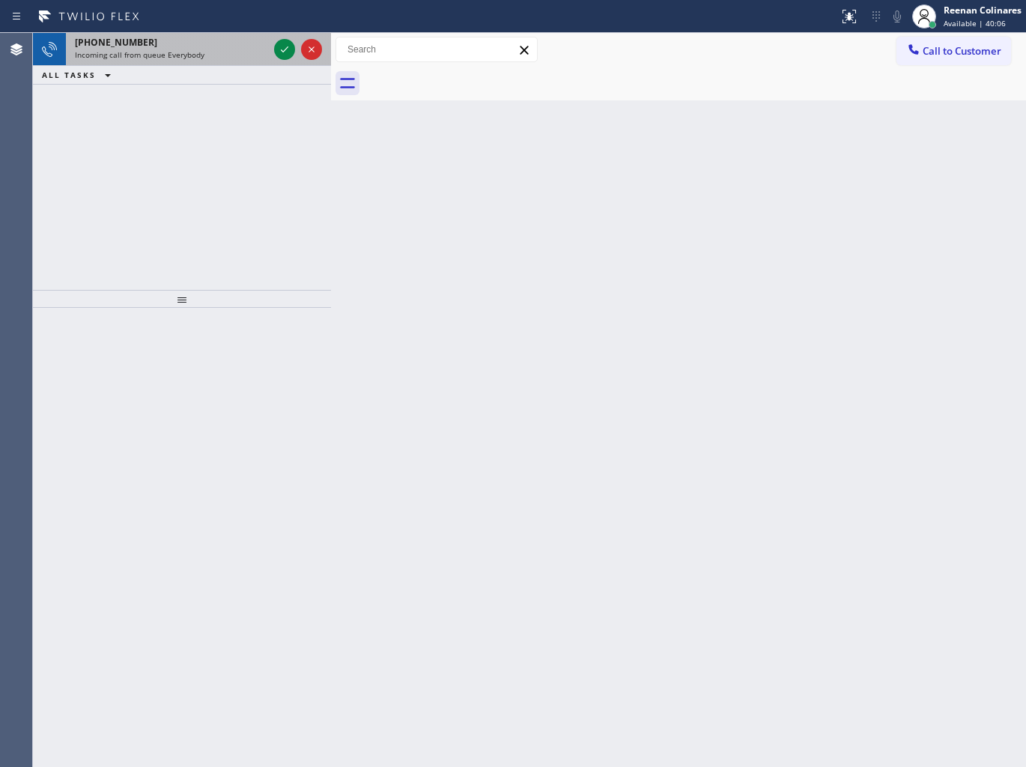
click at [229, 62] on div "+19549970850 Incoming call from queue Everybody" at bounding box center [168, 49] width 205 height 33
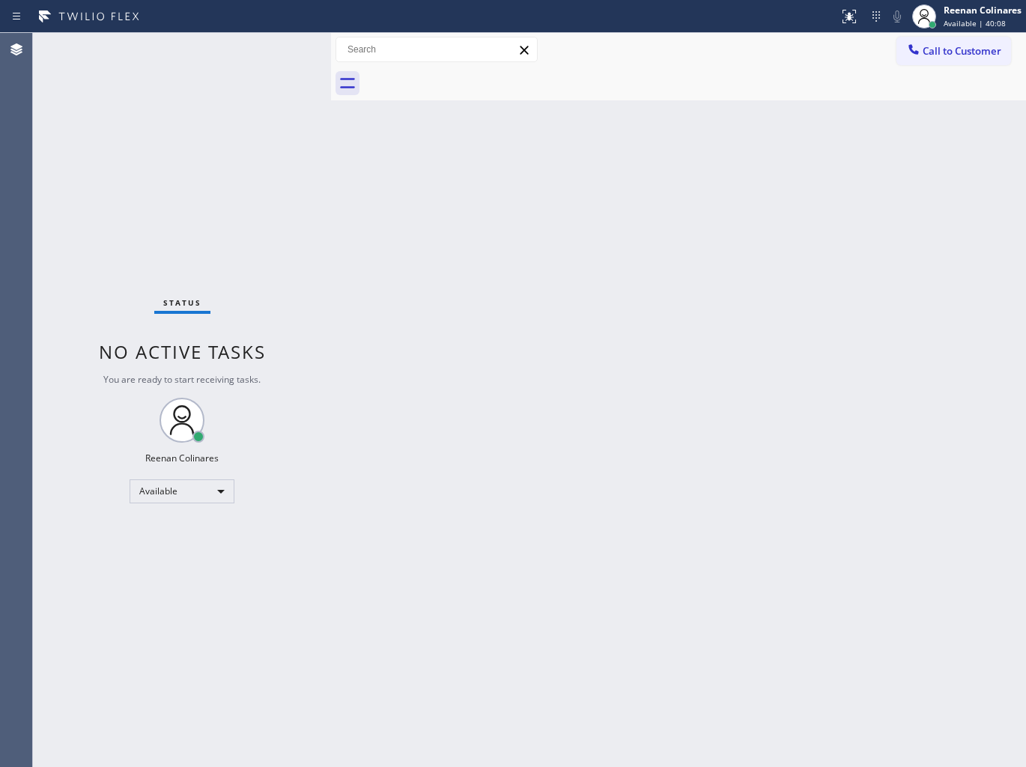
click at [225, 63] on div "Status No active tasks You are ready to start receiving tasks. Reenan Colinares…" at bounding box center [182, 400] width 298 height 734
click at [756, 142] on div "Back to Dashboard Change Sender ID Customers Technicians Select a contact Outbo…" at bounding box center [678, 400] width 695 height 734
click at [570, 225] on div "Back to Dashboard Change Sender ID Customers Technicians Select a contact Outbo…" at bounding box center [678, 400] width 695 height 734
click at [735, 163] on div "Back to Dashboard Change Sender ID Customers Technicians Select a contact Outbo…" at bounding box center [678, 400] width 695 height 734
click at [633, 293] on div "Back to Dashboard Change Sender ID Customers Technicians Select a contact Outbo…" at bounding box center [678, 400] width 695 height 734
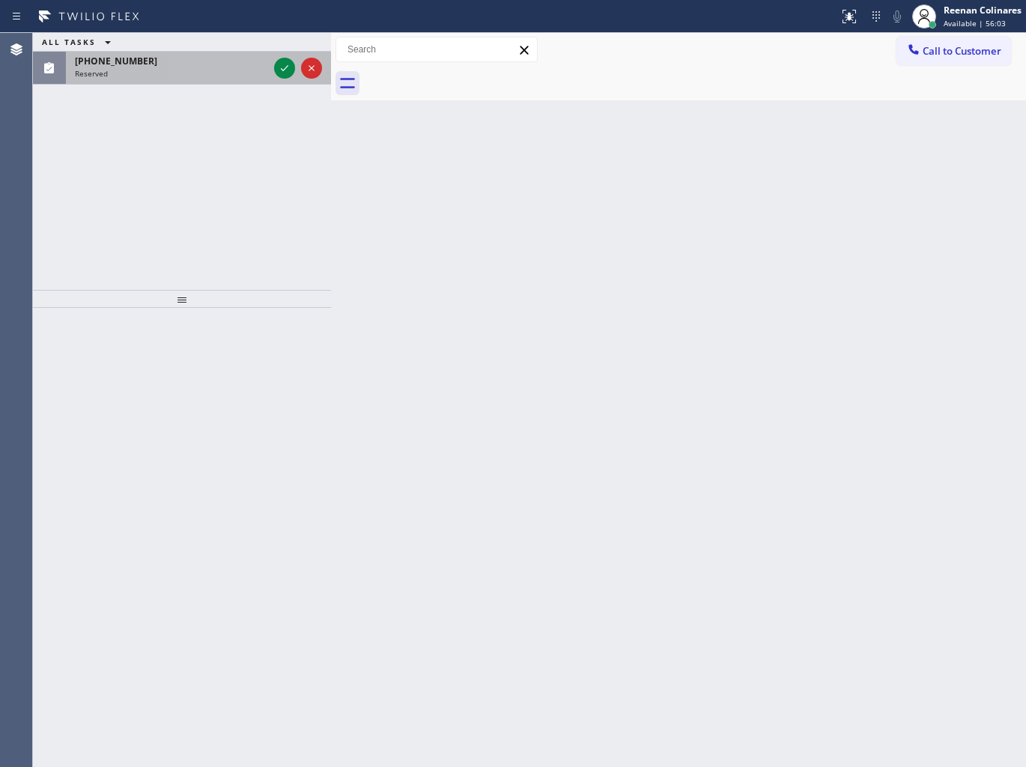
click at [148, 82] on div "(714) 623-6805 Reserved" at bounding box center [168, 68] width 205 height 33
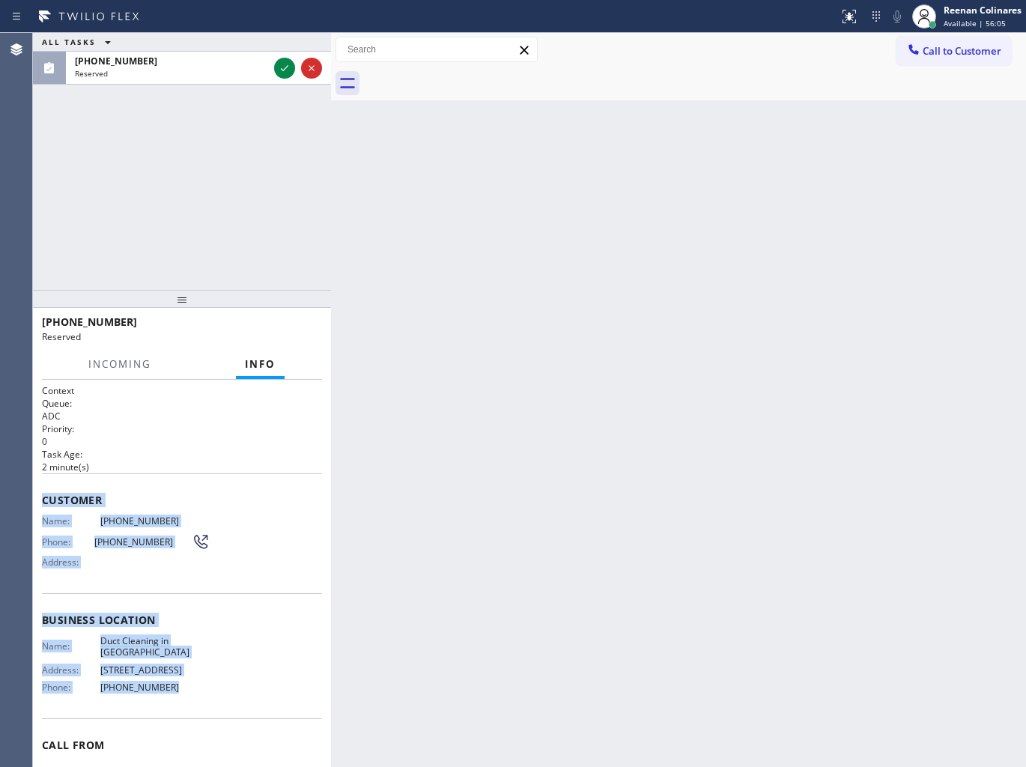
copy div "Customer Name: (714) 623-6805 Phone: (714) 623-6805 Address: Business location …"
drag, startPoint x: 35, startPoint y: 493, endPoint x: 240, endPoint y: 693, distance: 286.4
click at [240, 693] on div "Context Queue: ADC Priority: 0 Task Age: 2 minute(s) Customer Name: (714) 623-6…" at bounding box center [182, 574] width 298 height 388
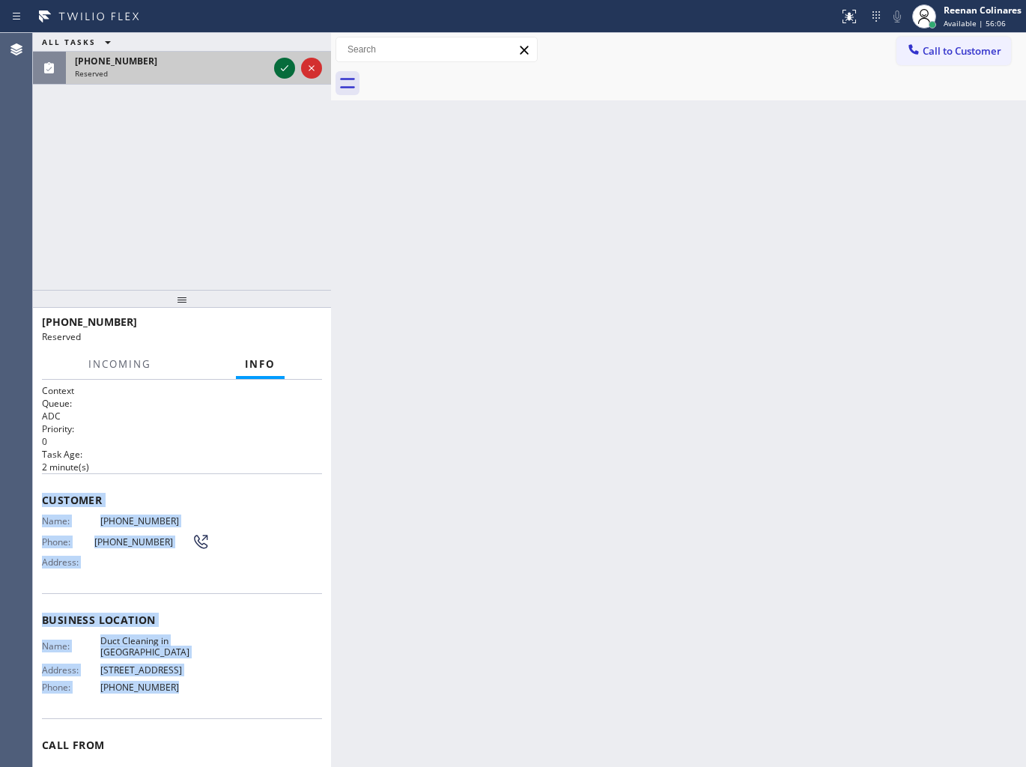
click at [285, 64] on icon at bounding box center [285, 68] width 18 height 18
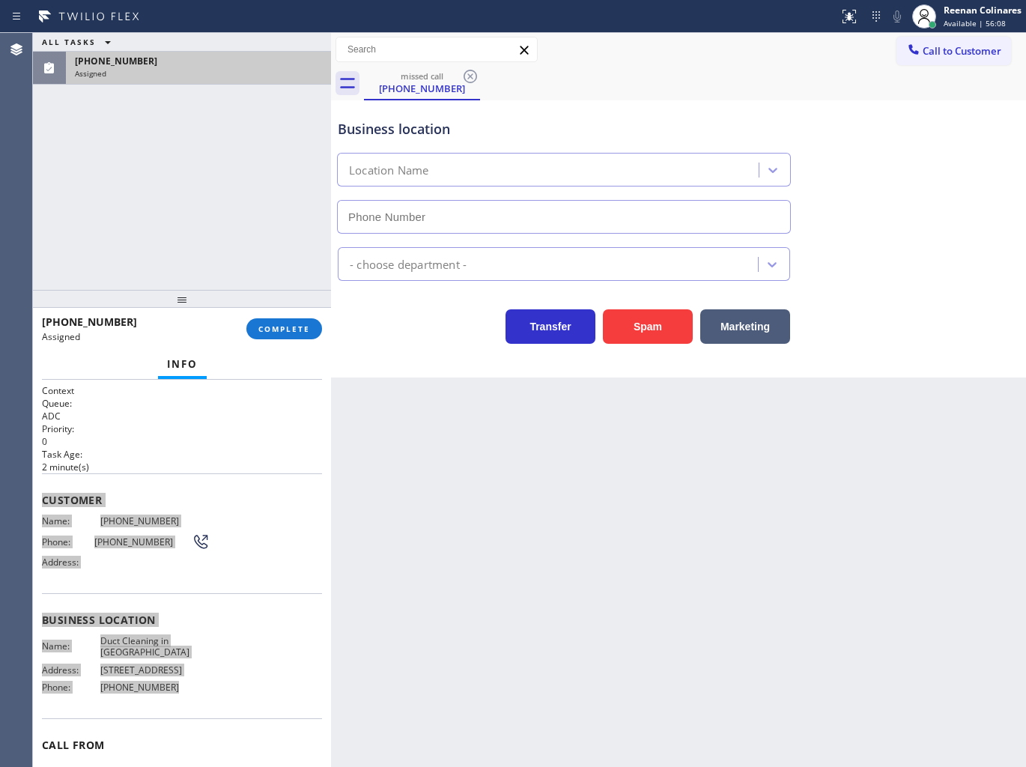
type input "(949) 979-4149"
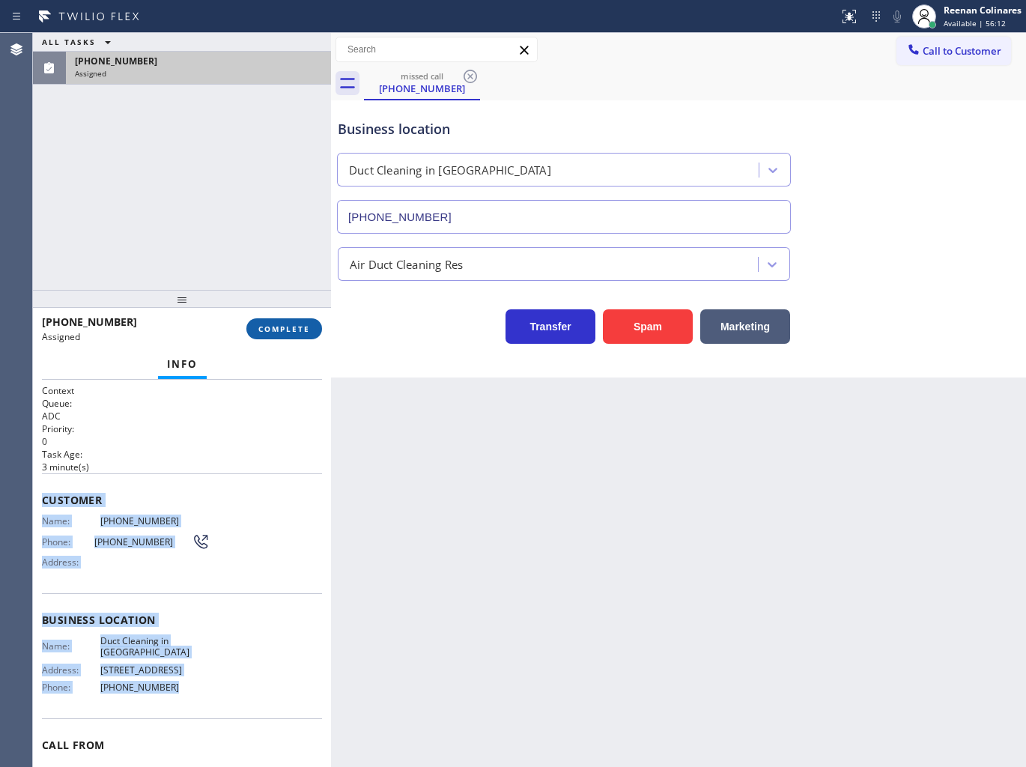
click at [282, 335] on button "COMPLETE" at bounding box center [284, 328] width 76 height 21
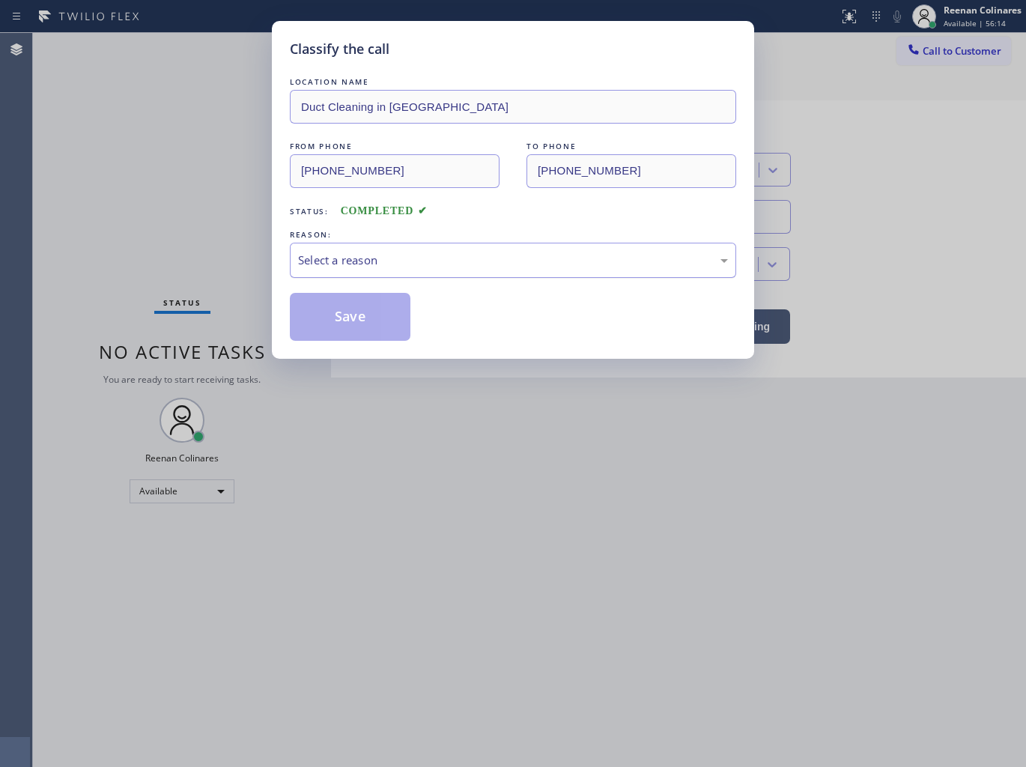
click at [359, 257] on div "Select a reason" at bounding box center [513, 260] width 430 height 17
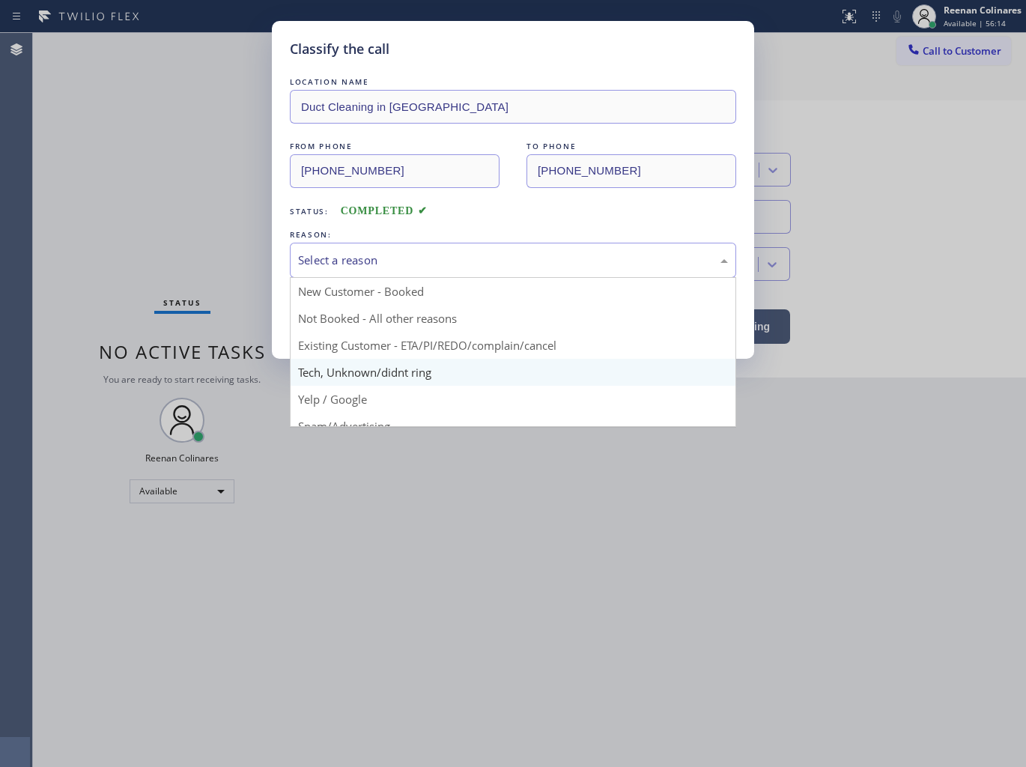
drag, startPoint x: 328, startPoint y: 375, endPoint x: 329, endPoint y: 355, distance: 20.3
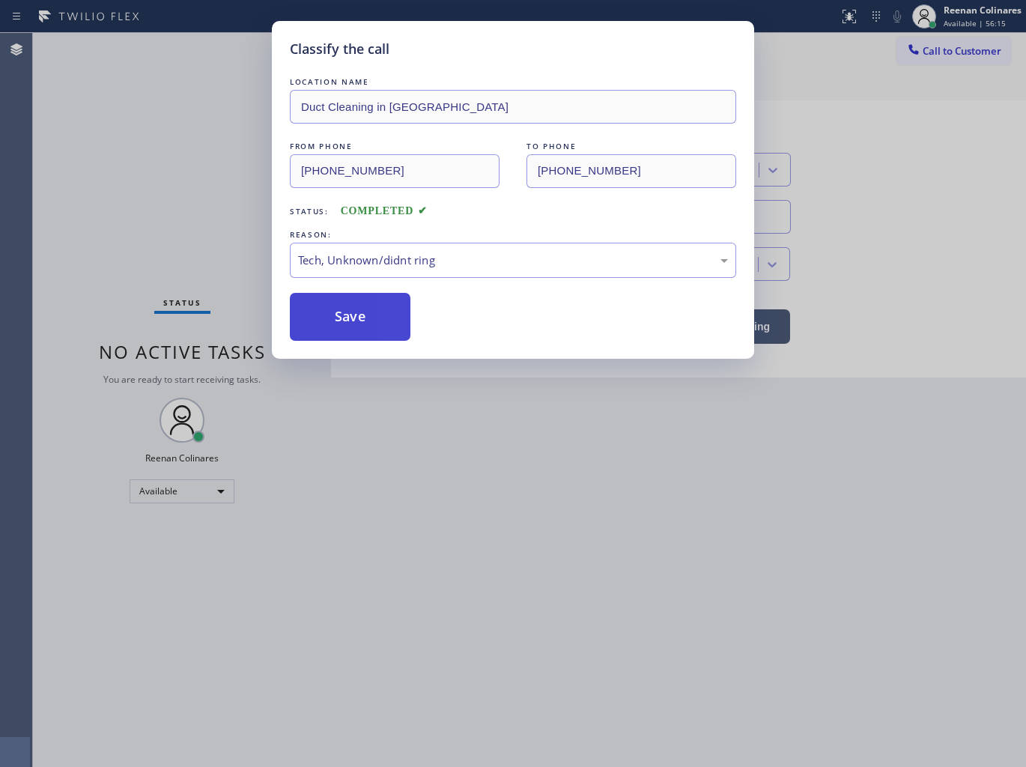
click at [308, 300] on button "Save" at bounding box center [350, 317] width 121 height 48
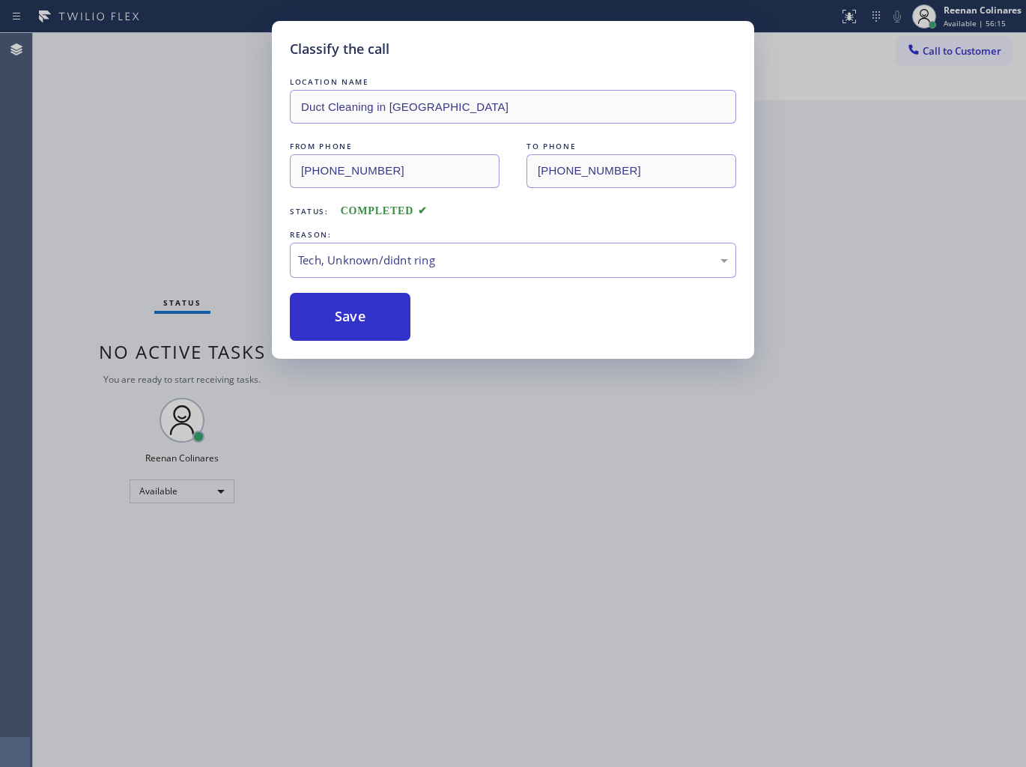
click at [204, 237] on div "Classify the call LOCATION NAME Duct Cleaning in Lake Forest FROM PHONE (714) 6…" at bounding box center [513, 383] width 1026 height 767
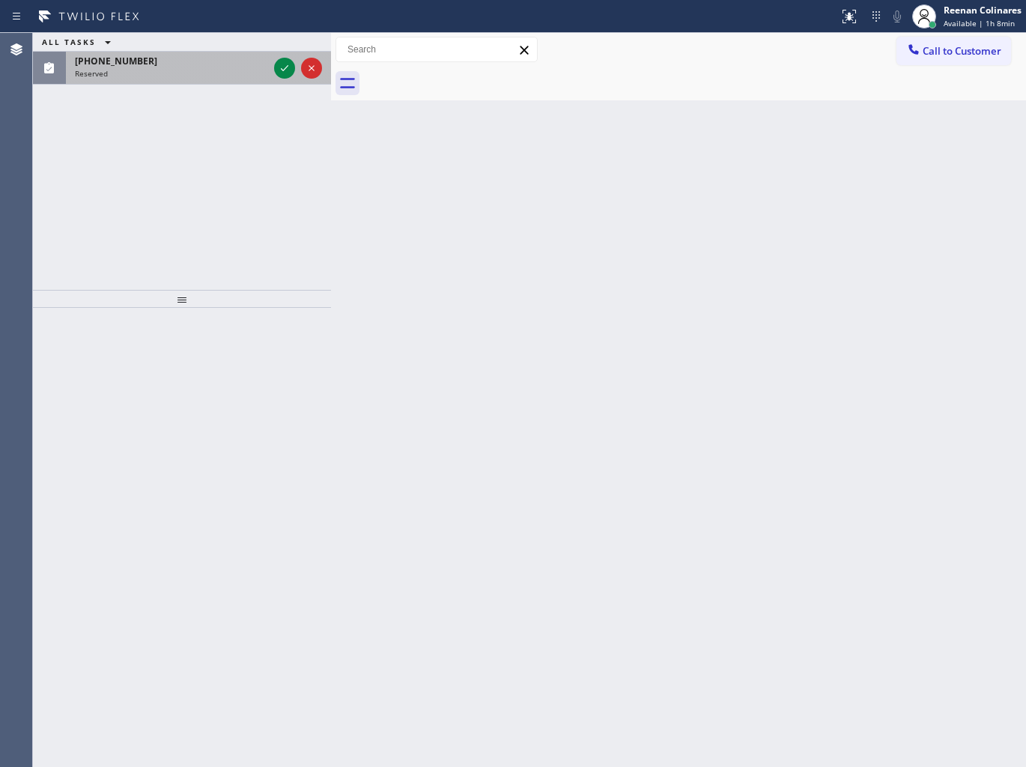
click at [159, 79] on div "(929) 485-9427 Reserved" at bounding box center [168, 68] width 205 height 33
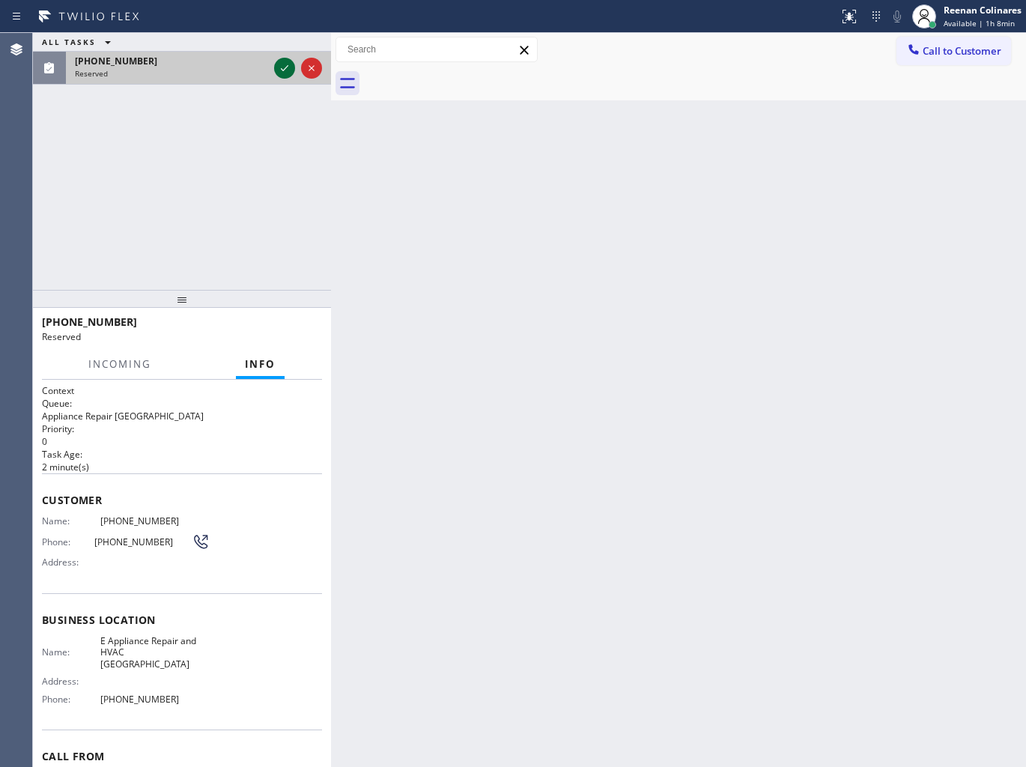
click at [280, 66] on icon at bounding box center [285, 68] width 18 height 18
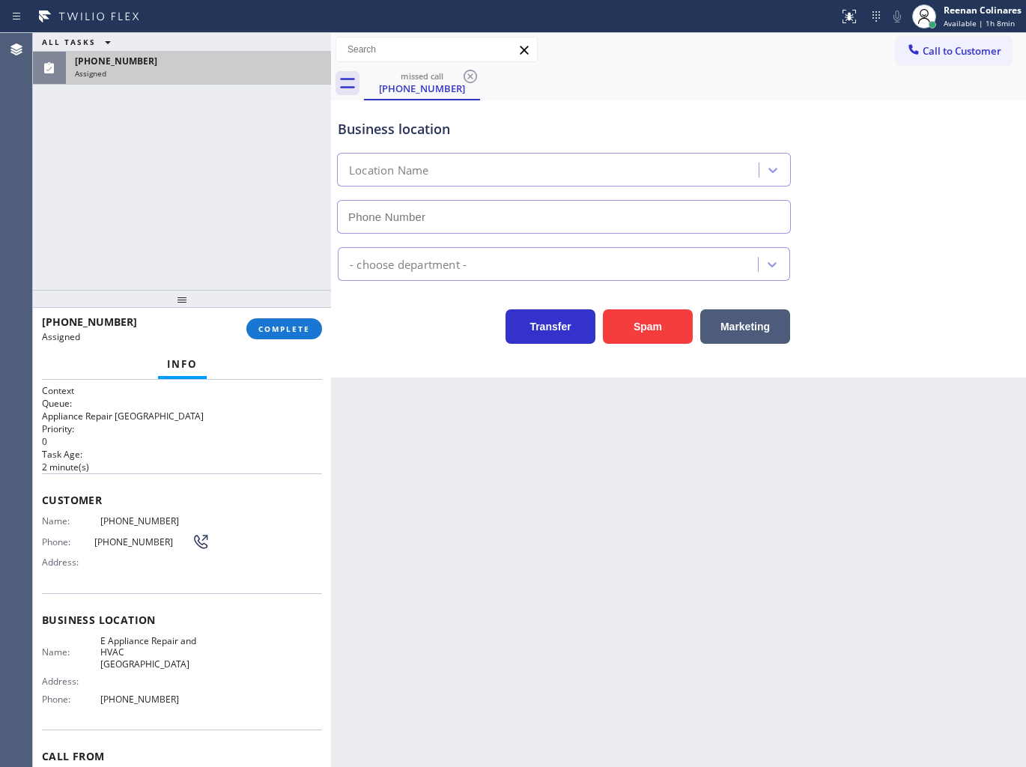
type input "(929) 481-4959"
click at [293, 324] on span "COMPLETE" at bounding box center [284, 328] width 52 height 10
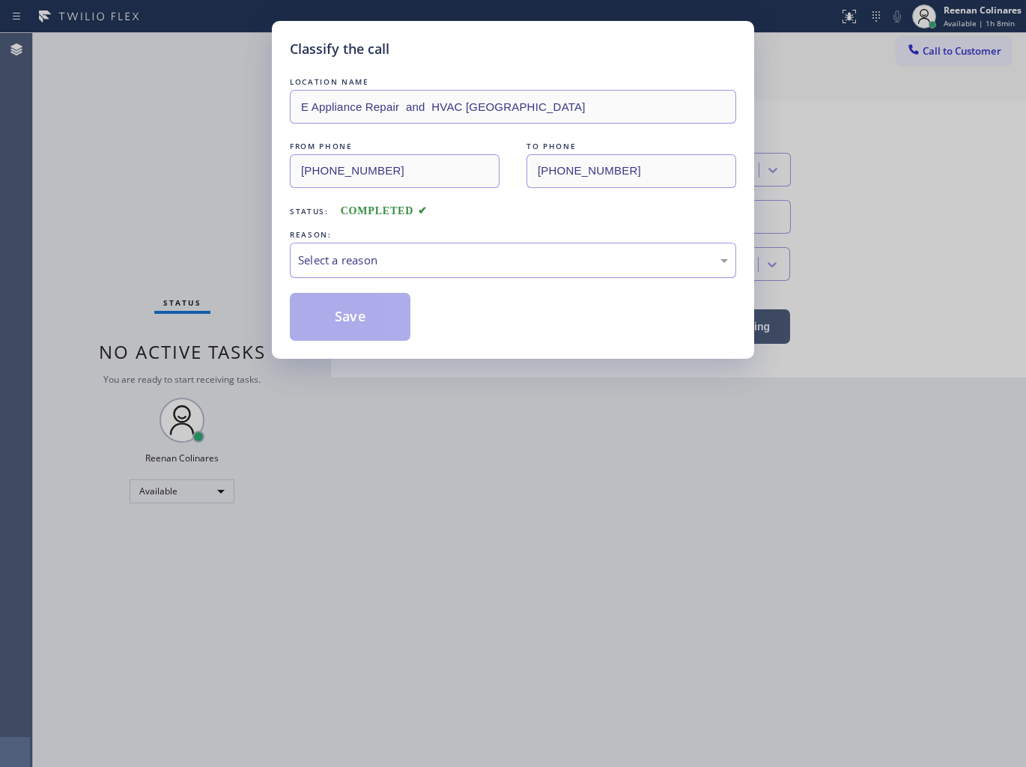
click at [371, 258] on div "Select a reason" at bounding box center [513, 260] width 430 height 17
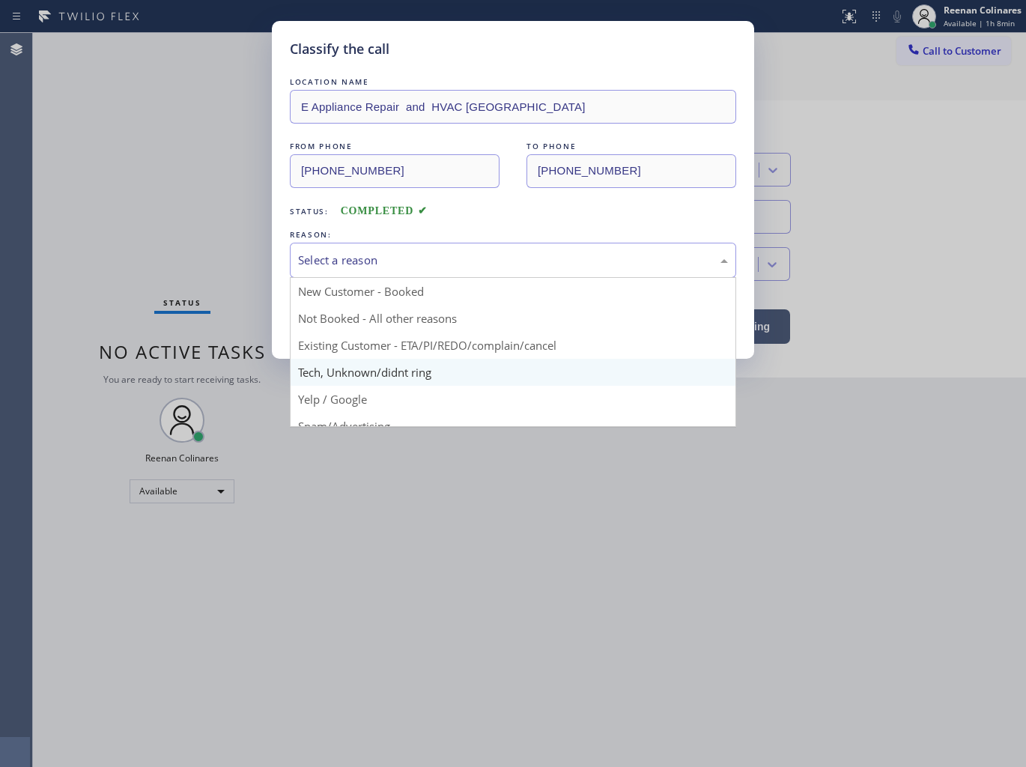
drag, startPoint x: 339, startPoint y: 367, endPoint x: 331, endPoint y: 345, distance: 23.2
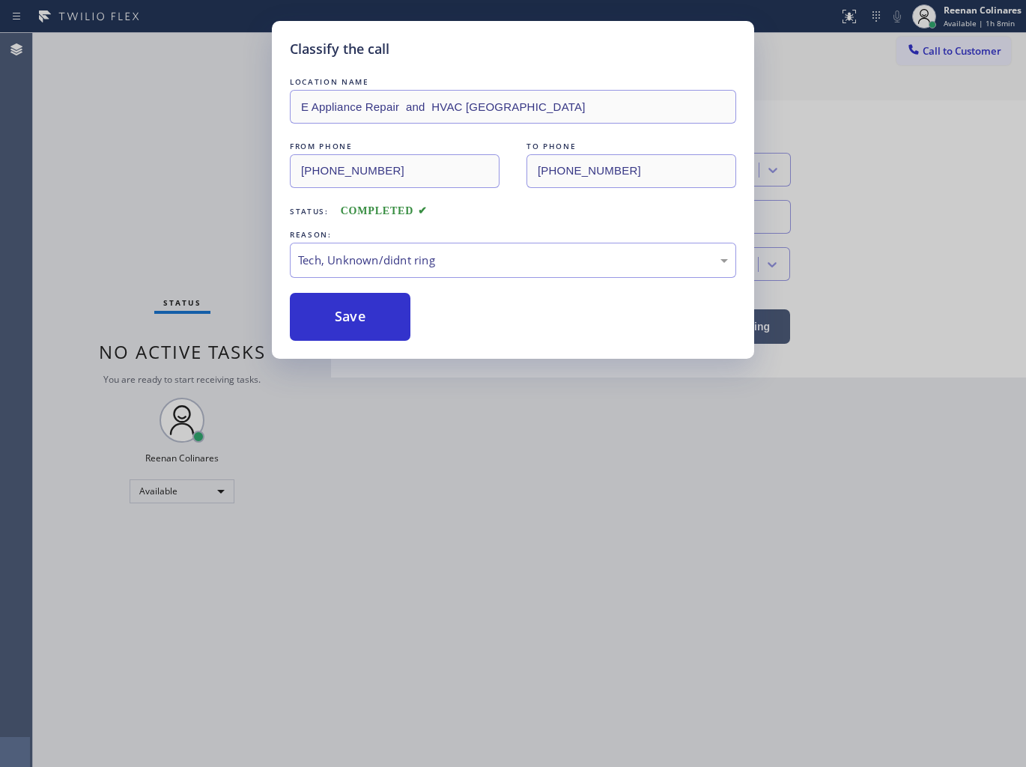
click at [329, 327] on button "Save" at bounding box center [350, 317] width 121 height 48
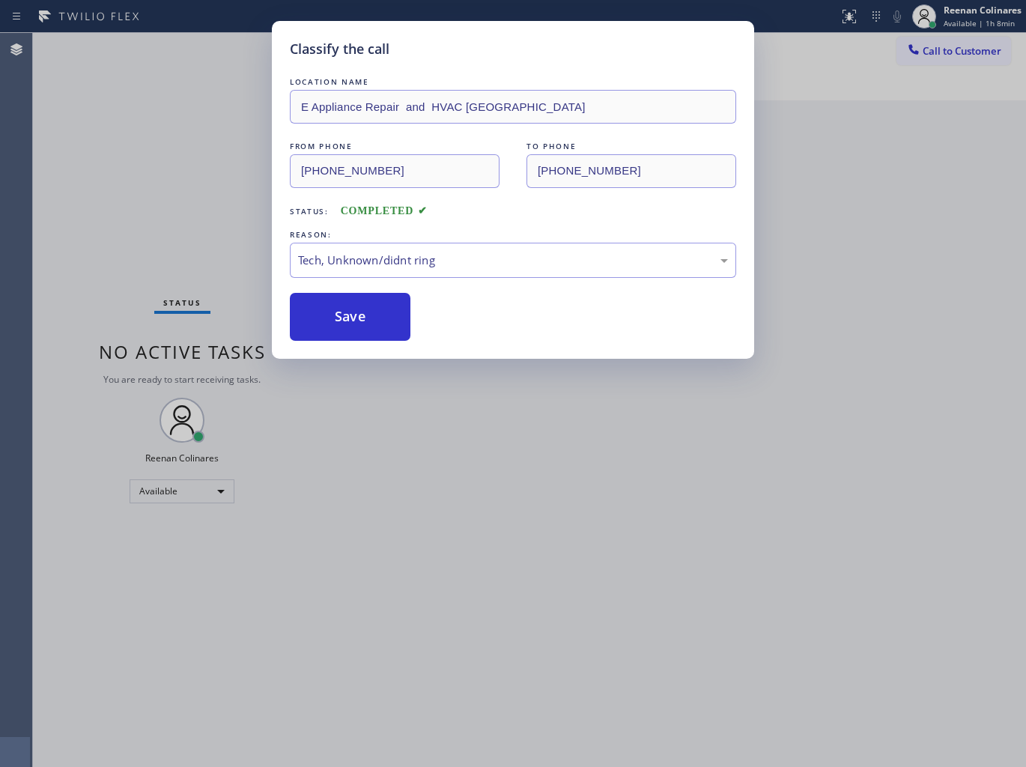
click at [161, 483] on div "Classify the call LOCATION NAME Duct Cleaning in Lake Forest FROM PHONE (714) 6…" at bounding box center [529, 400] width 993 height 734
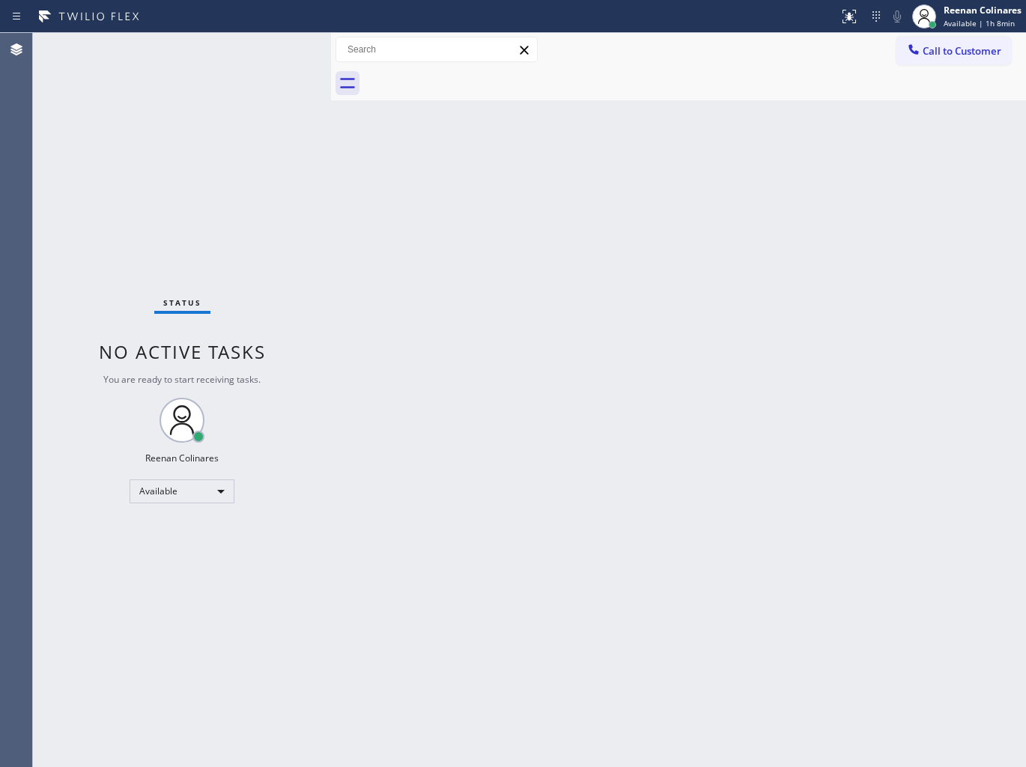
click at [188, 476] on div "Status No active tasks You are ready to start receiving tasks. Reenan Colinares…" at bounding box center [182, 400] width 298 height 734
click at [183, 490] on div "Available" at bounding box center [182, 491] width 105 height 24
drag, startPoint x: 158, startPoint y: 567, endPoint x: 312, endPoint y: 603, distance: 158.4
click at [165, 567] on li "Break" at bounding box center [181, 567] width 102 height 18
click at [984, 21] on span "Break | 2:08" at bounding box center [965, 23] width 45 height 10
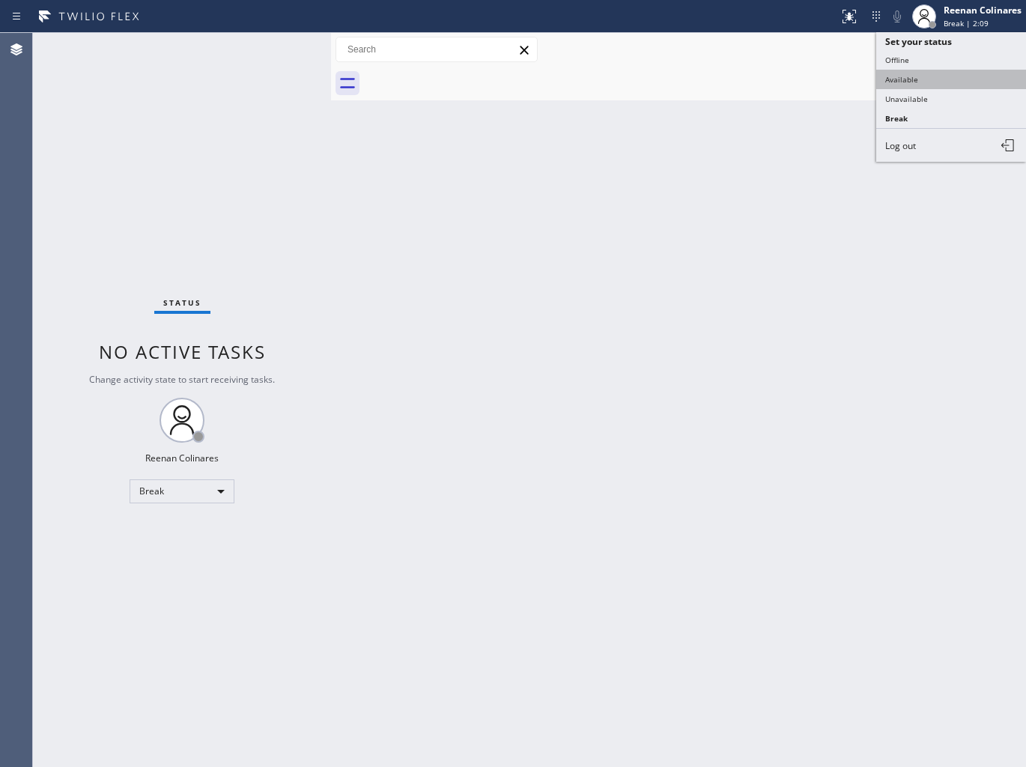
click at [911, 72] on button "Available" at bounding box center [951, 79] width 150 height 19
click at [563, 463] on div "Back to Dashboard Change Sender ID Customers Technicians Select a contact Outbo…" at bounding box center [678, 400] width 695 height 734
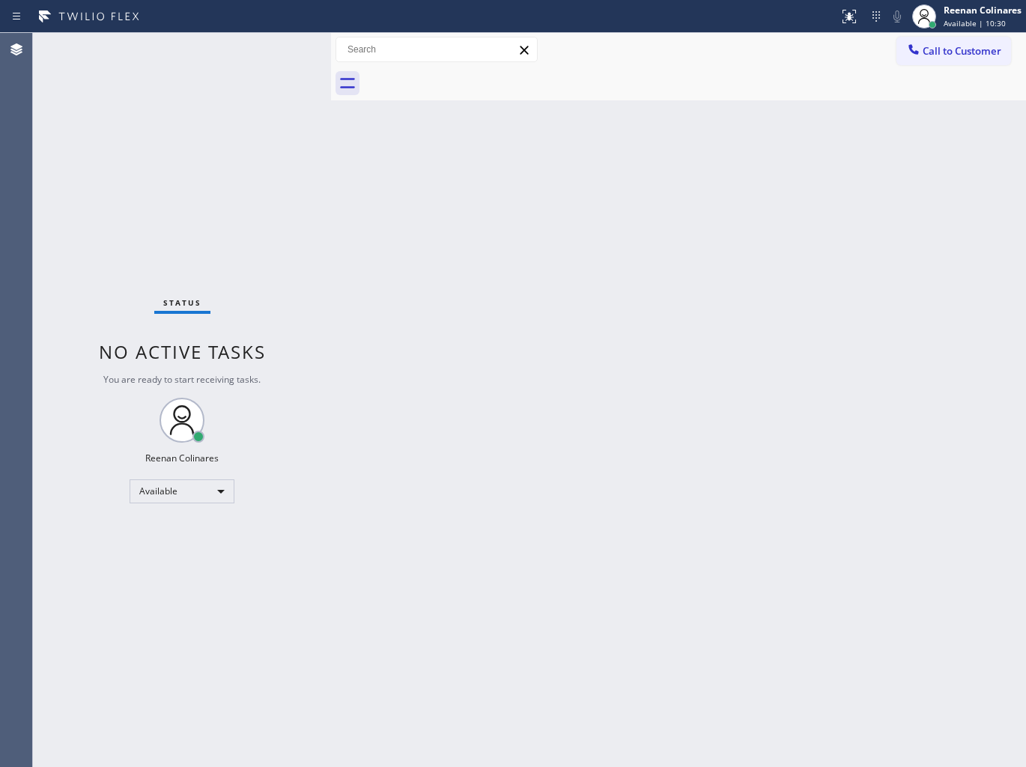
click at [582, 210] on div "Back to Dashboard Change Sender ID Customers Technicians Select a contact Outbo…" at bounding box center [678, 400] width 695 height 734
click at [960, 11] on div "Reenan Colinares" at bounding box center [982, 10] width 78 height 13
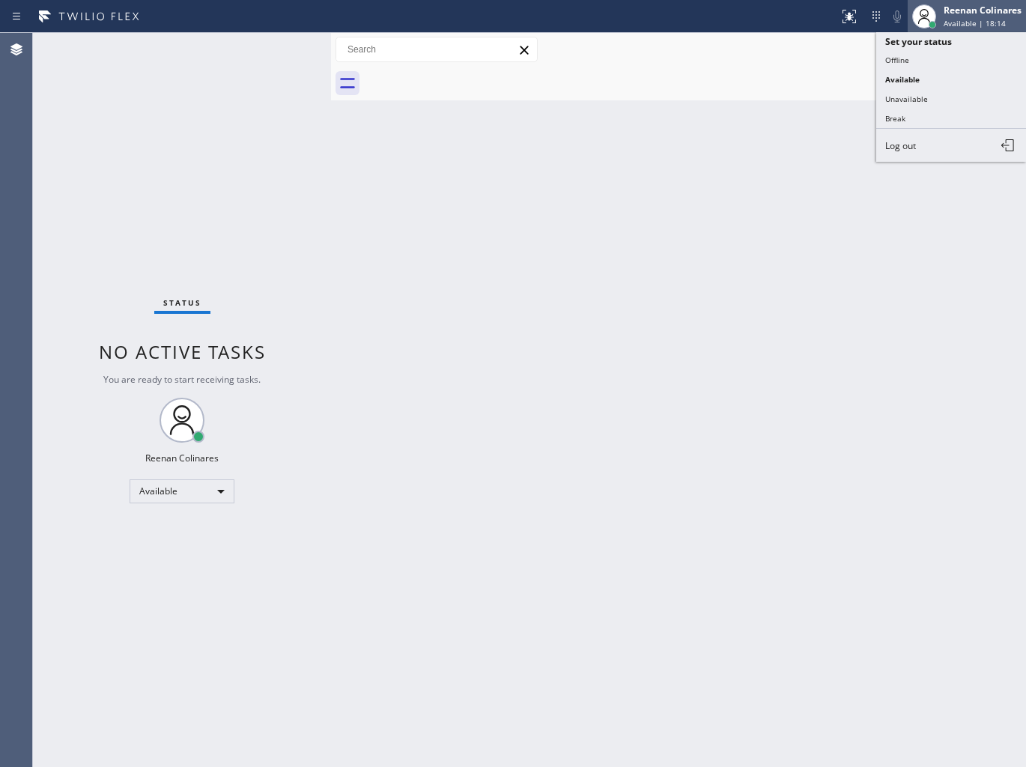
click at [930, 15] on icon at bounding box center [924, 16] width 18 height 18
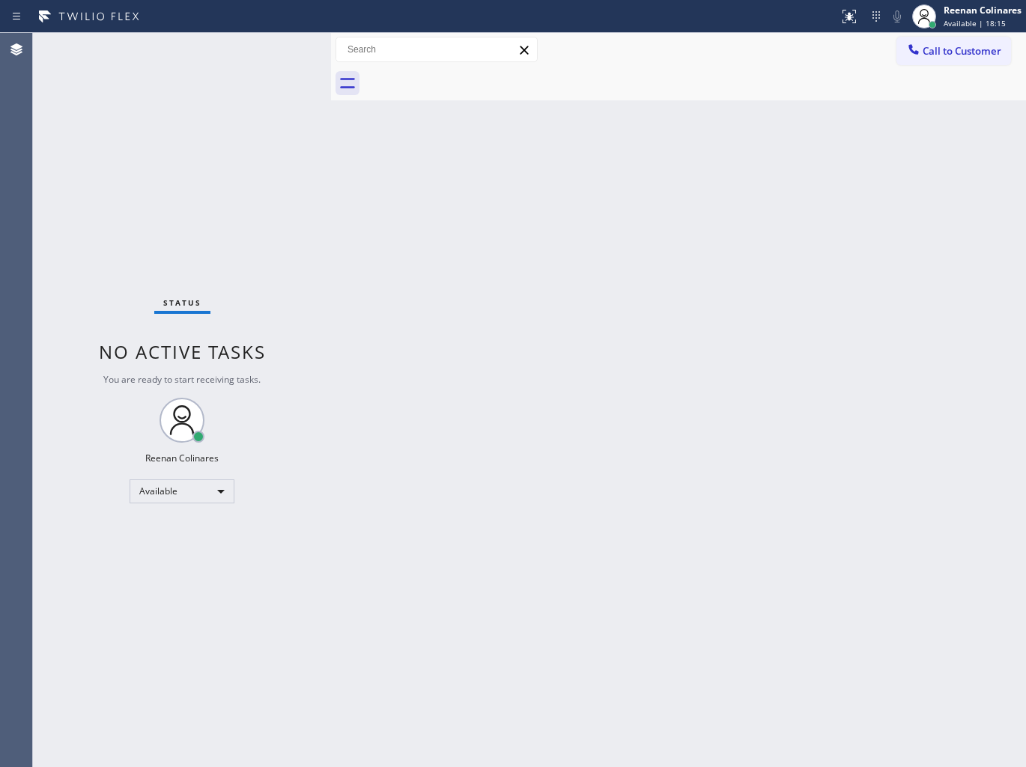
click at [686, 158] on div "Back to Dashboard Change Sender ID Customers Technicians Select a contact Outbo…" at bounding box center [678, 400] width 695 height 734
click at [981, 16] on div "Reenan Colinares Available | 18:52" at bounding box center [982, 16] width 85 height 26
click at [893, 60] on button "Offline" at bounding box center [951, 59] width 150 height 19
click at [989, 19] on div "Offline | 0s" at bounding box center [982, 23] width 78 height 10
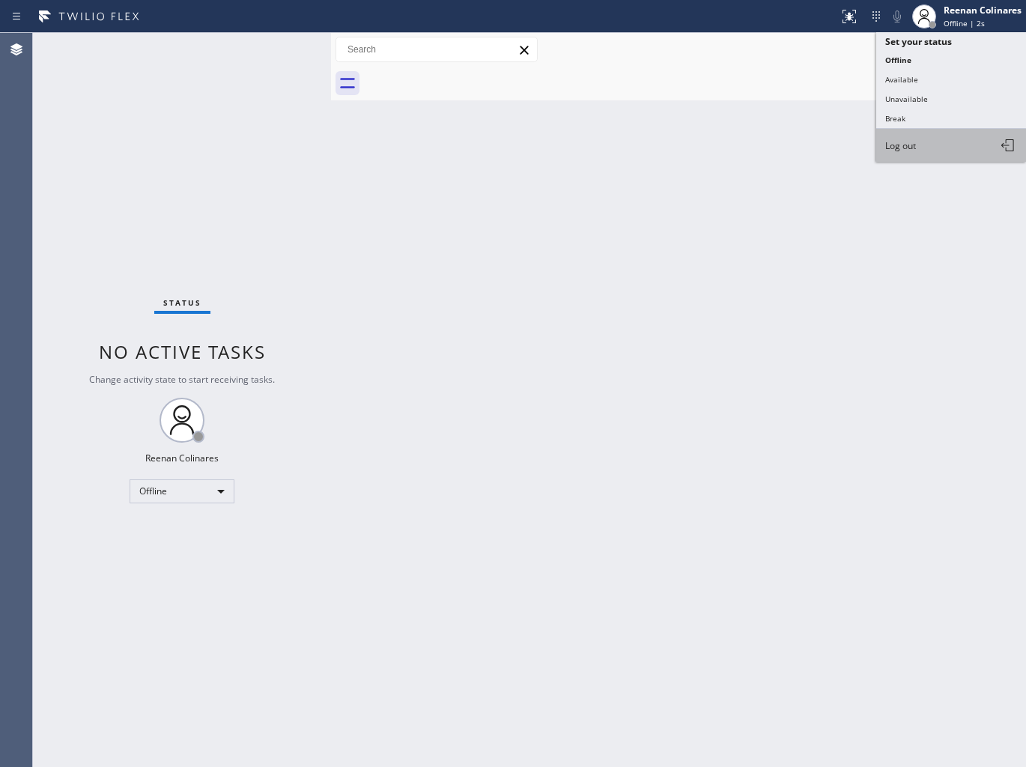
click at [902, 148] on span "Log out" at bounding box center [900, 145] width 31 height 13
